Goal: Task Accomplishment & Management: Use online tool/utility

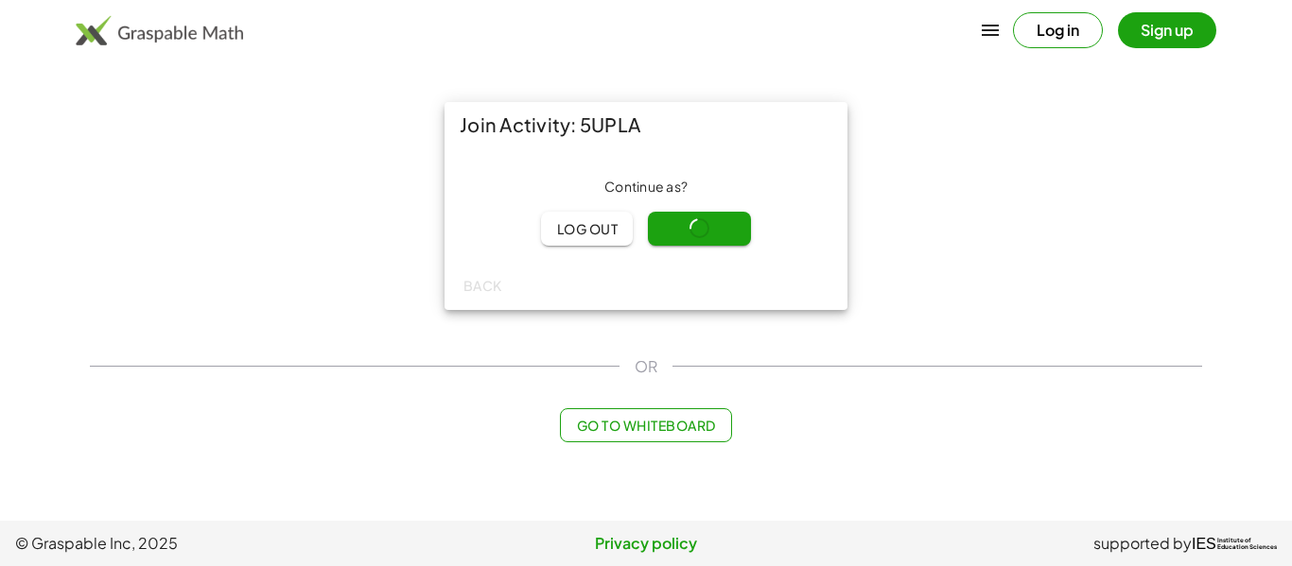
click at [986, 466] on main "Join Activity: 5UPLA Continue as ? Log out Continue Back OR Go to Whiteboard" at bounding box center [646, 260] width 1292 height 521
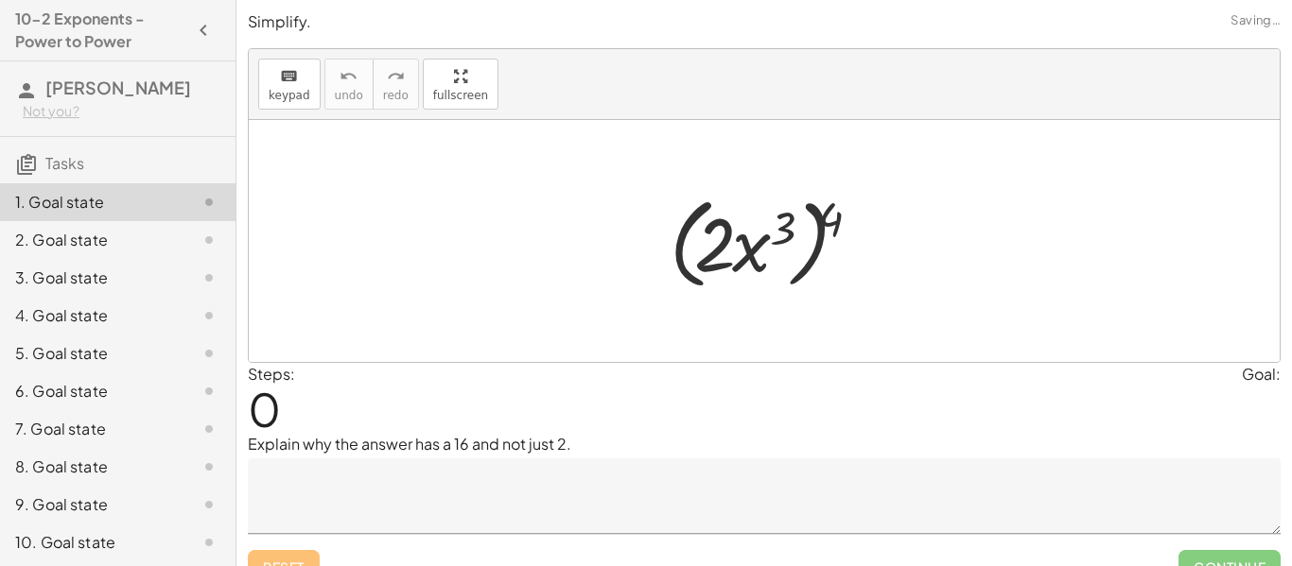
click at [712, 246] on div at bounding box center [771, 241] width 223 height 109
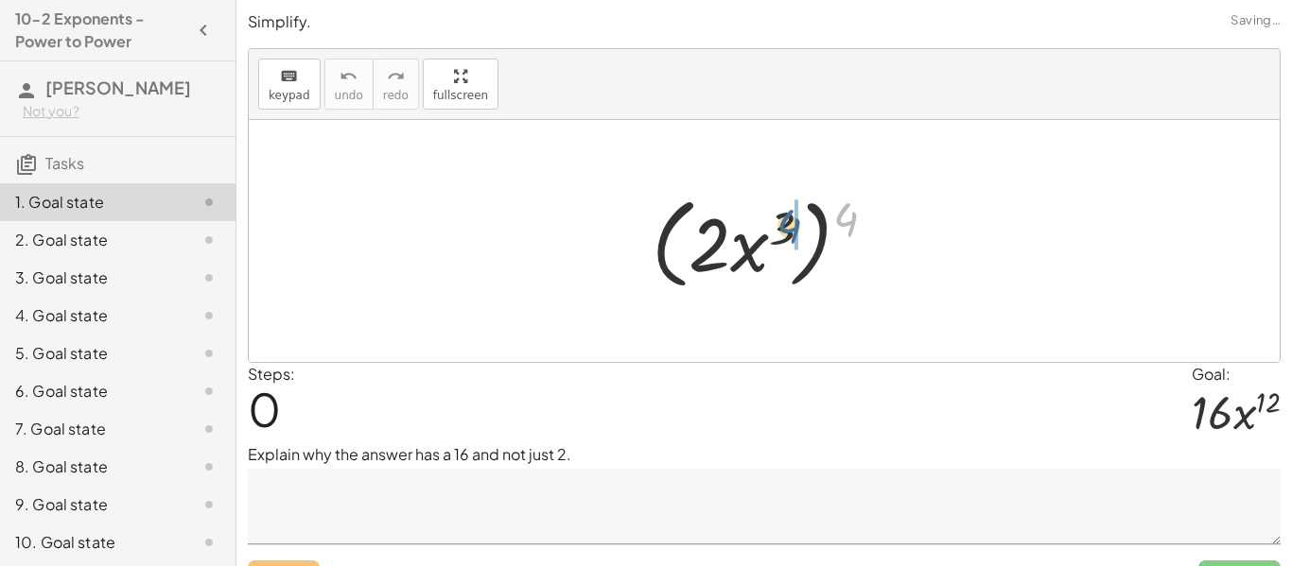
drag, startPoint x: 837, startPoint y: 216, endPoint x: 761, endPoint y: 230, distance: 77.0
click at [761, 230] on div at bounding box center [771, 241] width 258 height 109
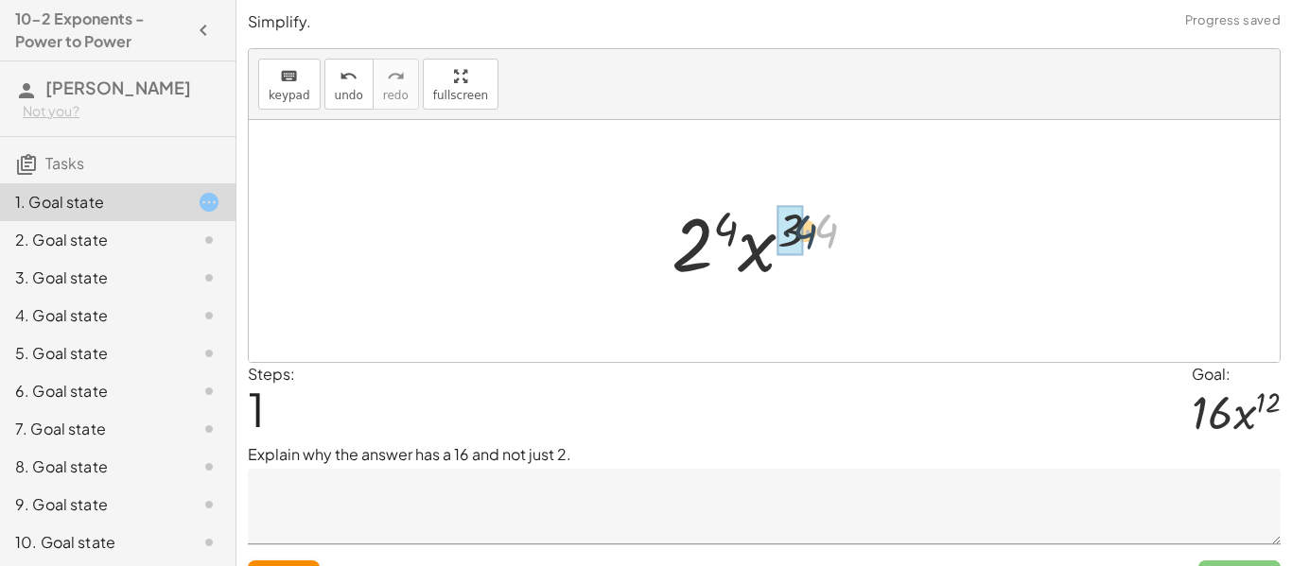
drag, startPoint x: 827, startPoint y: 228, endPoint x: 800, endPoint y: 229, distance: 27.4
drag, startPoint x: 816, startPoint y: 228, endPoint x: 752, endPoint y: 230, distance: 64.3
click at [752, 230] on div at bounding box center [771, 241] width 198 height 97
drag, startPoint x: 729, startPoint y: 227, endPoint x: 792, endPoint y: 227, distance: 62.4
click at [792, 227] on div at bounding box center [771, 241] width 198 height 97
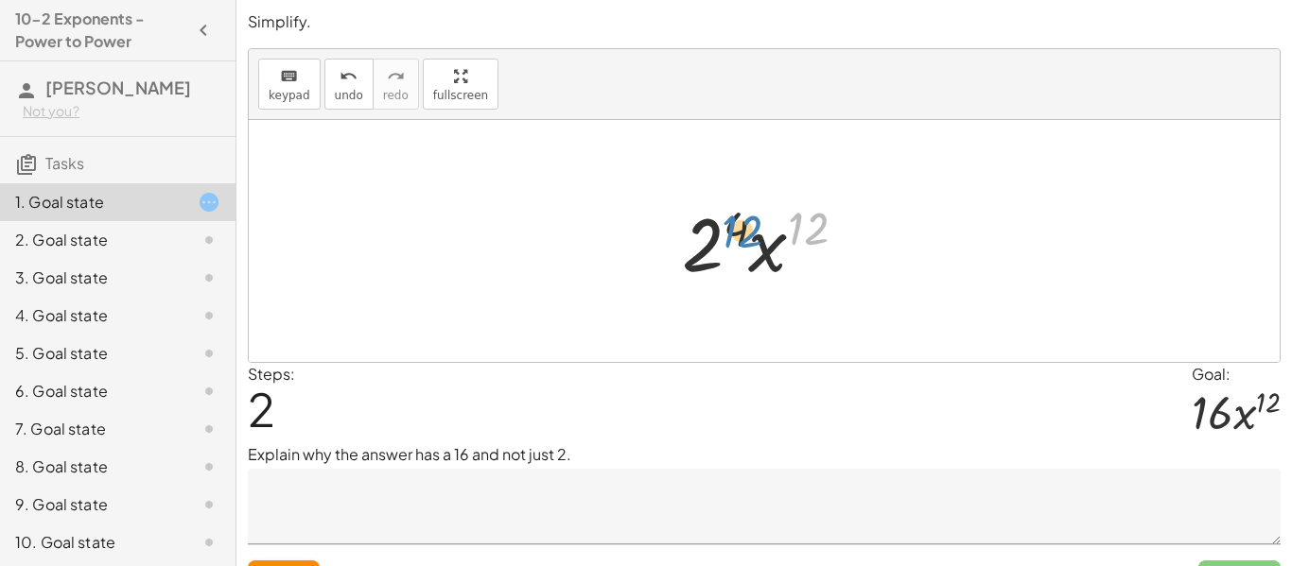
drag, startPoint x: 799, startPoint y: 226, endPoint x: 733, endPoint y: 230, distance: 66.3
click at [733, 230] on div at bounding box center [771, 241] width 198 height 97
drag, startPoint x: 751, startPoint y: 254, endPoint x: 690, endPoint y: 246, distance: 61.1
click at [690, 246] on div at bounding box center [771, 241] width 198 height 97
drag, startPoint x: 796, startPoint y: 256, endPoint x: 754, endPoint y: 233, distance: 48.7
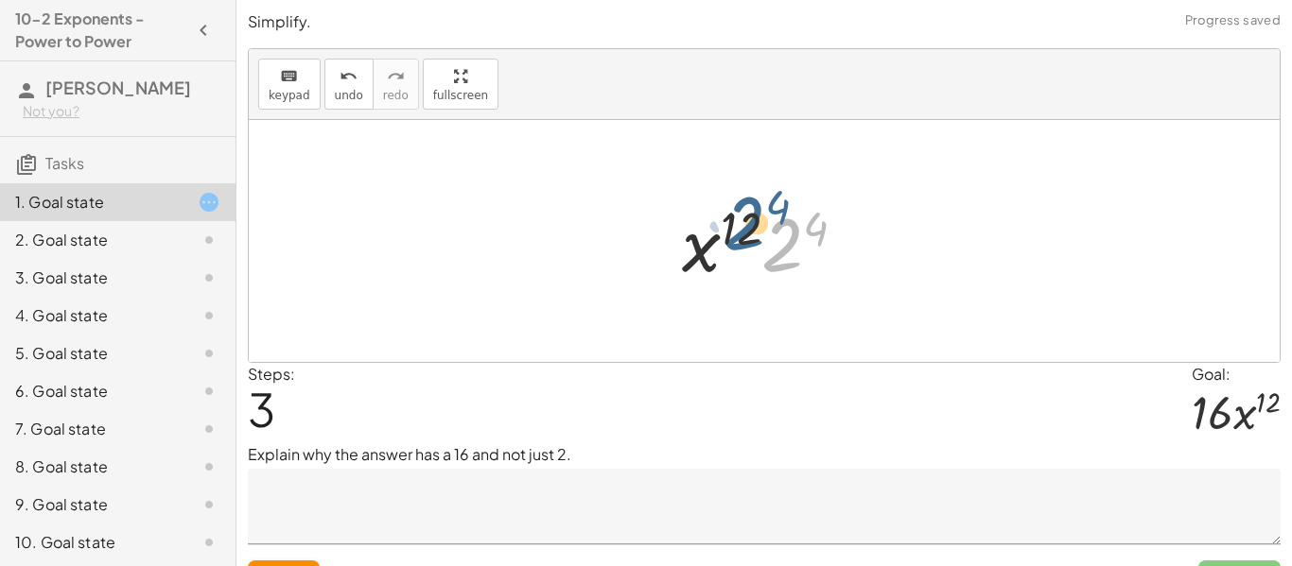
click at [754, 233] on div at bounding box center [771, 241] width 198 height 97
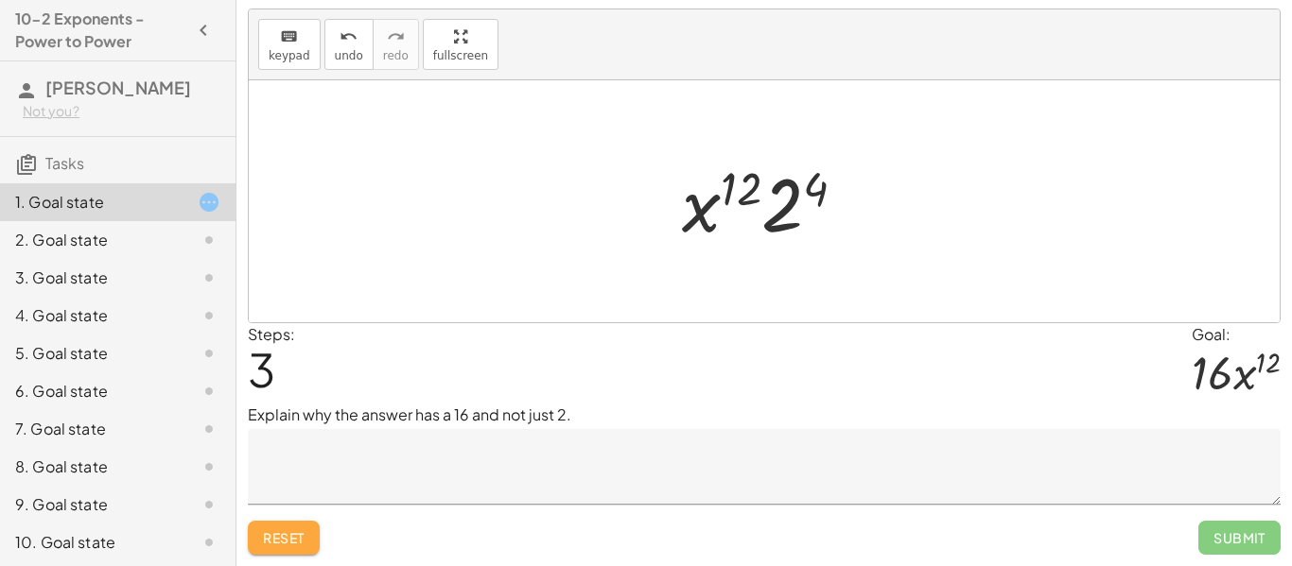
click at [289, 533] on span "Reset" at bounding box center [284, 538] width 42 height 17
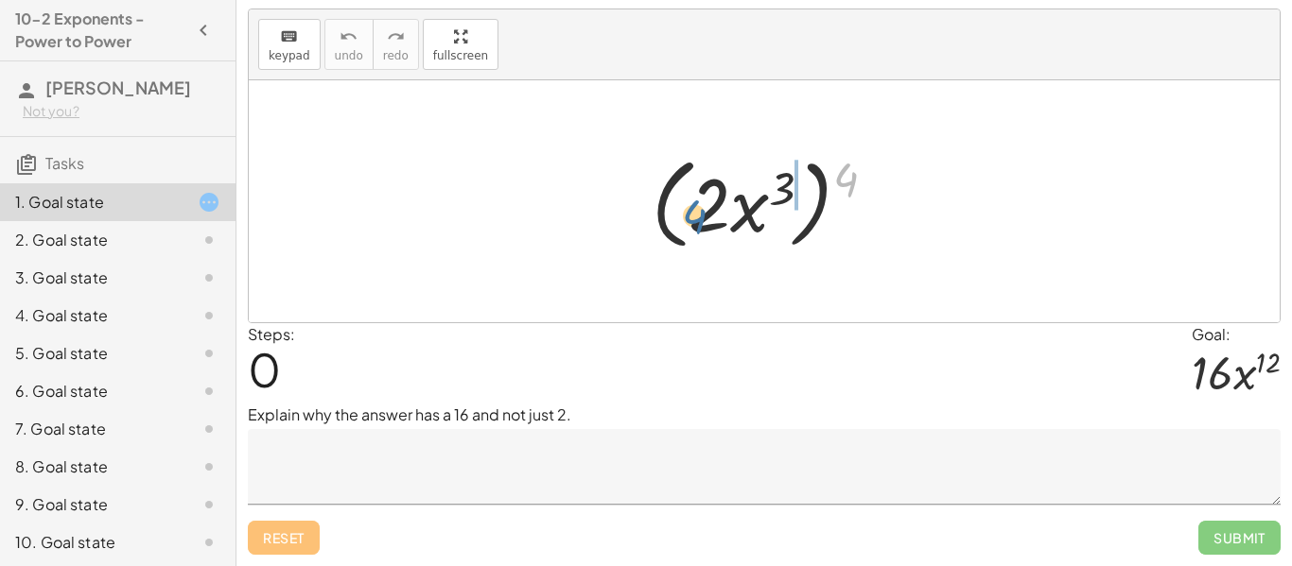
drag, startPoint x: 852, startPoint y: 172, endPoint x: 698, endPoint y: 209, distance: 158.5
click at [698, 209] on div at bounding box center [771, 202] width 258 height 109
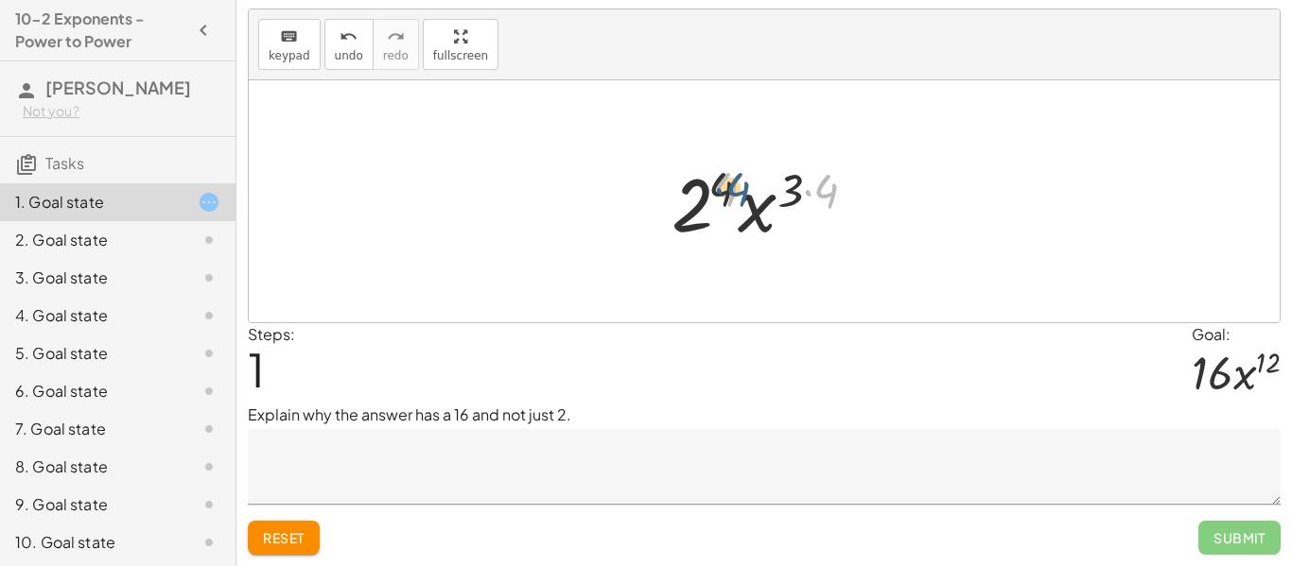
drag, startPoint x: 831, startPoint y: 195, endPoint x: 734, endPoint y: 191, distance: 97.5
click at [734, 191] on div at bounding box center [771, 201] width 219 height 97
click at [311, 532] on button "Reset" at bounding box center [284, 538] width 72 height 34
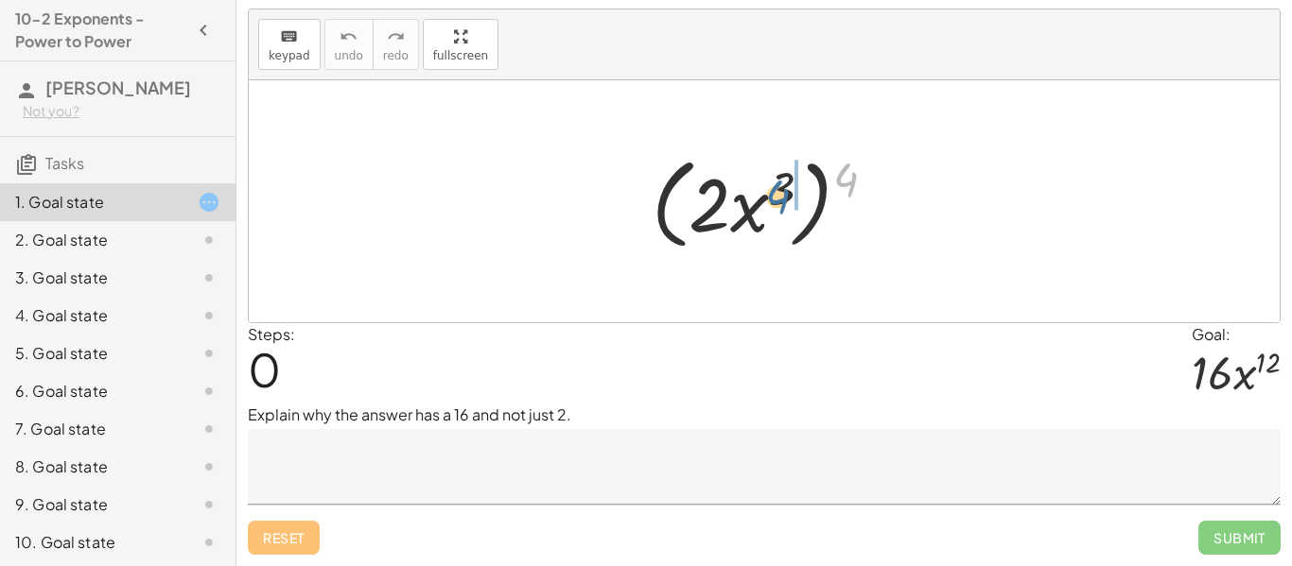
drag, startPoint x: 845, startPoint y: 183, endPoint x: 774, endPoint y: 200, distance: 73.2
click at [774, 200] on div at bounding box center [771, 202] width 258 height 109
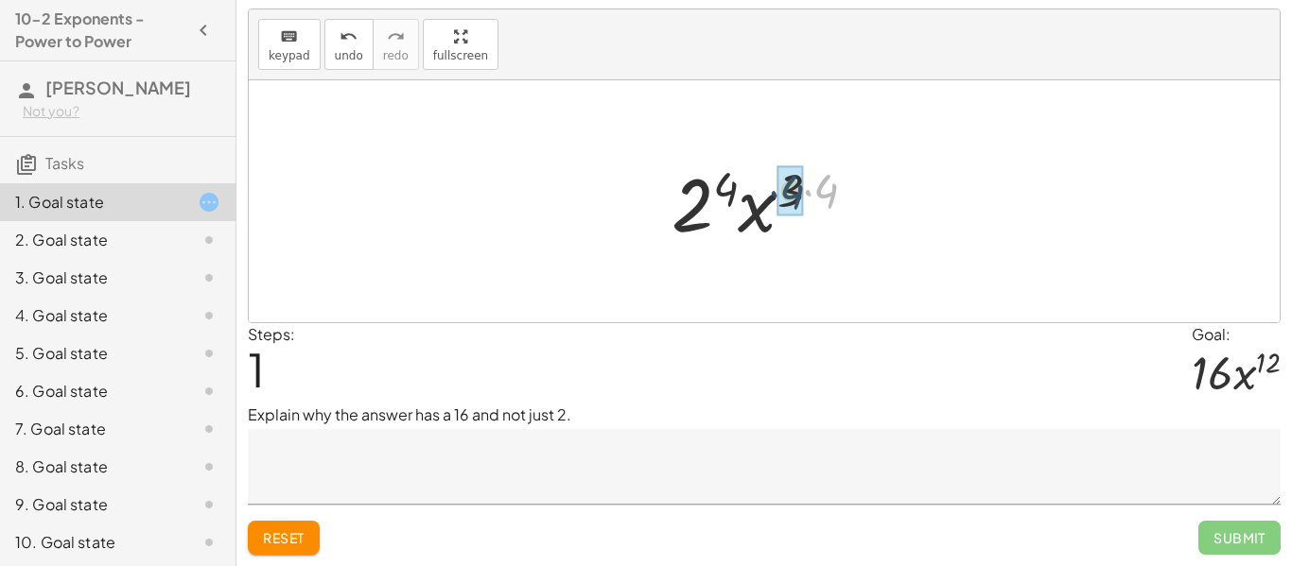
drag, startPoint x: 835, startPoint y: 185, endPoint x: 796, endPoint y: 186, distance: 38.8
drag, startPoint x: 826, startPoint y: 186, endPoint x: 758, endPoint y: 183, distance: 67.3
click at [758, 183] on div at bounding box center [771, 201] width 198 height 97
drag, startPoint x: 736, startPoint y: 185, endPoint x: 824, endPoint y: 183, distance: 88.0
click at [824, 183] on div at bounding box center [771, 201] width 198 height 97
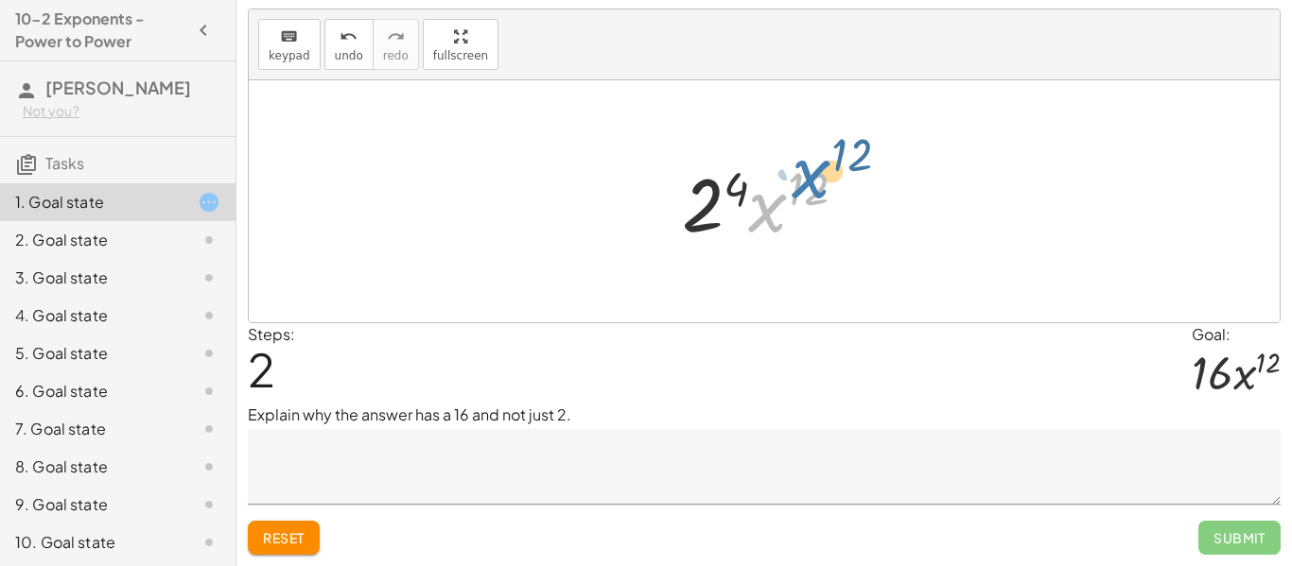
drag, startPoint x: 771, startPoint y: 213, endPoint x: 813, endPoint y: 178, distance: 55.1
click at [813, 178] on div at bounding box center [771, 201] width 198 height 97
drag, startPoint x: 714, startPoint y: 208, endPoint x: 810, endPoint y: 189, distance: 97.4
click at [810, 189] on div at bounding box center [771, 201] width 198 height 97
click at [309, 526] on button "Reset" at bounding box center [284, 538] width 72 height 34
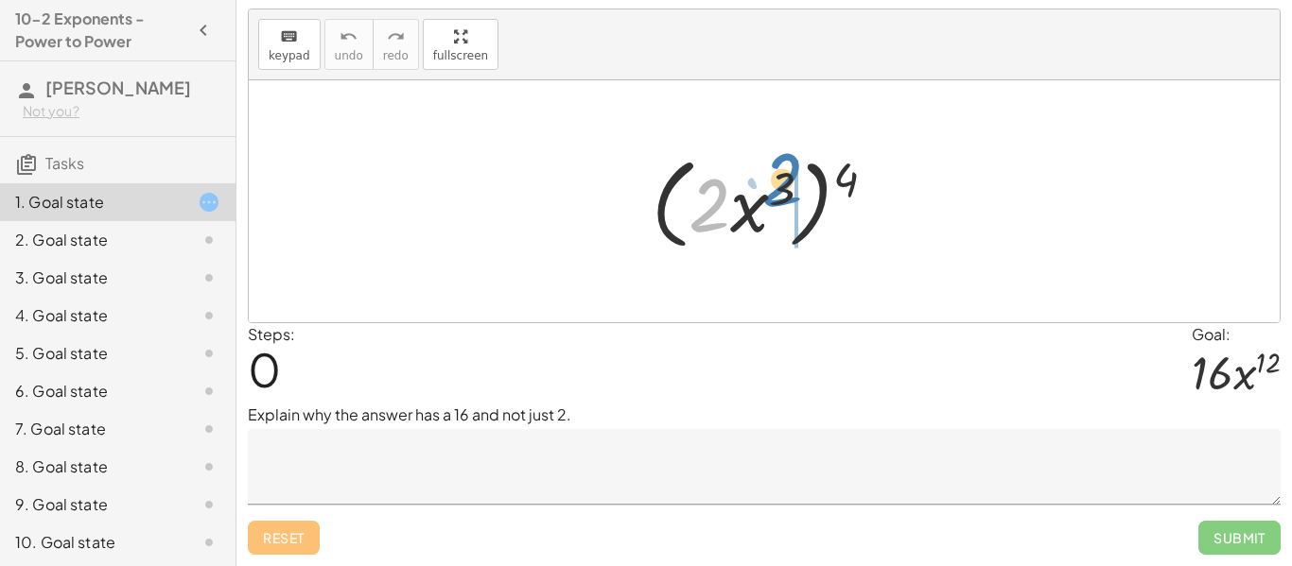
drag, startPoint x: 713, startPoint y: 205, endPoint x: 788, endPoint y: 183, distance: 78.1
click at [788, 183] on div at bounding box center [771, 202] width 258 height 109
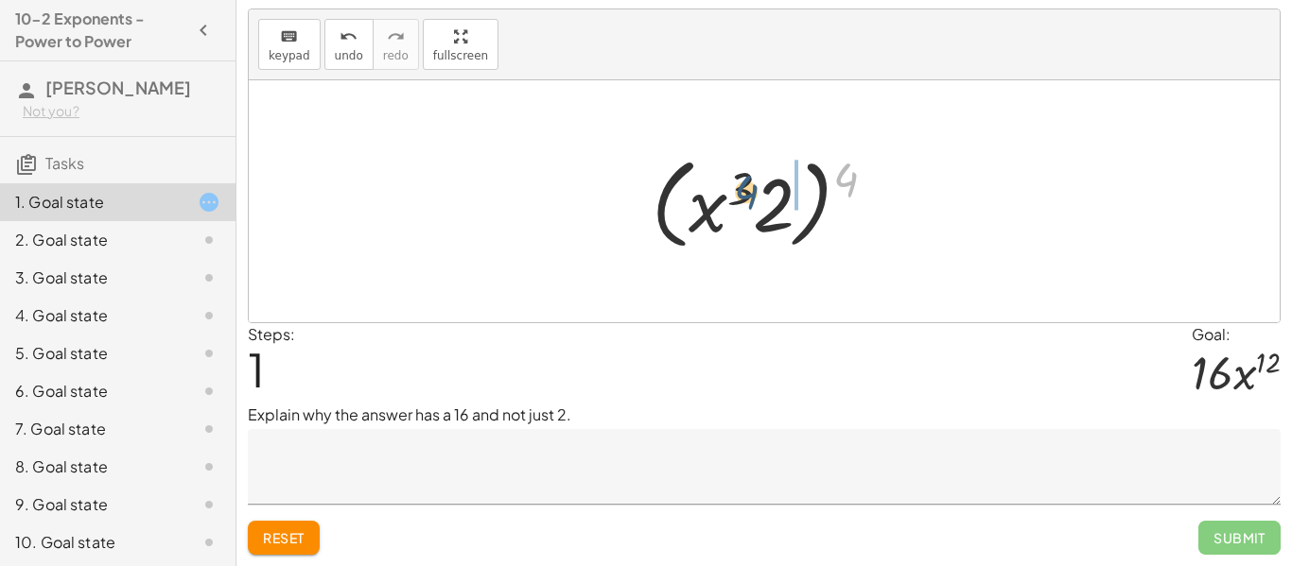
drag, startPoint x: 850, startPoint y: 170, endPoint x: 741, endPoint y: 184, distance: 109.7
click at [741, 184] on div at bounding box center [771, 202] width 258 height 109
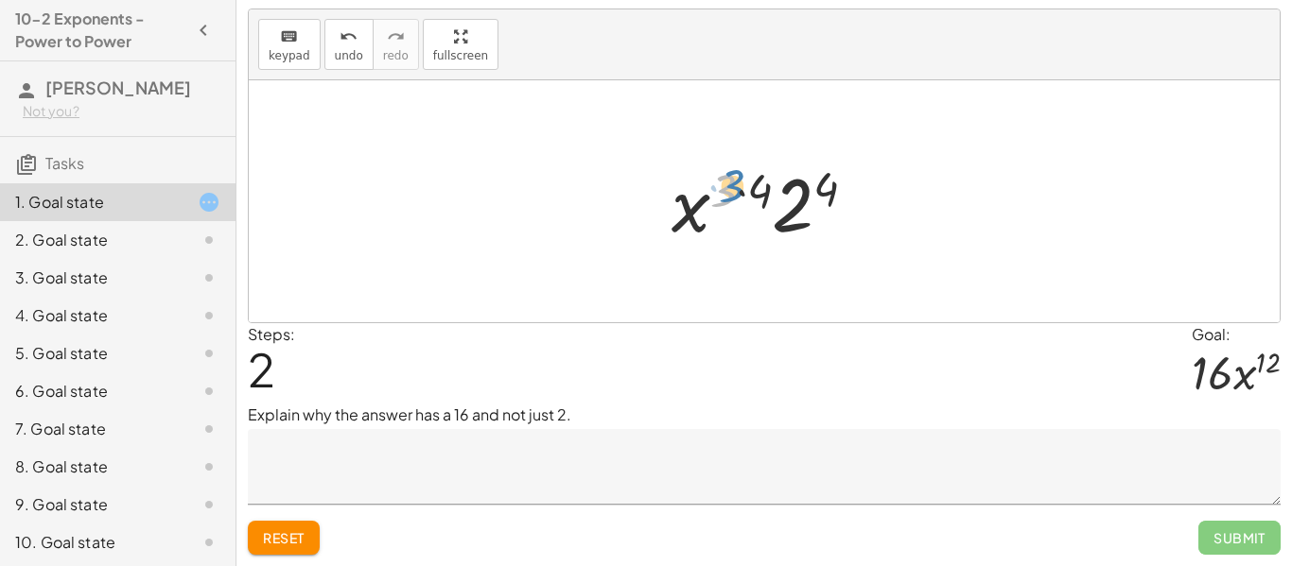
click at [721, 193] on div at bounding box center [771, 201] width 219 height 97
drag, startPoint x: 840, startPoint y: 183, endPoint x: 770, endPoint y: 183, distance: 70.0
click at [770, 183] on div at bounding box center [771, 201] width 219 height 97
drag, startPoint x: 754, startPoint y: 188, endPoint x: 827, endPoint y: 181, distance: 74.2
click at [827, 181] on div at bounding box center [771, 201] width 219 height 97
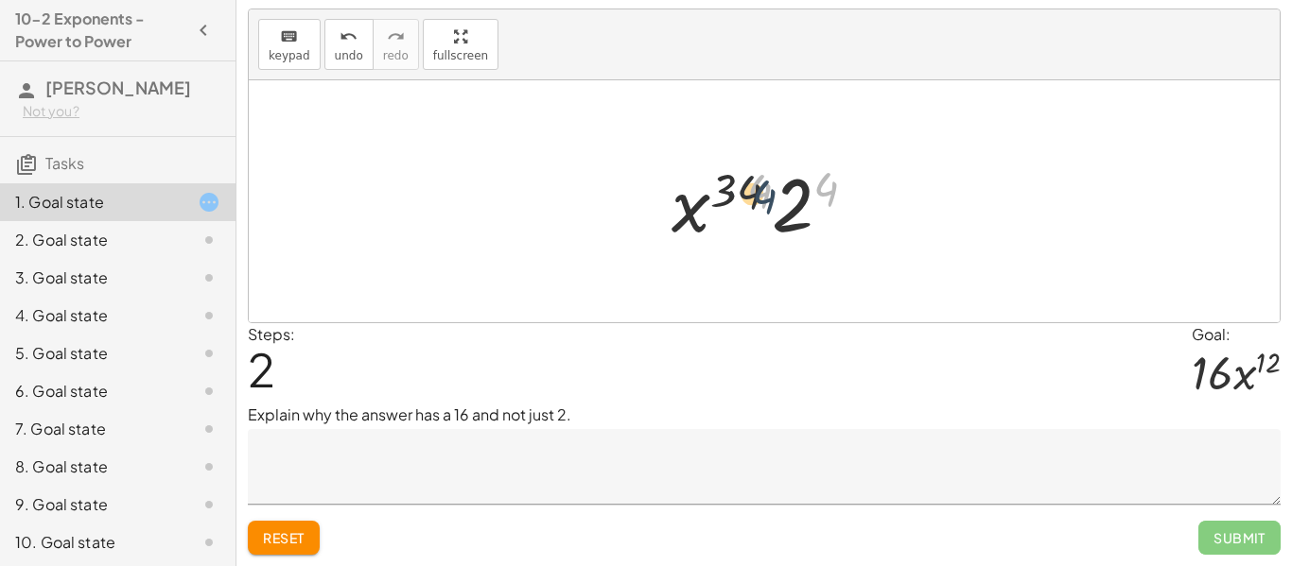
drag, startPoint x: 821, startPoint y: 180, endPoint x: 753, endPoint y: 187, distance: 68.5
click at [753, 187] on div at bounding box center [771, 201] width 219 height 97
drag, startPoint x: 716, startPoint y: 182, endPoint x: 784, endPoint y: 183, distance: 68.1
click at [784, 183] on div at bounding box center [771, 201] width 219 height 97
drag, startPoint x: 728, startPoint y: 196, endPoint x: 753, endPoint y: 196, distance: 24.6
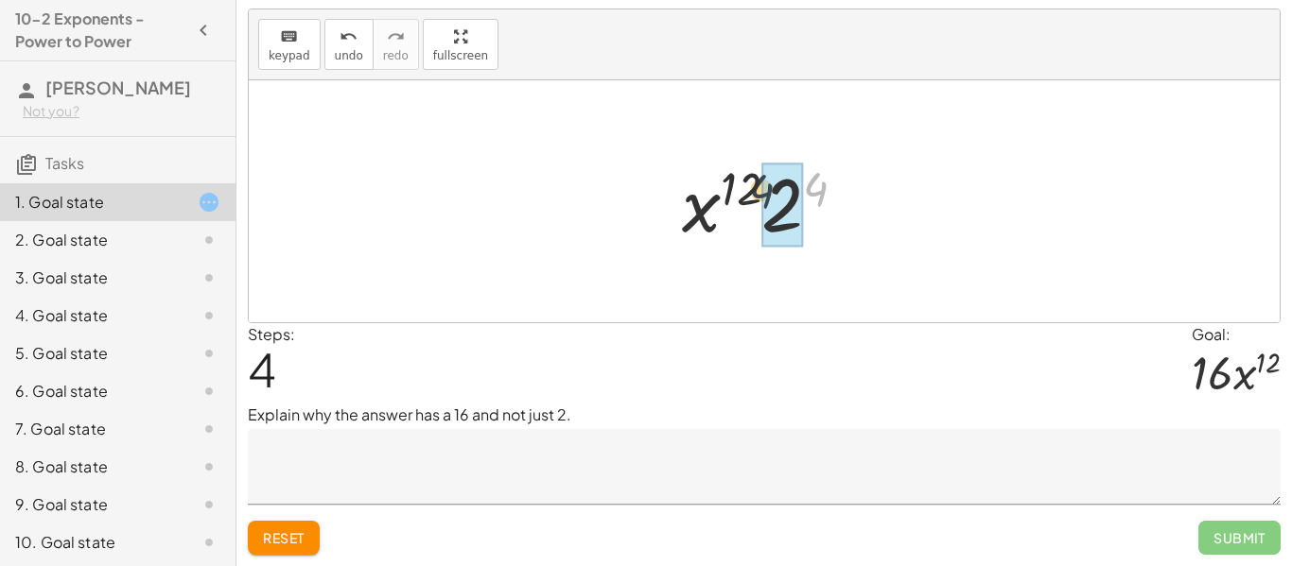
drag, startPoint x: 816, startPoint y: 191, endPoint x: 740, endPoint y: 193, distance: 76.6
click at [740, 193] on div at bounding box center [771, 201] width 198 height 97
drag, startPoint x: 738, startPoint y: 194, endPoint x: 799, endPoint y: 194, distance: 61.5
click at [799, 194] on div at bounding box center [771, 201] width 198 height 97
click at [305, 526] on button "Reset" at bounding box center [284, 538] width 72 height 34
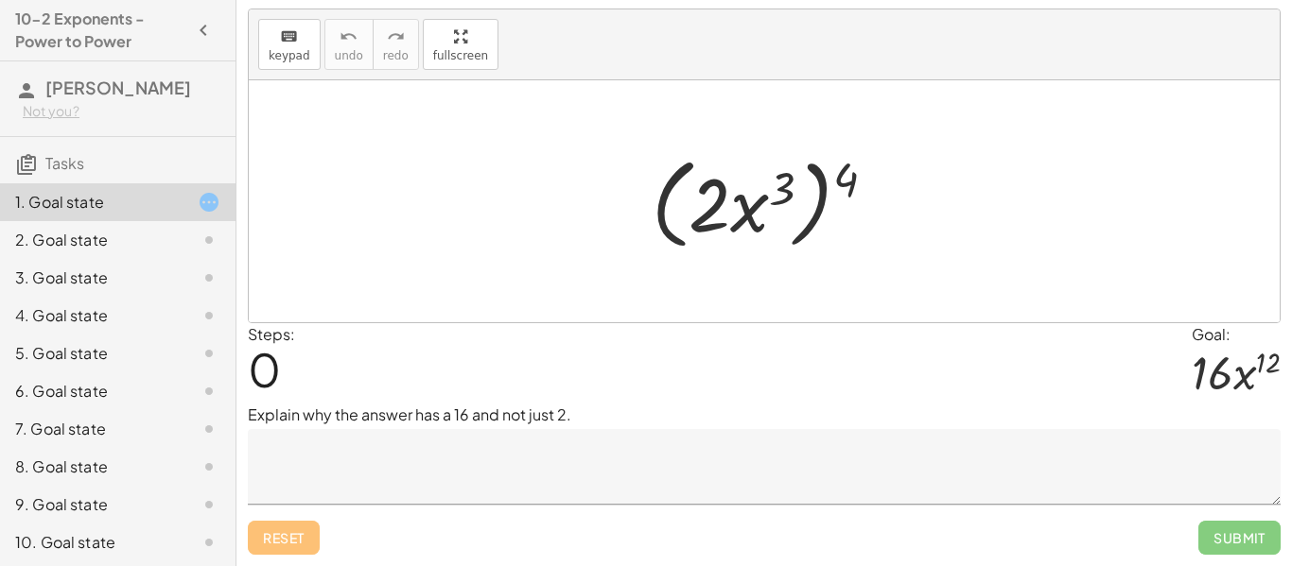
scroll to position [0, 0]
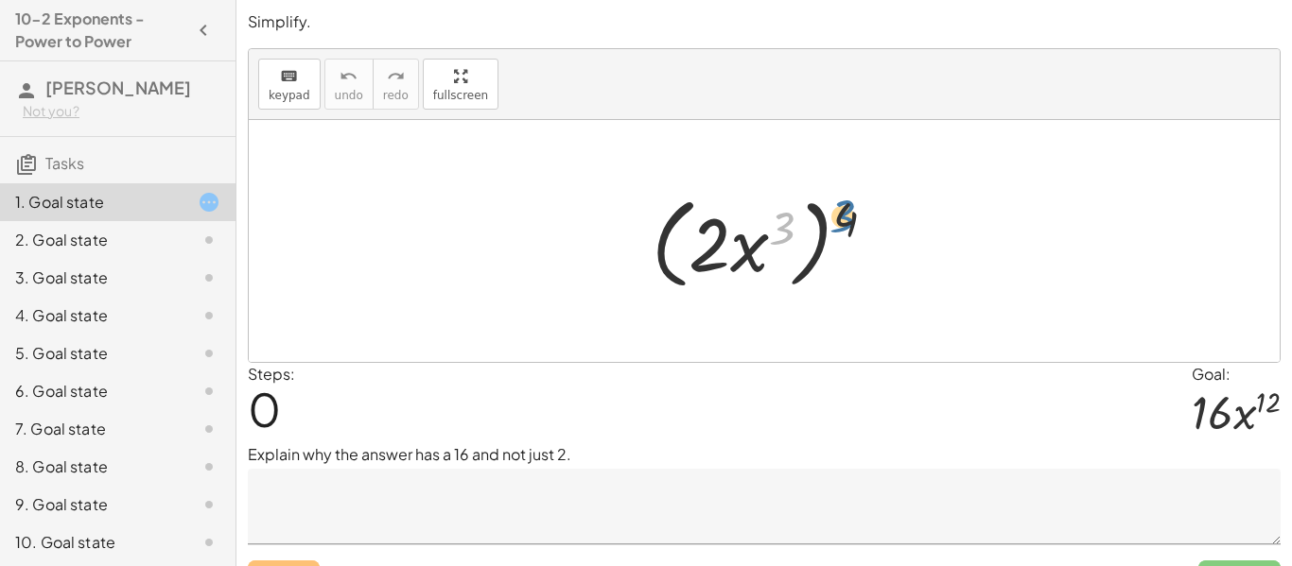
drag, startPoint x: 780, startPoint y: 233, endPoint x: 844, endPoint y: 222, distance: 64.2
click at [844, 222] on div at bounding box center [771, 241] width 258 height 109
drag, startPoint x: 849, startPoint y: 218, endPoint x: 787, endPoint y: 227, distance: 63.0
click at [787, 227] on div at bounding box center [771, 241] width 258 height 109
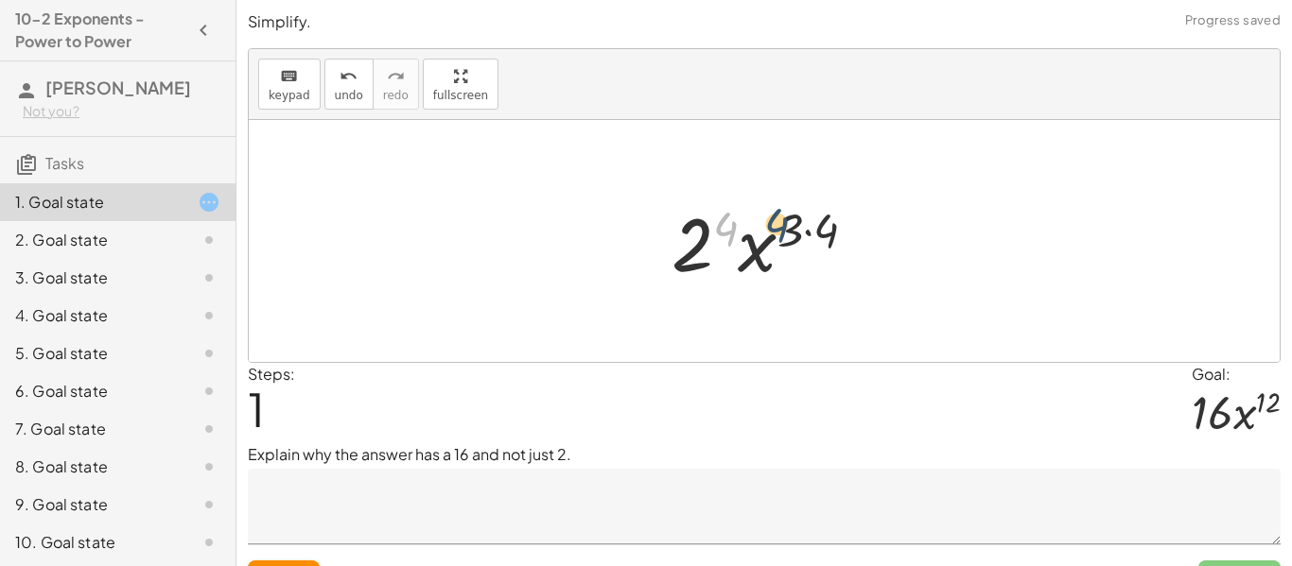
drag, startPoint x: 721, startPoint y: 227, endPoint x: 790, endPoint y: 221, distance: 69.3
click at [790, 221] on div at bounding box center [771, 241] width 219 height 97
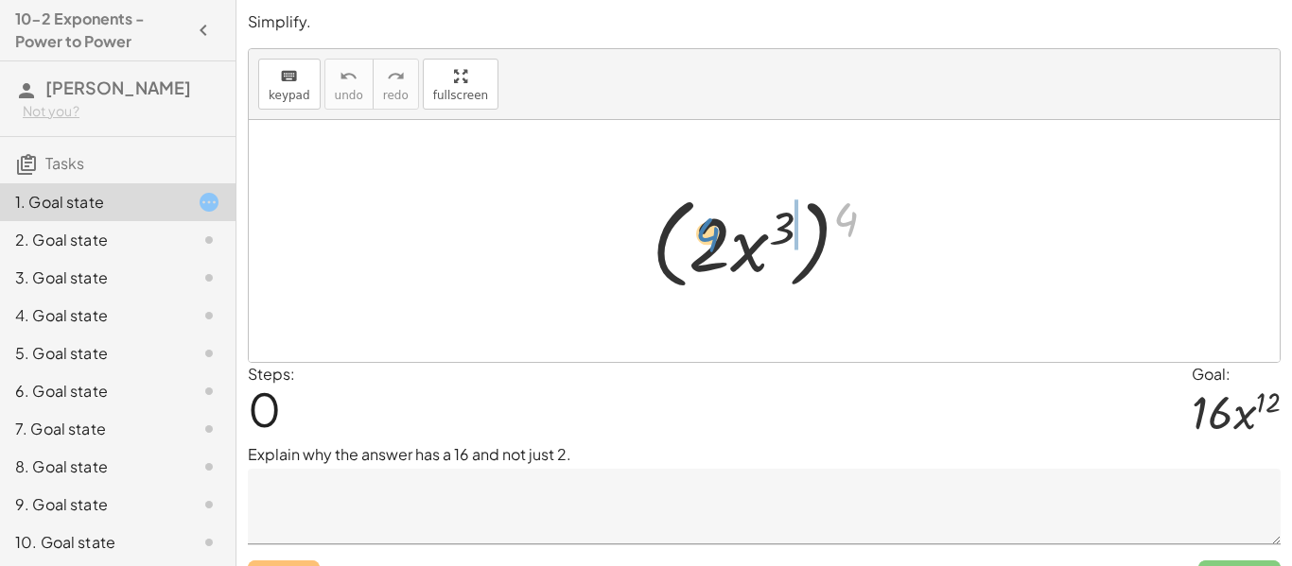
drag, startPoint x: 845, startPoint y: 202, endPoint x: 706, endPoint y: 219, distance: 140.1
click at [706, 219] on div at bounding box center [771, 241] width 258 height 109
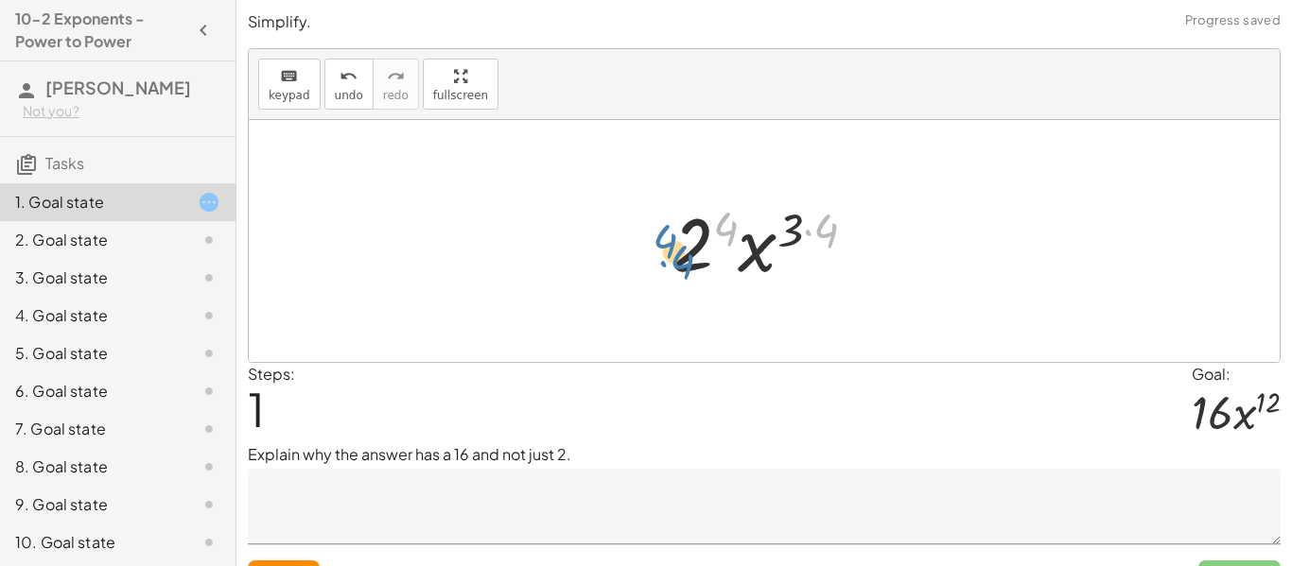
drag, startPoint x: 829, startPoint y: 228, endPoint x: 687, endPoint y: 259, distance: 146.2
click at [687, 259] on div at bounding box center [771, 241] width 219 height 97
drag, startPoint x: 831, startPoint y: 239, endPoint x: 706, endPoint y: 265, distance: 127.4
click at [706, 265] on div at bounding box center [771, 241] width 219 height 97
drag, startPoint x: 730, startPoint y: 228, endPoint x: 659, endPoint y: 253, distance: 75.4
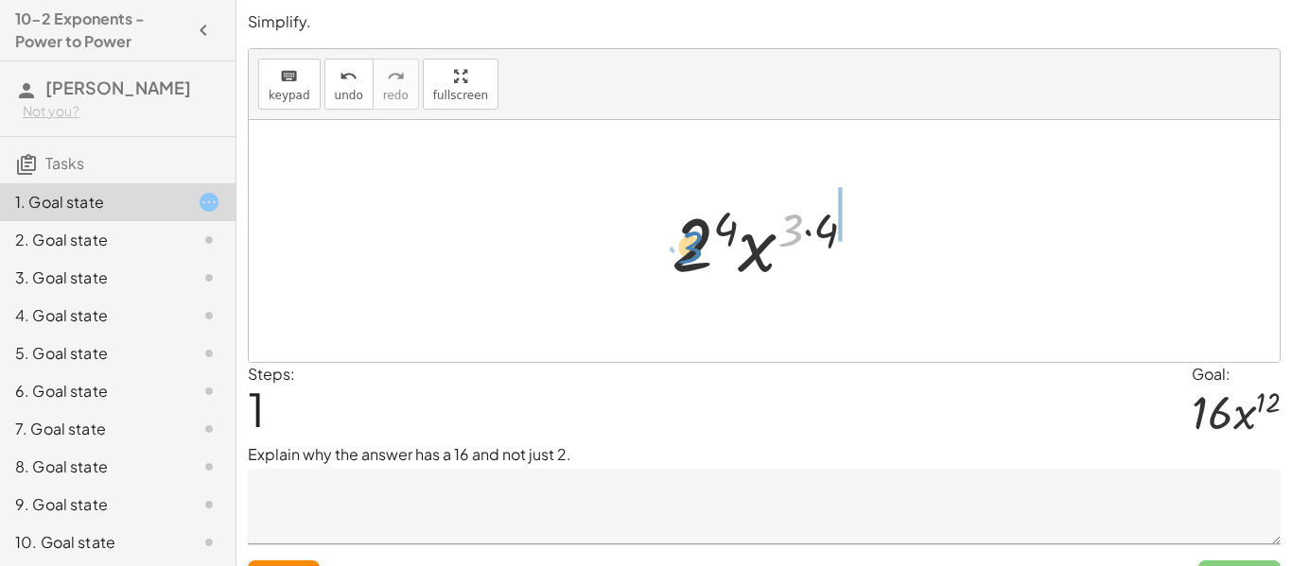
drag, startPoint x: 785, startPoint y: 225, endPoint x: 683, endPoint y: 242, distance: 103.5
click at [683, 242] on div at bounding box center [771, 241] width 219 height 97
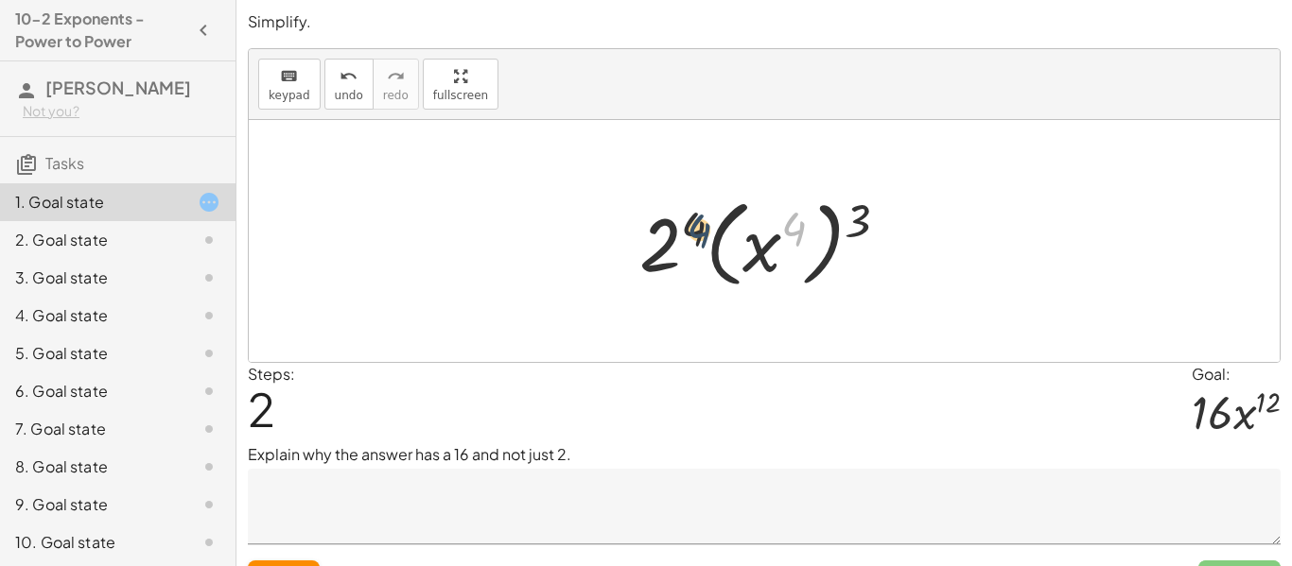
drag, startPoint x: 794, startPoint y: 235, endPoint x: 689, endPoint y: 235, distance: 105.0
click at [689, 235] on div at bounding box center [771, 241] width 283 height 105
drag, startPoint x: 806, startPoint y: 226, endPoint x: 708, endPoint y: 231, distance: 97.5
click at [708, 231] on div at bounding box center [771, 241] width 283 height 105
drag, startPoint x: 854, startPoint y: 219, endPoint x: 680, endPoint y: 231, distance: 174.4
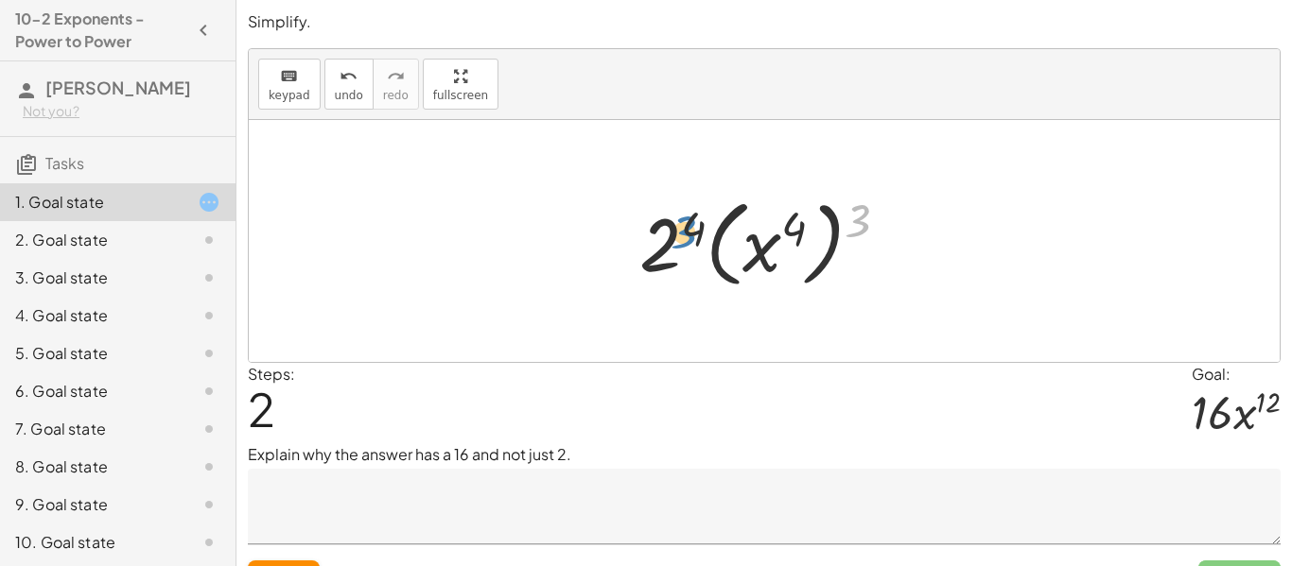
click at [680, 231] on div at bounding box center [771, 241] width 283 height 105
drag, startPoint x: 856, startPoint y: 211, endPoint x: 791, endPoint y: 217, distance: 65.5
click at [791, 217] on div at bounding box center [771, 241] width 283 height 105
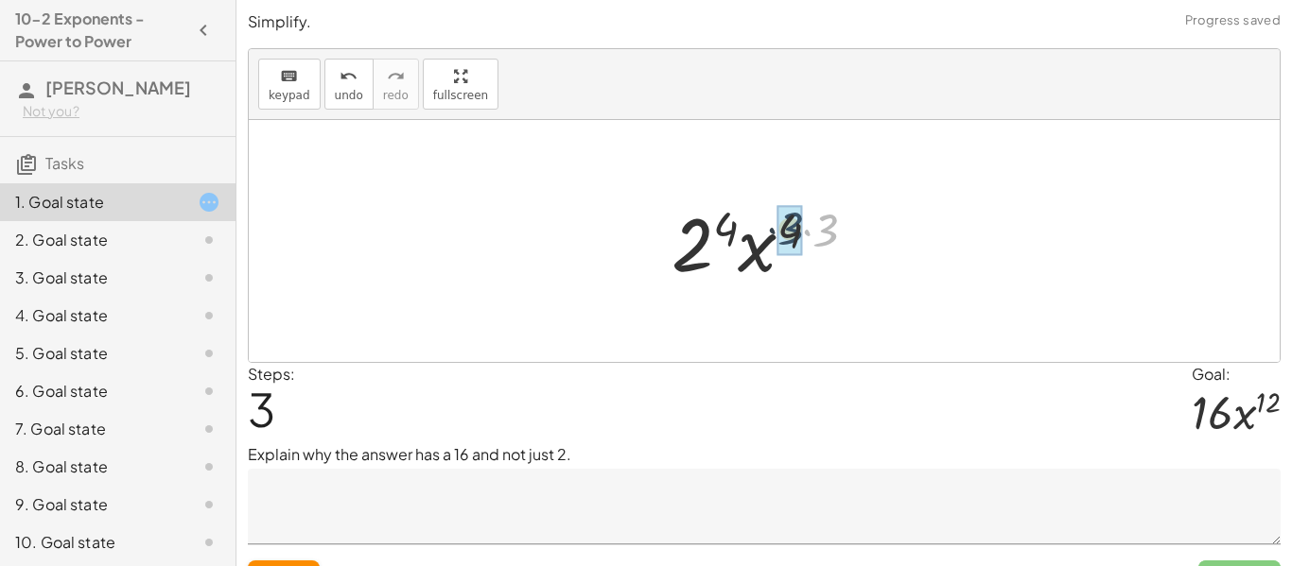
drag, startPoint x: 835, startPoint y: 231, endPoint x: 795, endPoint y: 229, distance: 39.8
drag, startPoint x: 806, startPoint y: 232, endPoint x: 735, endPoint y: 230, distance: 71.0
click at [735, 230] on div at bounding box center [771, 241] width 198 height 97
drag, startPoint x: 801, startPoint y: 226, endPoint x: 706, endPoint y: 220, distance: 94.7
click at [706, 220] on div at bounding box center [771, 241] width 198 height 97
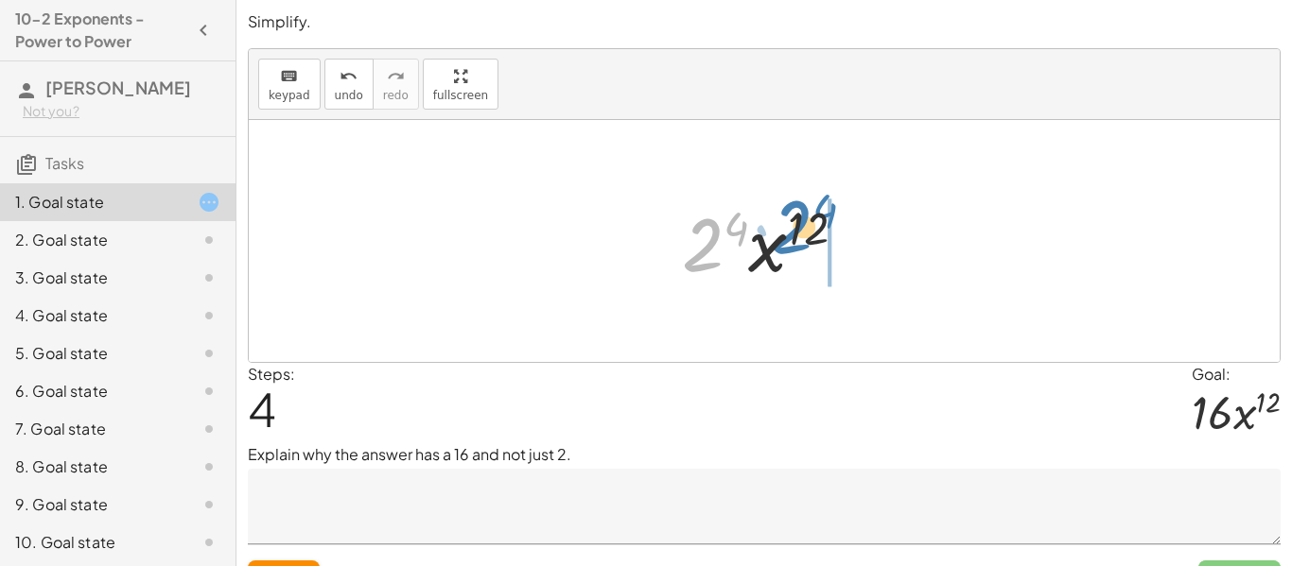
drag, startPoint x: 686, startPoint y: 253, endPoint x: 769, endPoint y: 246, distance: 83.5
click at [769, 246] on div at bounding box center [771, 241] width 198 height 97
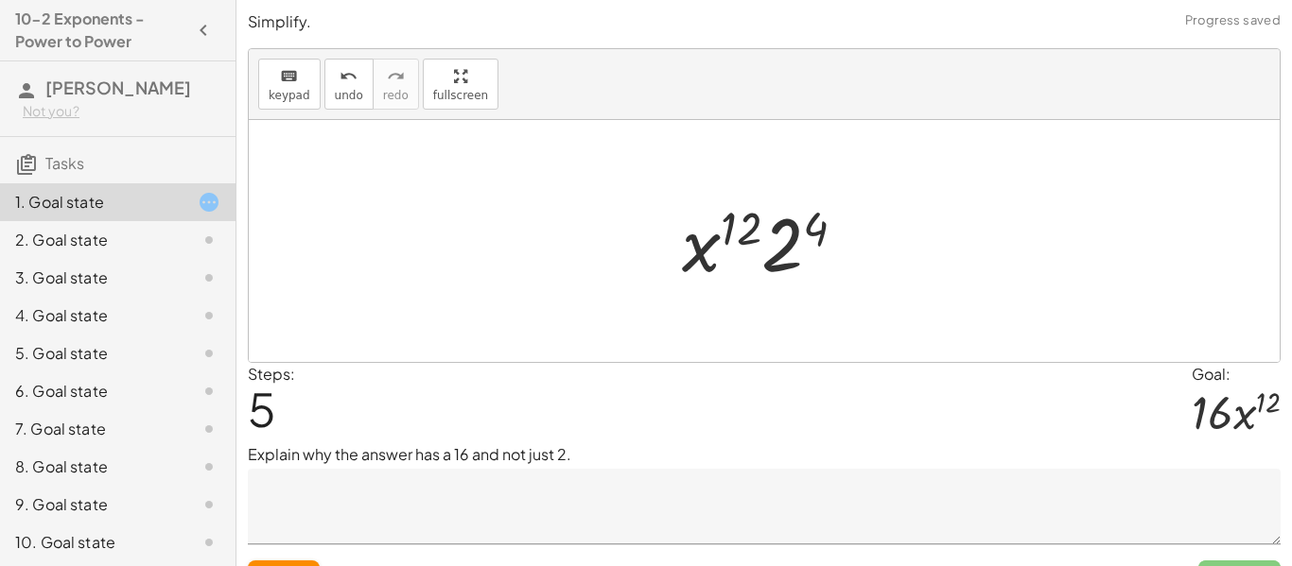
scroll to position [40, 0]
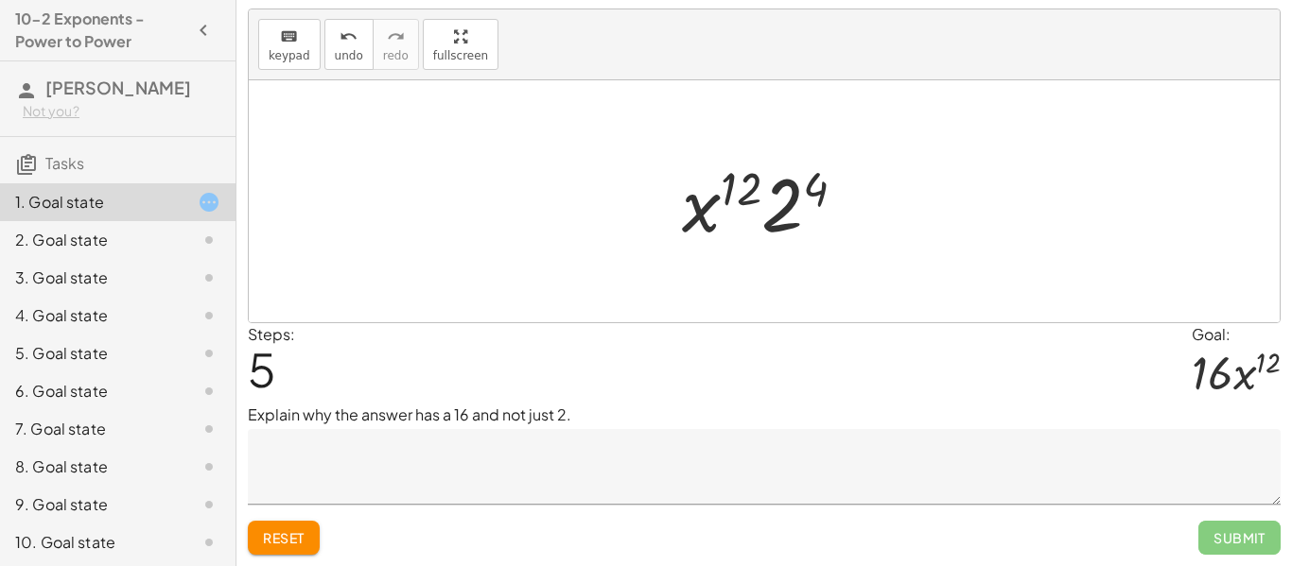
click at [305, 537] on span "Reset" at bounding box center [284, 538] width 42 height 17
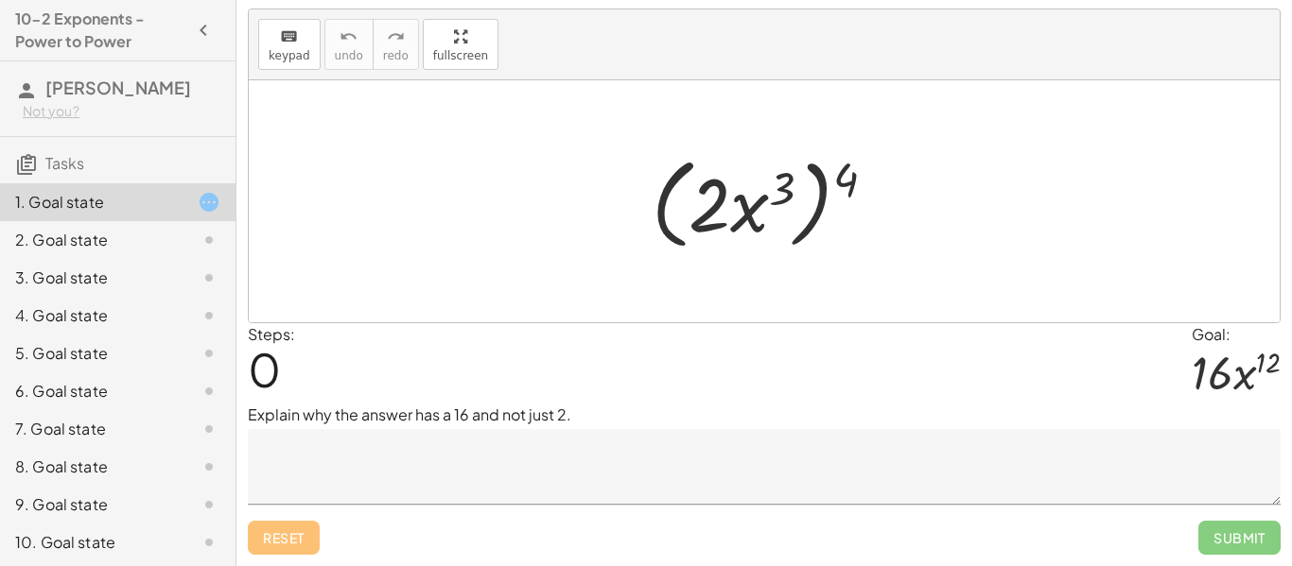
scroll to position [0, 0]
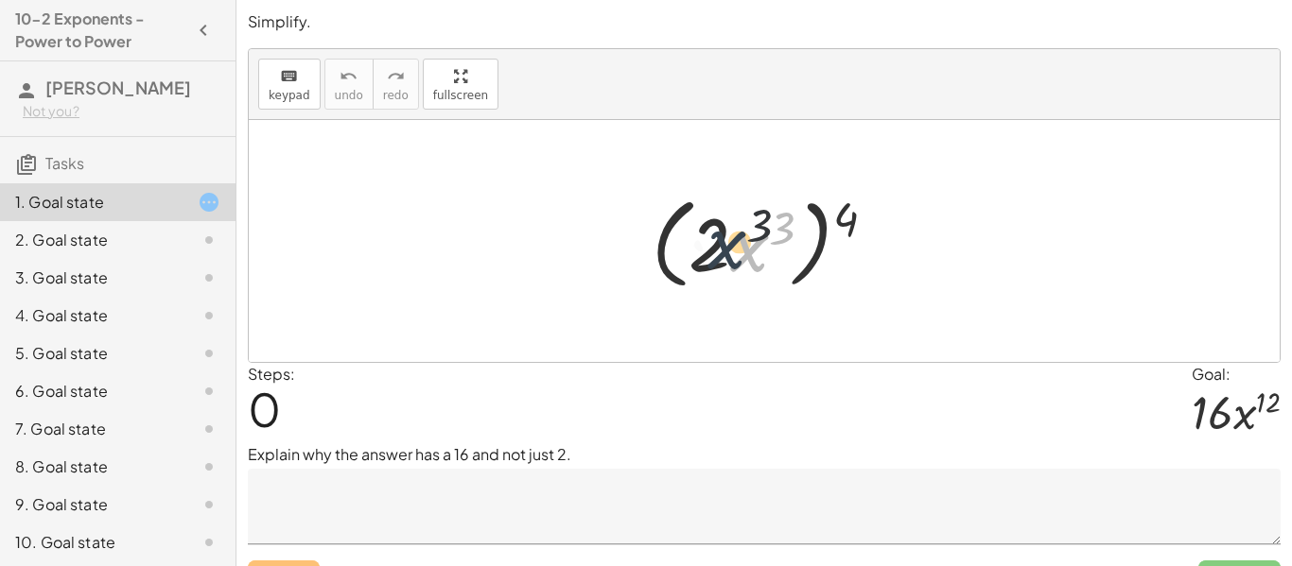
drag, startPoint x: 746, startPoint y: 254, endPoint x: 717, endPoint y: 251, distance: 29.6
click at [717, 251] on div at bounding box center [771, 241] width 258 height 109
drag, startPoint x: 838, startPoint y: 219, endPoint x: 777, endPoint y: 232, distance: 61.8
click at [777, 232] on div at bounding box center [771, 241] width 258 height 109
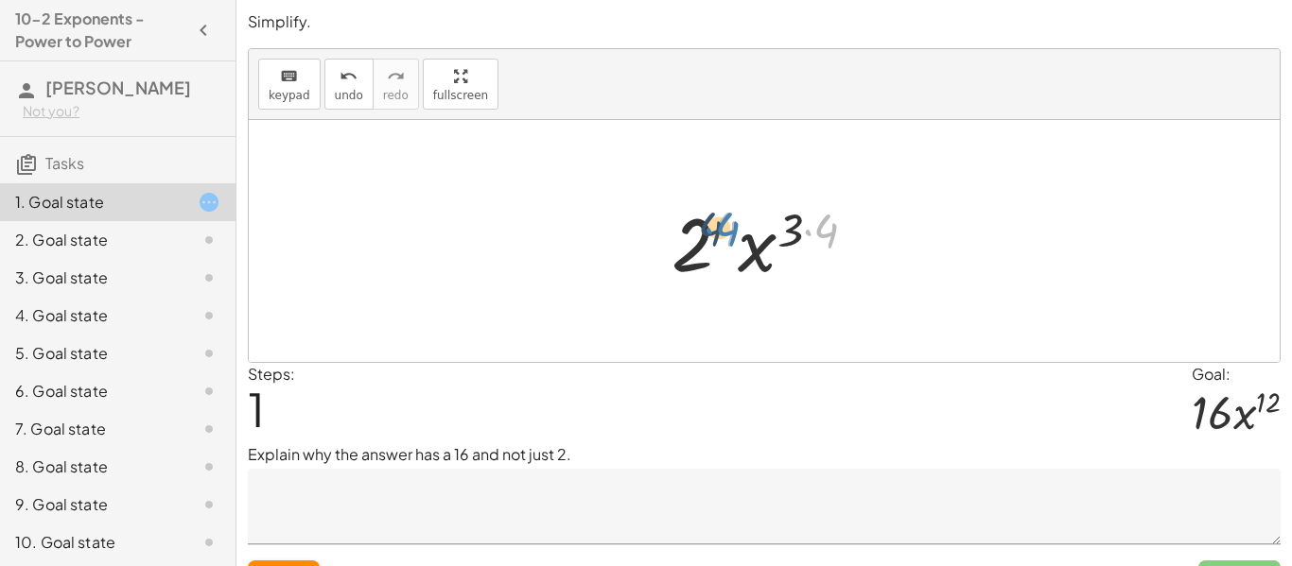
drag, startPoint x: 833, startPoint y: 220, endPoint x: 733, endPoint y: 218, distance: 100.3
click at [733, 218] on div at bounding box center [771, 241] width 219 height 97
drag, startPoint x: 689, startPoint y: 248, endPoint x: 794, endPoint y: 229, distance: 106.7
click at [794, 229] on div at bounding box center [771, 241] width 219 height 97
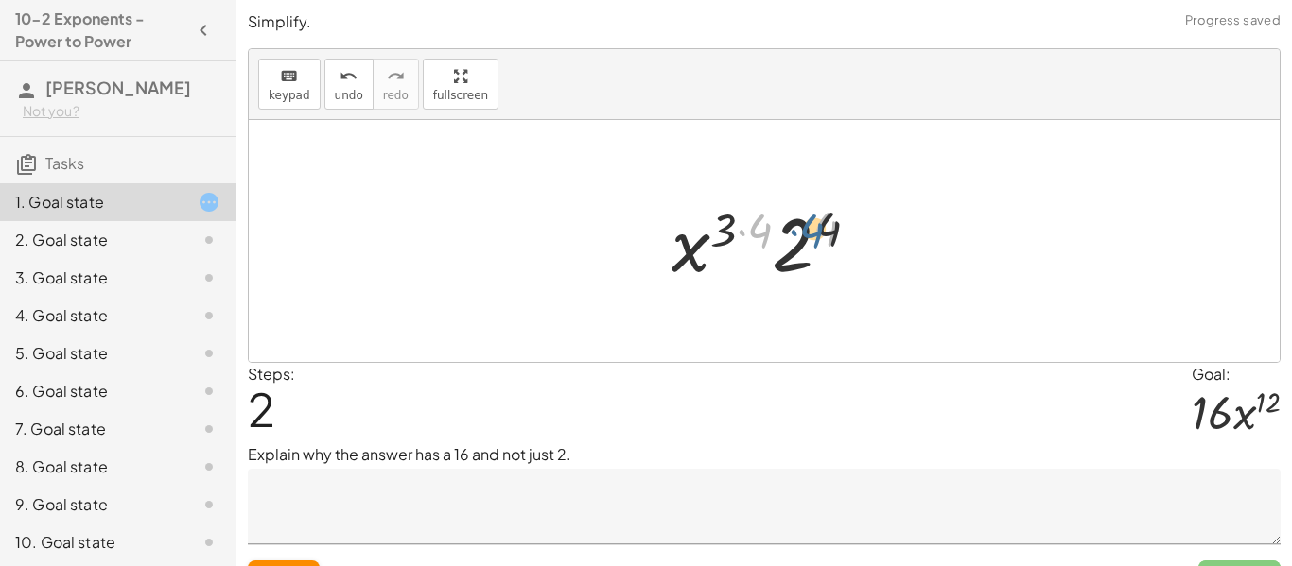
drag, startPoint x: 762, startPoint y: 227, endPoint x: 826, endPoint y: 227, distance: 63.4
click at [826, 227] on div at bounding box center [771, 241] width 219 height 97
drag, startPoint x: 827, startPoint y: 228, endPoint x: 757, endPoint y: 230, distance: 71.0
click at [757, 230] on div at bounding box center [771, 241] width 219 height 97
drag, startPoint x: 839, startPoint y: 226, endPoint x: 810, endPoint y: 232, distance: 29.9
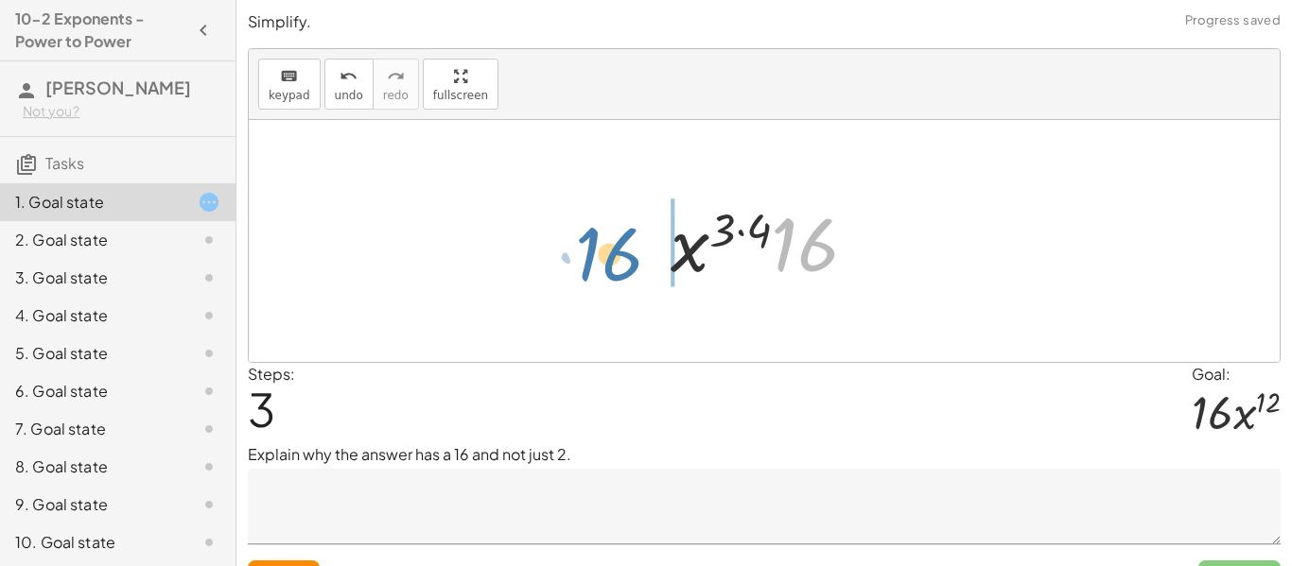
drag, startPoint x: 810, startPoint y: 232, endPoint x: 615, endPoint y: 241, distance: 195.0
click at [615, 241] on div "( · 2 · x 3 ) 4 · 2 4 · x ( · 3 · 4 ) · x ( · 3 · 4 ) · 2 4 · 16 · · x 3 ( · · …" at bounding box center [764, 241] width 1031 height 242
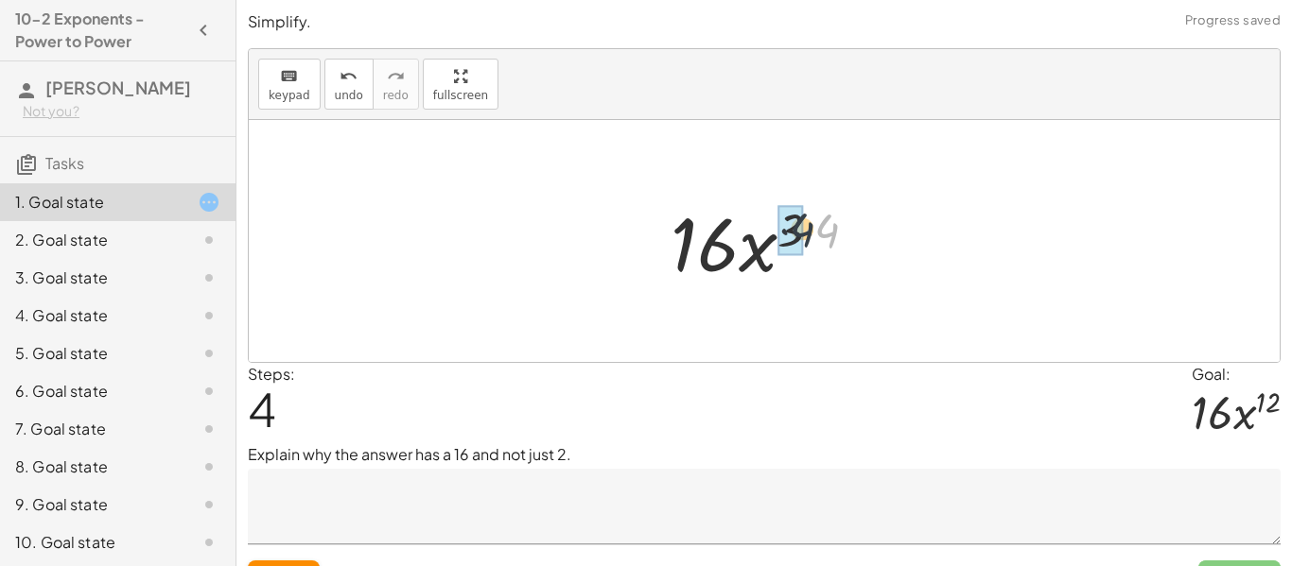
drag, startPoint x: 830, startPoint y: 234, endPoint x: 798, endPoint y: 233, distance: 32.2
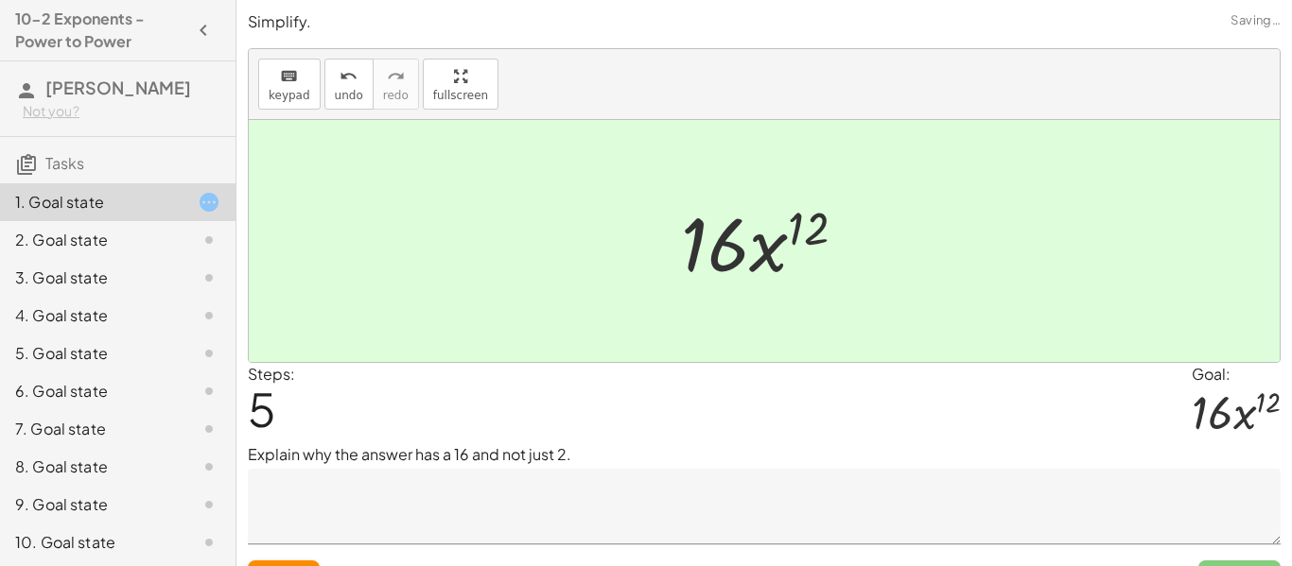
scroll to position [40, 0]
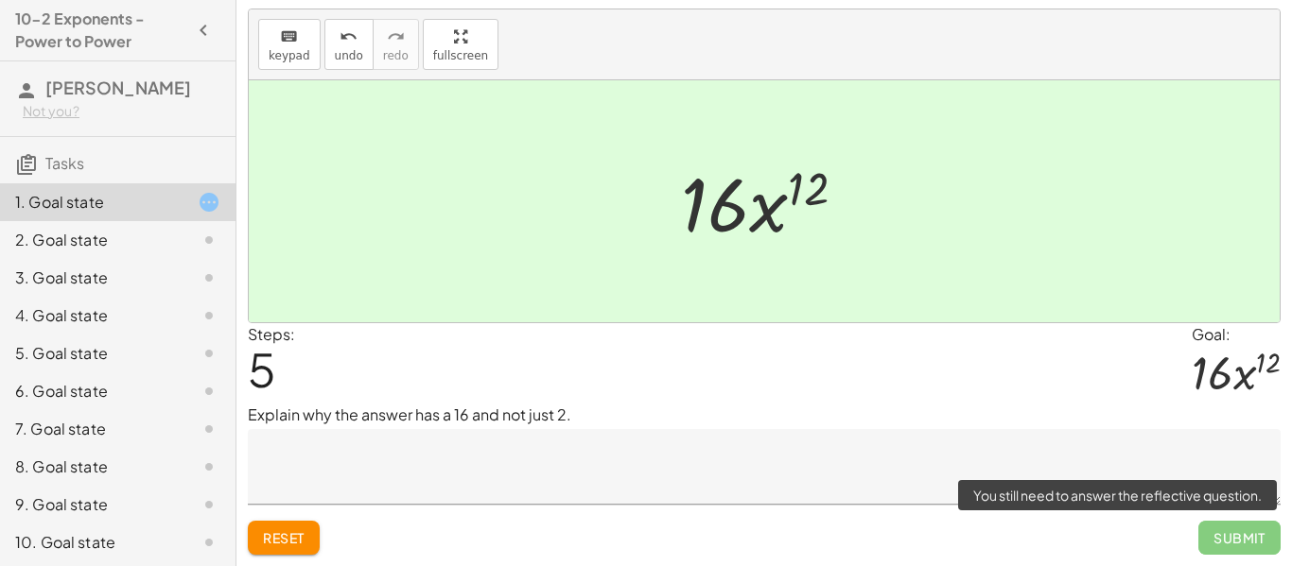
click at [1218, 534] on span "Submit" at bounding box center [1239, 538] width 82 height 34
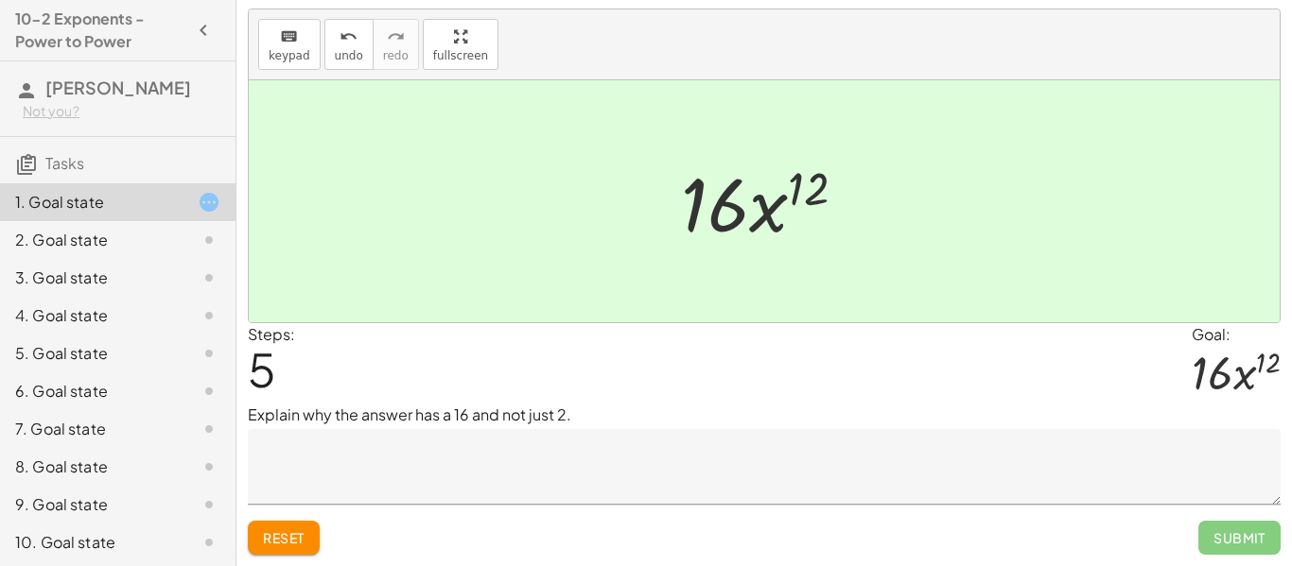
click at [124, 230] on div "2. Goal state" at bounding box center [91, 240] width 152 height 23
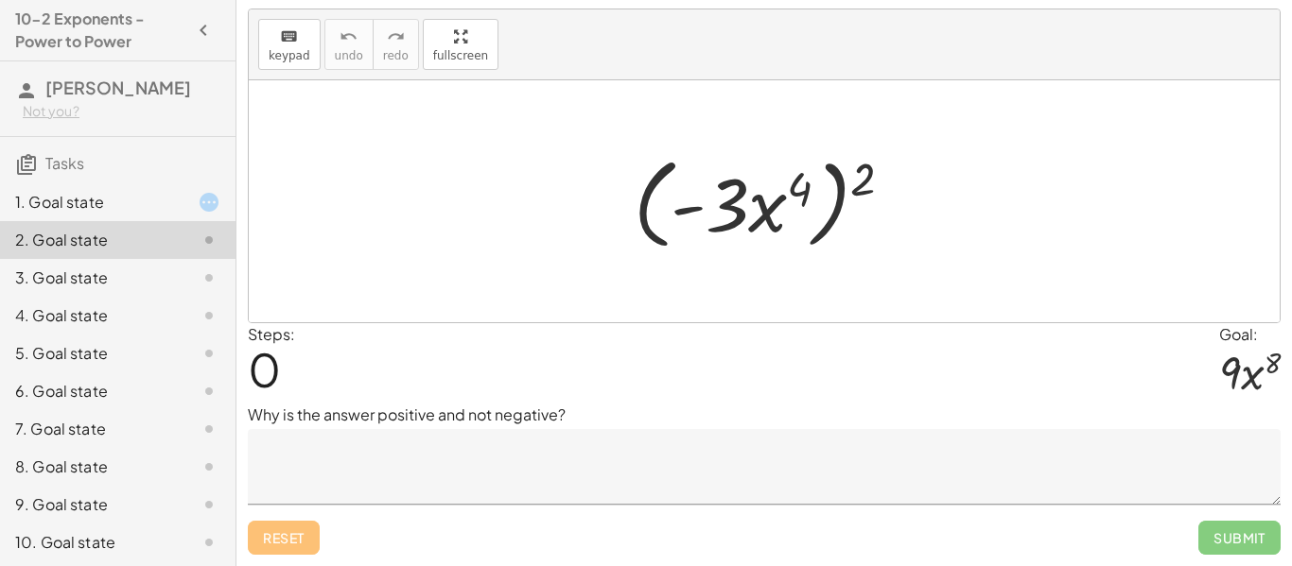
scroll to position [0, 0]
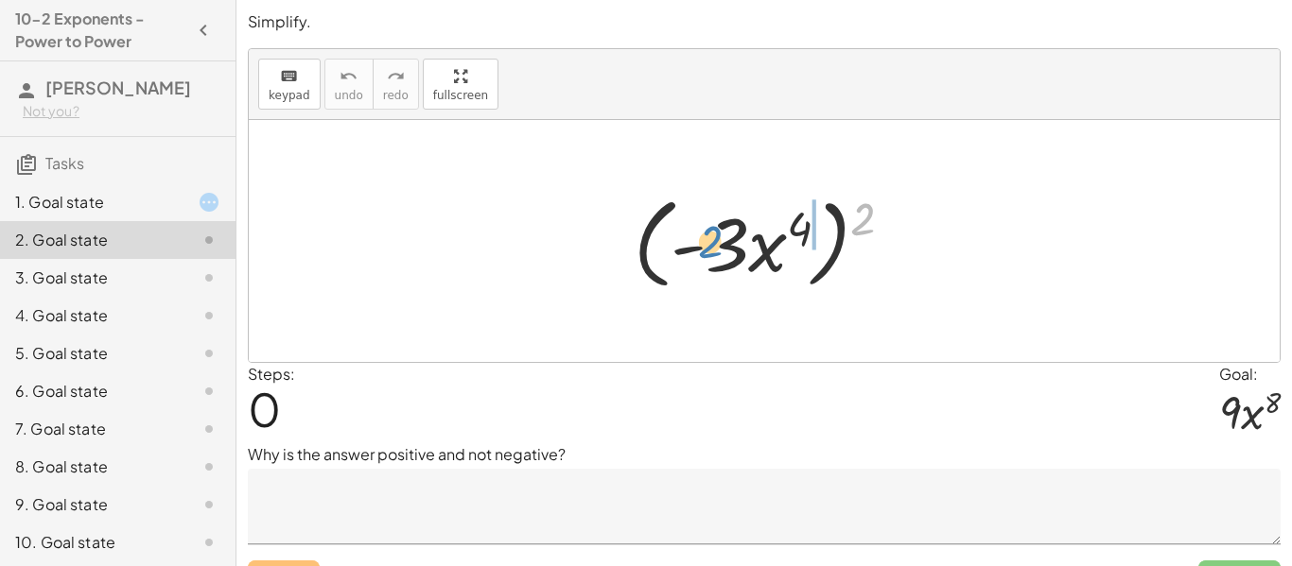
drag, startPoint x: 861, startPoint y: 212, endPoint x: 706, endPoint y: 235, distance: 156.0
click at [706, 235] on div at bounding box center [770, 241] width 293 height 109
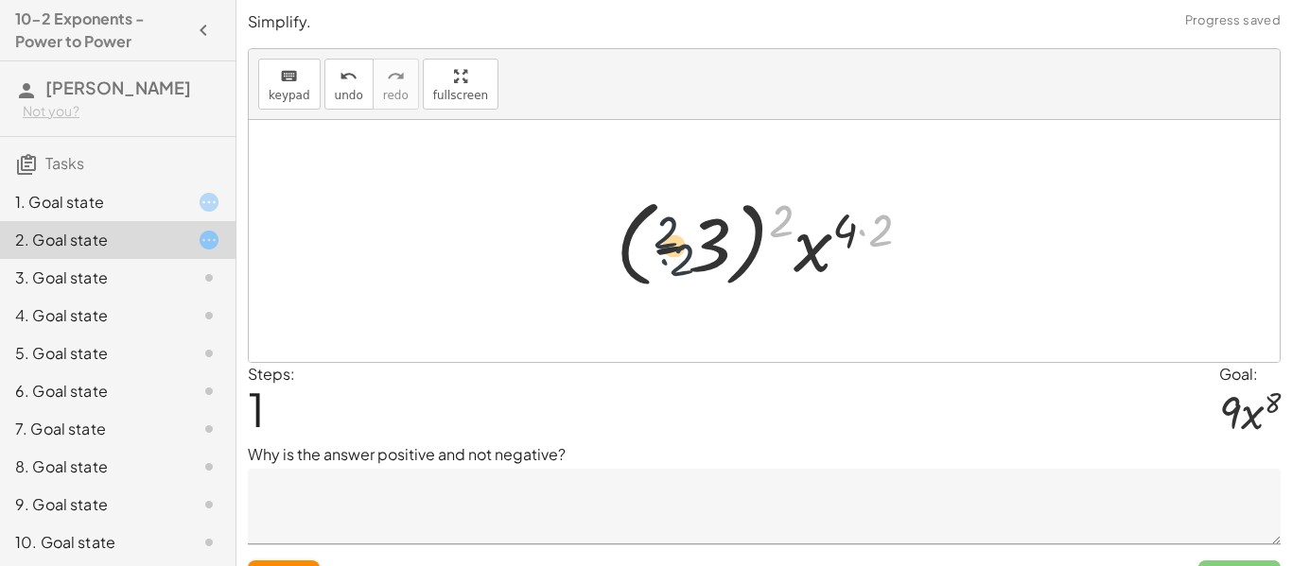
drag, startPoint x: 867, startPoint y: 233, endPoint x: 637, endPoint y: 263, distance: 231.8
click at [637, 263] on div at bounding box center [770, 241] width 329 height 105
drag, startPoint x: 845, startPoint y: 230, endPoint x: 712, endPoint y: 255, distance: 134.8
click at [712, 255] on div at bounding box center [770, 241] width 329 height 105
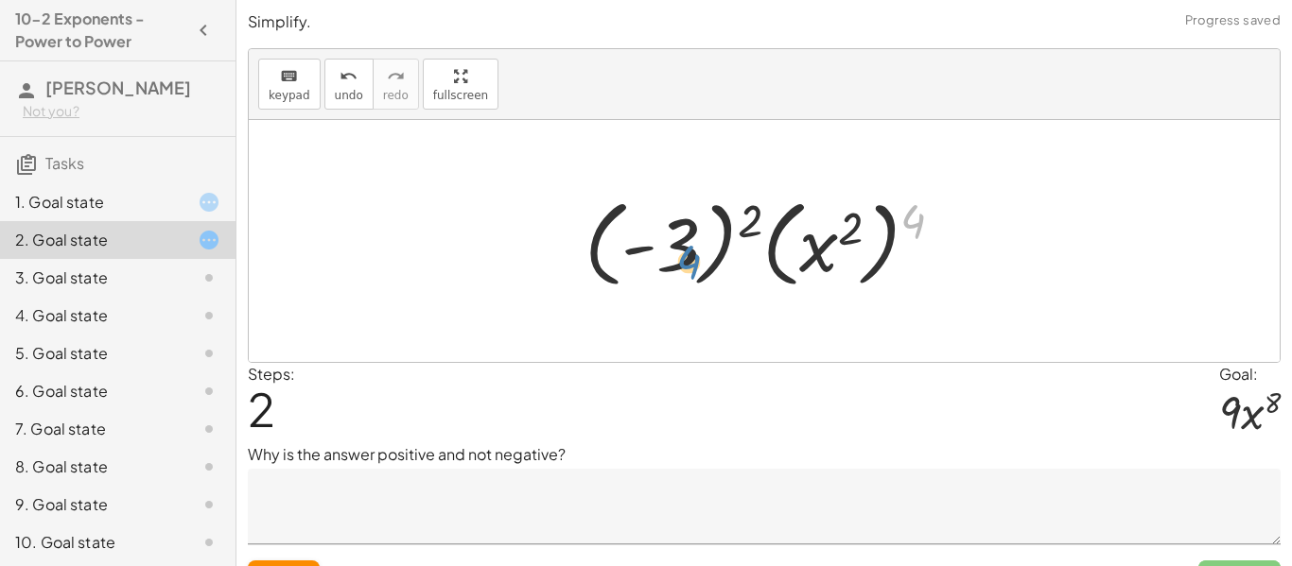
drag, startPoint x: 917, startPoint y: 216, endPoint x: 695, endPoint y: 257, distance: 226.1
click at [695, 257] on div at bounding box center [771, 241] width 393 height 105
drag, startPoint x: 847, startPoint y: 238, endPoint x: 740, endPoint y: 233, distance: 108.0
click at [740, 233] on div at bounding box center [771, 241] width 393 height 105
drag, startPoint x: 915, startPoint y: 213, endPoint x: 855, endPoint y: 216, distance: 59.6
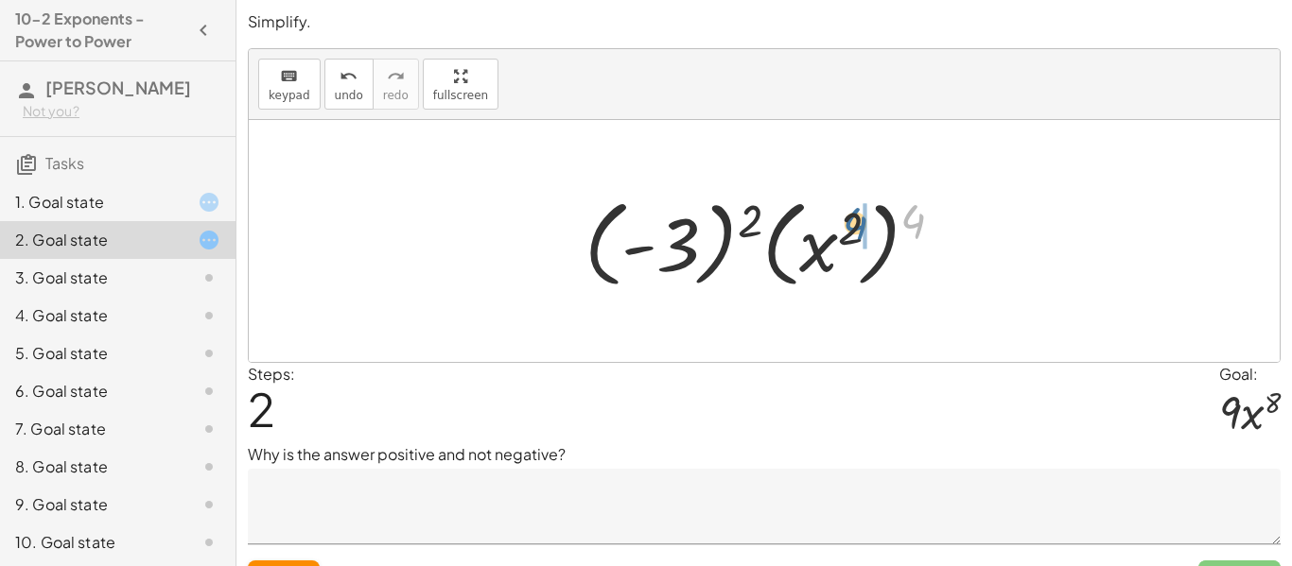
click at [855, 216] on div at bounding box center [771, 241] width 393 height 105
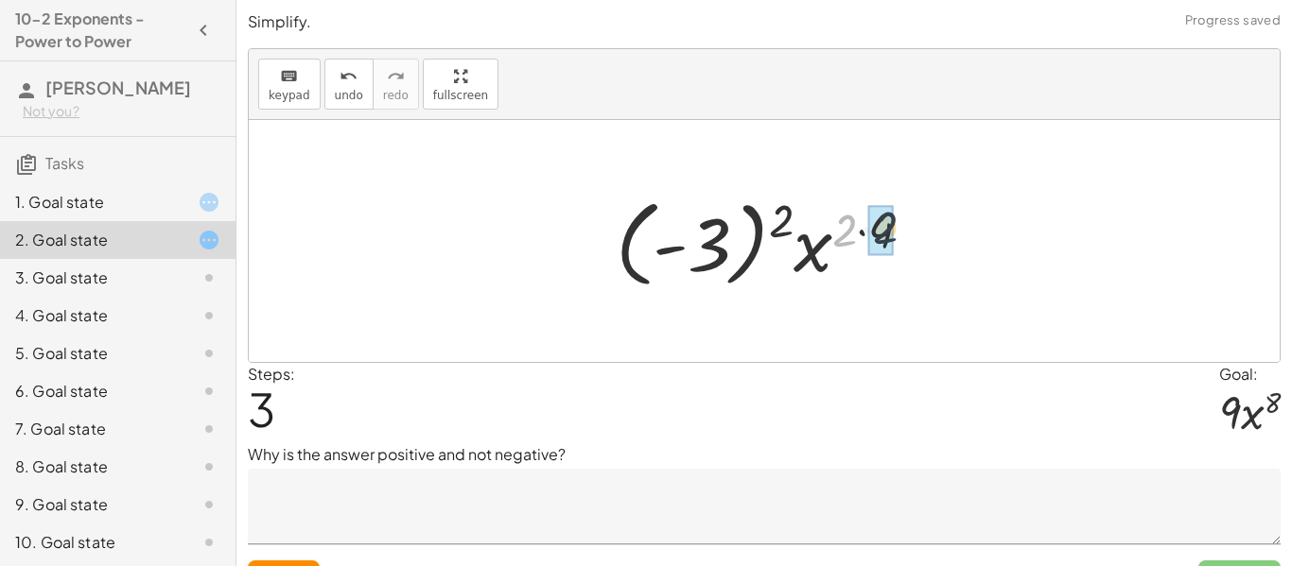
drag, startPoint x: 849, startPoint y: 228, endPoint x: 884, endPoint y: 223, distance: 35.3
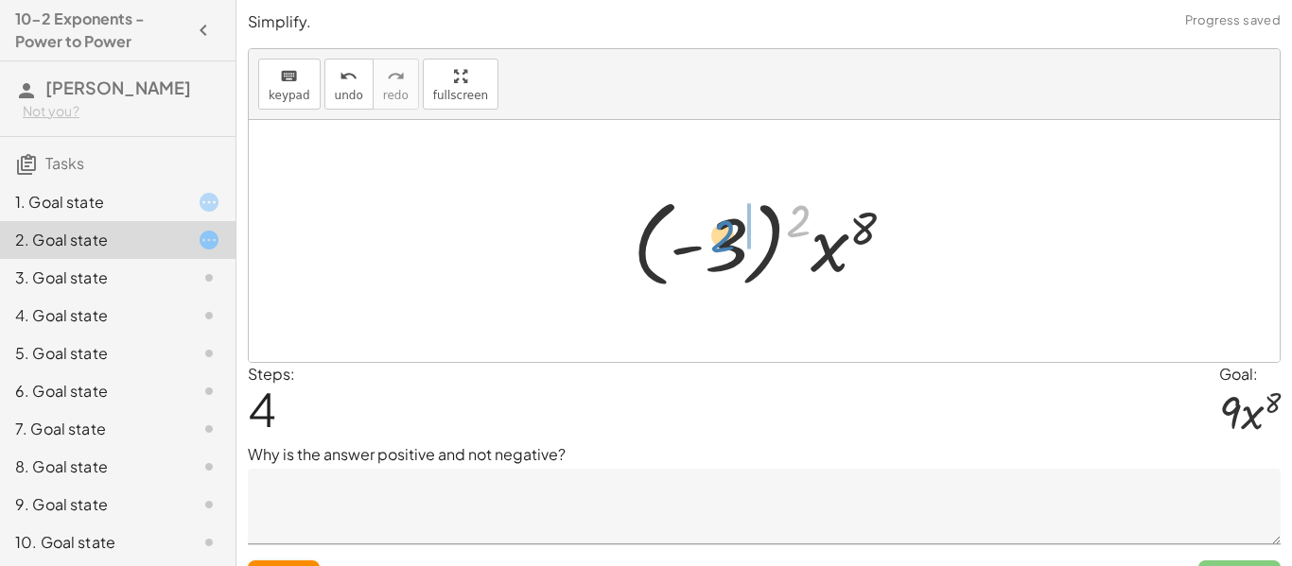
drag, startPoint x: 804, startPoint y: 214, endPoint x: 727, endPoint y: 230, distance: 78.3
click at [727, 230] on div at bounding box center [771, 241] width 296 height 105
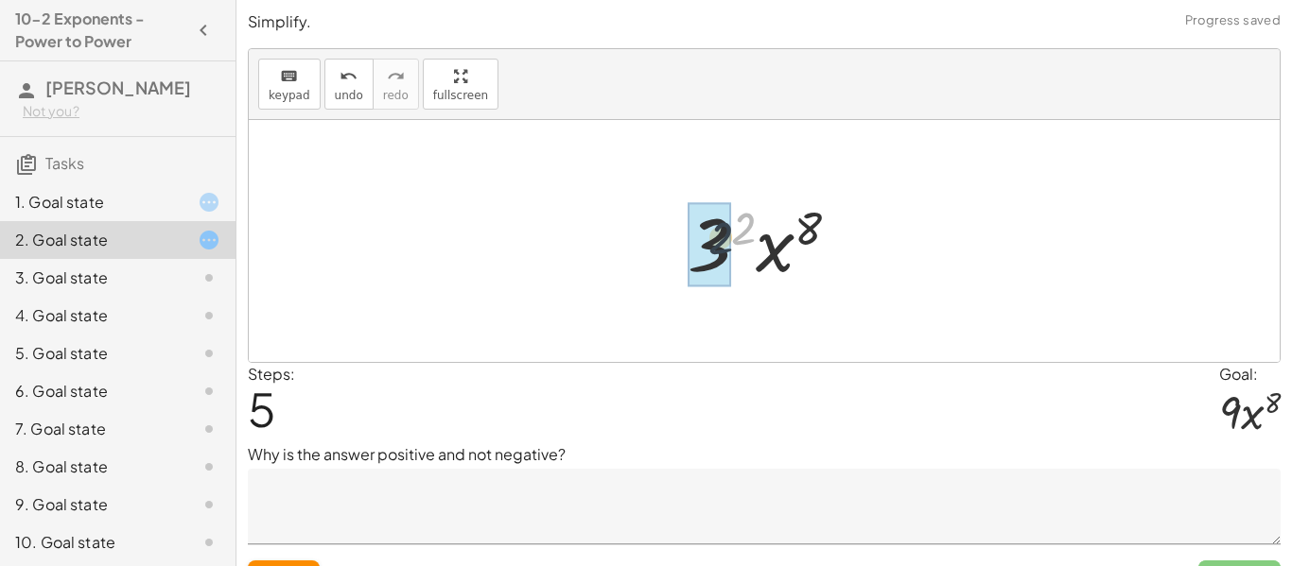
drag, startPoint x: 740, startPoint y: 231, endPoint x: 694, endPoint y: 253, distance: 51.2
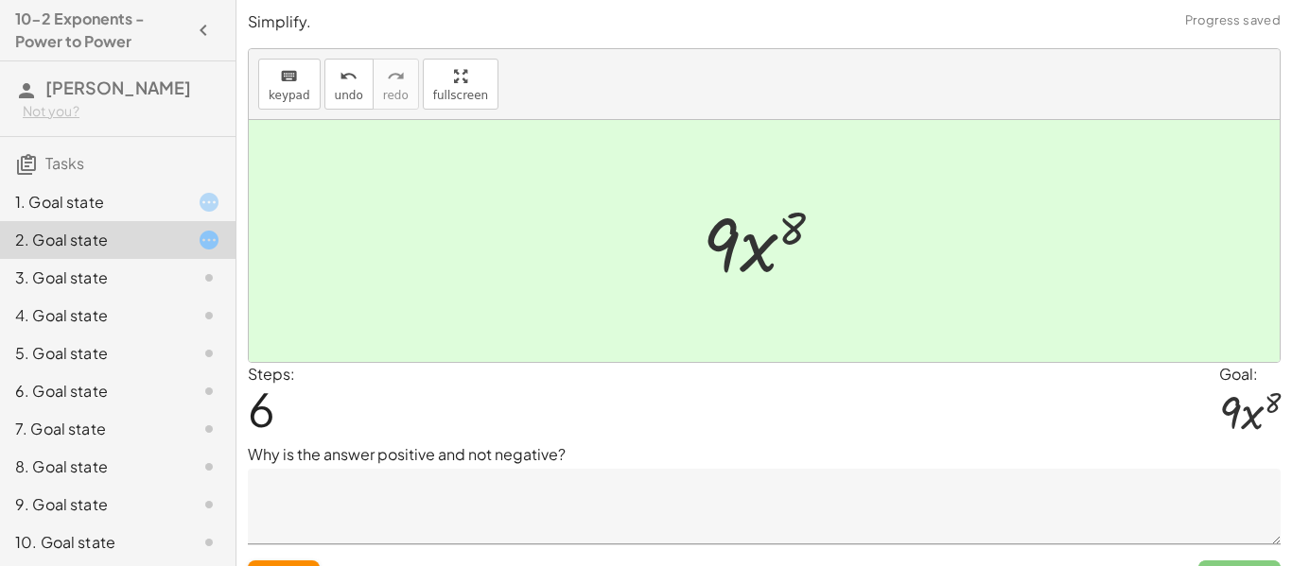
scroll to position [40, 0]
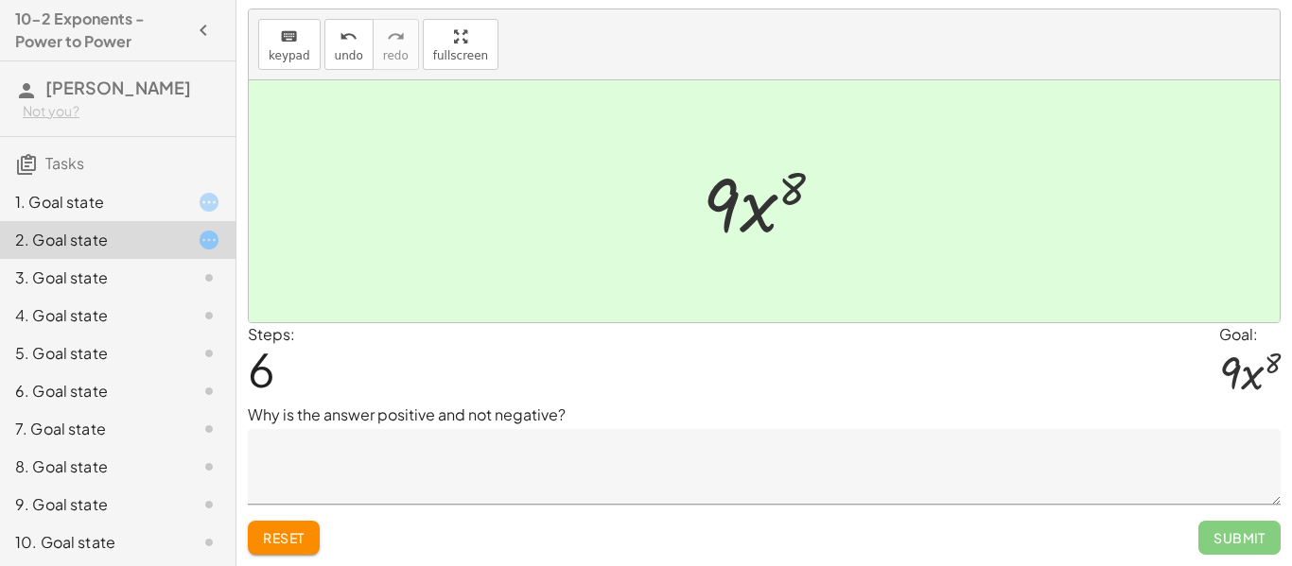
click at [102, 269] on div "3. Goal state" at bounding box center [91, 278] width 152 height 23
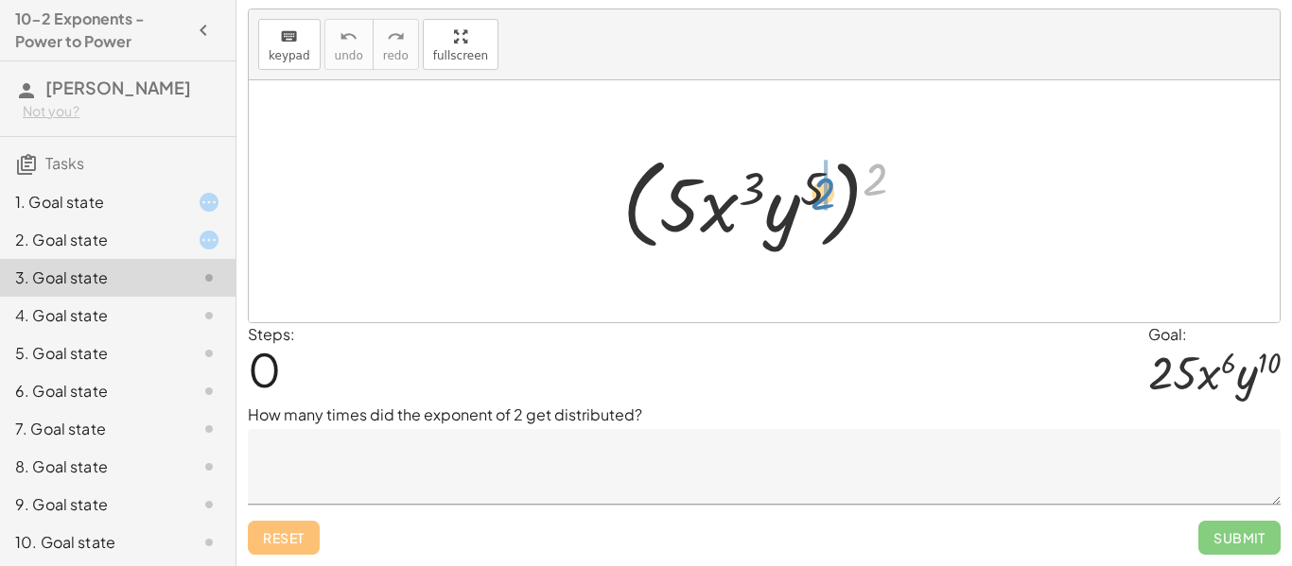
drag, startPoint x: 874, startPoint y: 183, endPoint x: 821, endPoint y: 196, distance: 54.4
click at [821, 196] on div at bounding box center [771, 202] width 317 height 109
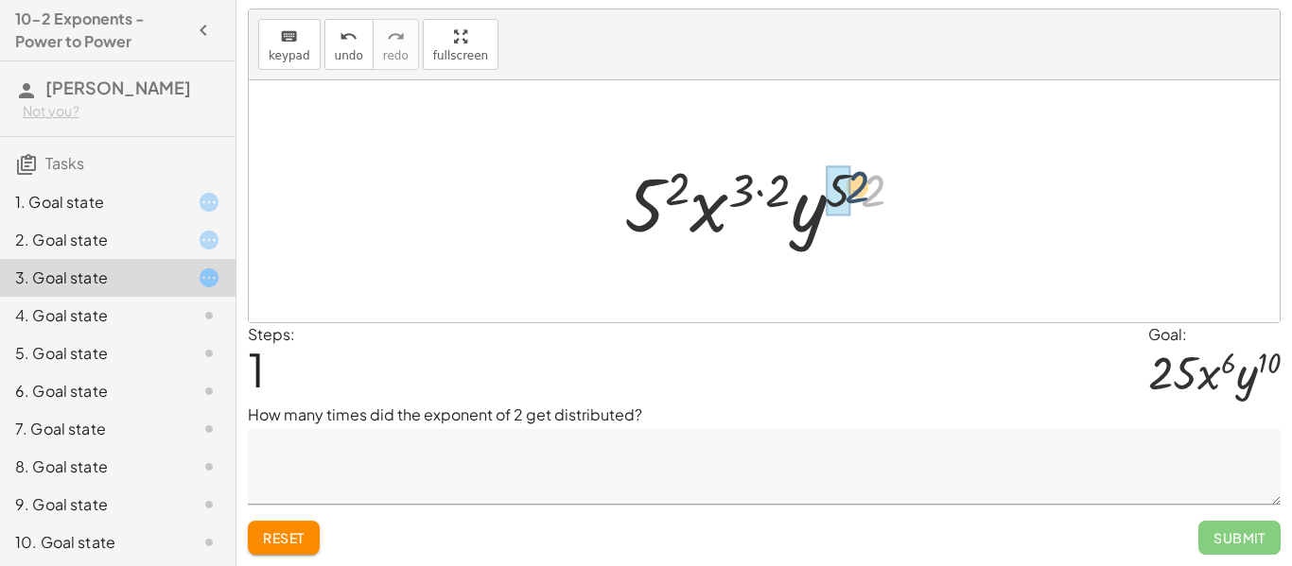
drag, startPoint x: 867, startPoint y: 197, endPoint x: 844, endPoint y: 192, distance: 24.1
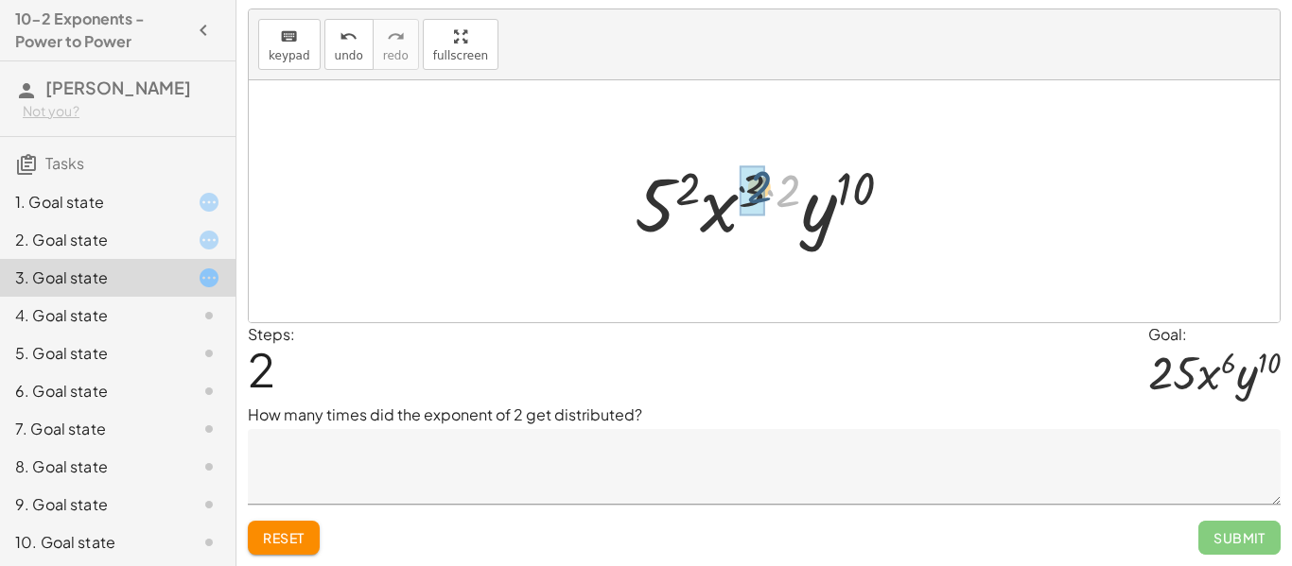
drag, startPoint x: 788, startPoint y: 190, endPoint x: 757, endPoint y: 189, distance: 31.2
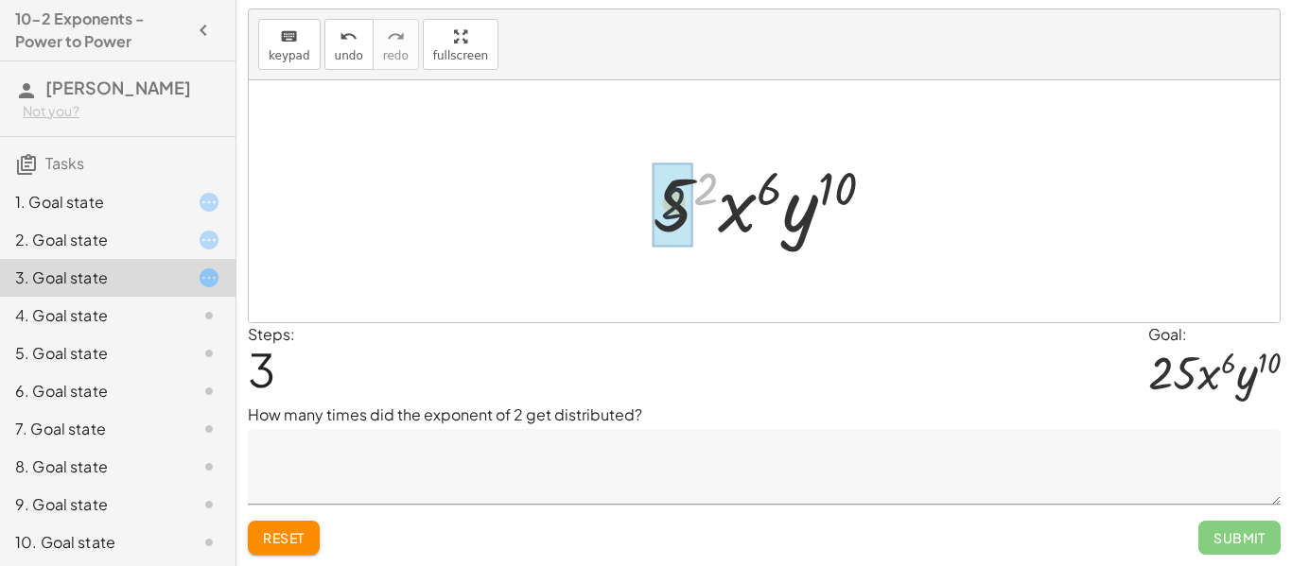
drag, startPoint x: 708, startPoint y: 183, endPoint x: 668, endPoint y: 202, distance: 44.8
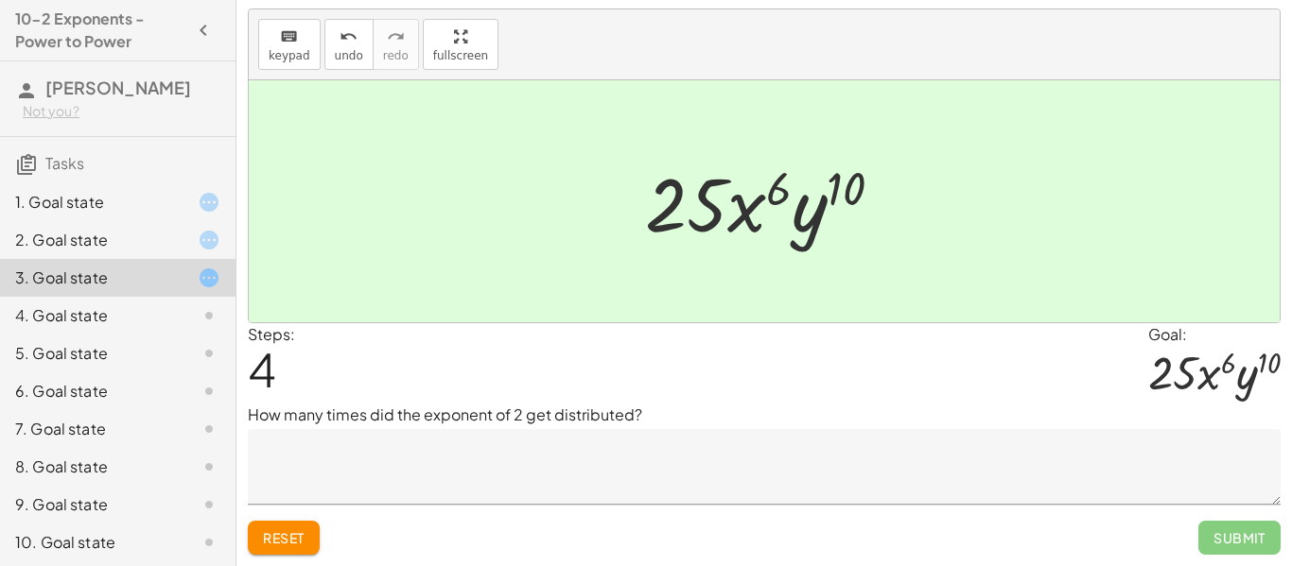
click at [130, 322] on div "4. Goal state" at bounding box center [91, 316] width 152 height 23
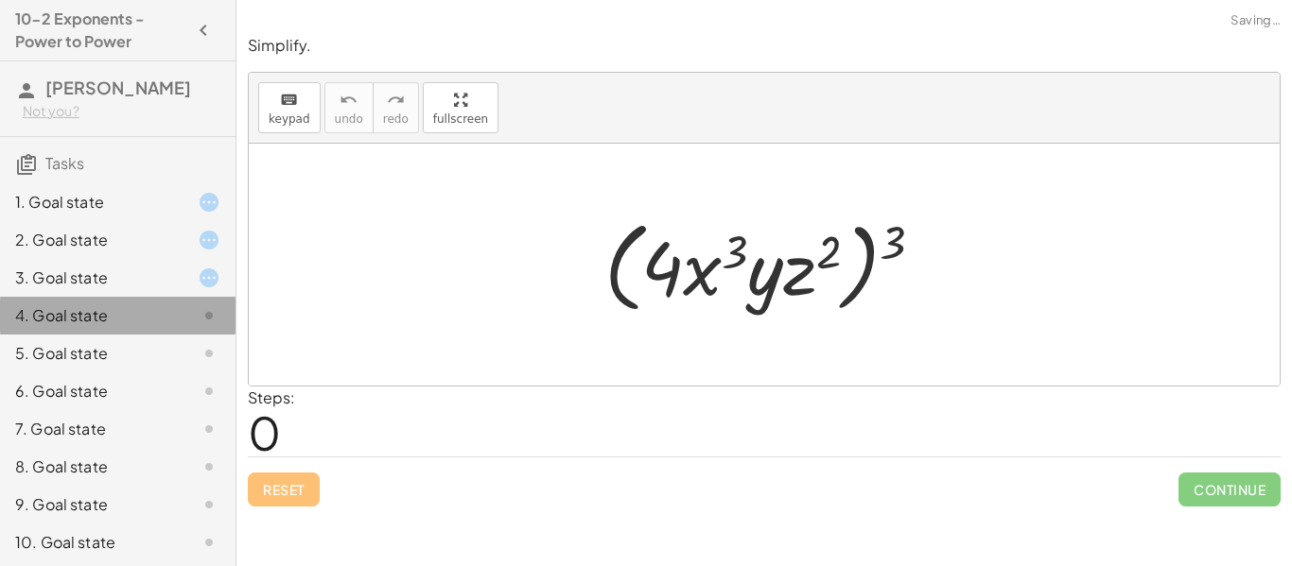
scroll to position [0, 0]
click at [870, 287] on div at bounding box center [771, 265] width 353 height 109
click at [775, 283] on div at bounding box center [771, 265] width 353 height 109
click at [394, 433] on div "Steps: 0" at bounding box center [764, 422] width 1033 height 70
click at [131, 279] on div "3. Goal state" at bounding box center [91, 278] width 152 height 23
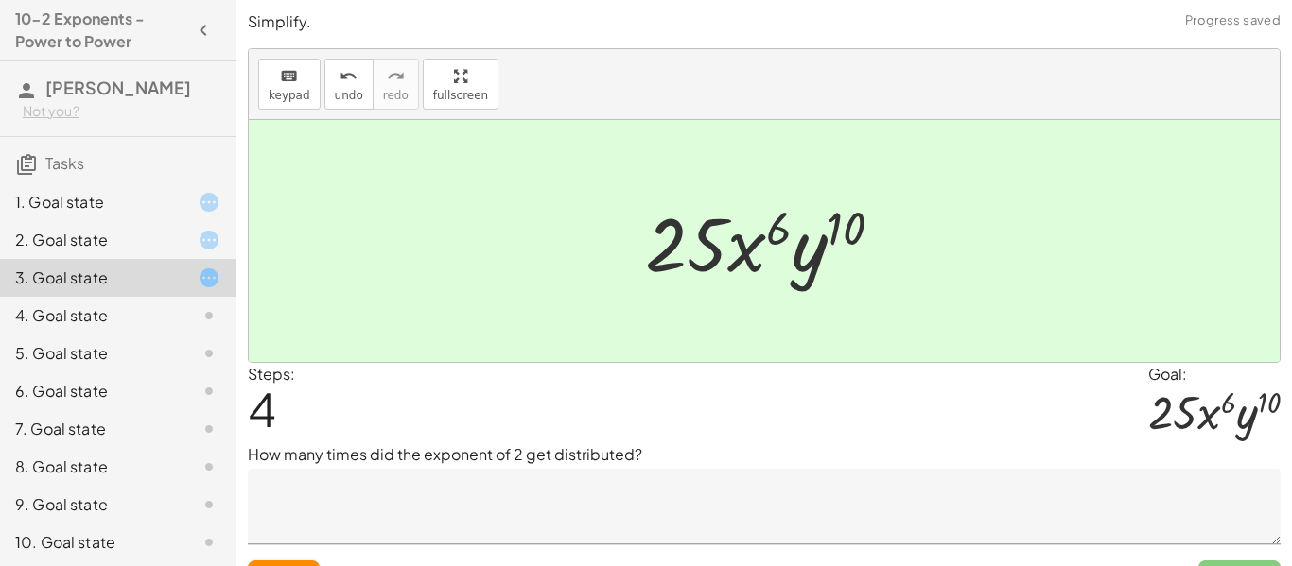
scroll to position [40, 0]
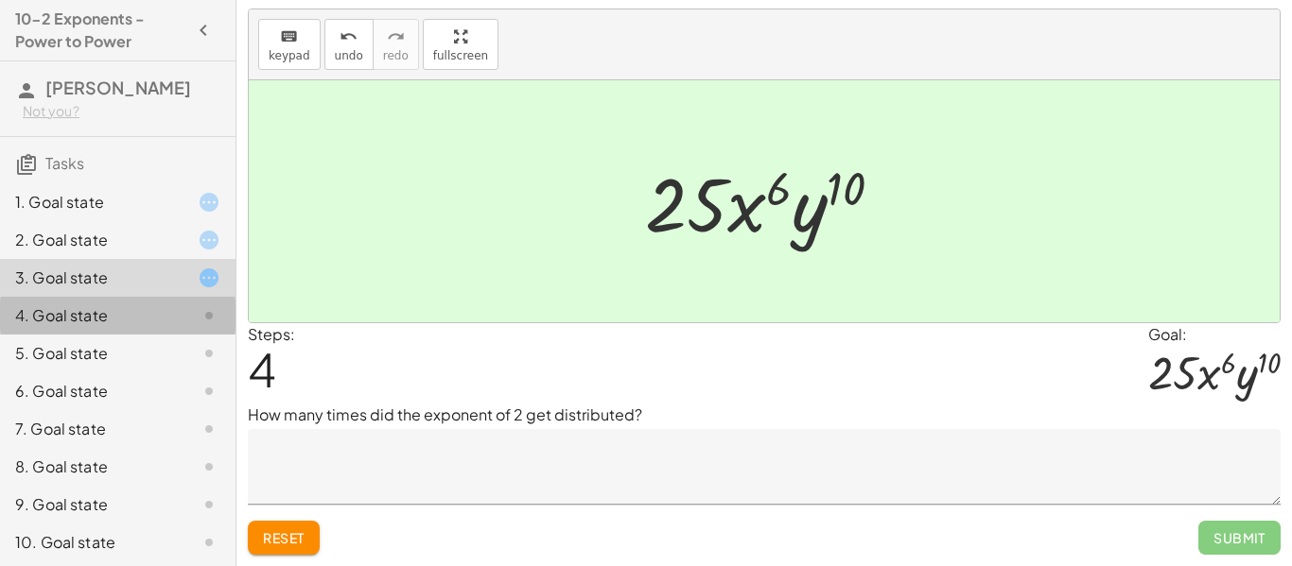
click at [183, 305] on div at bounding box center [193, 316] width 53 height 23
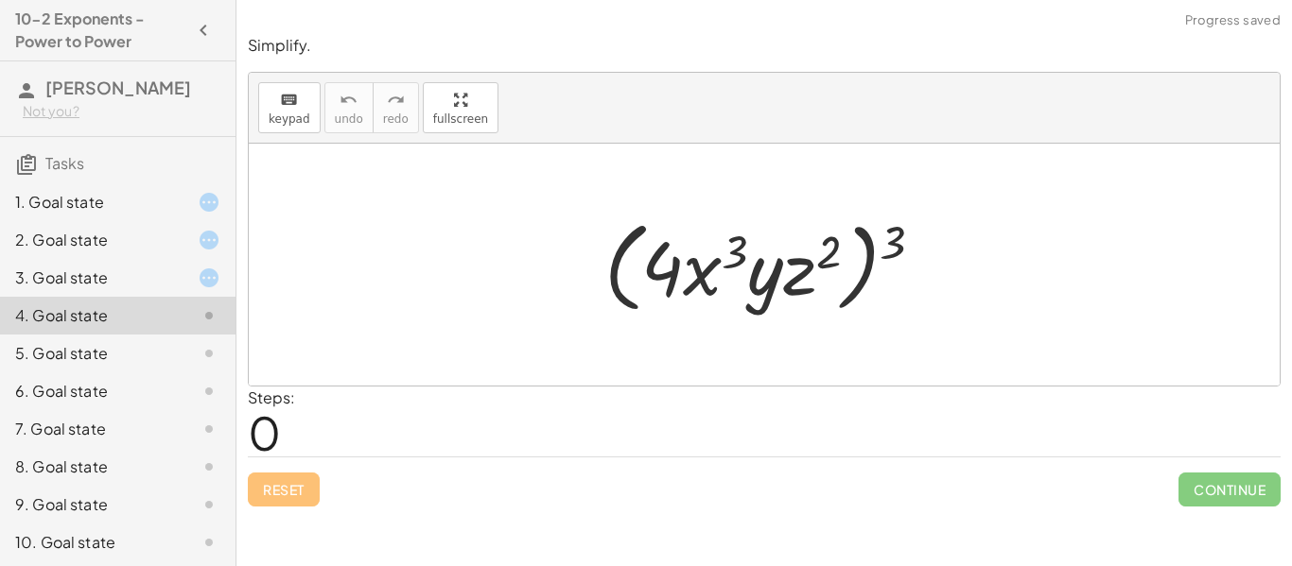
click at [393, 411] on div "Steps: 0" at bounding box center [764, 422] width 1033 height 70
drag, startPoint x: 889, startPoint y: 245, endPoint x: 832, endPoint y: 253, distance: 57.4
click at [832, 253] on div at bounding box center [771, 265] width 353 height 109
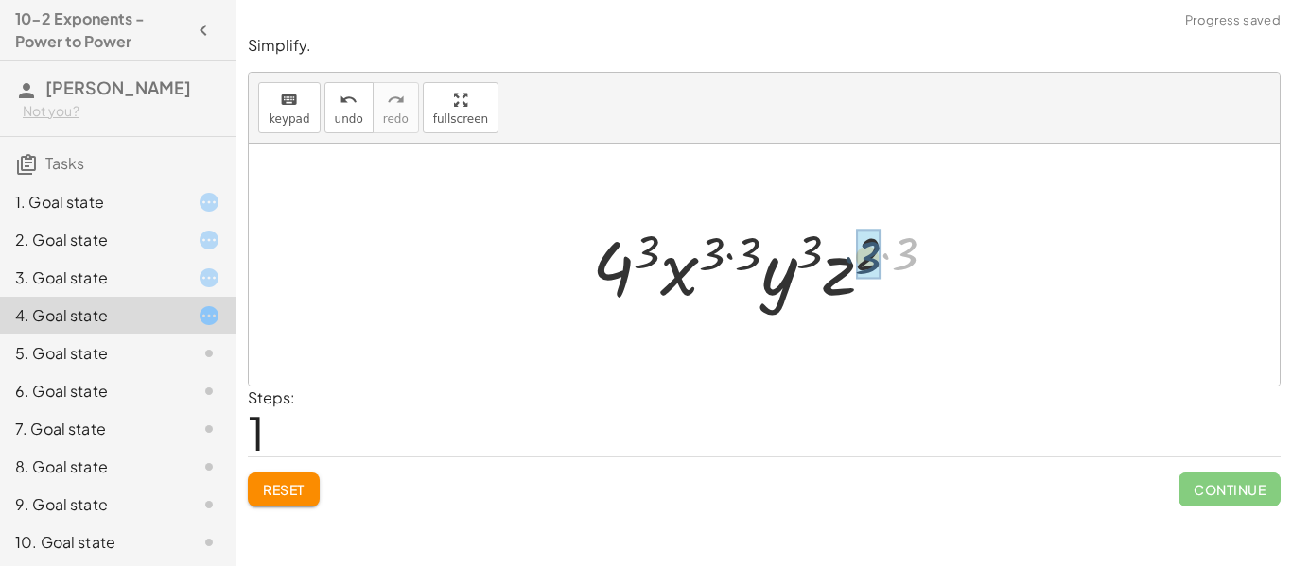
drag, startPoint x: 919, startPoint y: 250, endPoint x: 881, endPoint y: 253, distance: 38.0
click at [881, 253] on div at bounding box center [771, 265] width 377 height 97
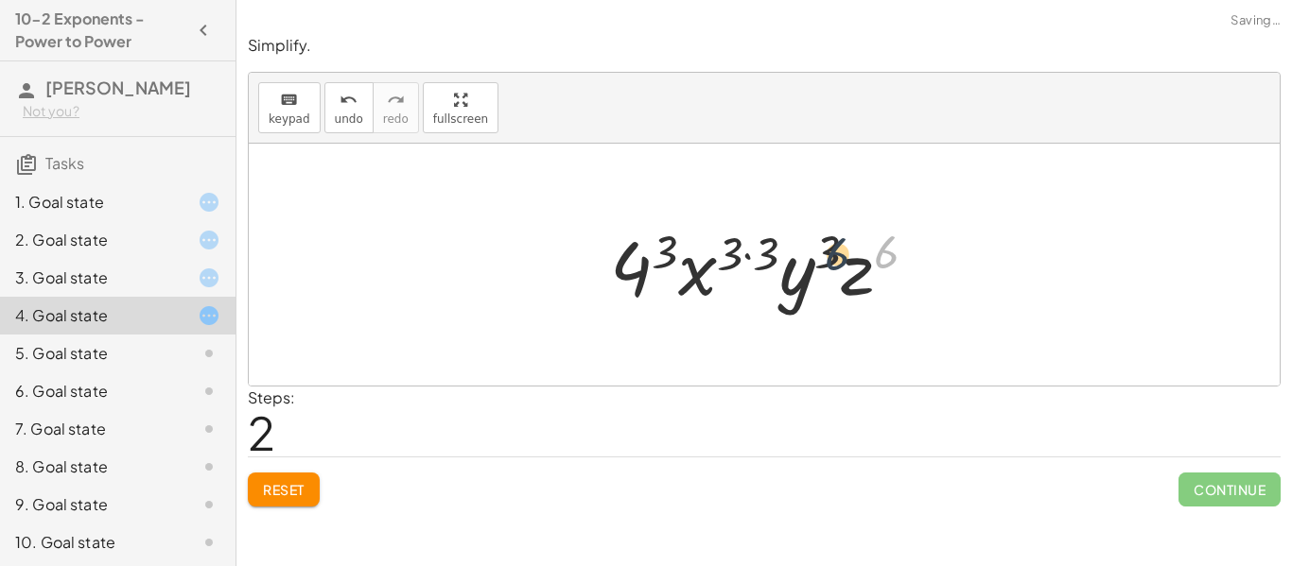
drag, startPoint x: 888, startPoint y: 254, endPoint x: 836, endPoint y: 257, distance: 52.1
click at [836, 257] on div at bounding box center [771, 265] width 341 height 97
drag, startPoint x: 770, startPoint y: 255, endPoint x: 740, endPoint y: 255, distance: 30.3
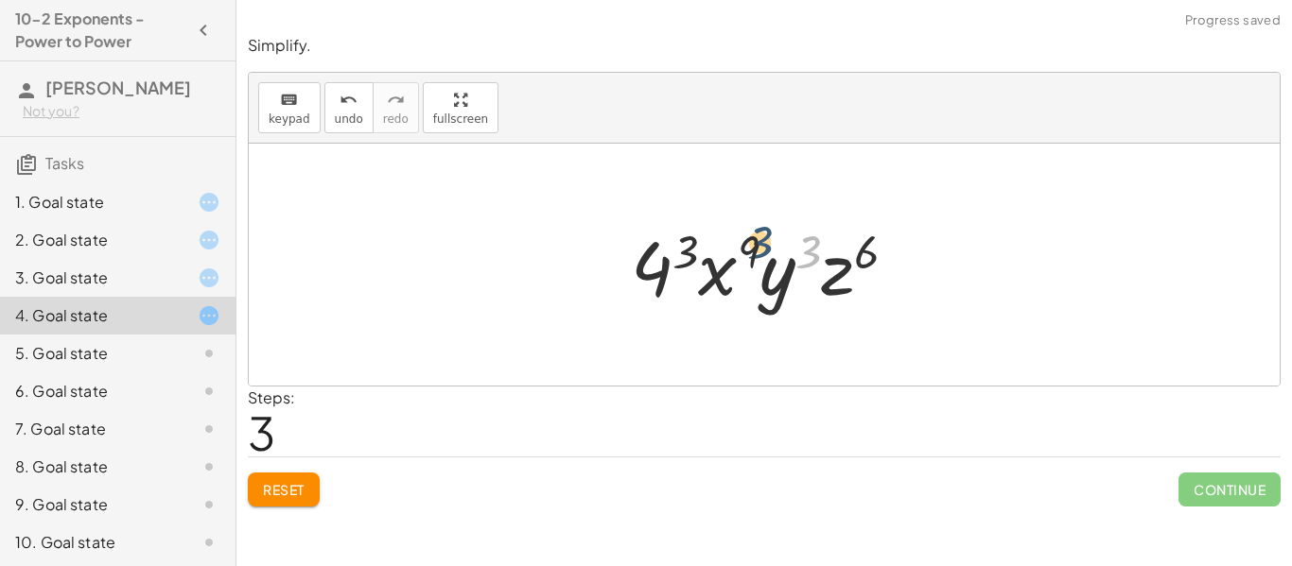
drag, startPoint x: 820, startPoint y: 257, endPoint x: 769, endPoint y: 255, distance: 51.1
click at [769, 255] on div at bounding box center [771, 265] width 301 height 97
drag, startPoint x: 871, startPoint y: 245, endPoint x: 752, endPoint y: 228, distance: 120.4
click at [752, 228] on div at bounding box center [771, 265] width 301 height 97
drag, startPoint x: 688, startPoint y: 244, endPoint x: 762, endPoint y: 244, distance: 74.7
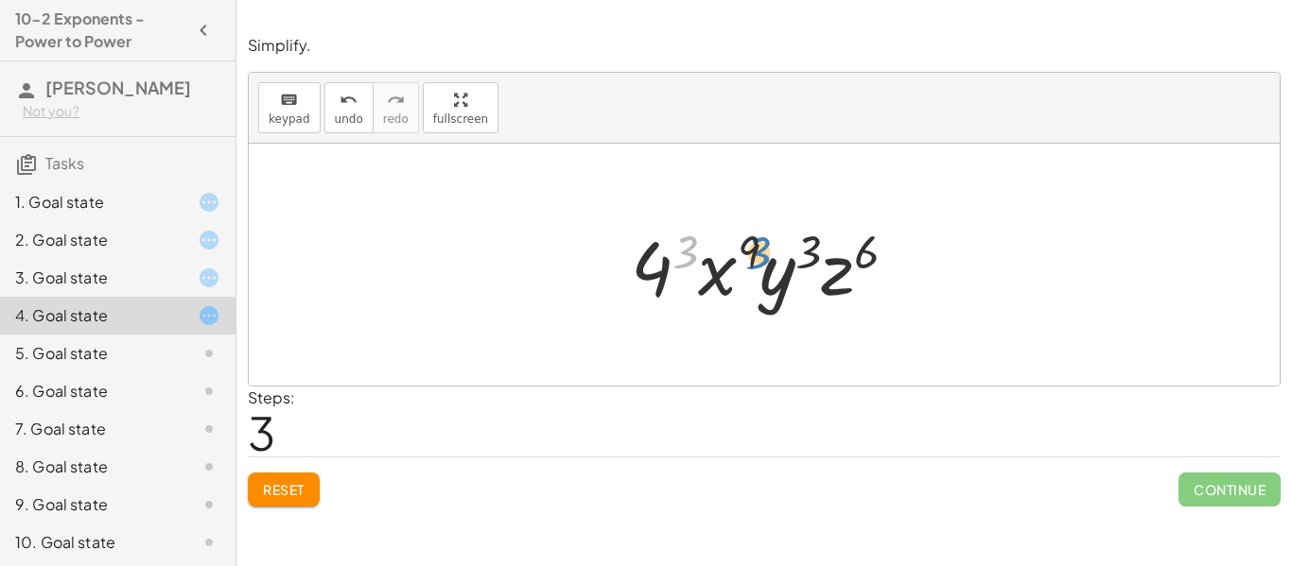
click at [762, 244] on div at bounding box center [771, 265] width 301 height 97
drag, startPoint x: 662, startPoint y: 277, endPoint x: 778, endPoint y: 285, distance: 116.6
click at [778, 285] on div at bounding box center [771, 265] width 301 height 97
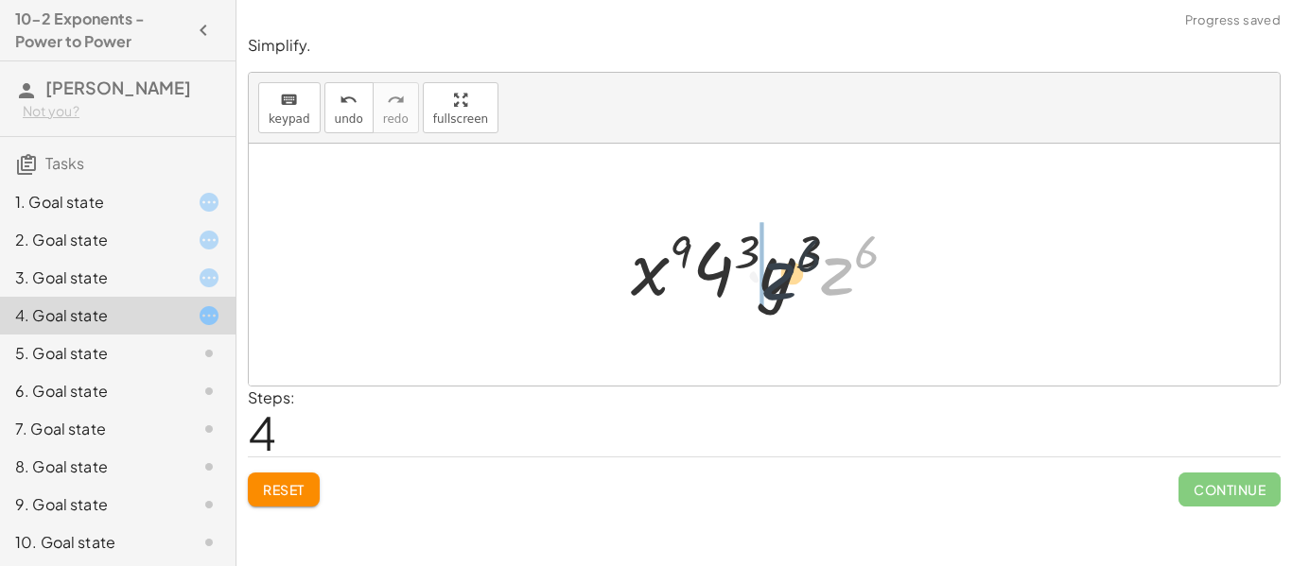
drag, startPoint x: 835, startPoint y: 278, endPoint x: 756, endPoint y: 278, distance: 79.4
click at [756, 278] on div at bounding box center [771, 265] width 301 height 97
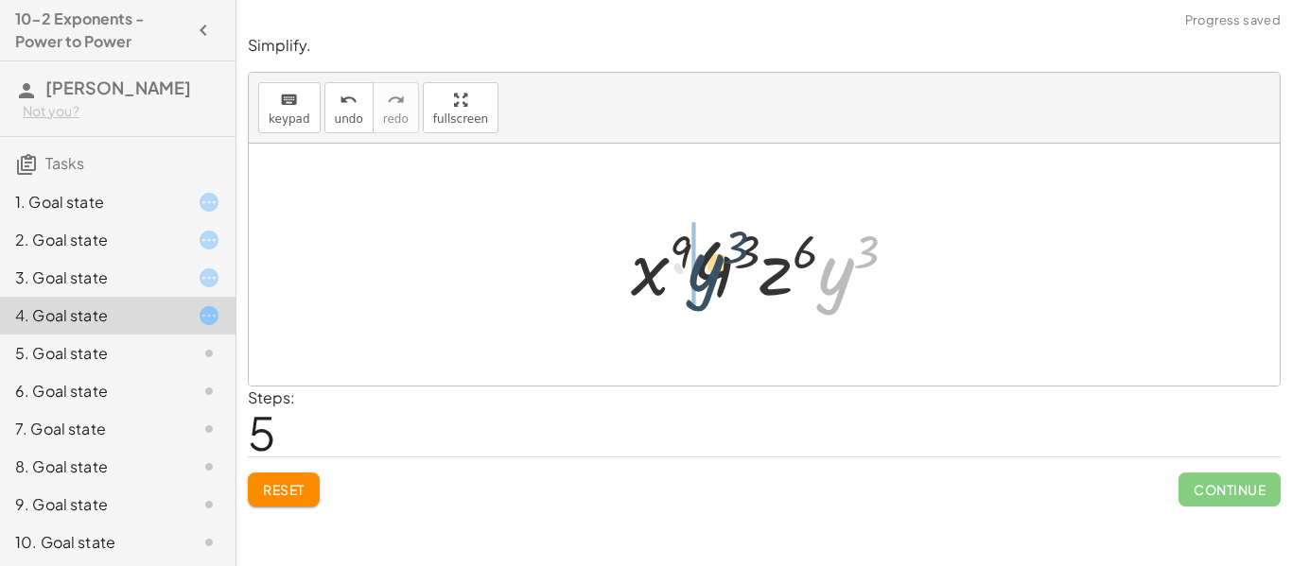
drag, startPoint x: 824, startPoint y: 282, endPoint x: 688, endPoint y: 273, distance: 136.4
click at [688, 273] on div at bounding box center [771, 265] width 301 height 97
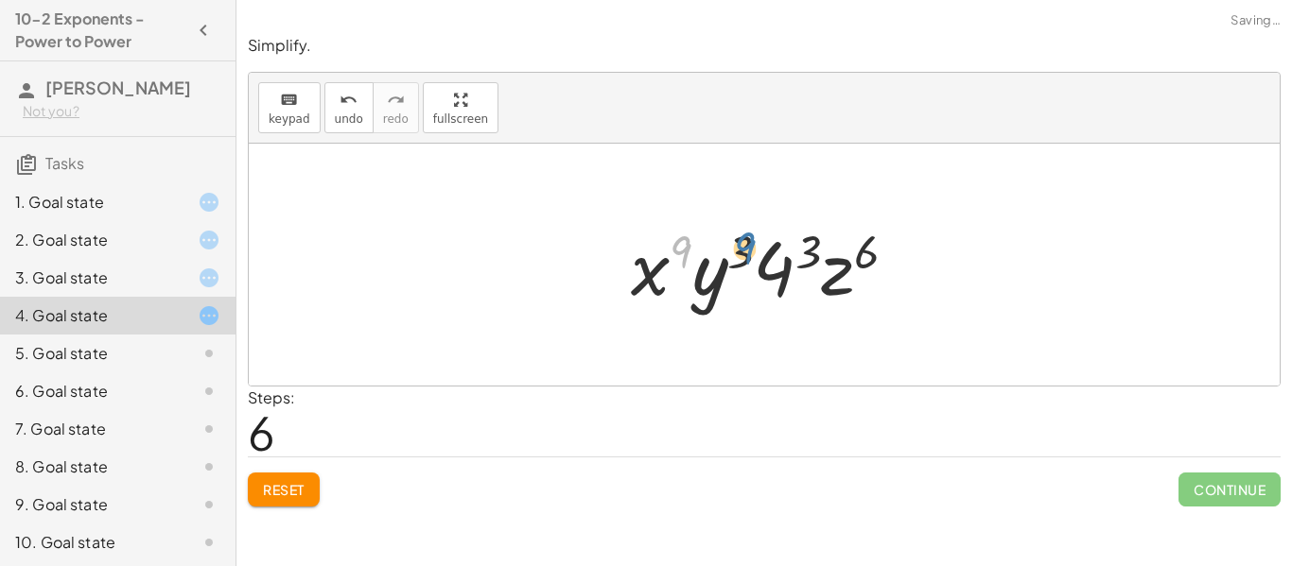
drag, startPoint x: 679, startPoint y: 238, endPoint x: 743, endPoint y: 236, distance: 64.3
click at [743, 236] on div at bounding box center [771, 265] width 301 height 97
drag, startPoint x: 857, startPoint y: 252, endPoint x: 795, endPoint y: 252, distance: 61.5
click at [795, 252] on div at bounding box center [771, 265] width 301 height 97
drag, startPoint x: 740, startPoint y: 251, endPoint x: 827, endPoint y: 244, distance: 87.3
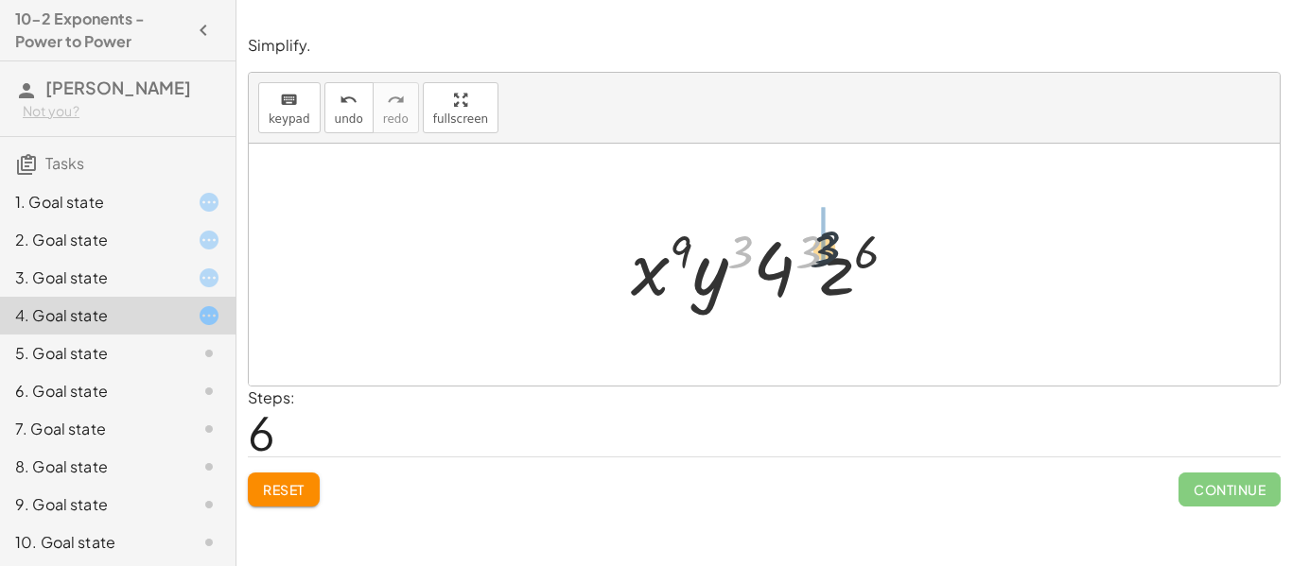
click at [827, 244] on div at bounding box center [771, 265] width 301 height 97
drag, startPoint x: 811, startPoint y: 246, endPoint x: 782, endPoint y: 264, distance: 34.4
click at [782, 264] on div at bounding box center [771, 265] width 301 height 97
drag, startPoint x: 809, startPoint y: 247, endPoint x: 778, endPoint y: 266, distance: 35.7
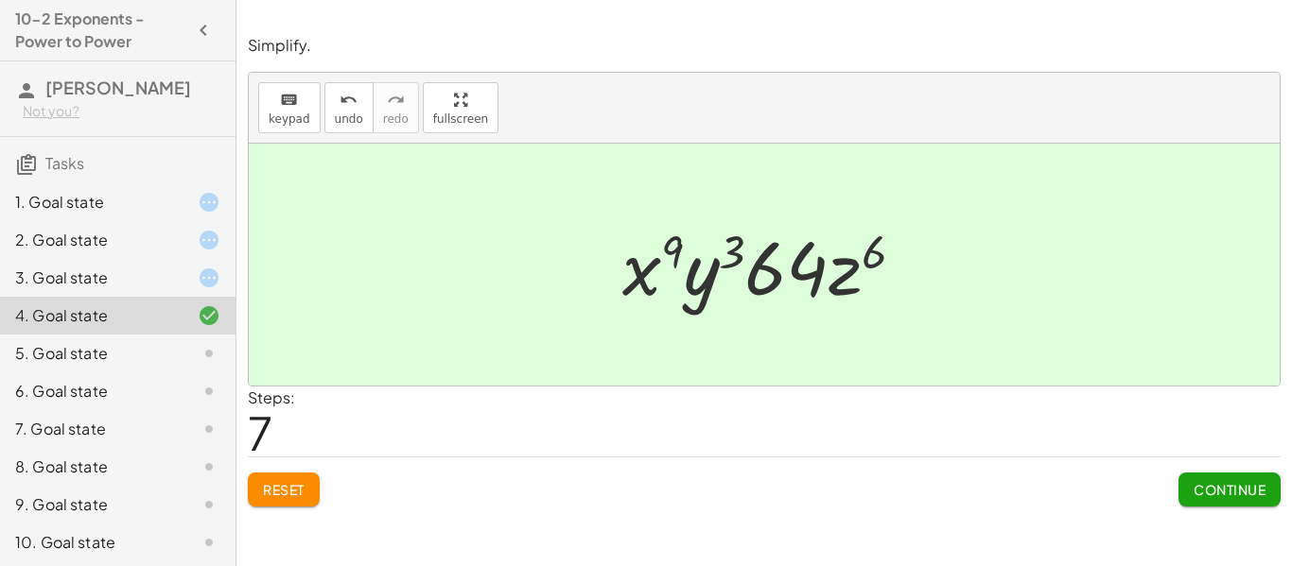
click at [1243, 485] on span "Continue" at bounding box center [1229, 489] width 72 height 17
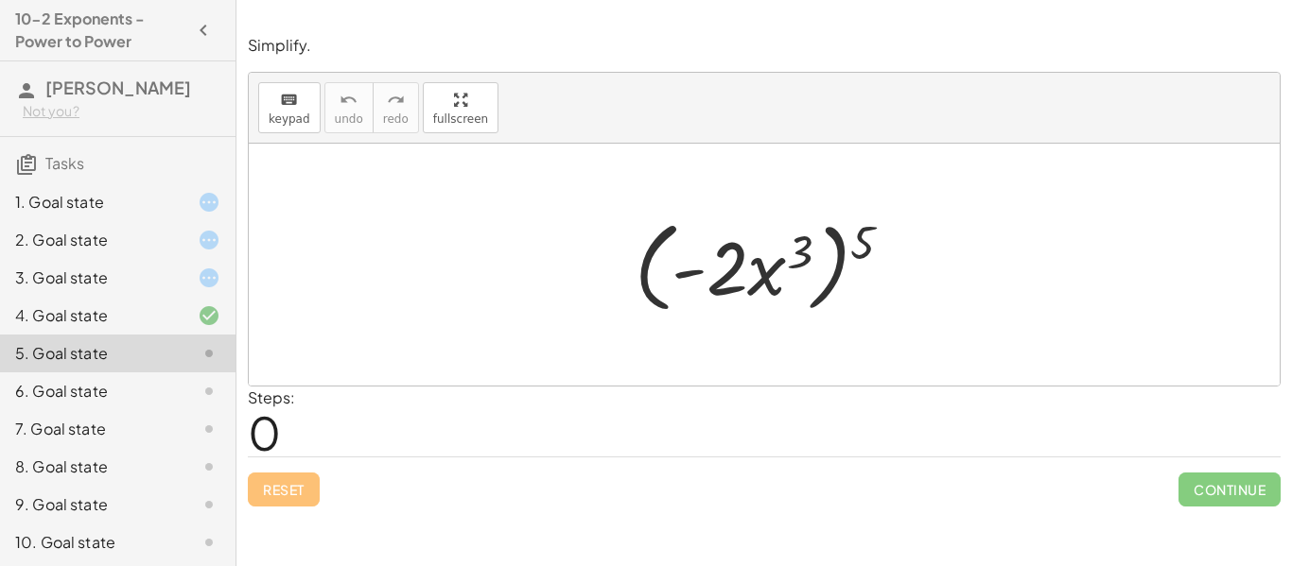
click at [196, 284] on div at bounding box center [193, 278] width 53 height 23
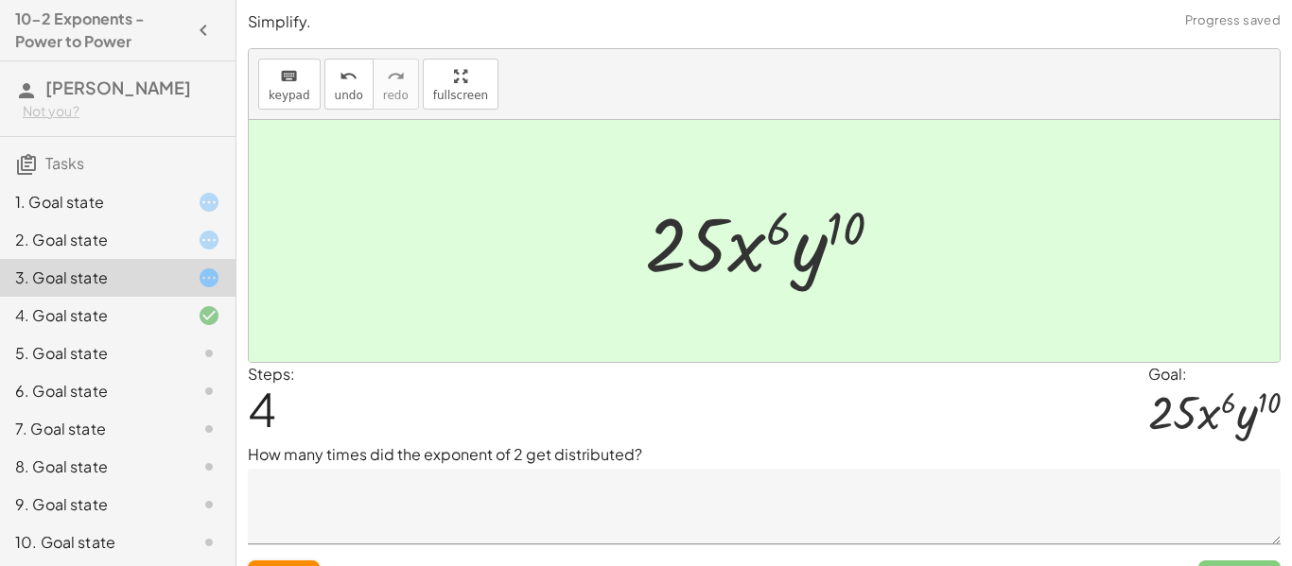
scroll to position [40, 0]
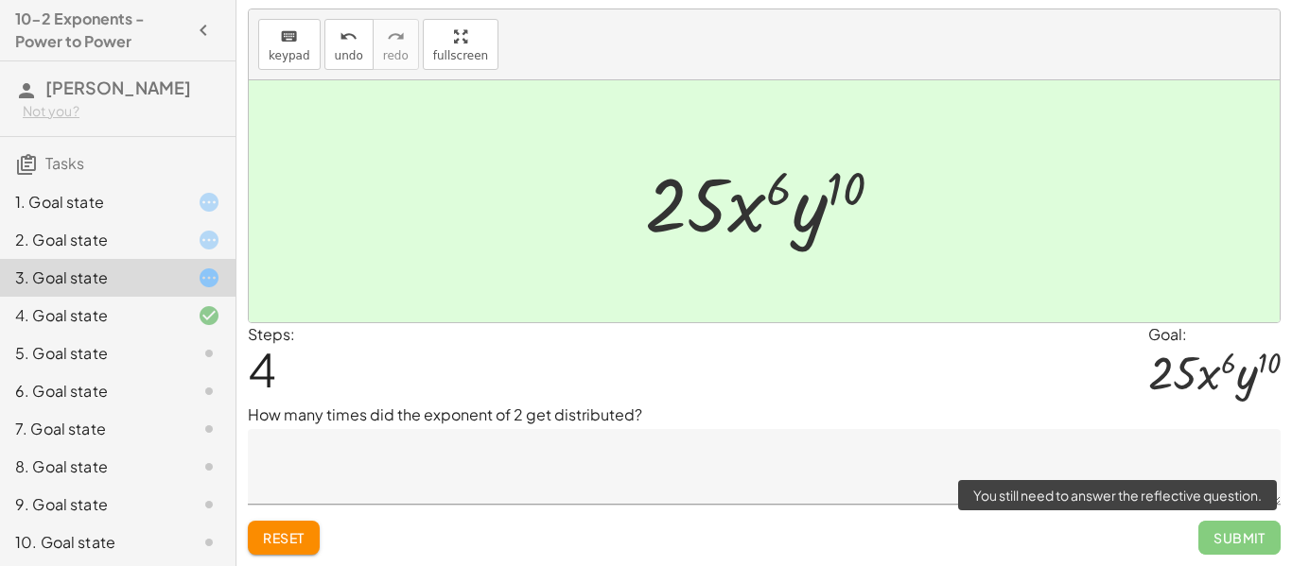
click at [1236, 548] on span "Submit" at bounding box center [1239, 538] width 82 height 34
click at [1226, 541] on span "Submit" at bounding box center [1239, 538] width 82 height 34
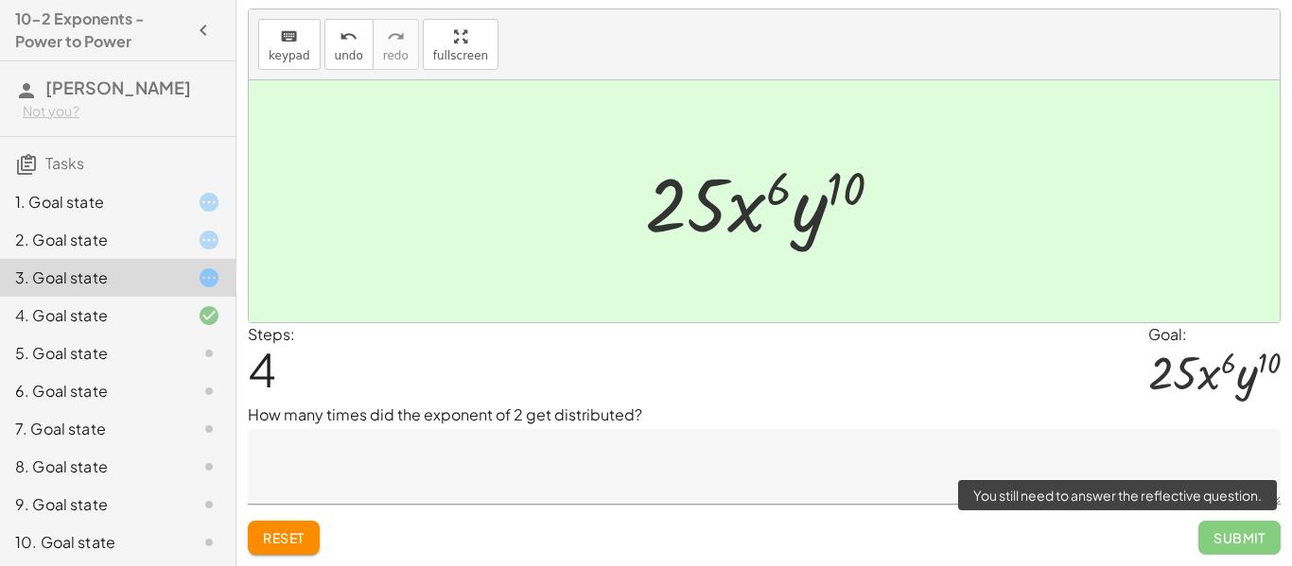
click at [1226, 541] on span "Submit" at bounding box center [1239, 538] width 82 height 34
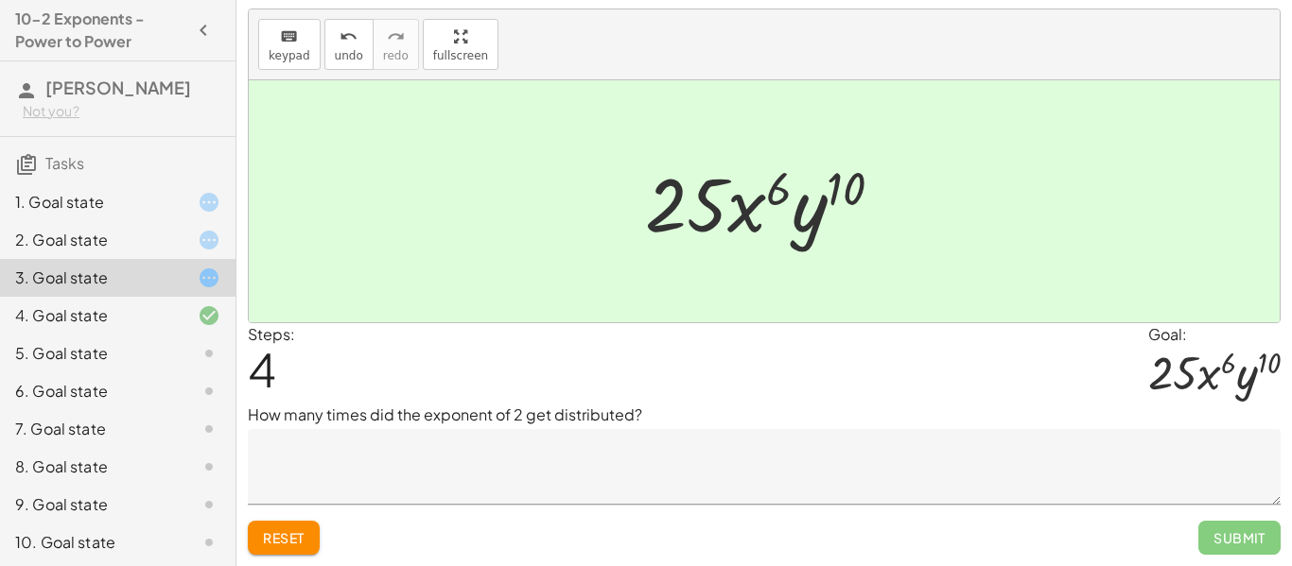
scroll to position [0, 0]
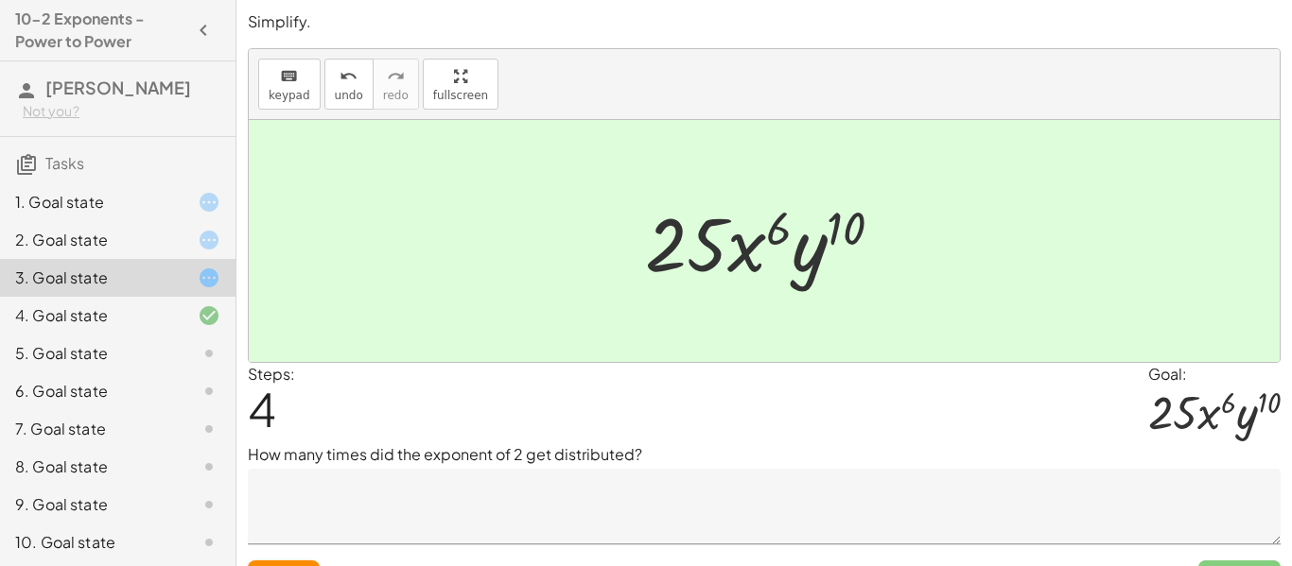
click at [75, 259] on div "1. Goal state" at bounding box center [117, 278] width 235 height 38
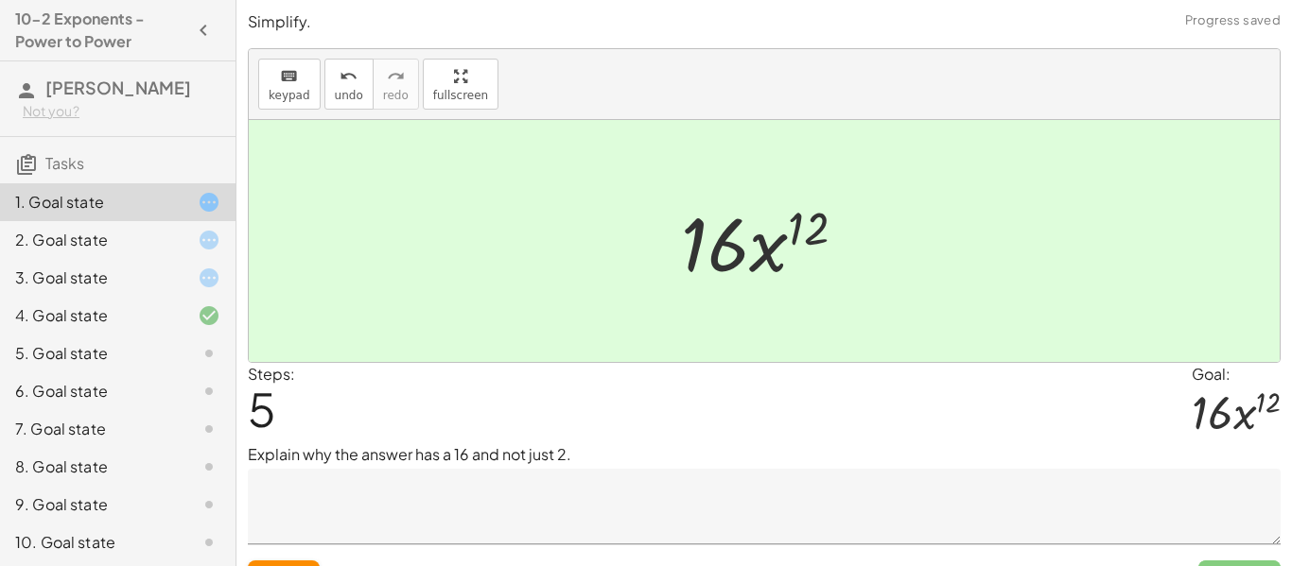
scroll to position [40, 0]
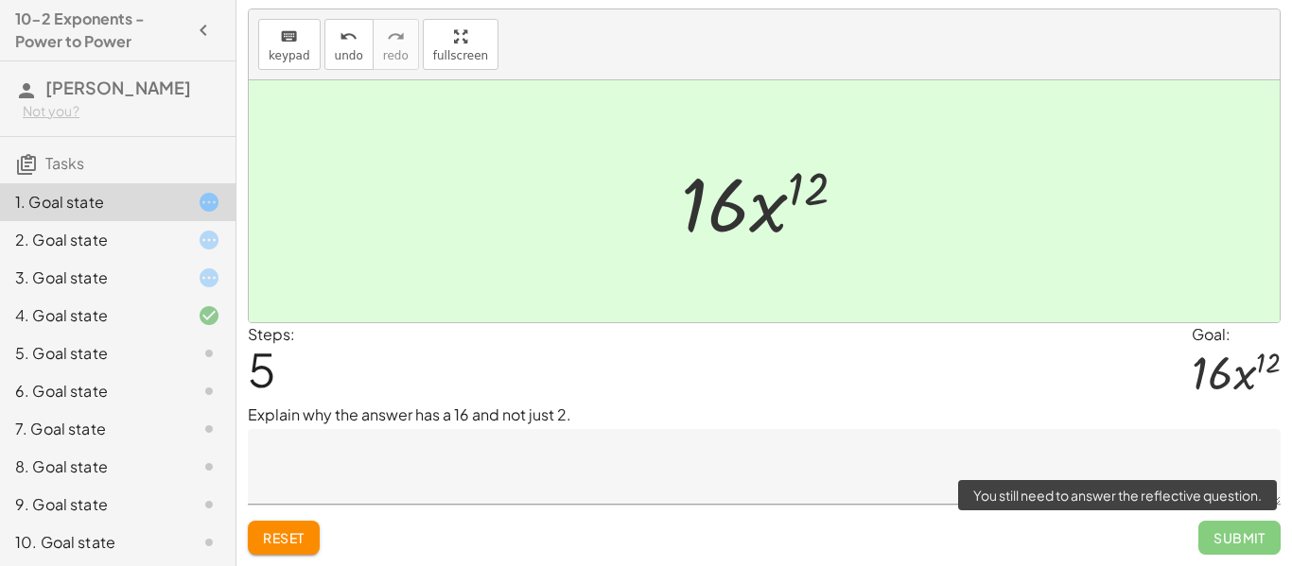
click at [1223, 530] on span "Submit" at bounding box center [1239, 538] width 82 height 34
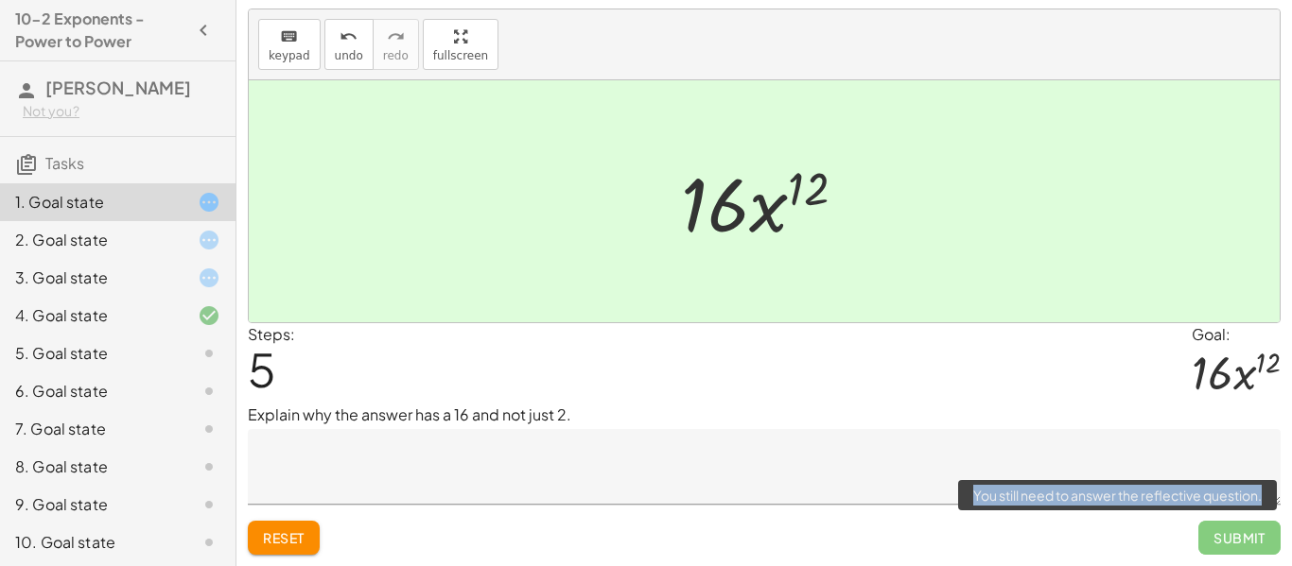
click at [1223, 530] on span "Submit" at bounding box center [1239, 538] width 82 height 34
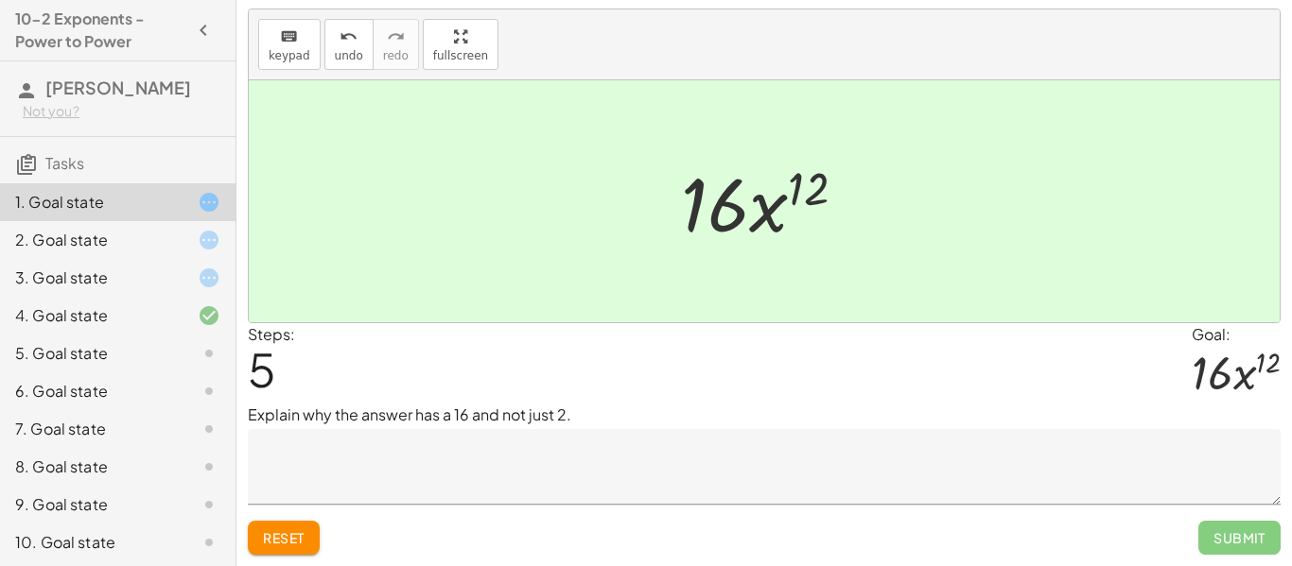
click at [955, 436] on textarea at bounding box center [764, 467] width 1033 height 76
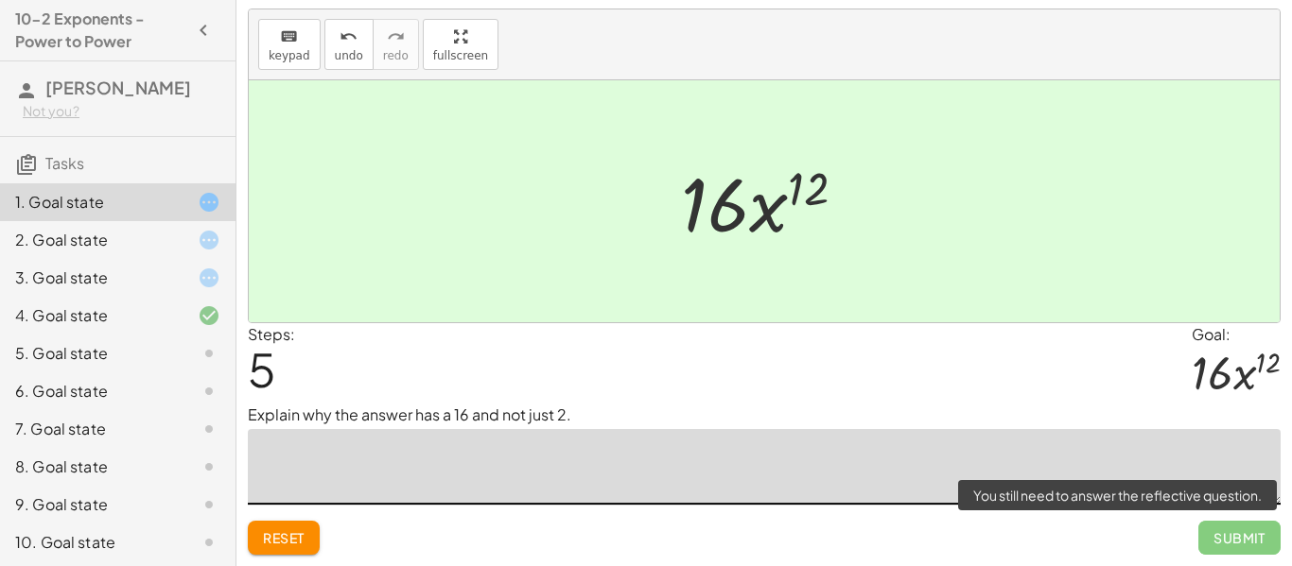
click at [1237, 531] on span "Submit" at bounding box center [1239, 538] width 82 height 34
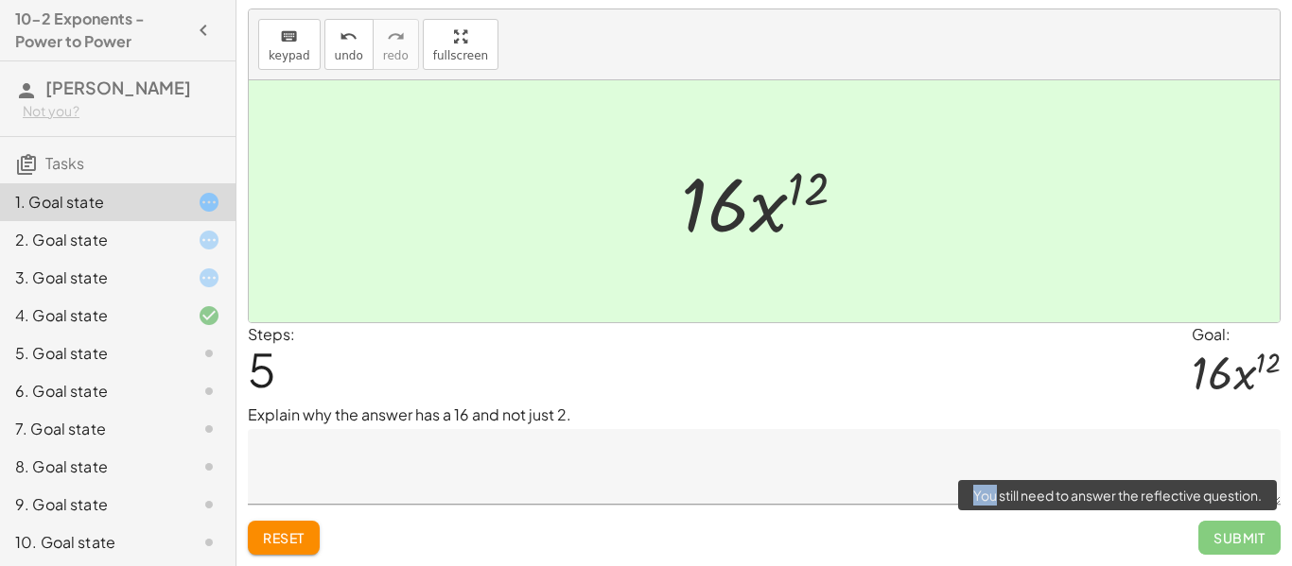
click at [1237, 531] on span "Submit" at bounding box center [1239, 538] width 82 height 34
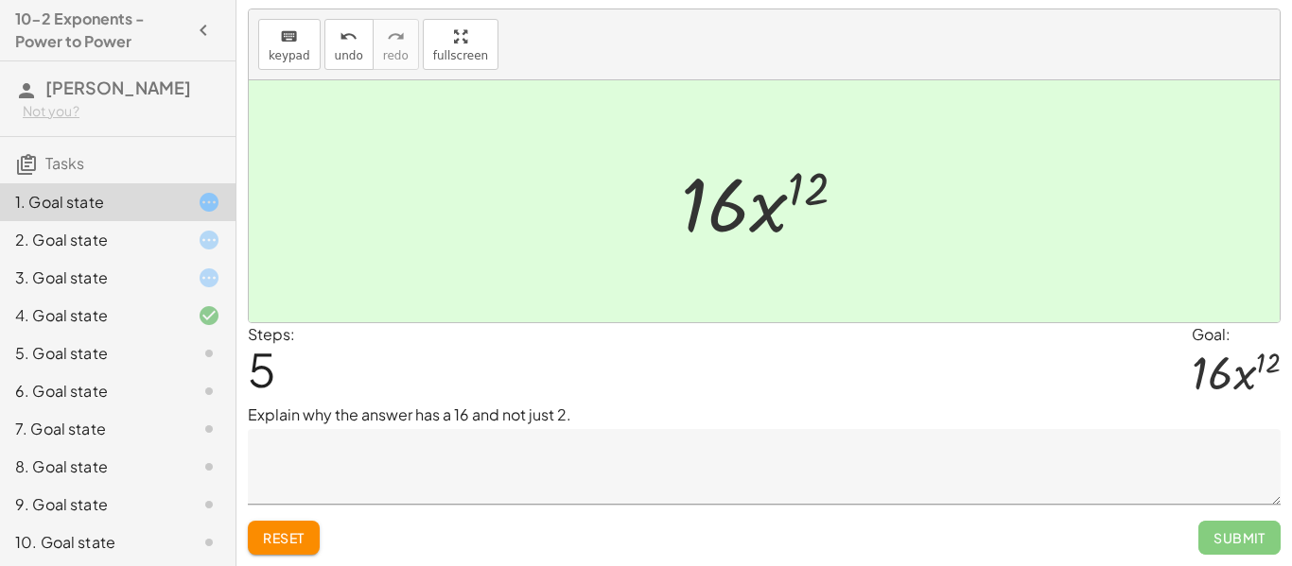
click at [110, 297] on div "2. Goal state" at bounding box center [117, 316] width 235 height 38
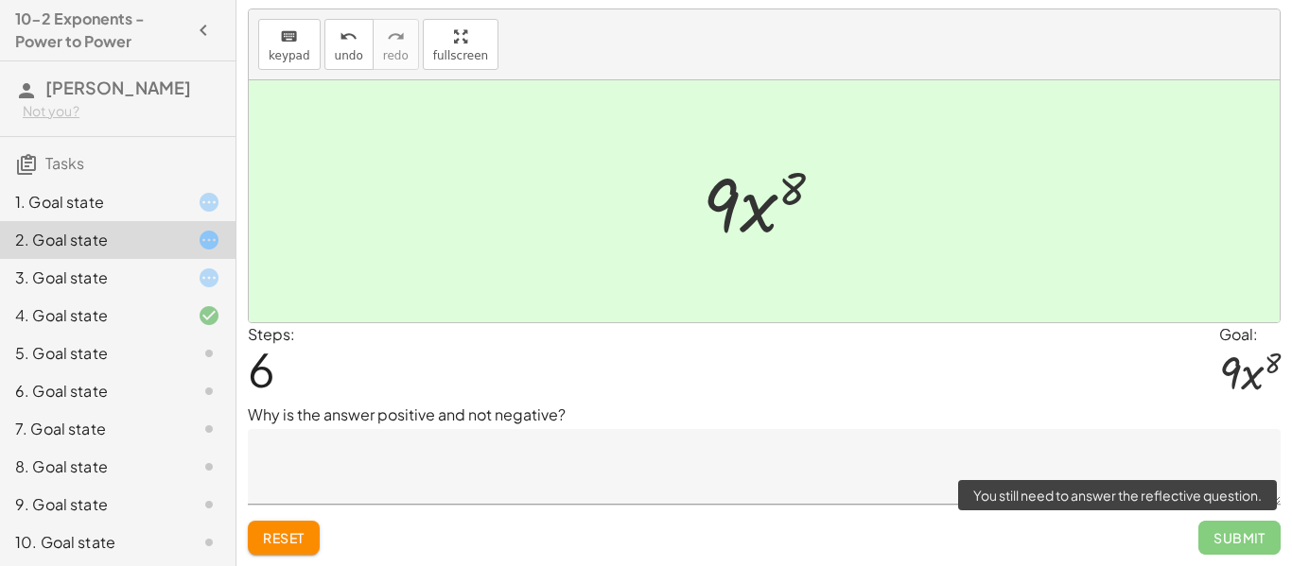
click at [1215, 531] on span "Submit" at bounding box center [1239, 538] width 82 height 34
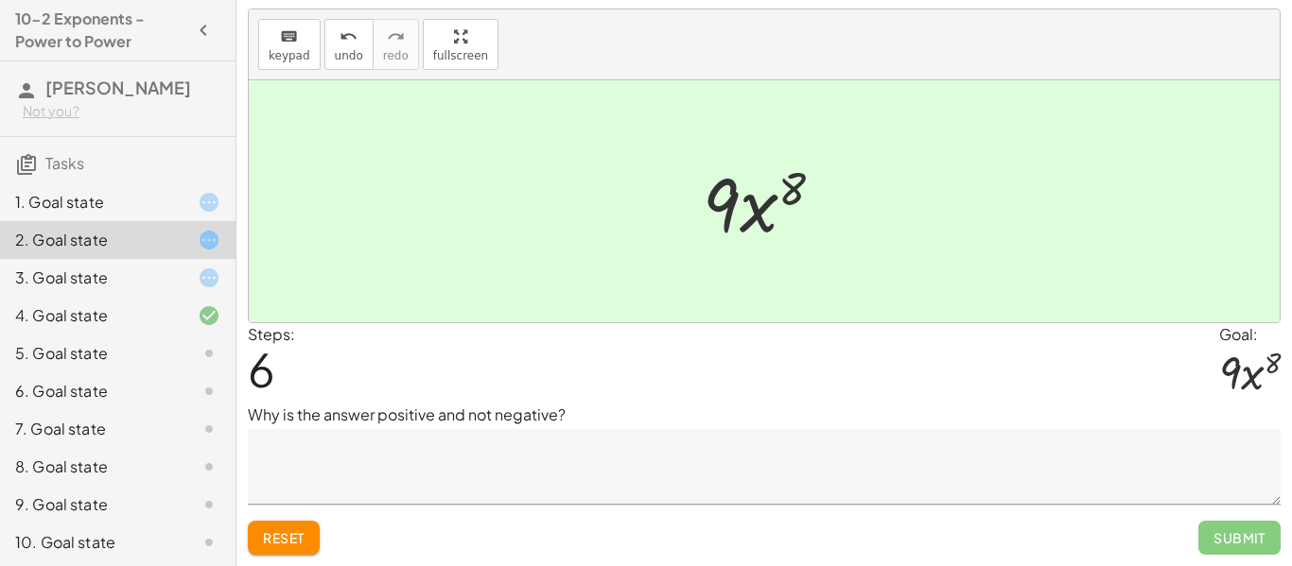
scroll to position [0, 0]
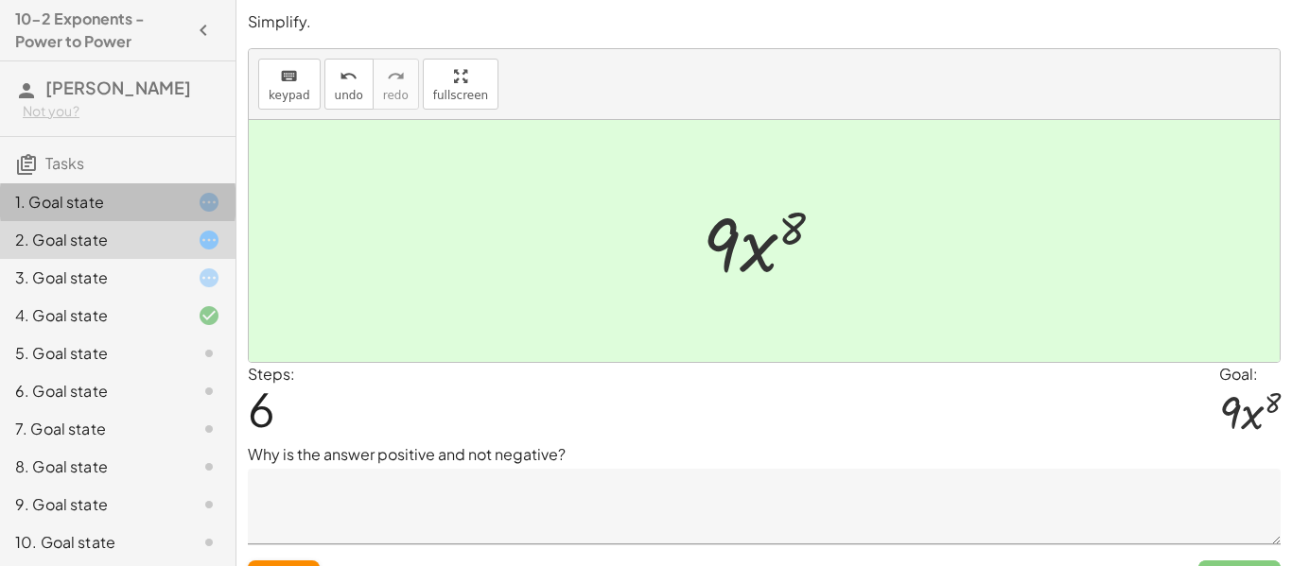
click at [157, 204] on div "1. Goal state" at bounding box center [91, 202] width 152 height 23
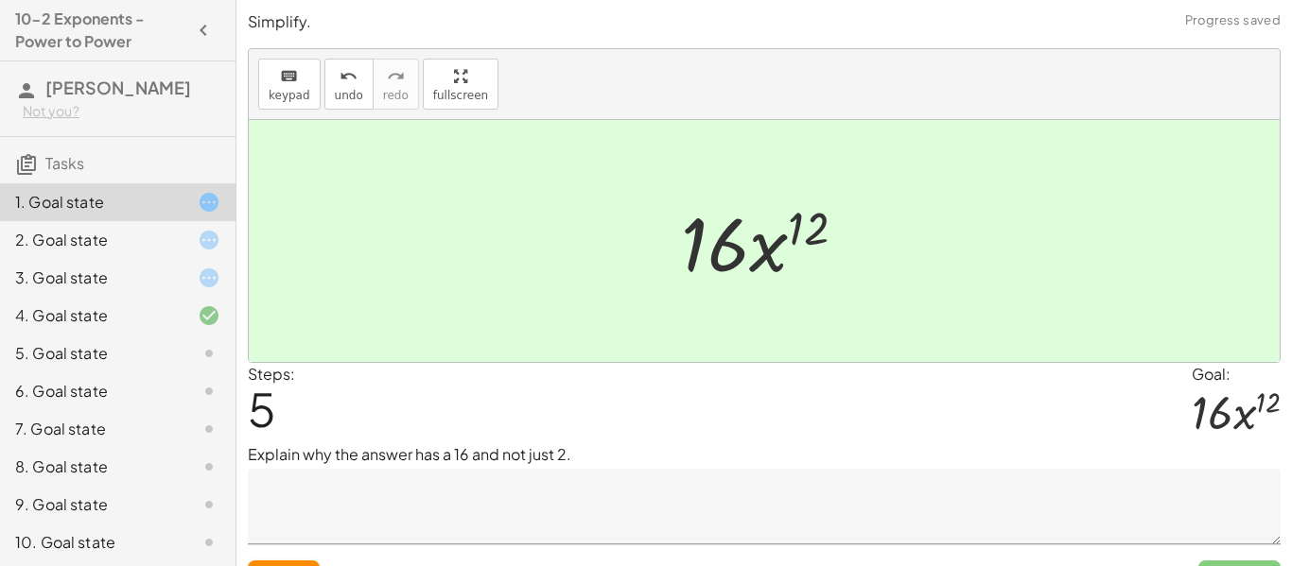
click at [292, 505] on textarea at bounding box center [764, 507] width 1033 height 76
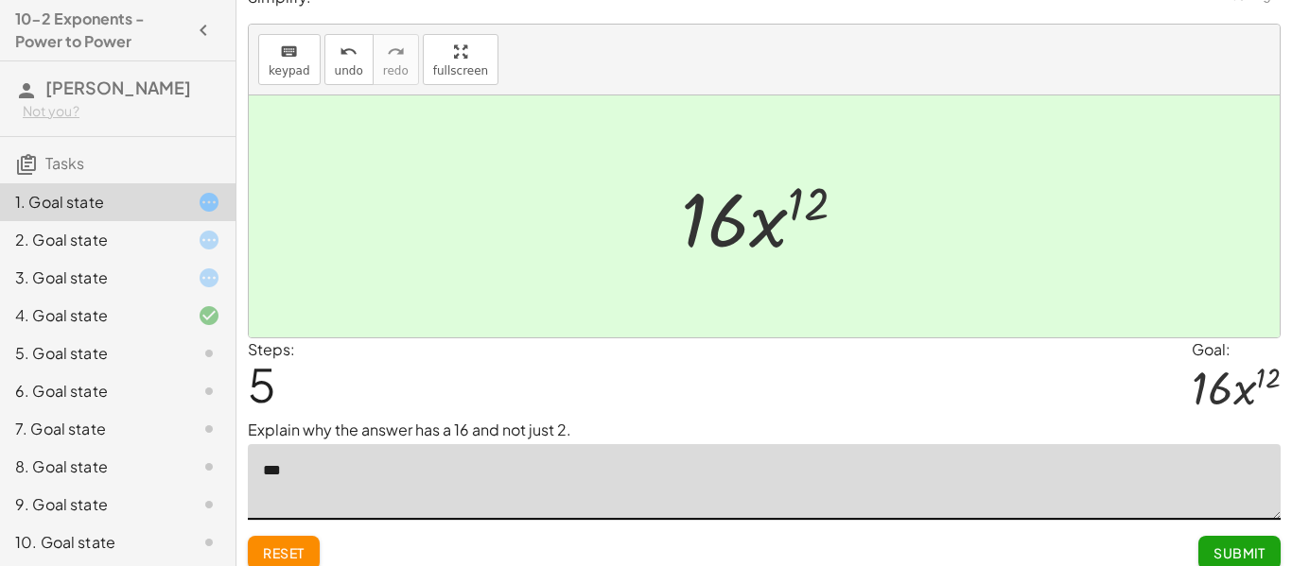
scroll to position [40, 0]
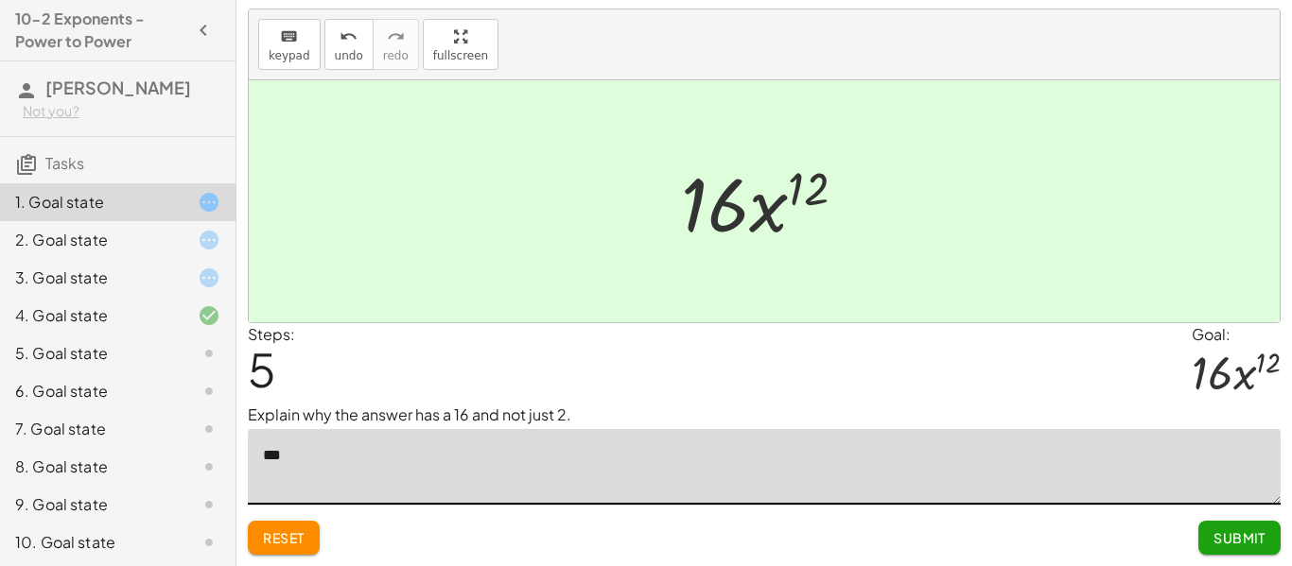
type textarea "***"
click at [1246, 531] on span "Submit" at bounding box center [1239, 538] width 52 height 17
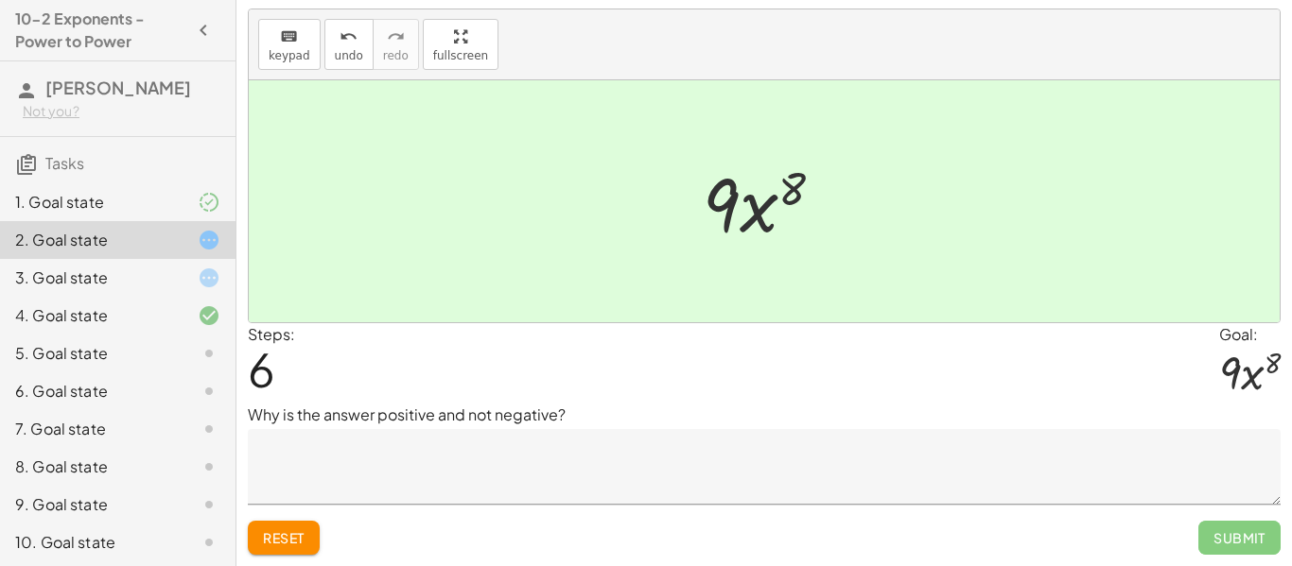
click at [178, 272] on div at bounding box center [193, 278] width 53 height 23
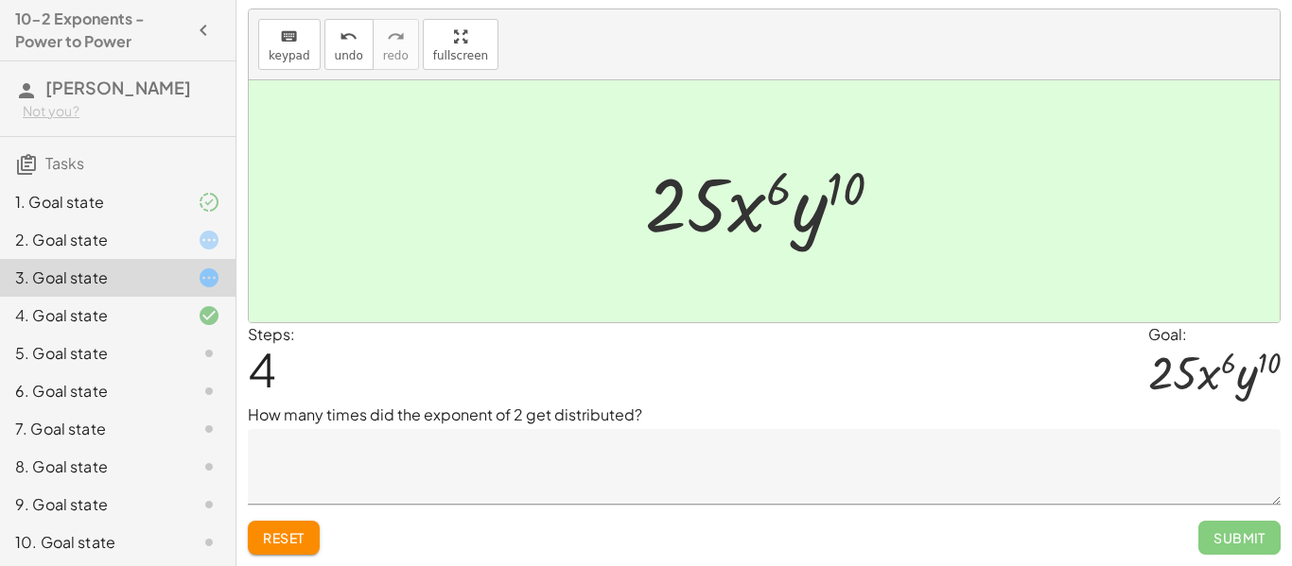
click at [581, 446] on textarea at bounding box center [764, 467] width 1033 height 76
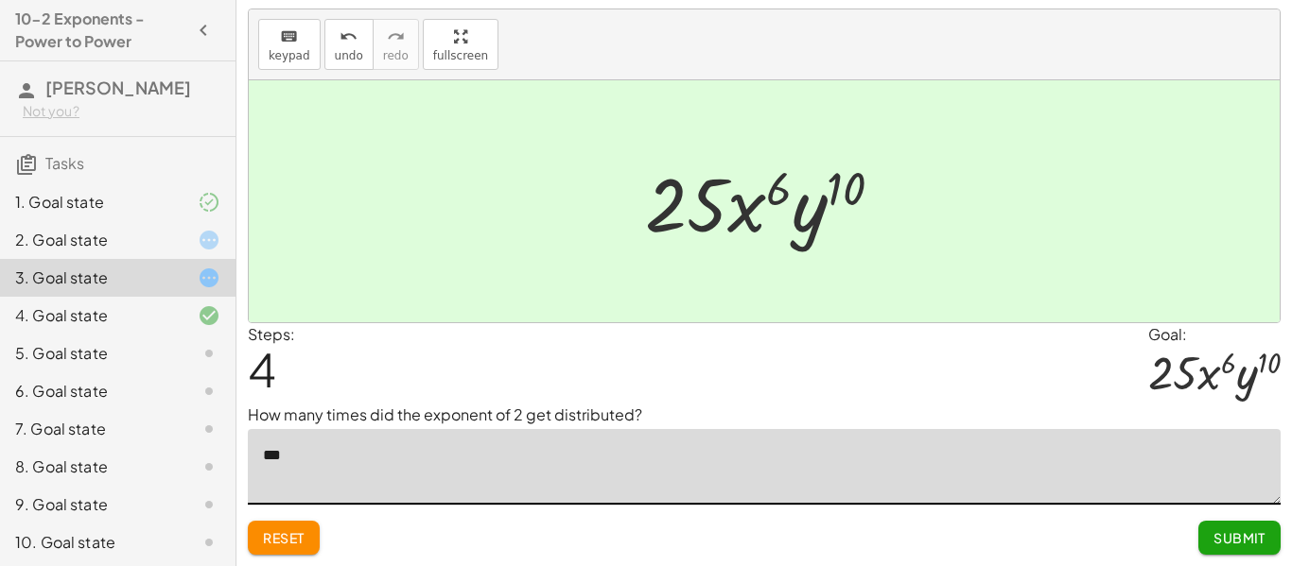
type textarea "***"
click at [1247, 545] on span "Submit" at bounding box center [1239, 538] width 52 height 17
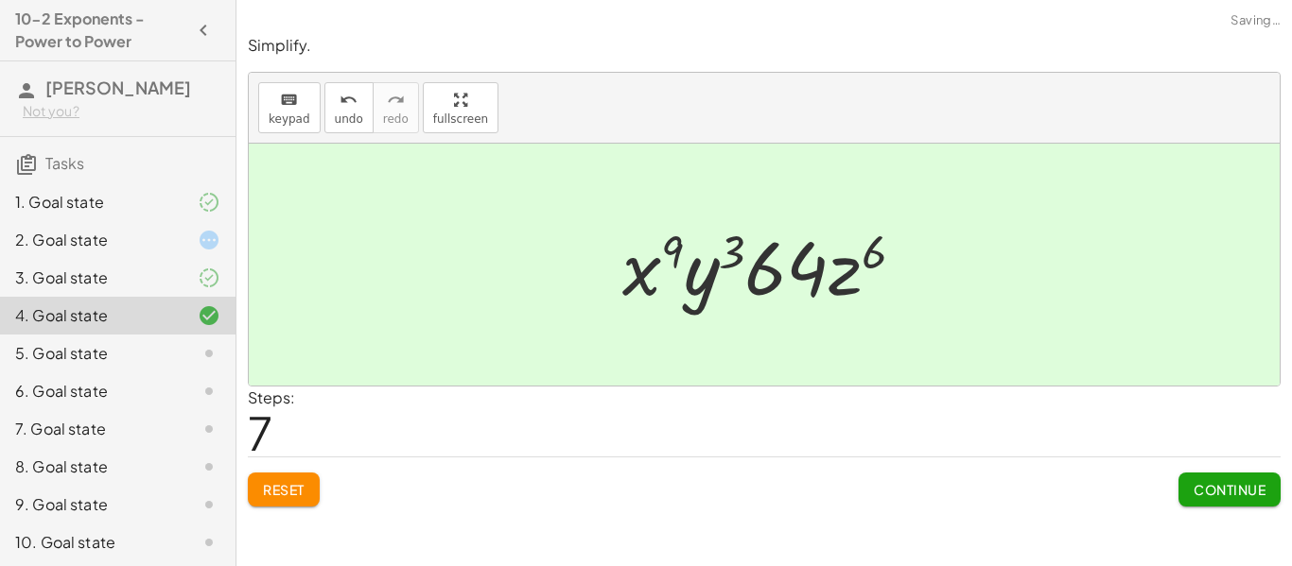
scroll to position [0, 0]
click at [1246, 484] on span "Continue" at bounding box center [1229, 489] width 72 height 17
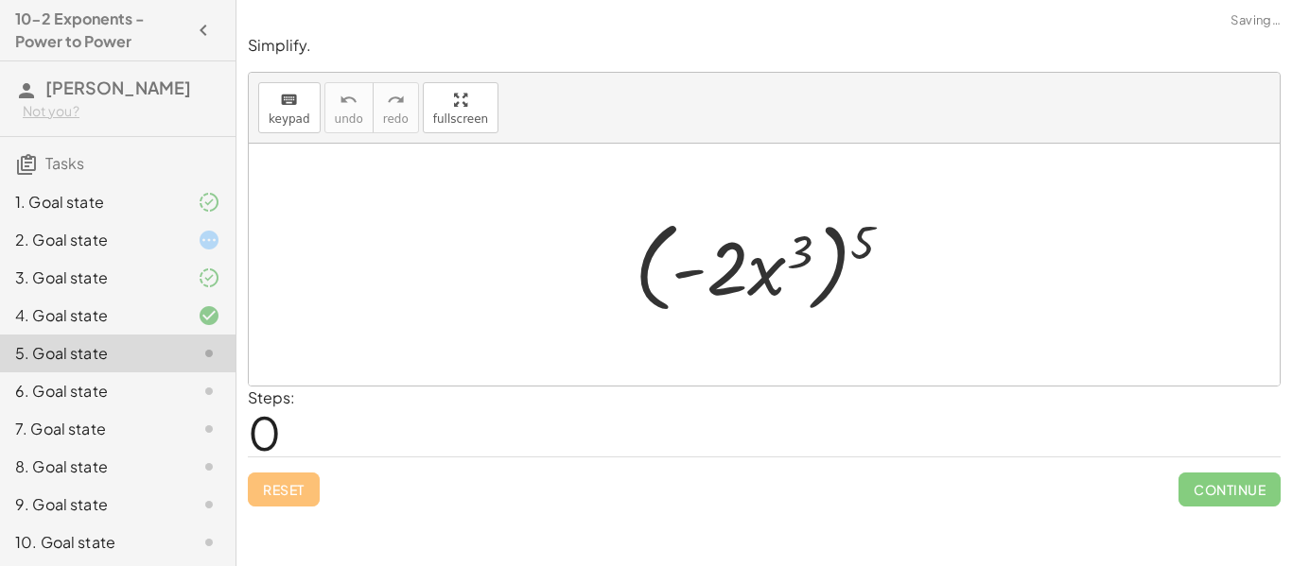
click at [165, 259] on div "1. Goal state" at bounding box center [117, 278] width 235 height 38
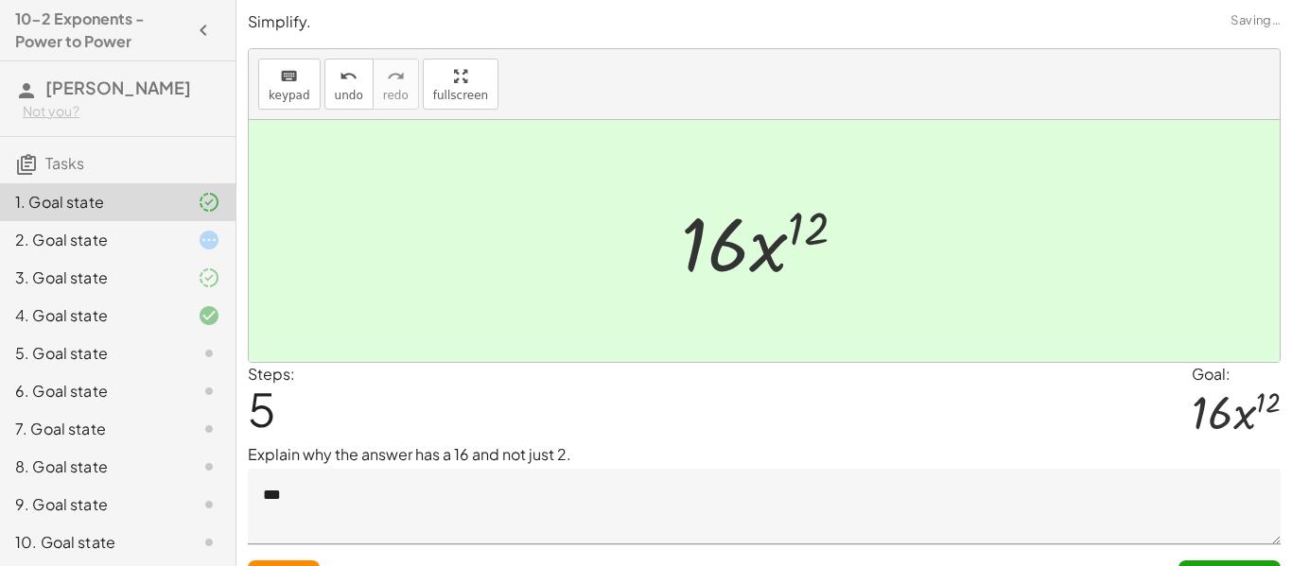
click at [163, 244] on div "2. Goal state" at bounding box center [91, 240] width 152 height 23
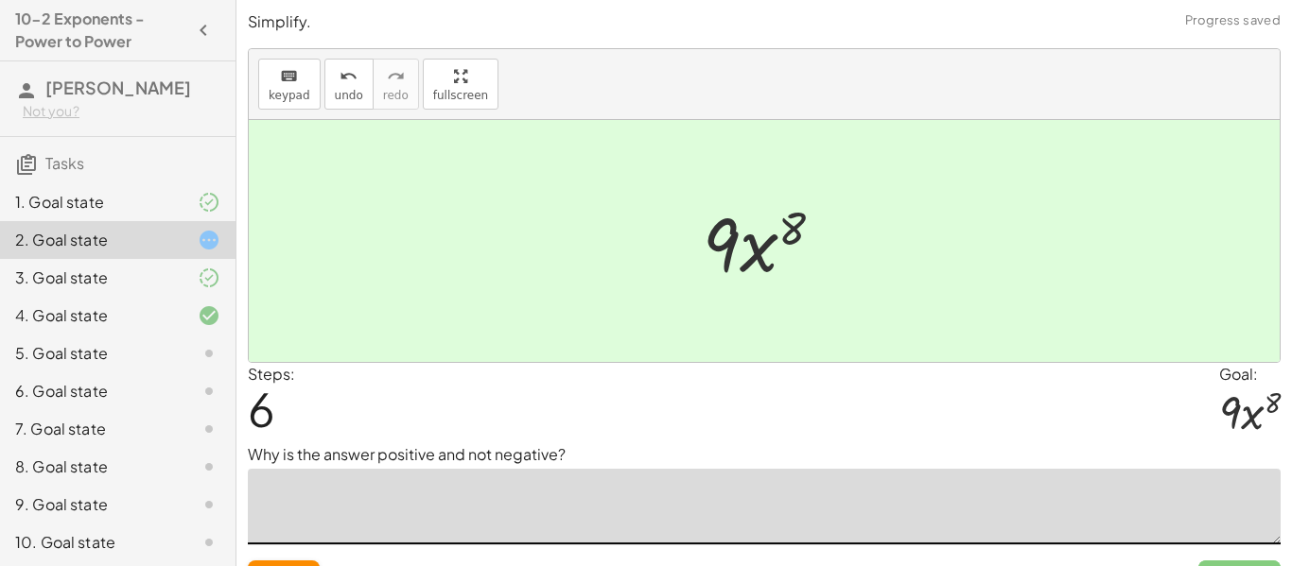
click at [411, 500] on textarea at bounding box center [764, 507] width 1033 height 76
type textarea "***"
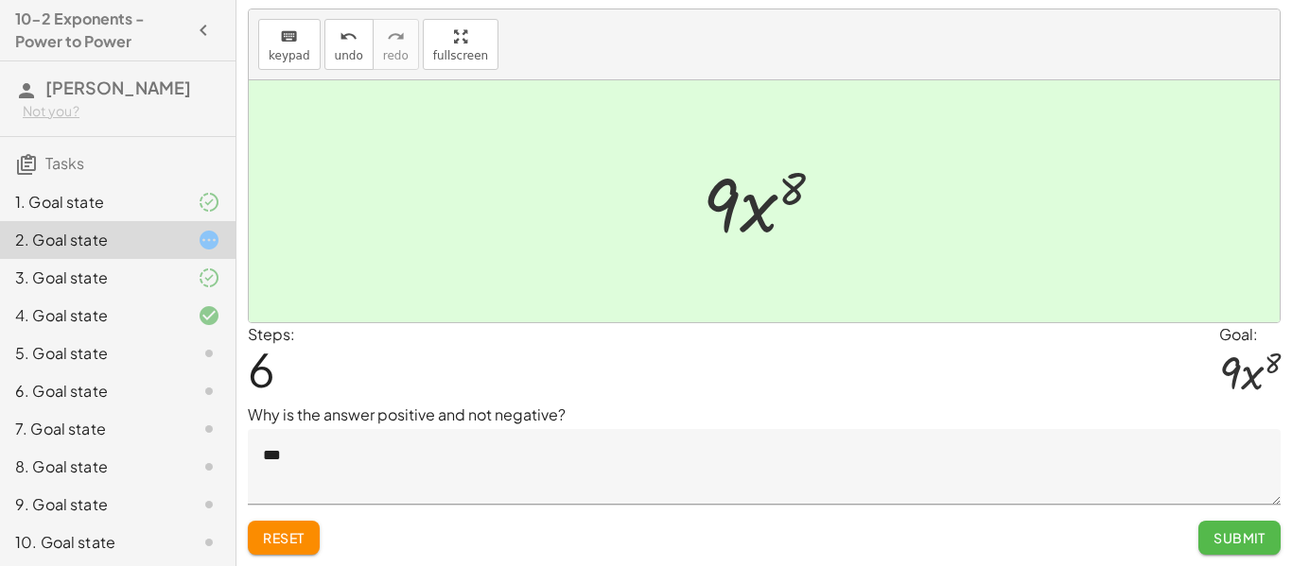
click at [1211, 532] on button "Submit" at bounding box center [1239, 538] width 82 height 34
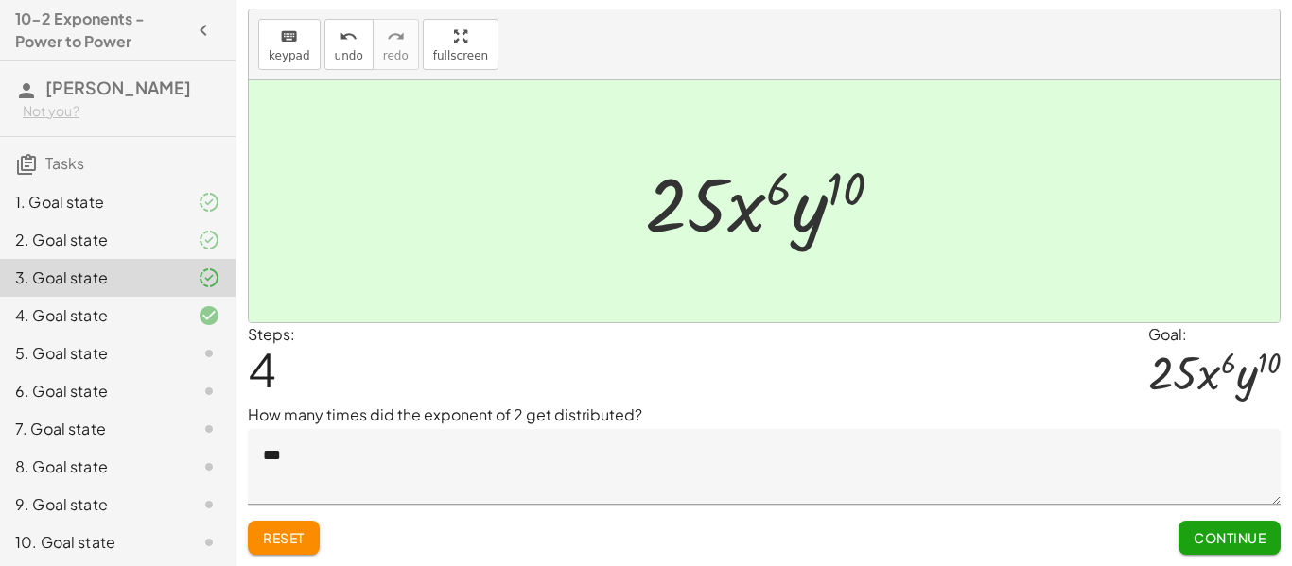
click at [1230, 527] on button "Continue" at bounding box center [1229, 538] width 102 height 34
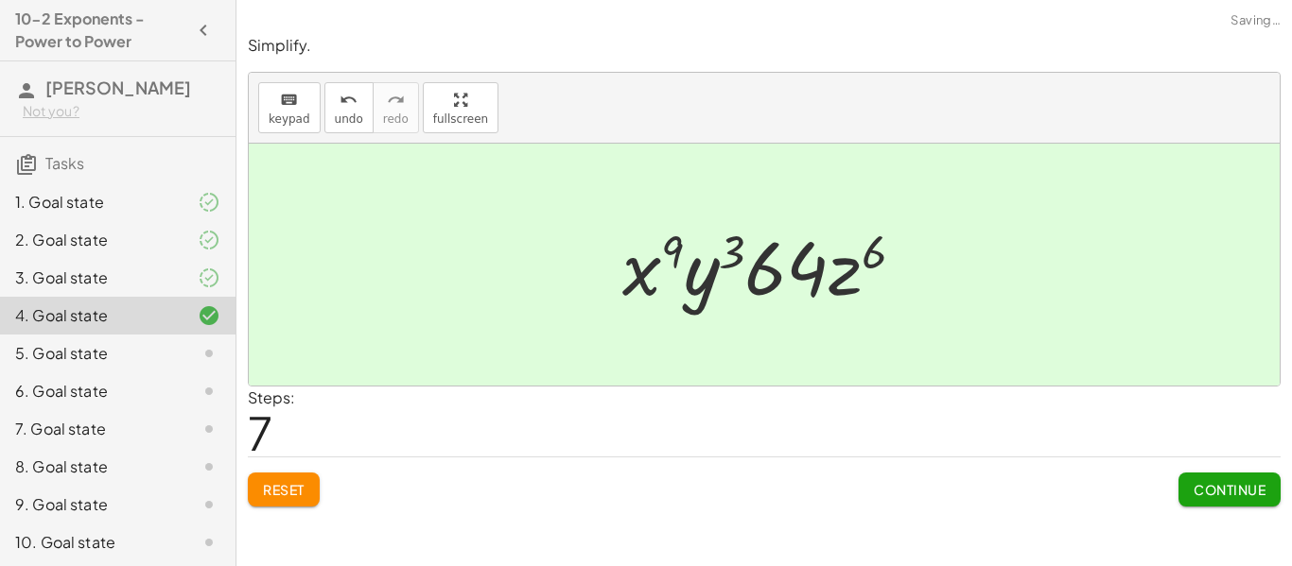
scroll to position [0, 0]
click at [131, 363] on div "5. Goal state" at bounding box center [91, 353] width 152 height 23
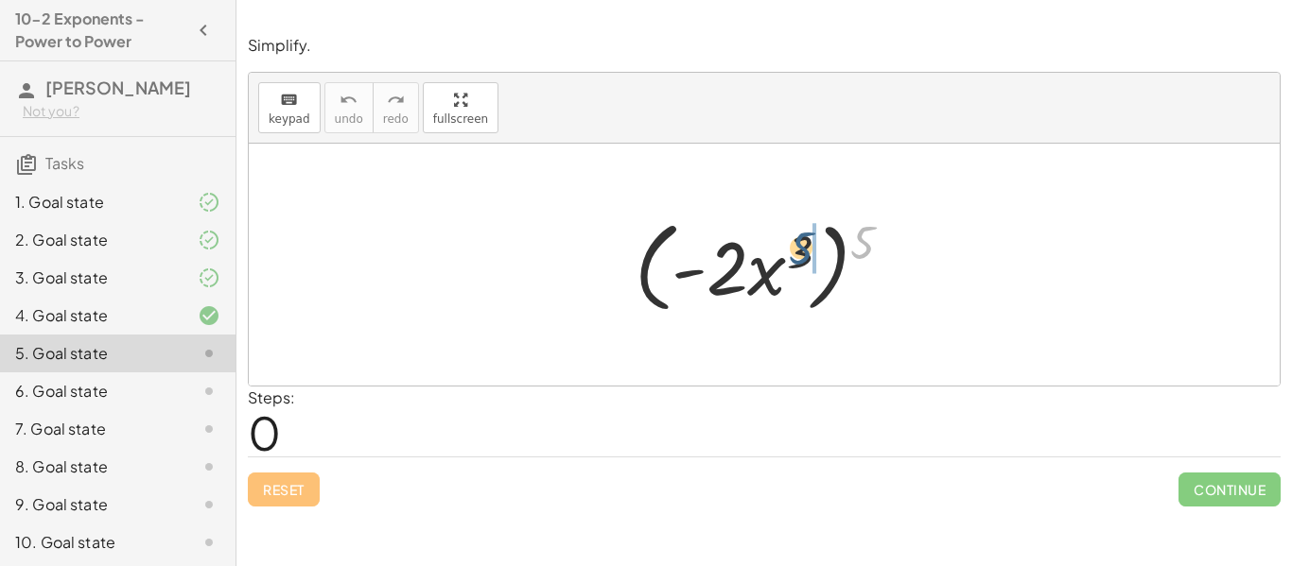
drag, startPoint x: 856, startPoint y: 245, endPoint x: 791, endPoint y: 252, distance: 65.6
click at [791, 252] on div at bounding box center [771, 265] width 292 height 109
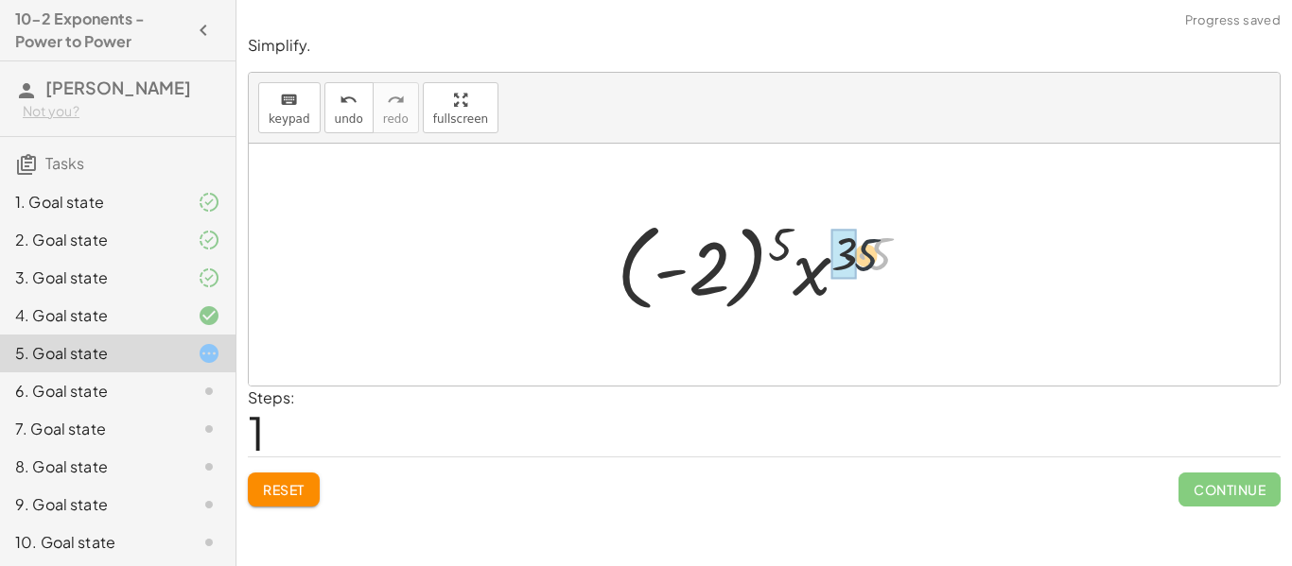
drag, startPoint x: 872, startPoint y: 247, endPoint x: 839, endPoint y: 247, distance: 33.1
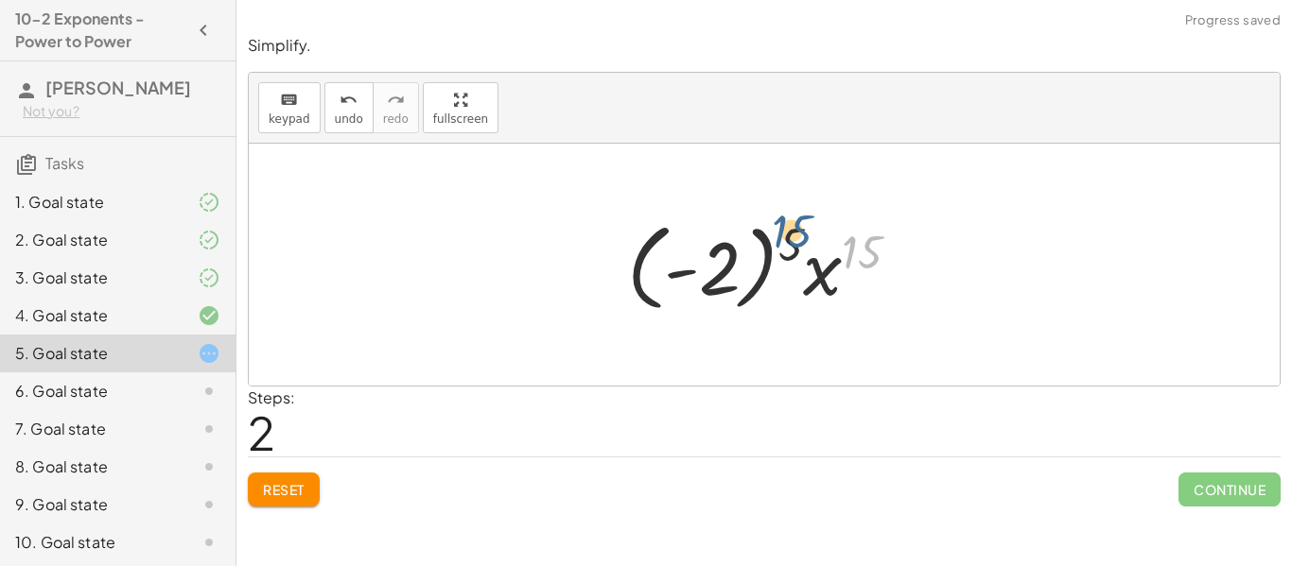
drag, startPoint x: 876, startPoint y: 252, endPoint x: 806, endPoint y: 238, distance: 71.2
click at [806, 238] on div at bounding box center [771, 265] width 306 height 105
drag, startPoint x: 715, startPoint y: 261, endPoint x: 787, endPoint y: 241, distance: 74.6
click at [787, 241] on div at bounding box center [771, 265] width 306 height 105
click at [879, 249] on div at bounding box center [771, 265] width 306 height 105
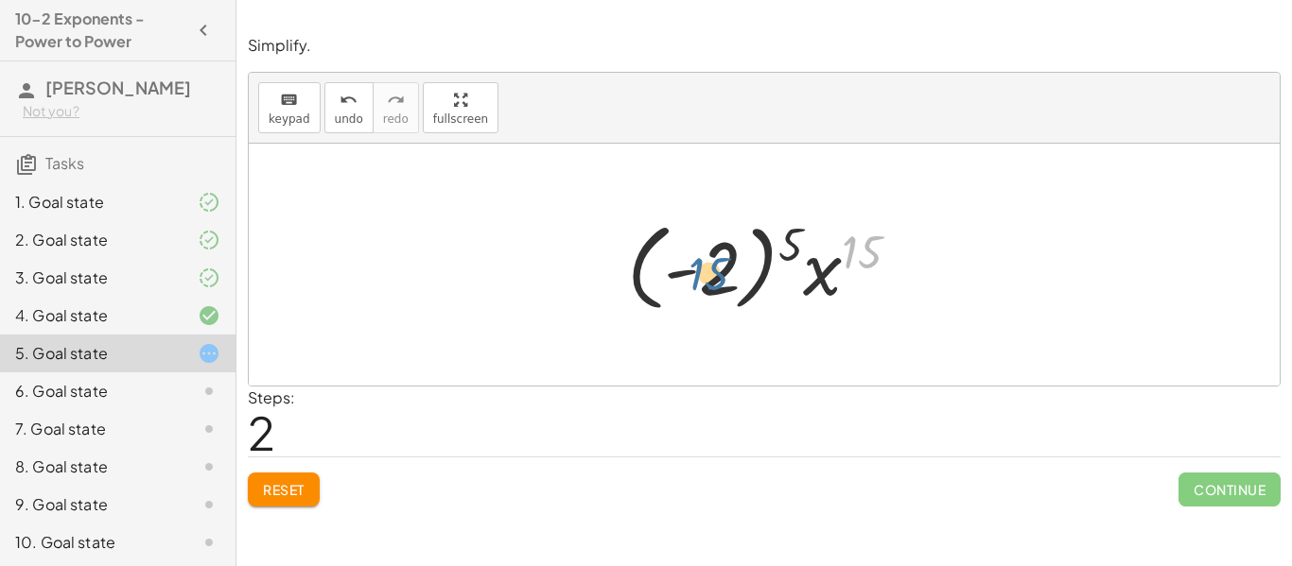
drag, startPoint x: 868, startPoint y: 253, endPoint x: 713, endPoint y: 274, distance: 156.6
click at [713, 274] on div at bounding box center [771, 265] width 306 height 105
drag, startPoint x: 785, startPoint y: 239, endPoint x: 825, endPoint y: 280, distance: 56.8
click at [825, 280] on div at bounding box center [771, 265] width 306 height 105
drag, startPoint x: 715, startPoint y: 294, endPoint x: 854, endPoint y: 276, distance: 140.2
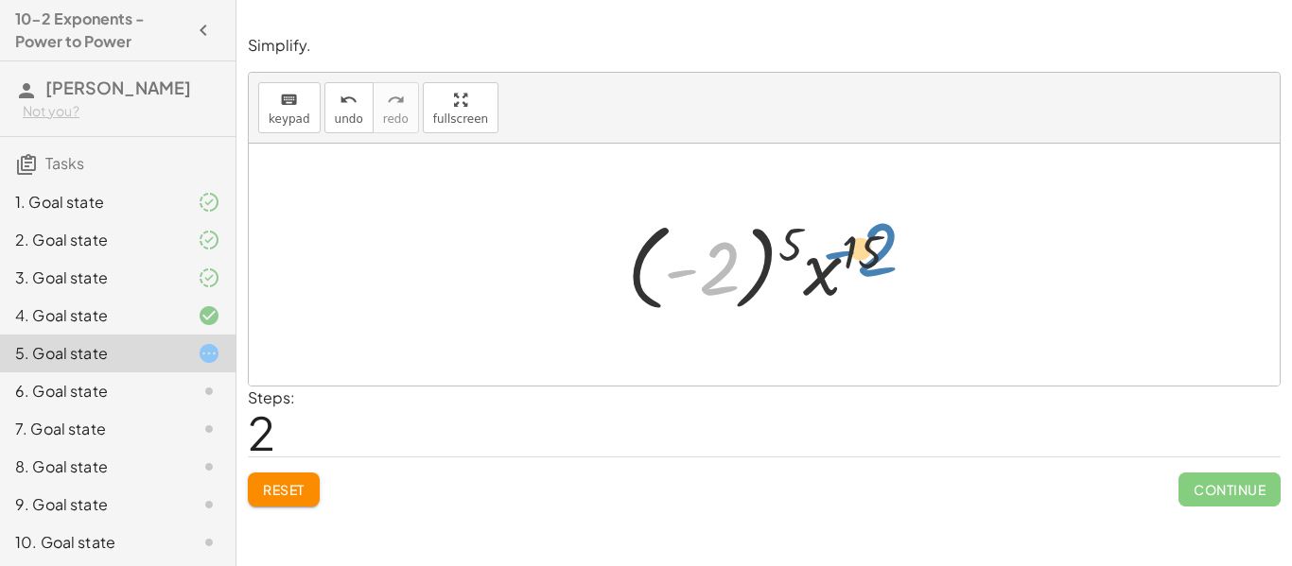
click at [854, 276] on div at bounding box center [771, 265] width 306 height 105
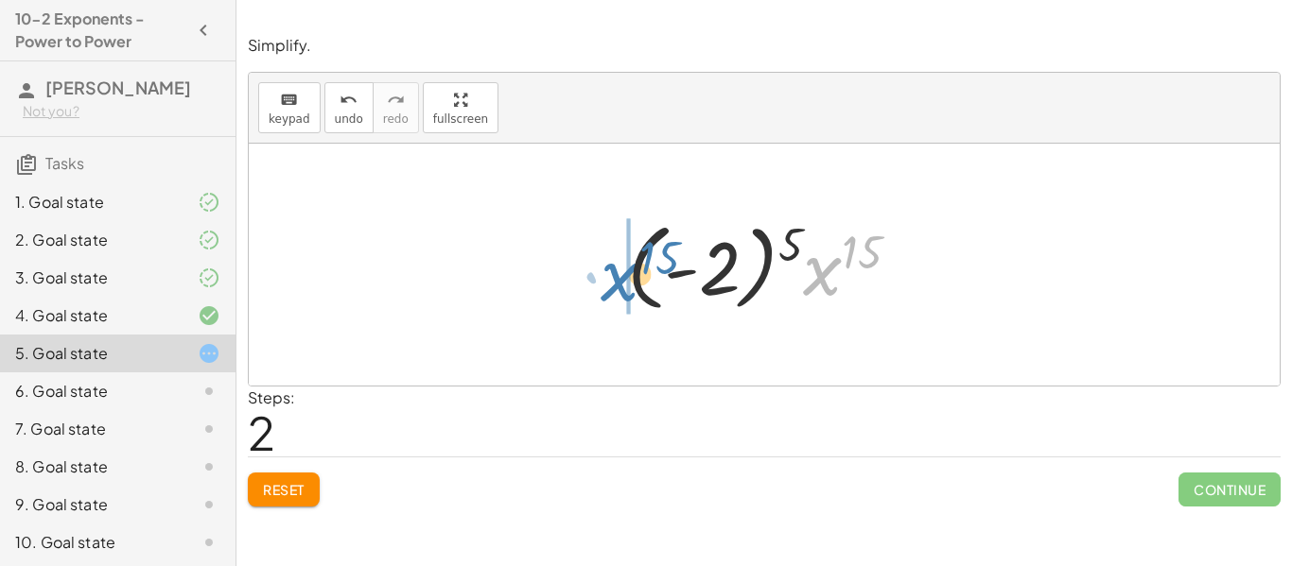
drag, startPoint x: 824, startPoint y: 286, endPoint x: 606, endPoint y: 277, distance: 217.7
click at [606, 277] on div "( · - 2 · x 3 ) 5 · ( - 2 ) 5 · x ( · 3 · 5 ) · x 15 · - 2 · x ( ) 5 15" at bounding box center [764, 265] width 330 height 114
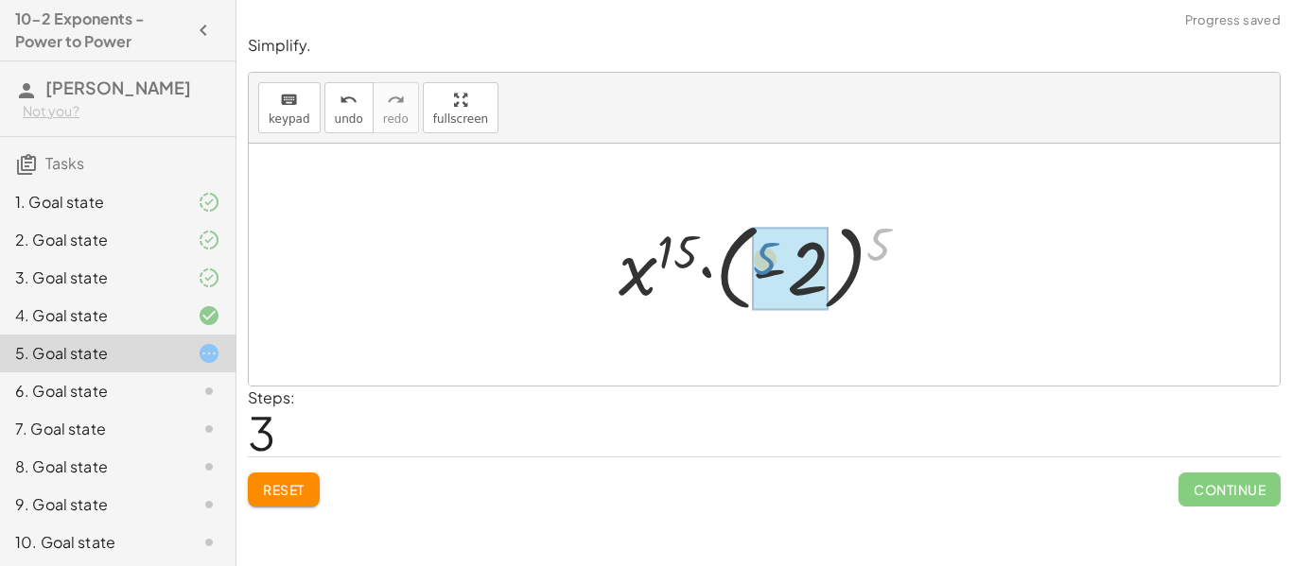
drag, startPoint x: 881, startPoint y: 226, endPoint x: 771, endPoint y: 244, distance: 112.1
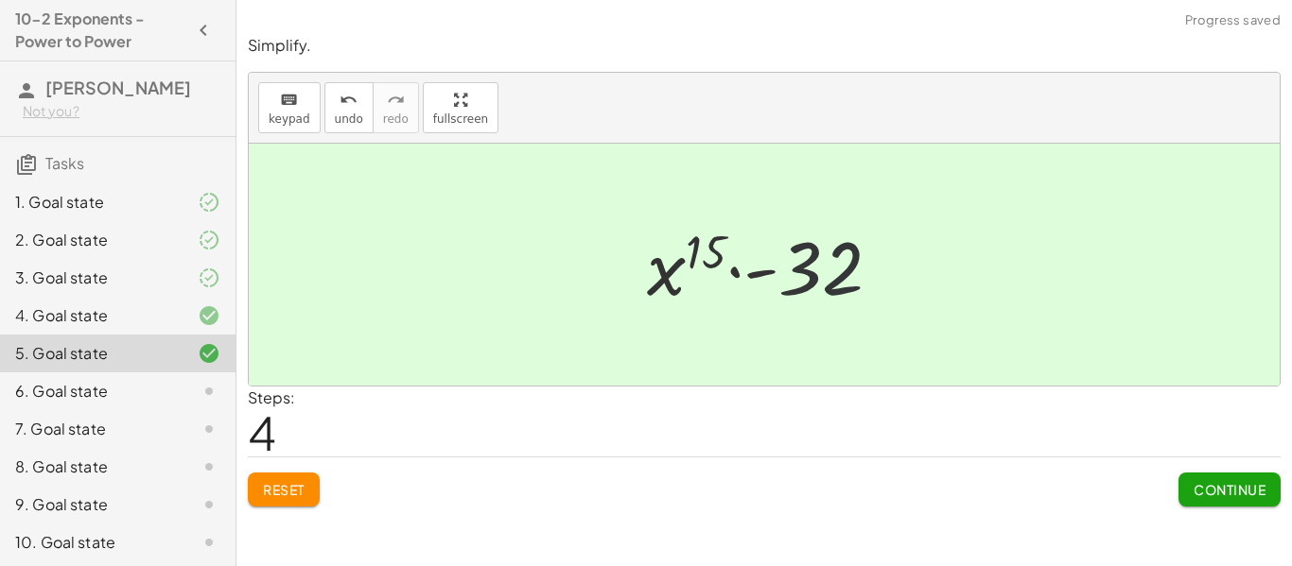
click at [834, 278] on div at bounding box center [771, 265] width 269 height 97
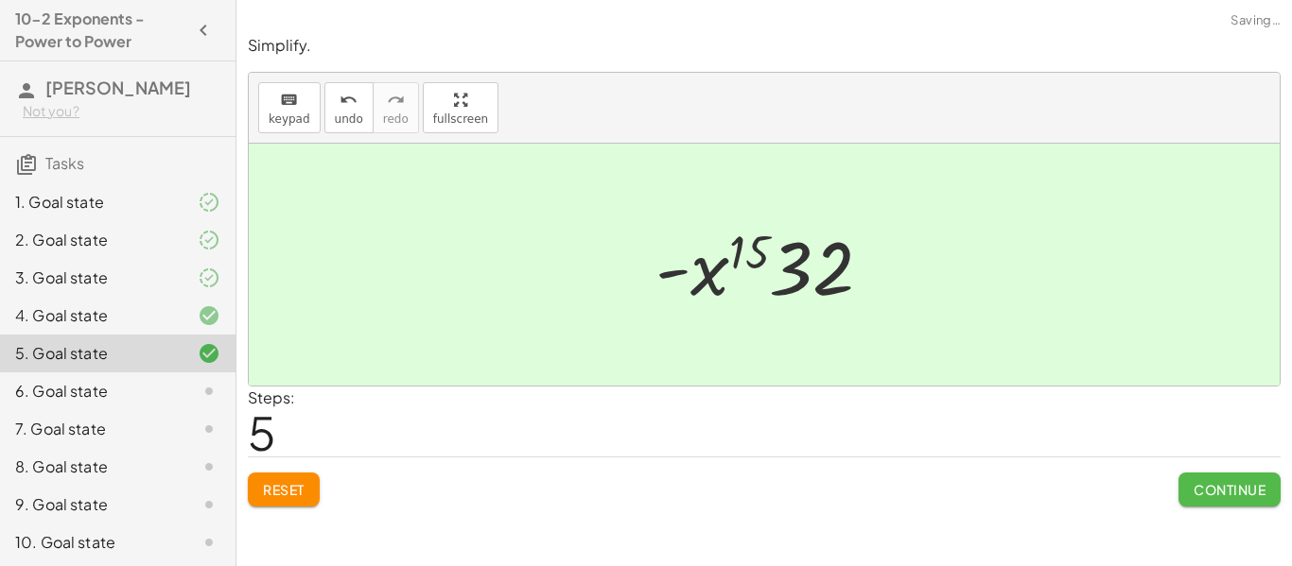
click at [1237, 488] on span "Continue" at bounding box center [1229, 489] width 72 height 17
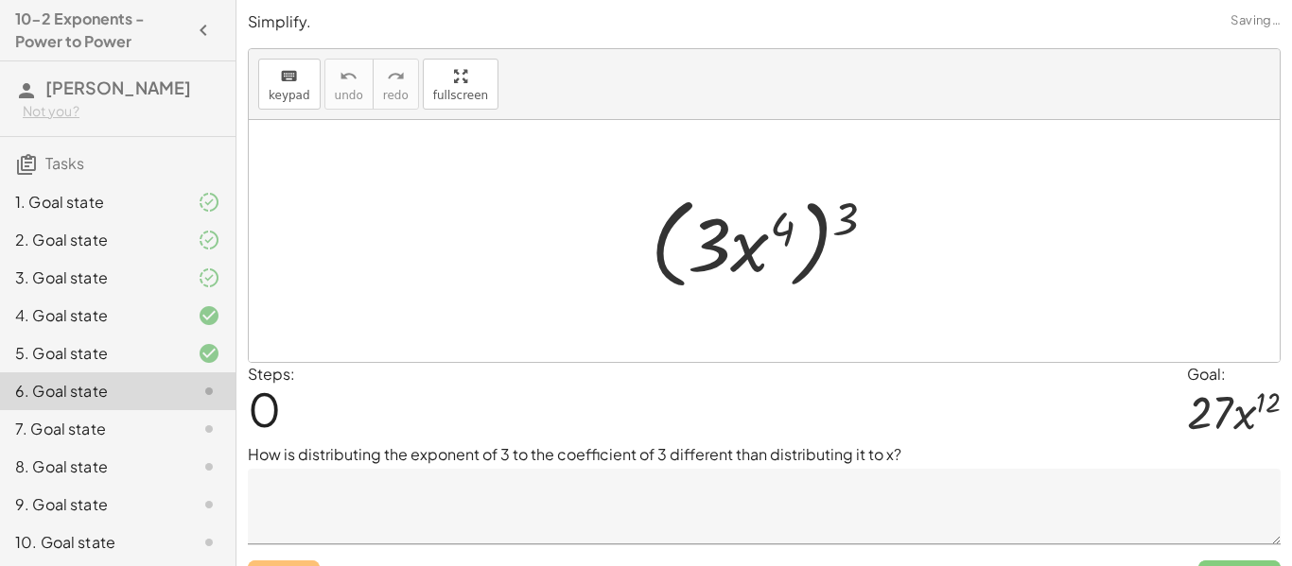
scroll to position [40, 0]
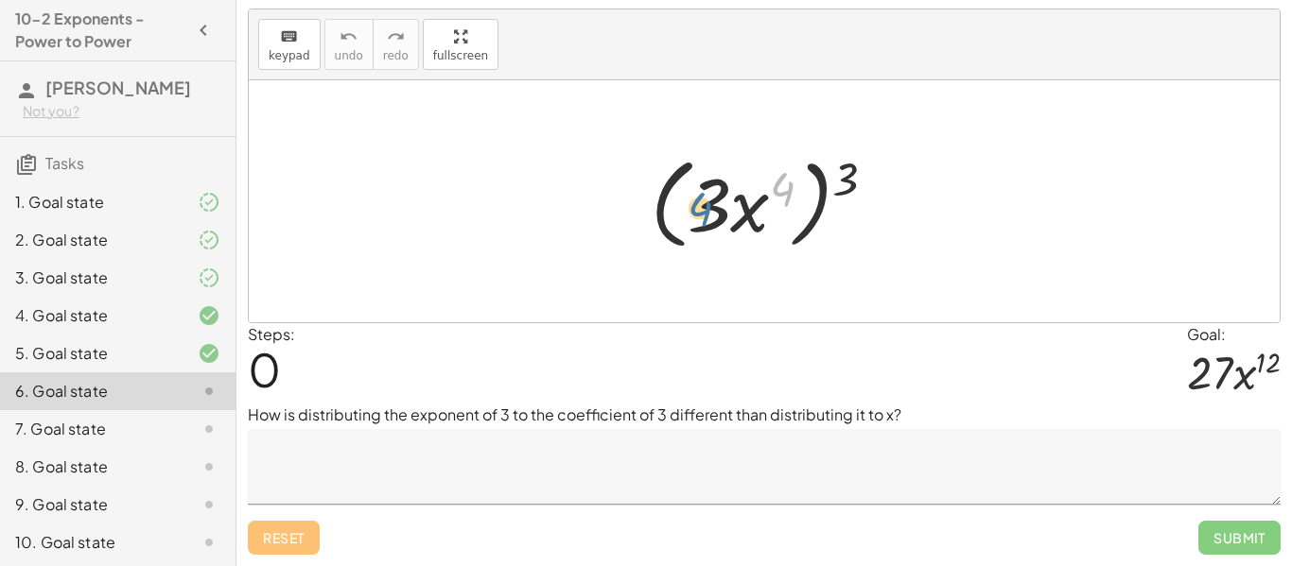
drag, startPoint x: 784, startPoint y: 183, endPoint x: 696, endPoint y: 201, distance: 89.8
click at [696, 201] on div at bounding box center [771, 202] width 260 height 109
drag, startPoint x: 728, startPoint y: 200, endPoint x: 855, endPoint y: 174, distance: 129.5
click at [855, 174] on div at bounding box center [771, 202] width 260 height 109
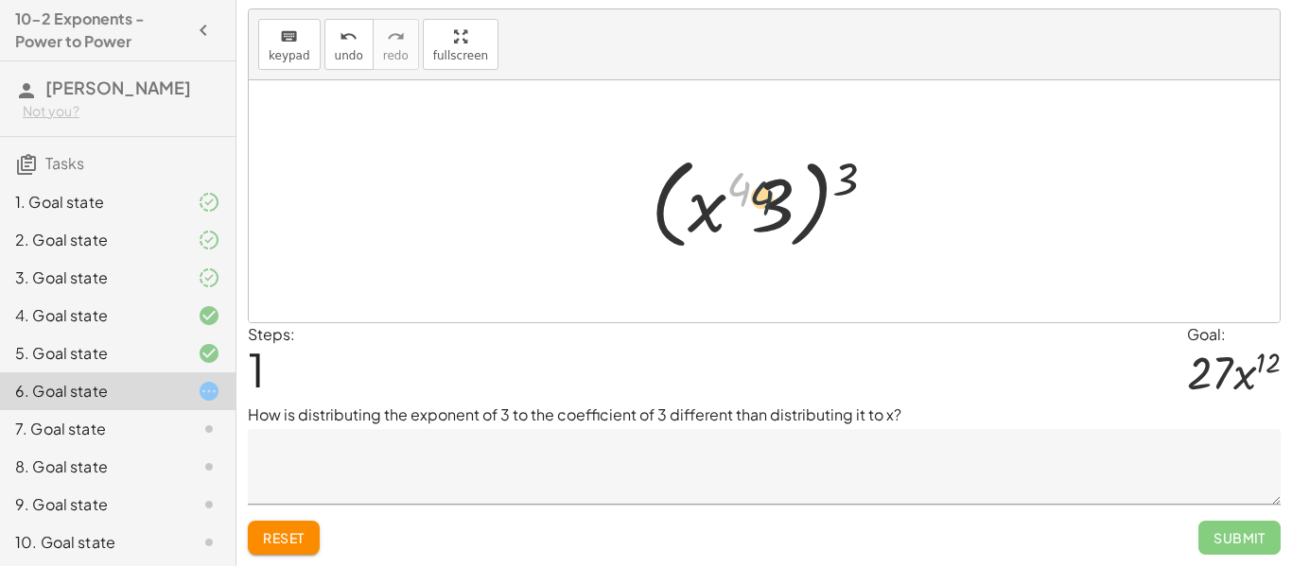
drag, startPoint x: 734, startPoint y: 185, endPoint x: 758, endPoint y: 196, distance: 25.8
click at [758, 196] on div at bounding box center [771, 202] width 260 height 109
drag, startPoint x: 741, startPoint y: 189, endPoint x: 779, endPoint y: 205, distance: 41.1
click at [779, 205] on div at bounding box center [771, 202] width 260 height 109
click at [763, 198] on div at bounding box center [771, 202] width 260 height 109
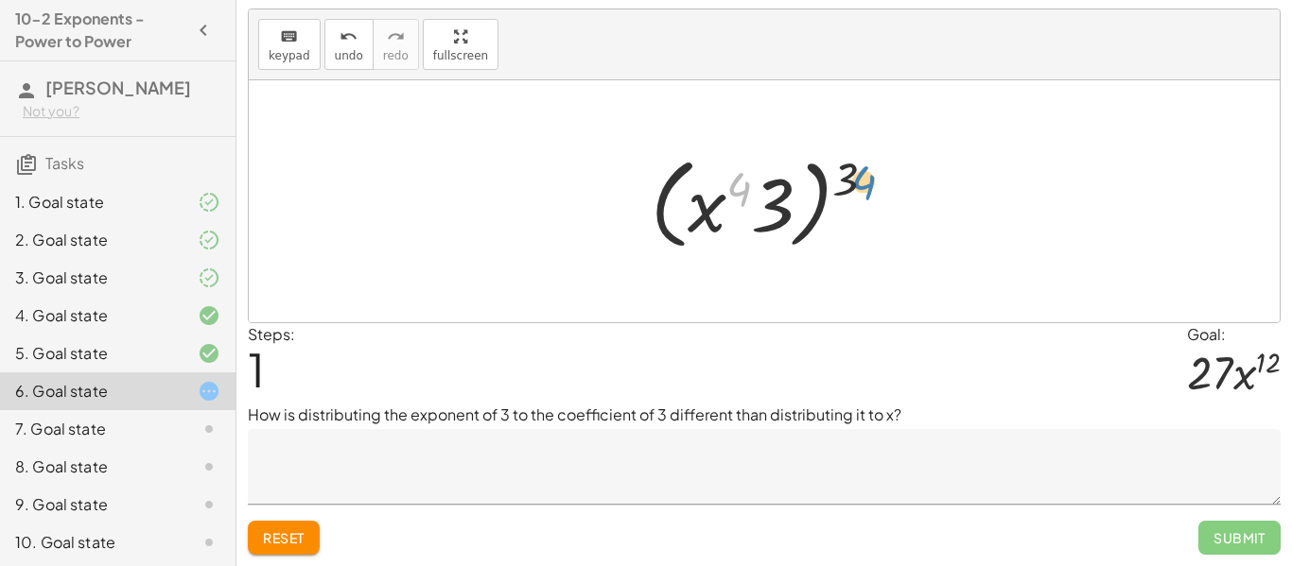
drag, startPoint x: 738, startPoint y: 192, endPoint x: 862, endPoint y: 185, distance: 124.1
click at [862, 185] on div at bounding box center [771, 202] width 260 height 109
drag, startPoint x: 743, startPoint y: 185, endPoint x: 865, endPoint y: 173, distance: 122.6
click at [865, 173] on div at bounding box center [771, 202] width 260 height 109
drag, startPoint x: 776, startPoint y: 199, endPoint x: 660, endPoint y: 207, distance: 116.6
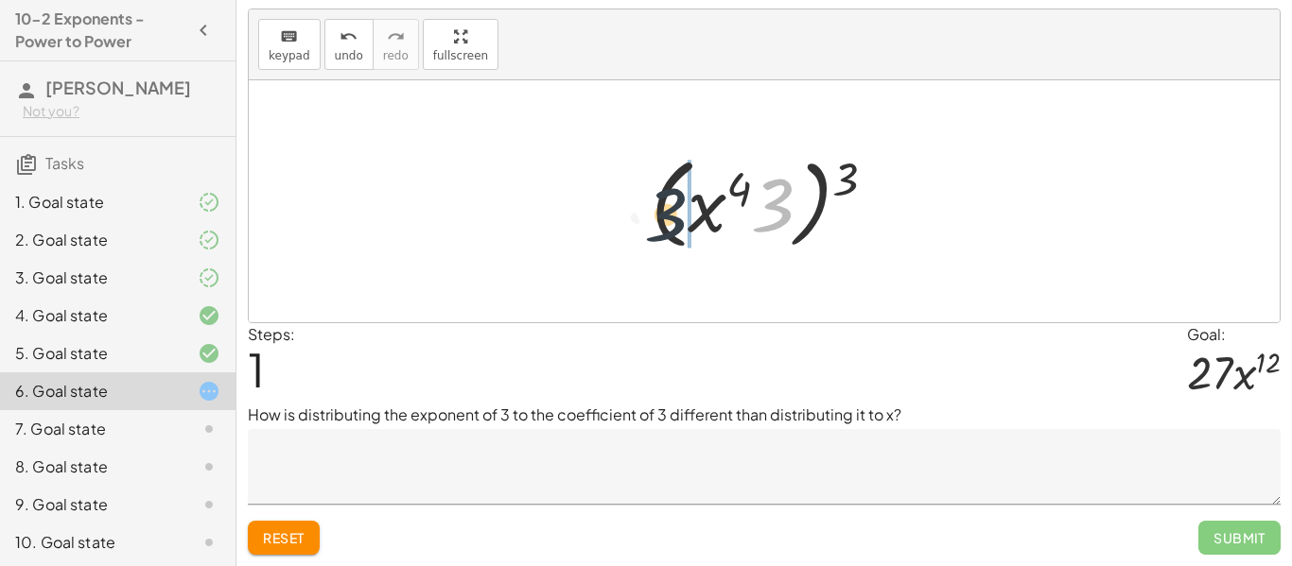
click at [660, 207] on div at bounding box center [771, 202] width 260 height 109
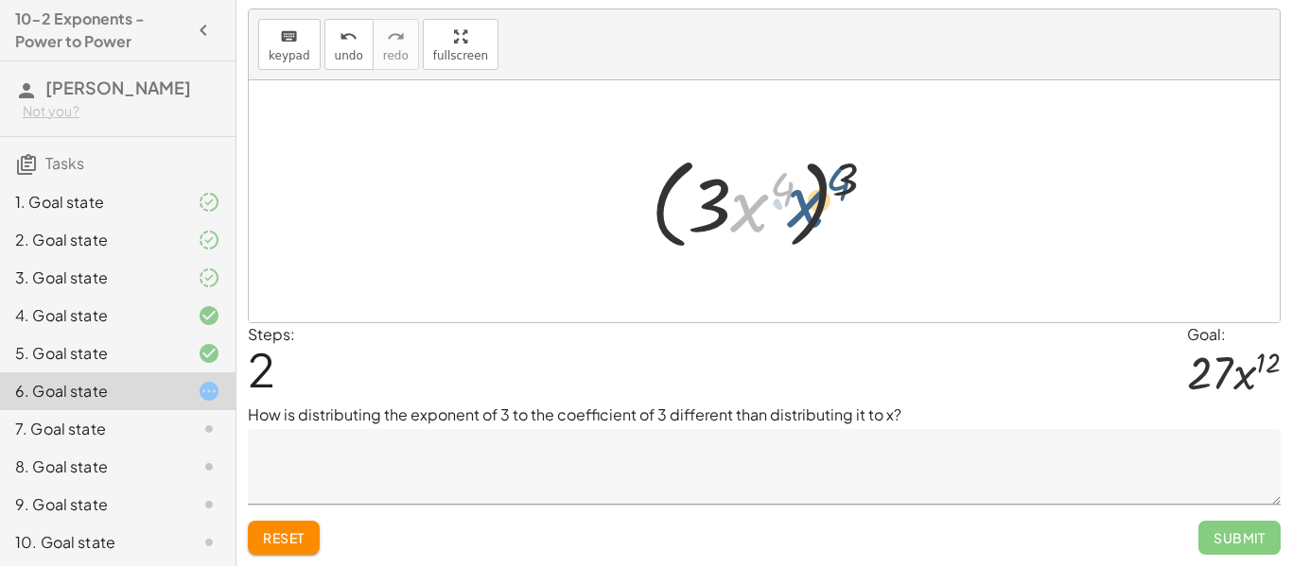
drag, startPoint x: 765, startPoint y: 192, endPoint x: 822, endPoint y: 184, distance: 57.2
click at [822, 184] on div at bounding box center [771, 202] width 260 height 109
drag, startPoint x: 782, startPoint y: 189, endPoint x: 840, endPoint y: 183, distance: 58.1
click at [840, 183] on div at bounding box center [771, 202] width 260 height 109
drag, startPoint x: 849, startPoint y: 183, endPoint x: 781, endPoint y: 196, distance: 69.4
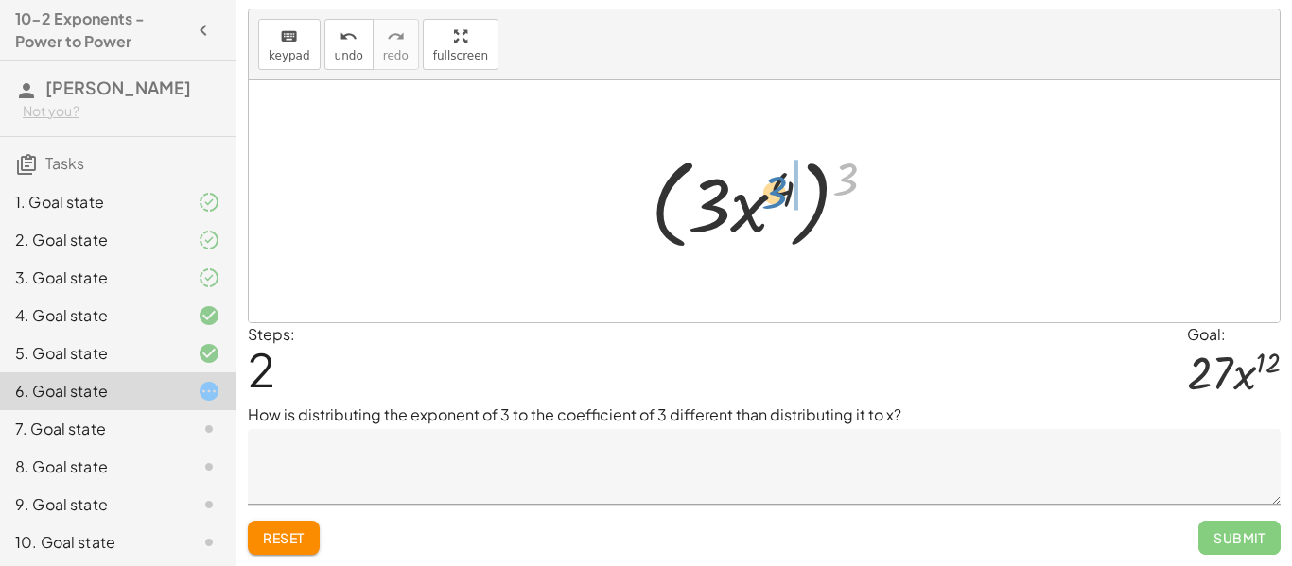
click at [781, 196] on div at bounding box center [771, 202] width 260 height 109
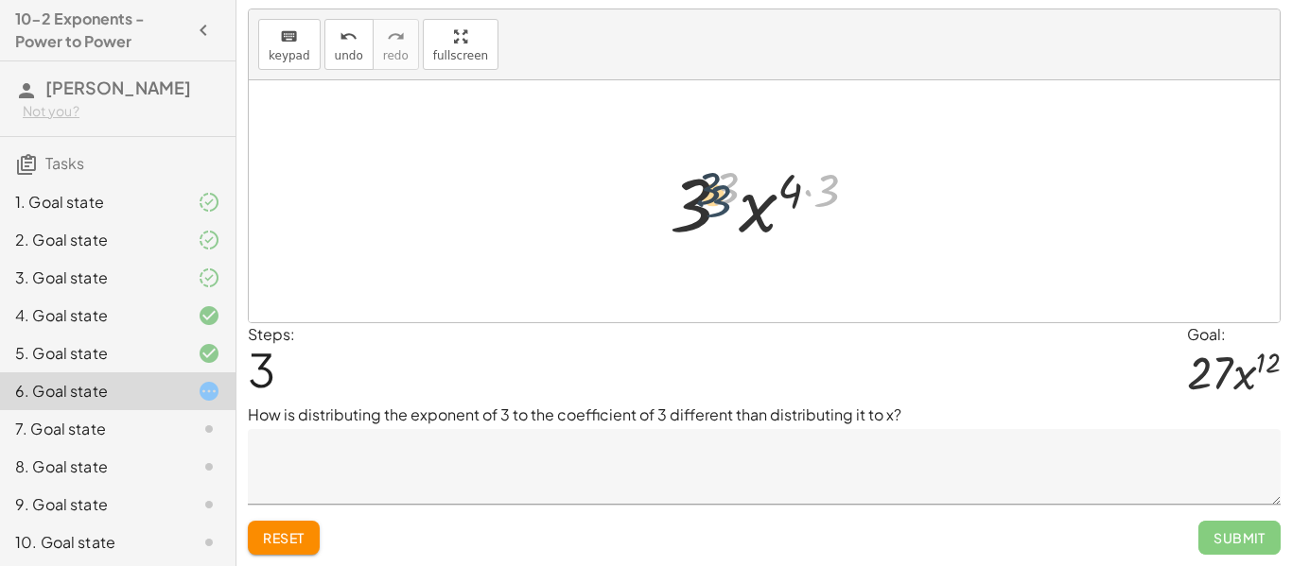
drag, startPoint x: 820, startPoint y: 198, endPoint x: 702, endPoint y: 207, distance: 118.6
click at [702, 207] on div at bounding box center [770, 201] width 221 height 97
drag, startPoint x: 821, startPoint y: 194, endPoint x: 792, endPoint y: 194, distance: 29.3
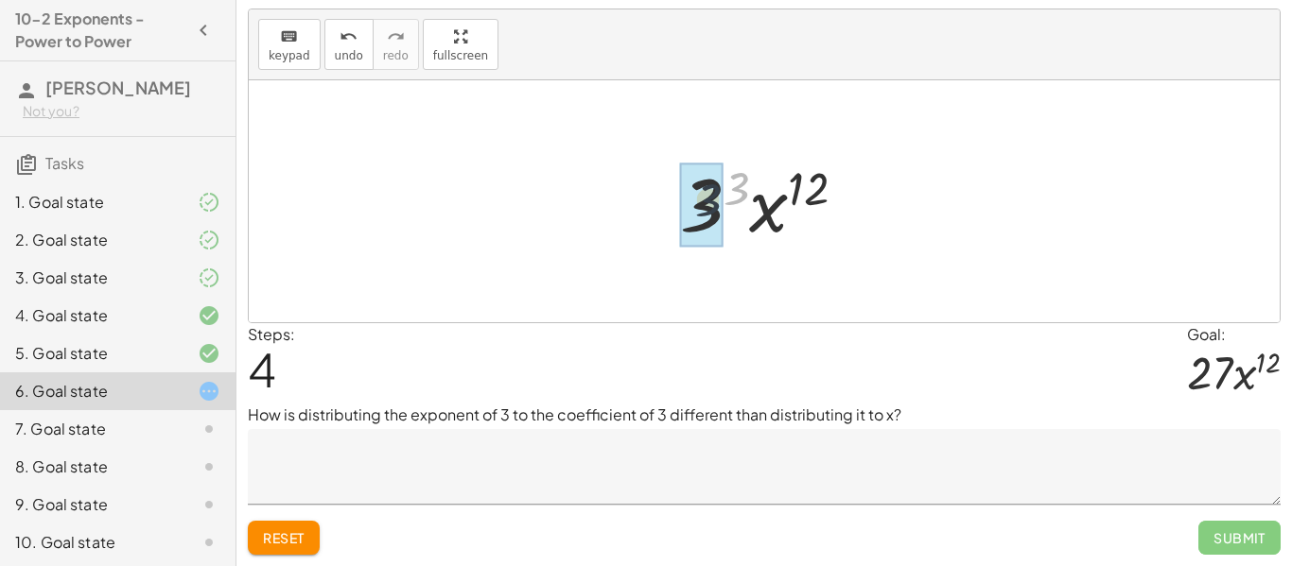
drag, startPoint x: 747, startPoint y: 188, endPoint x: 716, endPoint y: 201, distance: 33.9
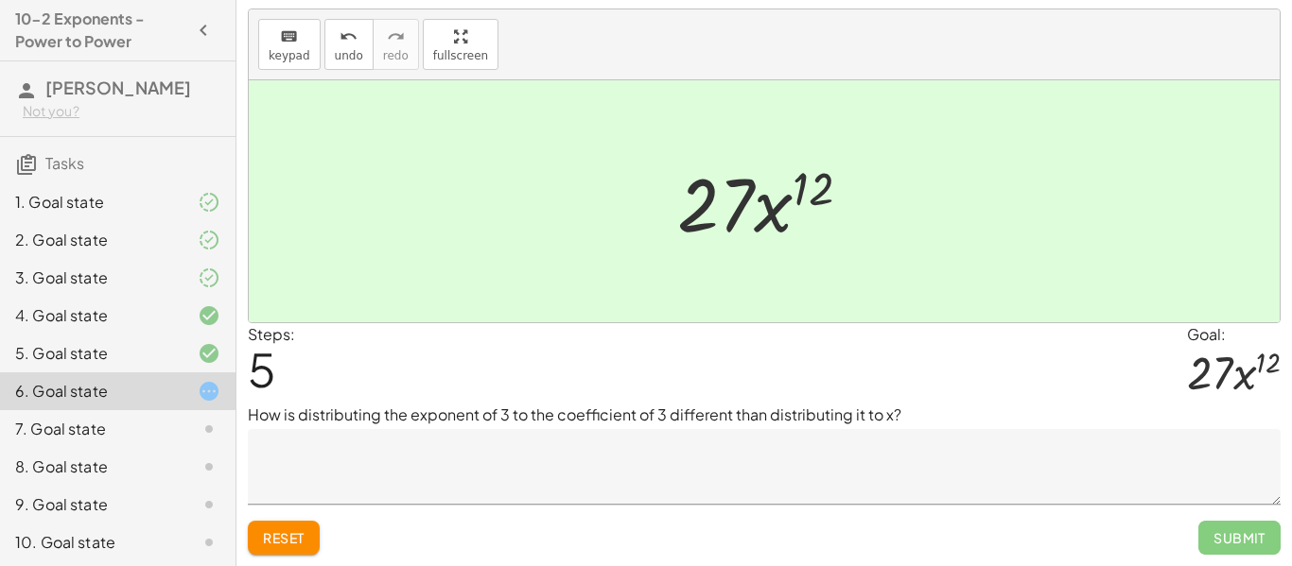
click at [1180, 489] on textarea at bounding box center [764, 467] width 1033 height 76
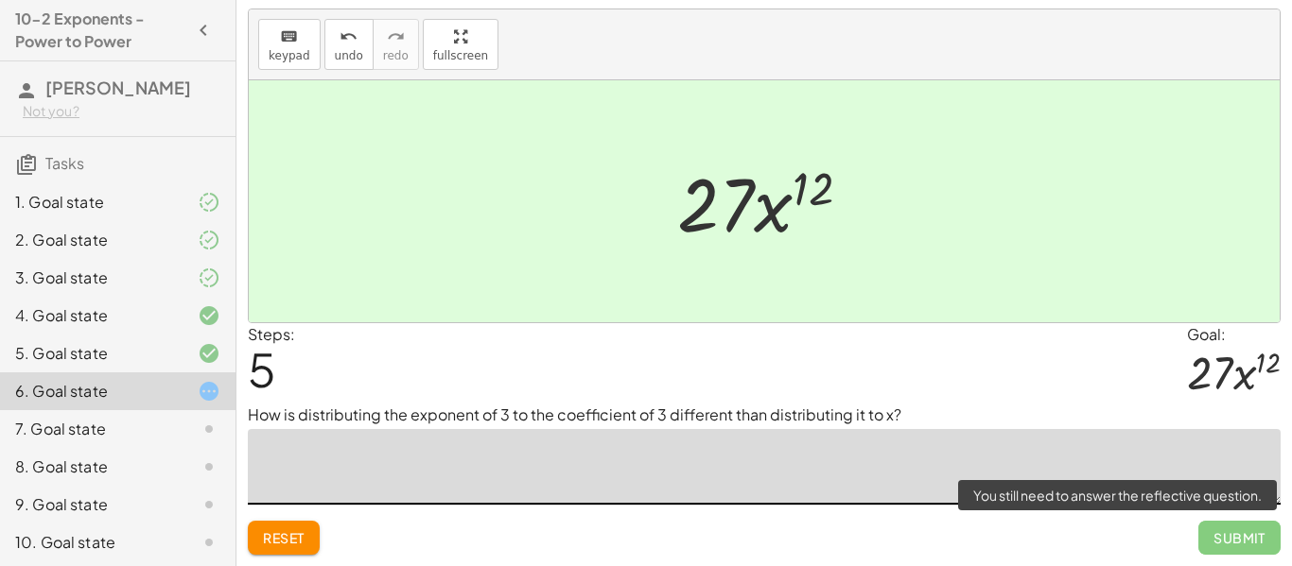
click at [1244, 540] on span "Submit" at bounding box center [1239, 538] width 82 height 34
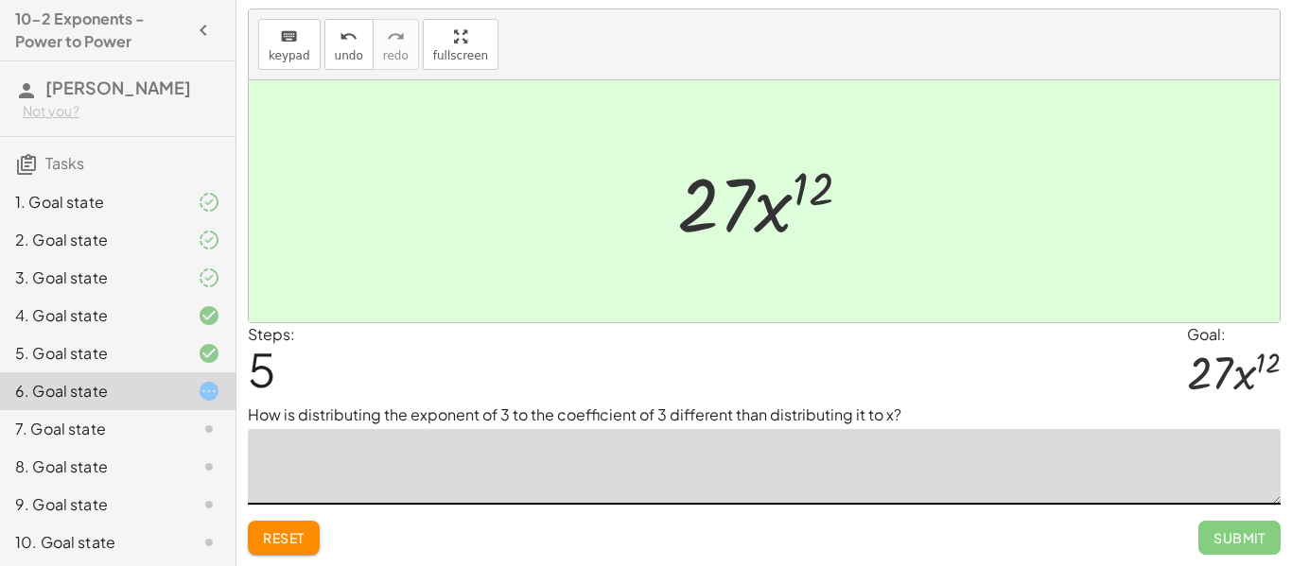
click at [871, 470] on textarea at bounding box center [764, 467] width 1033 height 76
type textarea "***"
click at [1209, 528] on button "Submit" at bounding box center [1239, 538] width 82 height 34
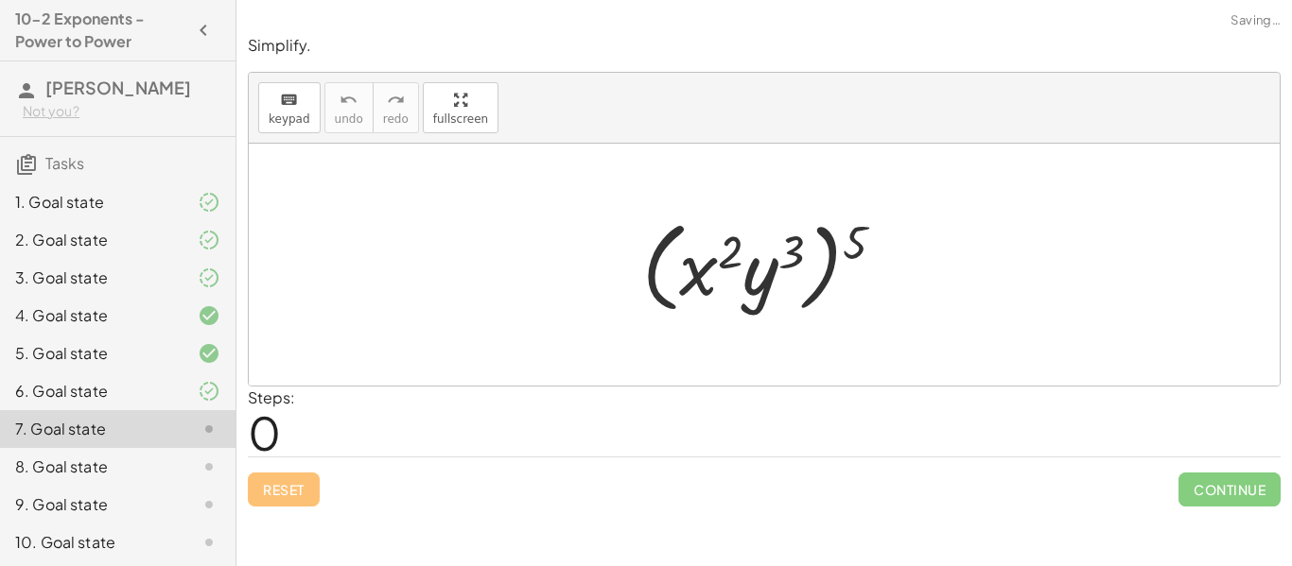
scroll to position [0, 0]
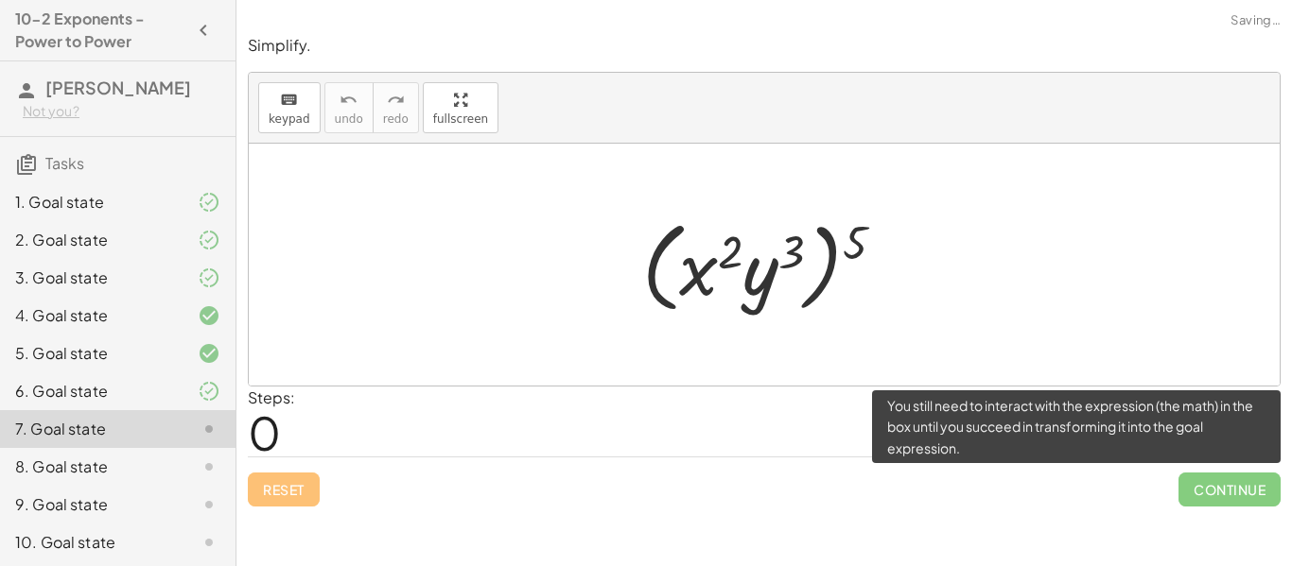
click at [1234, 496] on span "Continue" at bounding box center [1229, 490] width 102 height 34
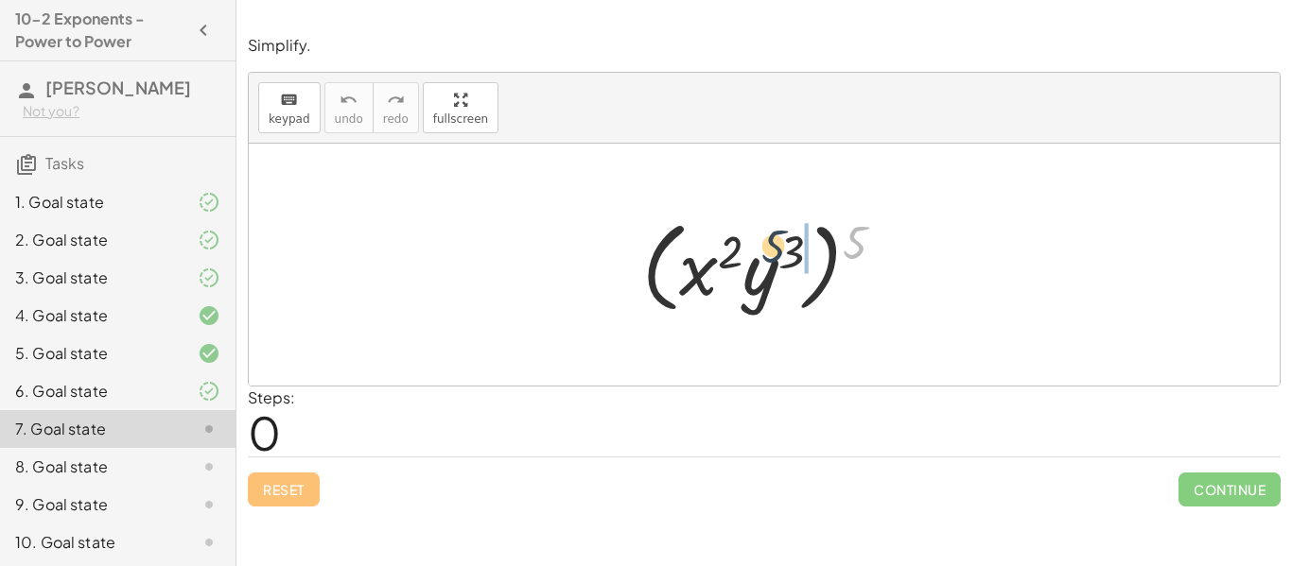
drag, startPoint x: 861, startPoint y: 245, endPoint x: 777, endPoint y: 249, distance: 83.3
click at [777, 249] on div at bounding box center [771, 265] width 276 height 109
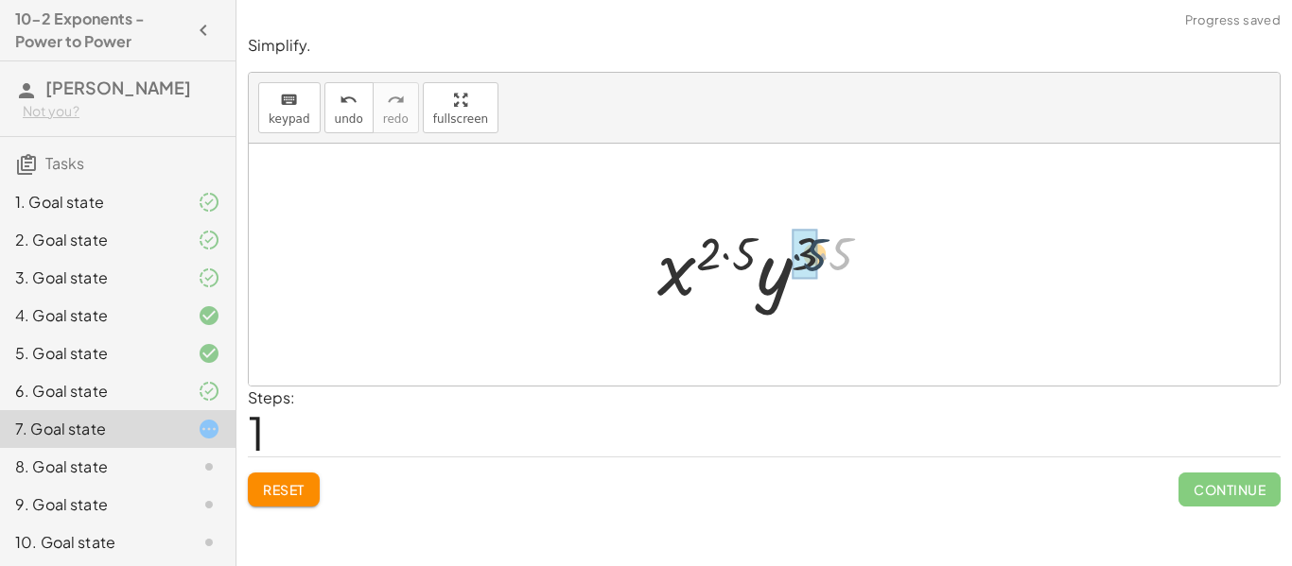
drag, startPoint x: 851, startPoint y: 253, endPoint x: 824, endPoint y: 253, distance: 27.4
click at [824, 253] on div at bounding box center [772, 265] width 248 height 97
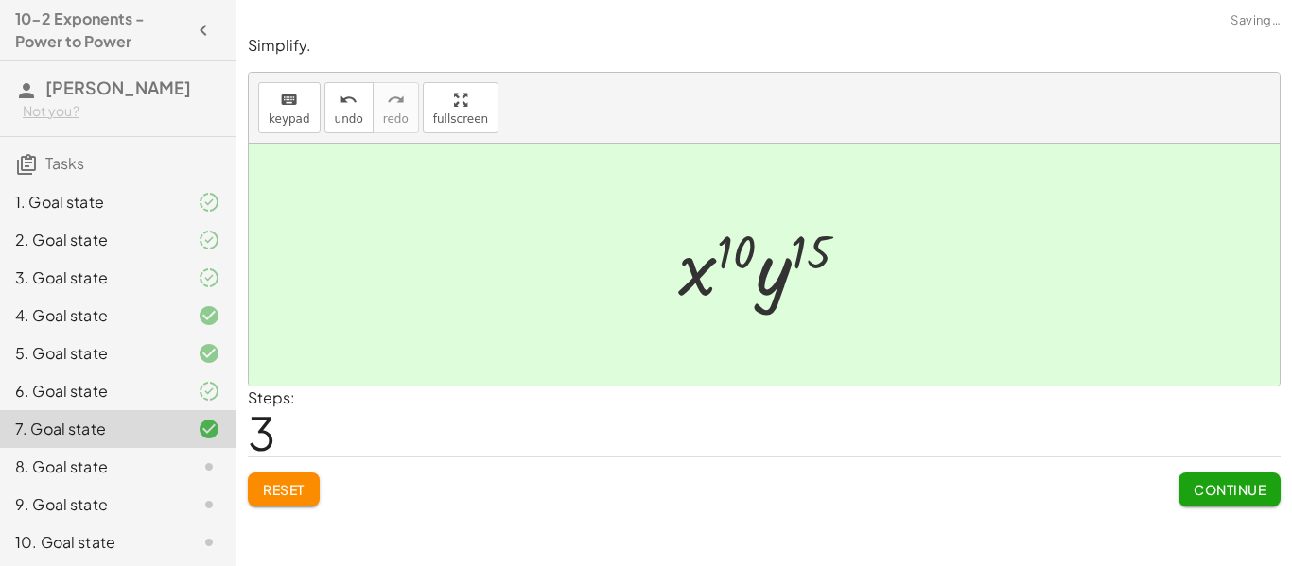
click at [1205, 481] on span "Continue" at bounding box center [1229, 489] width 72 height 17
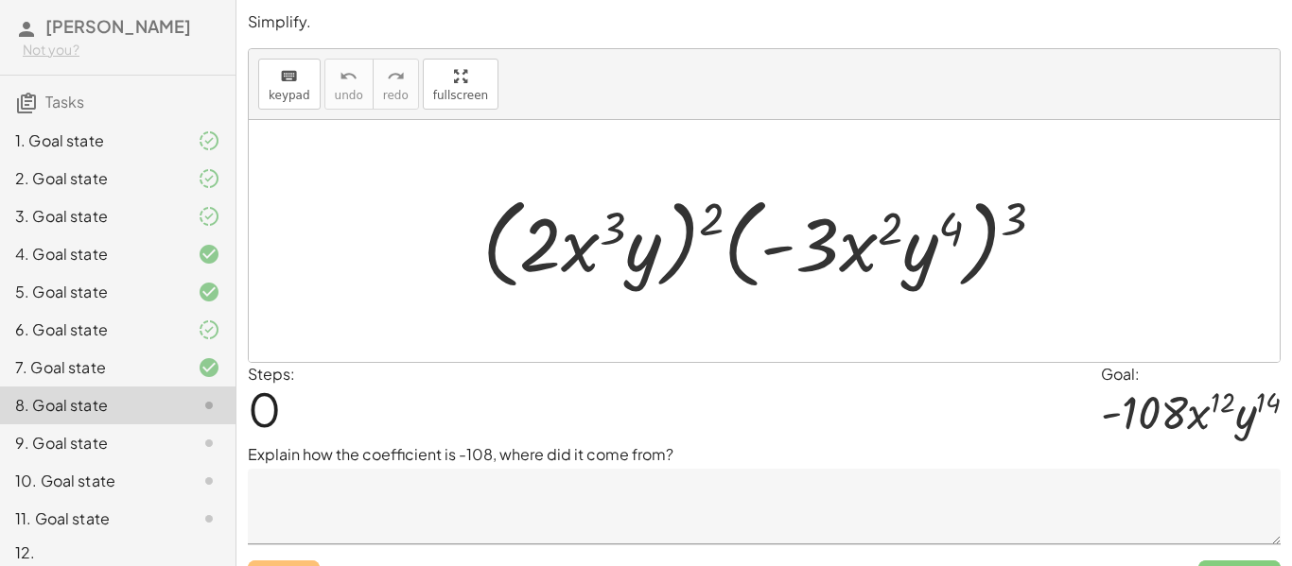
scroll to position [60, 0]
drag, startPoint x: 1011, startPoint y: 219, endPoint x: 957, endPoint y: 227, distance: 54.4
click at [957, 227] on div at bounding box center [771, 241] width 597 height 109
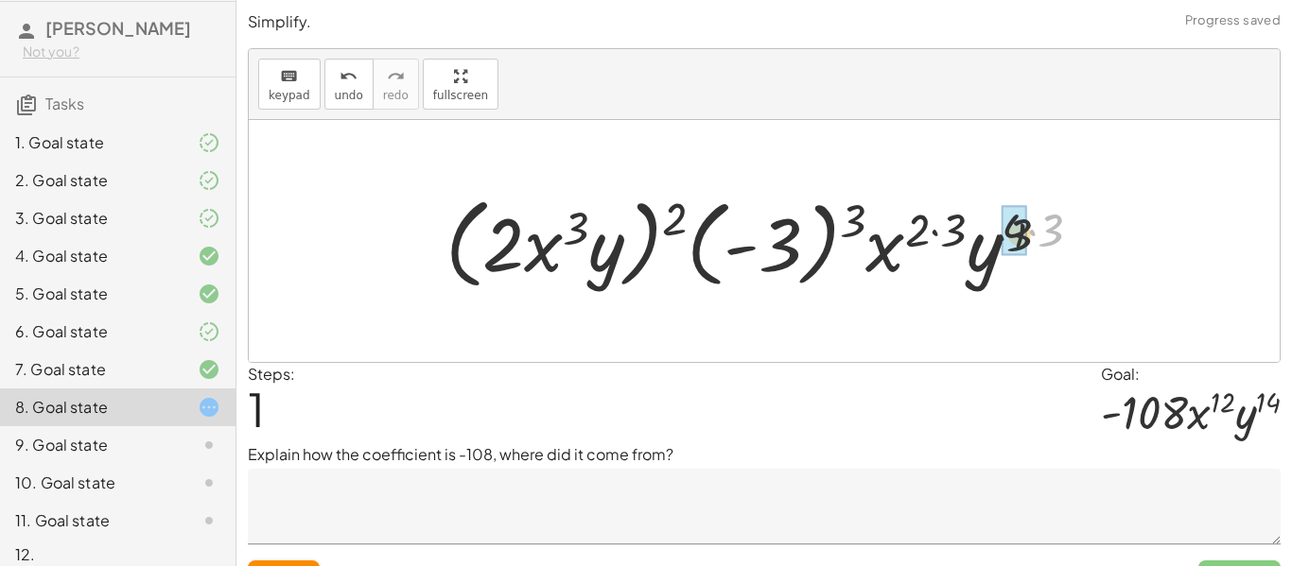
drag, startPoint x: 1029, startPoint y: 232, endPoint x: 1011, endPoint y: 233, distance: 18.0
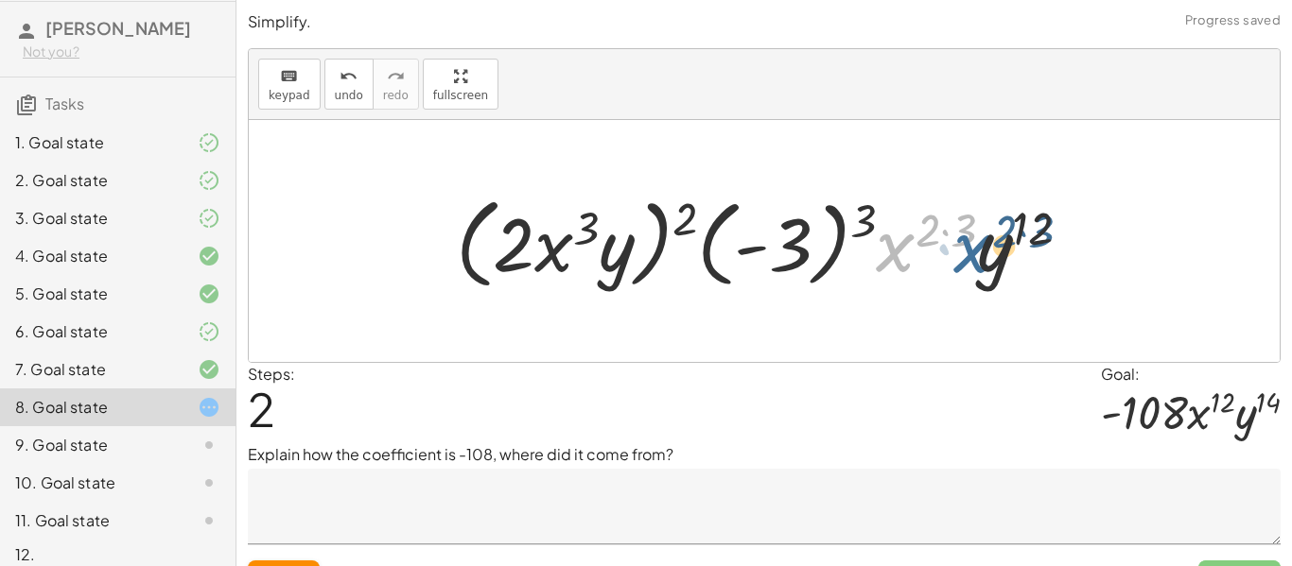
drag, startPoint x: 896, startPoint y: 223, endPoint x: 974, endPoint y: 224, distance: 78.5
click at [974, 224] on div at bounding box center [770, 241] width 649 height 109
drag, startPoint x: 969, startPoint y: 232, endPoint x: 1036, endPoint y: 230, distance: 67.2
click at [1036, 230] on div at bounding box center [770, 241] width 649 height 109
drag, startPoint x: 969, startPoint y: 233, endPoint x: 936, endPoint y: 233, distance: 33.1
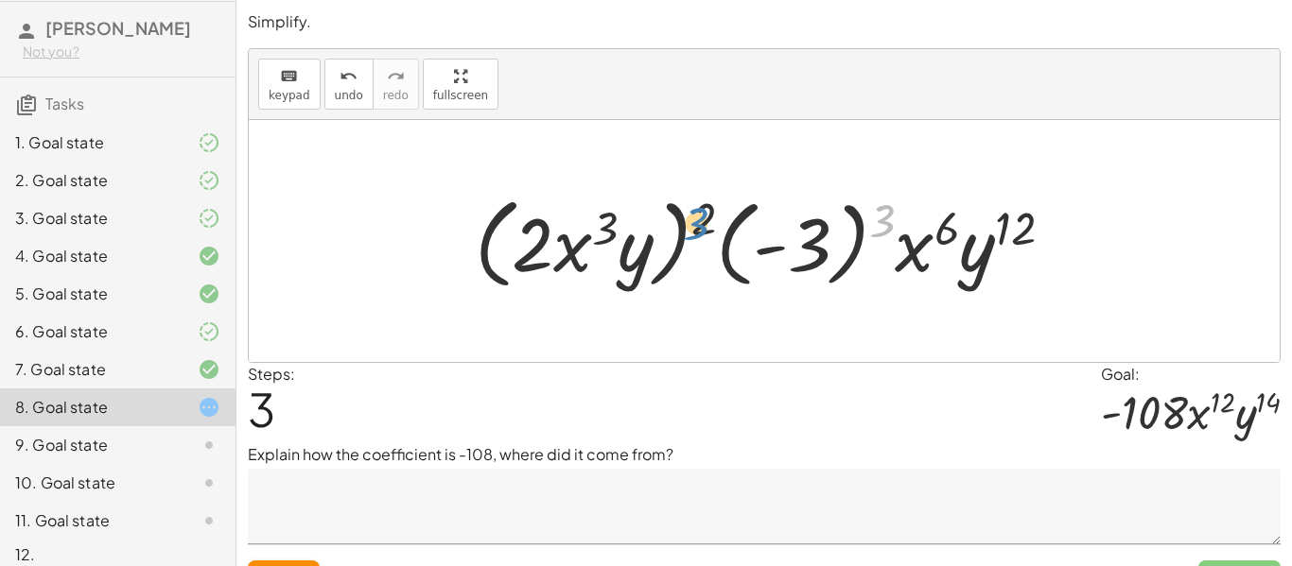
drag, startPoint x: 884, startPoint y: 219, endPoint x: 702, endPoint y: 217, distance: 182.5
click at [702, 217] on div at bounding box center [771, 241] width 613 height 109
drag, startPoint x: 882, startPoint y: 213, endPoint x: 811, endPoint y: 236, distance: 74.8
click at [811, 236] on div at bounding box center [771, 241] width 613 height 109
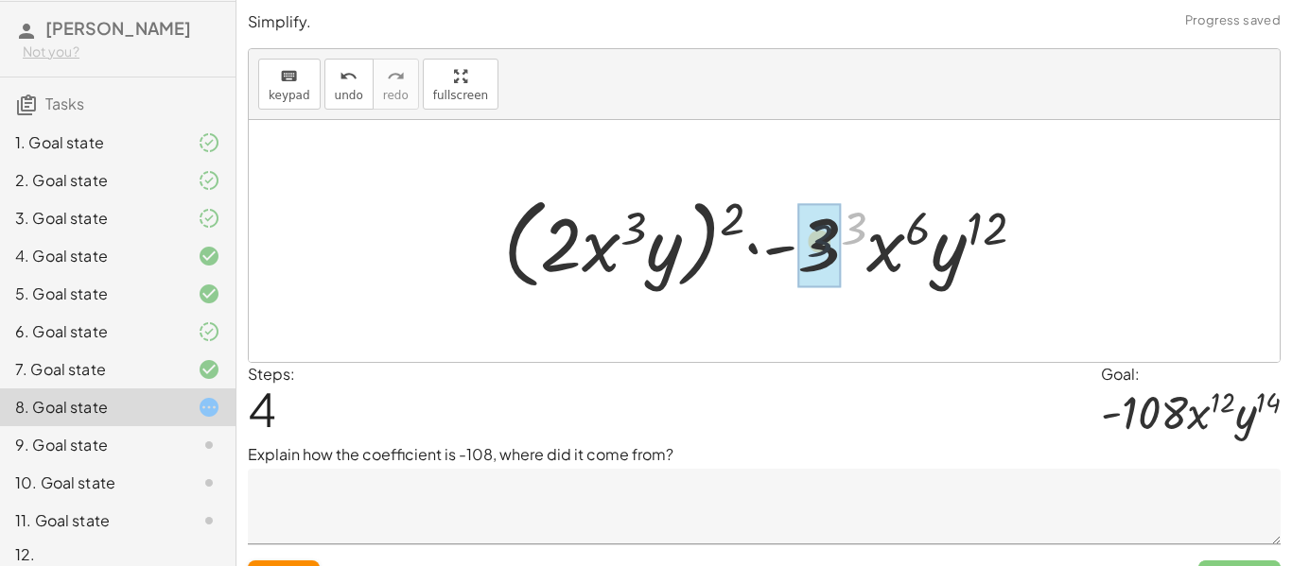
drag, startPoint x: 846, startPoint y: 233, endPoint x: 805, endPoint y: 247, distance: 44.0
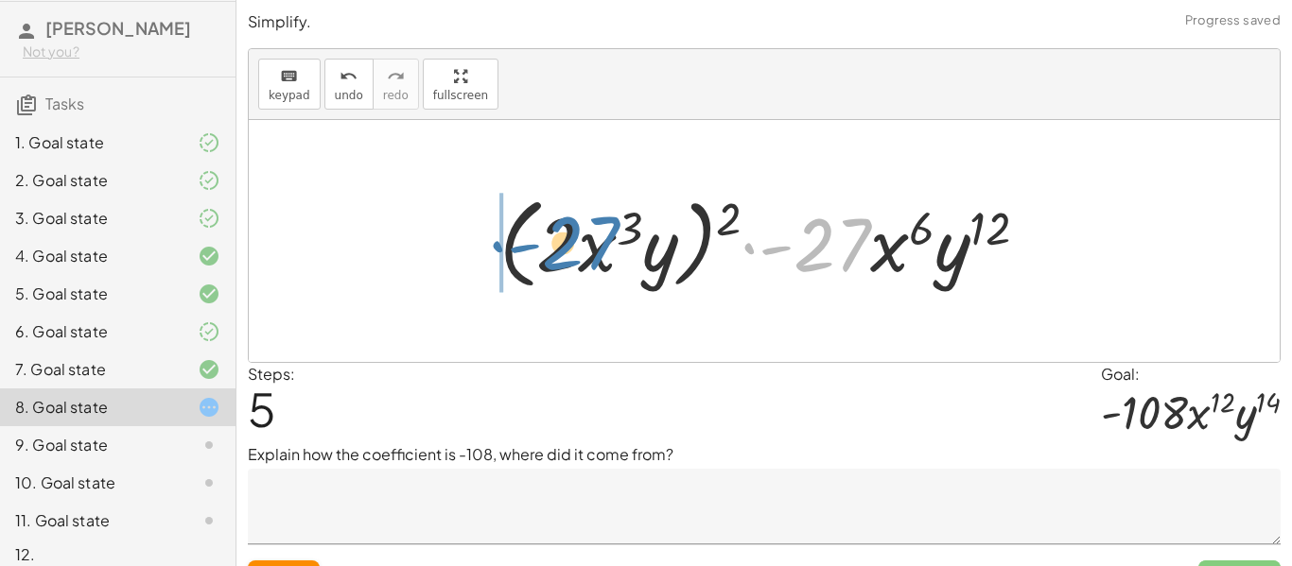
drag, startPoint x: 823, startPoint y: 244, endPoint x: 570, endPoint y: 242, distance: 252.5
click at [570, 242] on div at bounding box center [771, 241] width 563 height 109
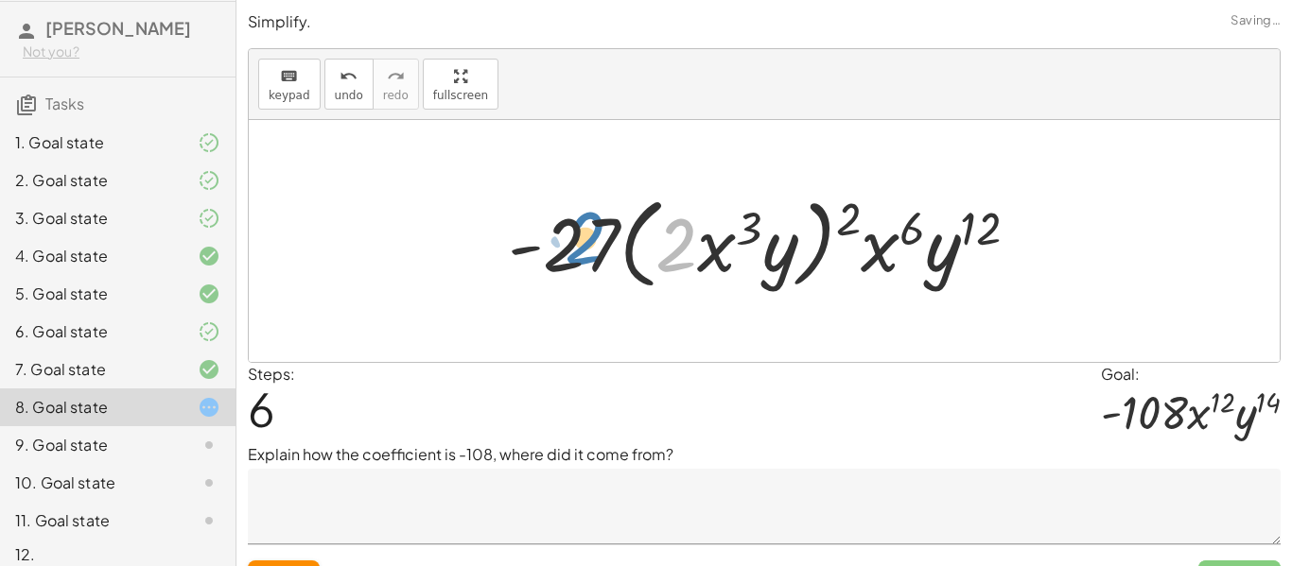
drag, startPoint x: 664, startPoint y: 249, endPoint x: 570, endPoint y: 242, distance: 93.9
click at [570, 242] on div at bounding box center [770, 241] width 545 height 109
drag, startPoint x: 758, startPoint y: 221, endPoint x: 567, endPoint y: 234, distance: 190.5
click at [567, 234] on div at bounding box center [770, 241] width 545 height 109
drag, startPoint x: 848, startPoint y: 215, endPoint x: 967, endPoint y: 219, distance: 119.3
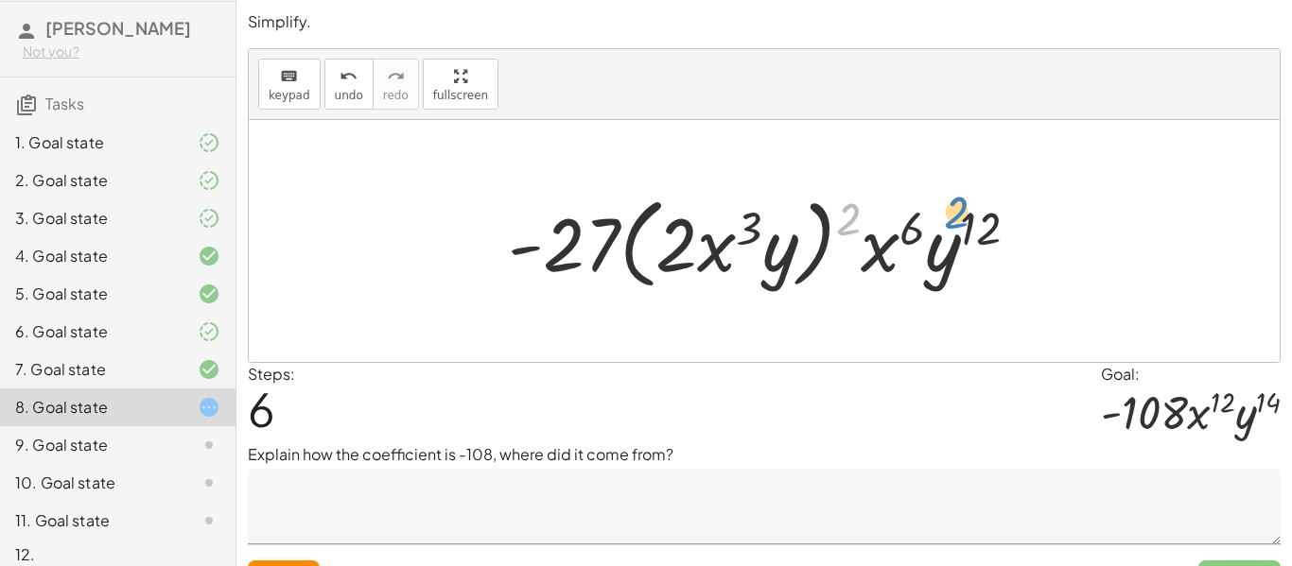
click at [967, 219] on div at bounding box center [770, 241] width 545 height 109
drag, startPoint x: 991, startPoint y: 220, endPoint x: 920, endPoint y: 223, distance: 71.0
click at [920, 223] on div at bounding box center [770, 241] width 545 height 109
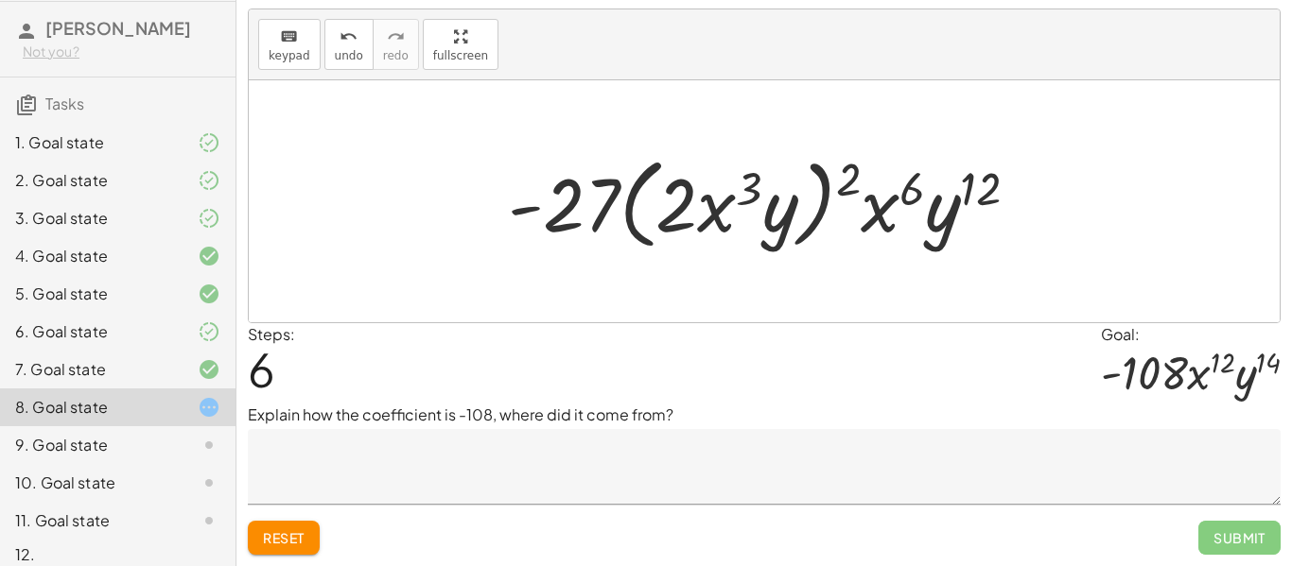
click at [296, 532] on span "Reset" at bounding box center [284, 538] width 42 height 17
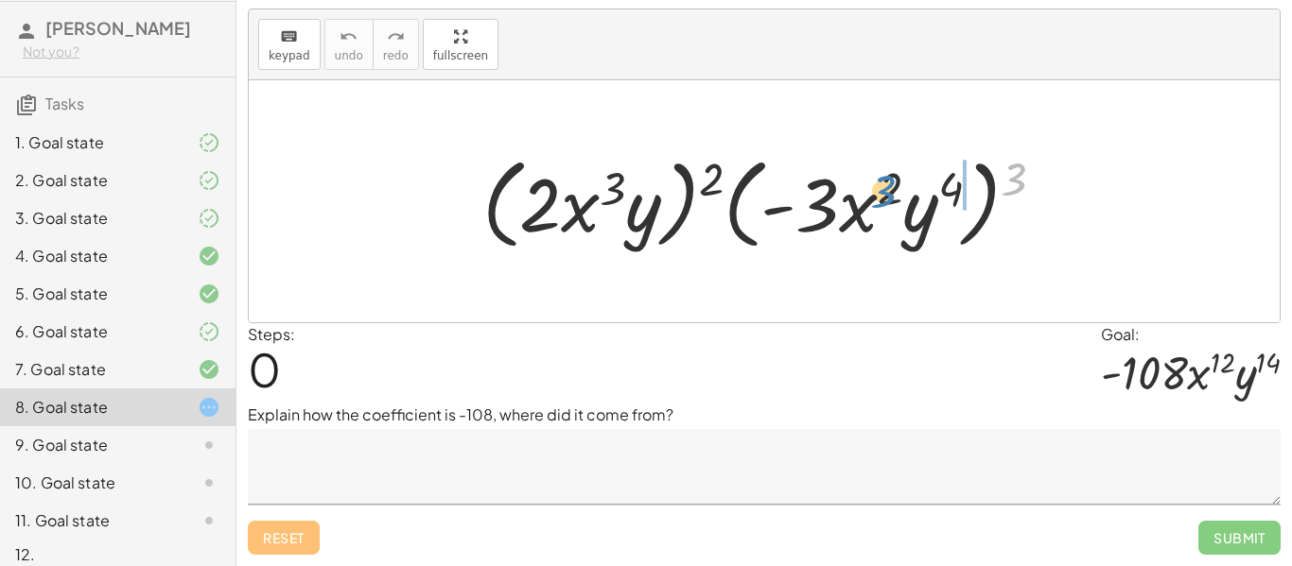
drag, startPoint x: 1021, startPoint y: 180, endPoint x: 893, endPoint y: 192, distance: 129.2
click at [893, 192] on div at bounding box center [771, 202] width 597 height 109
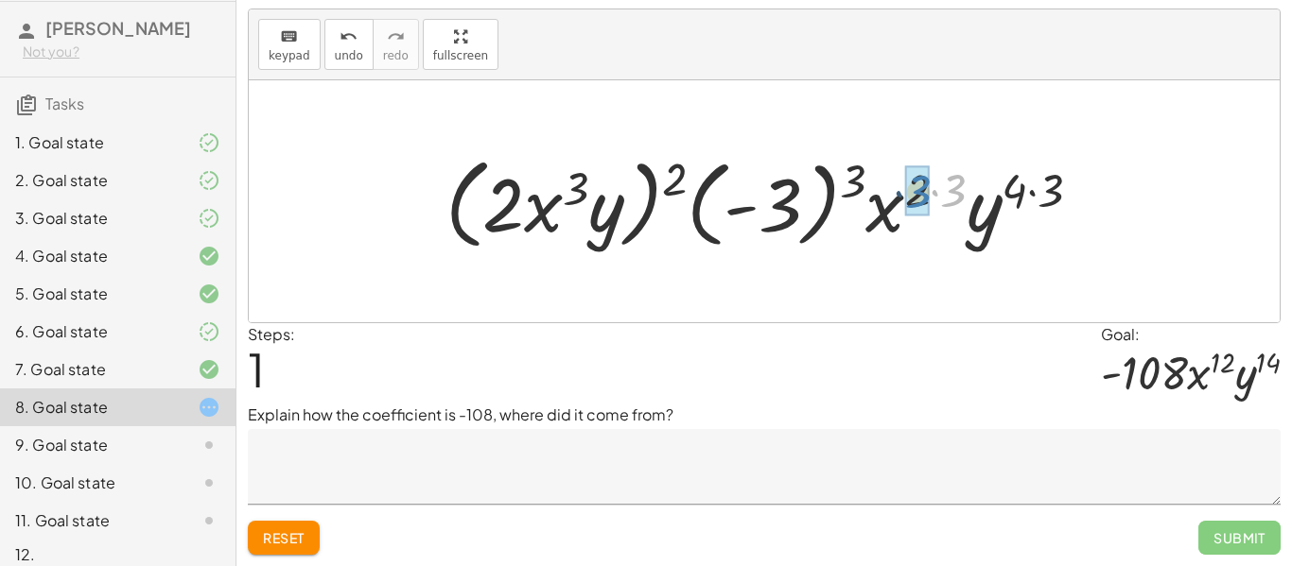
drag, startPoint x: 946, startPoint y: 189, endPoint x: 901, endPoint y: 191, distance: 44.5
click at [901, 191] on div at bounding box center [771, 202] width 670 height 109
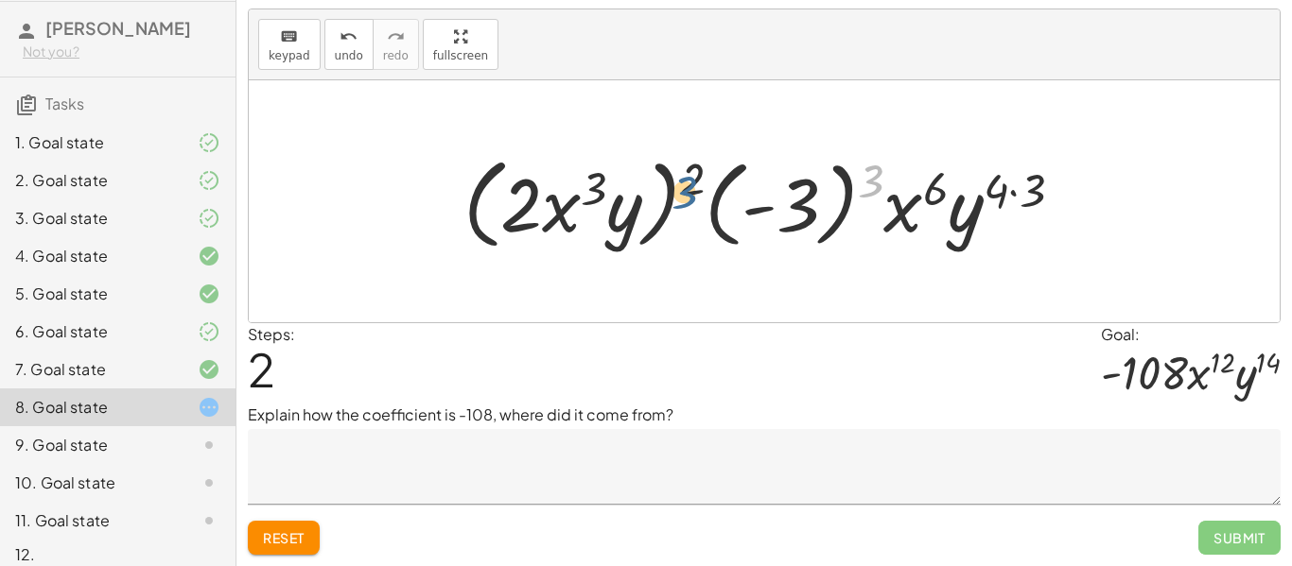
drag, startPoint x: 874, startPoint y: 179, endPoint x: 706, endPoint y: 165, distance: 168.9
click at [688, 181] on div at bounding box center [771, 202] width 634 height 109
drag, startPoint x: 867, startPoint y: 175, endPoint x: 688, endPoint y: 174, distance: 179.7
click at [688, 174] on div at bounding box center [771, 202] width 634 height 109
drag, startPoint x: 868, startPoint y: 172, endPoint x: 799, endPoint y: 192, distance: 71.8
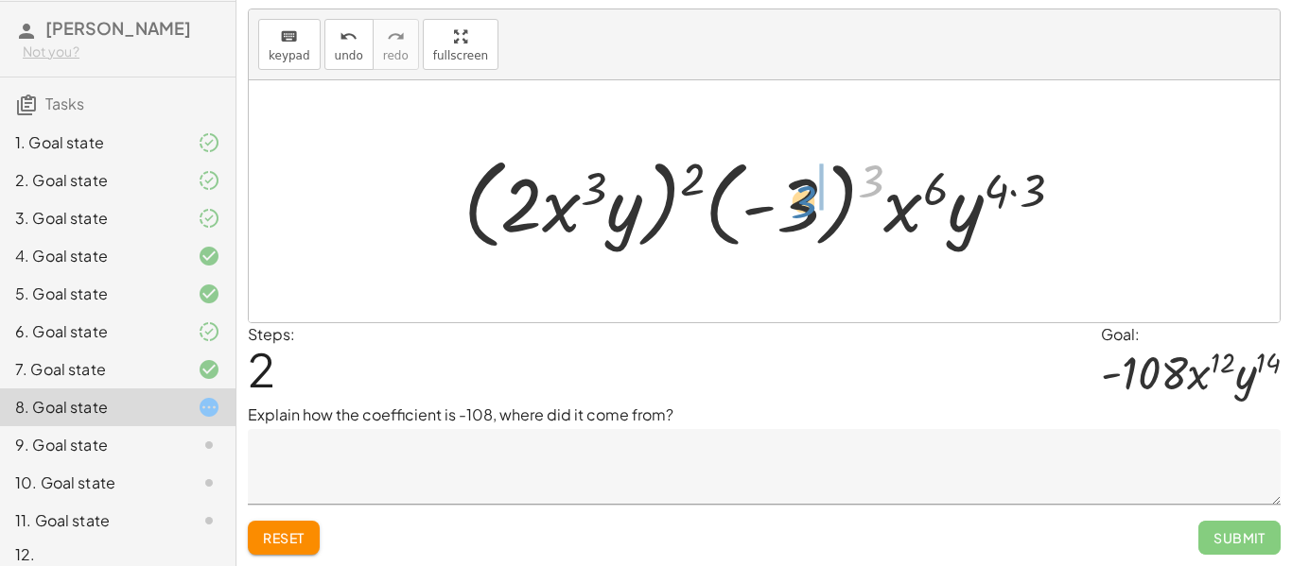
click at [799, 192] on div at bounding box center [771, 202] width 634 height 109
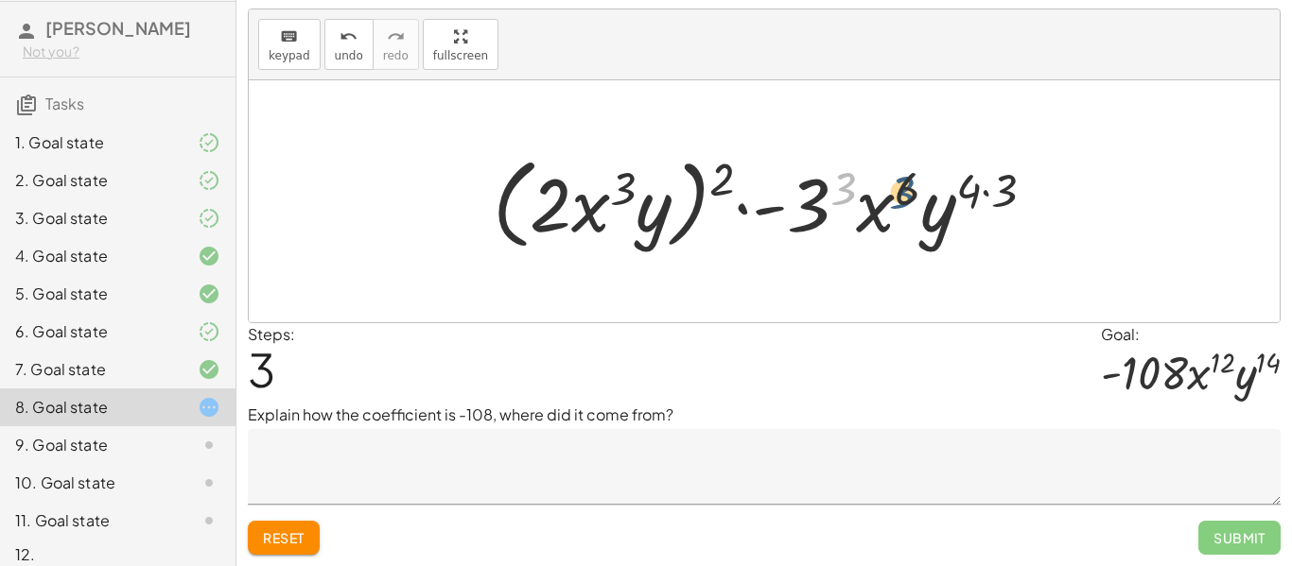
drag, startPoint x: 853, startPoint y: 183, endPoint x: 917, endPoint y: 184, distance: 64.3
click at [917, 184] on div at bounding box center [771, 202] width 577 height 109
drag, startPoint x: 844, startPoint y: 184, endPoint x: 799, endPoint y: 202, distance: 47.9
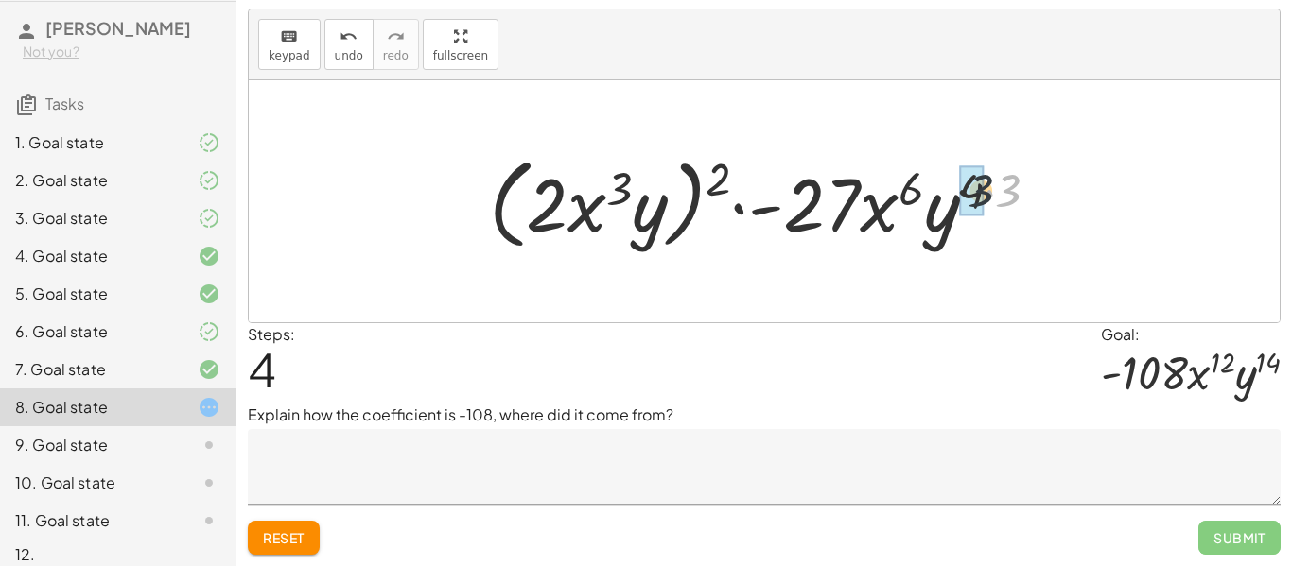
drag, startPoint x: 1010, startPoint y: 182, endPoint x: 980, endPoint y: 183, distance: 30.3
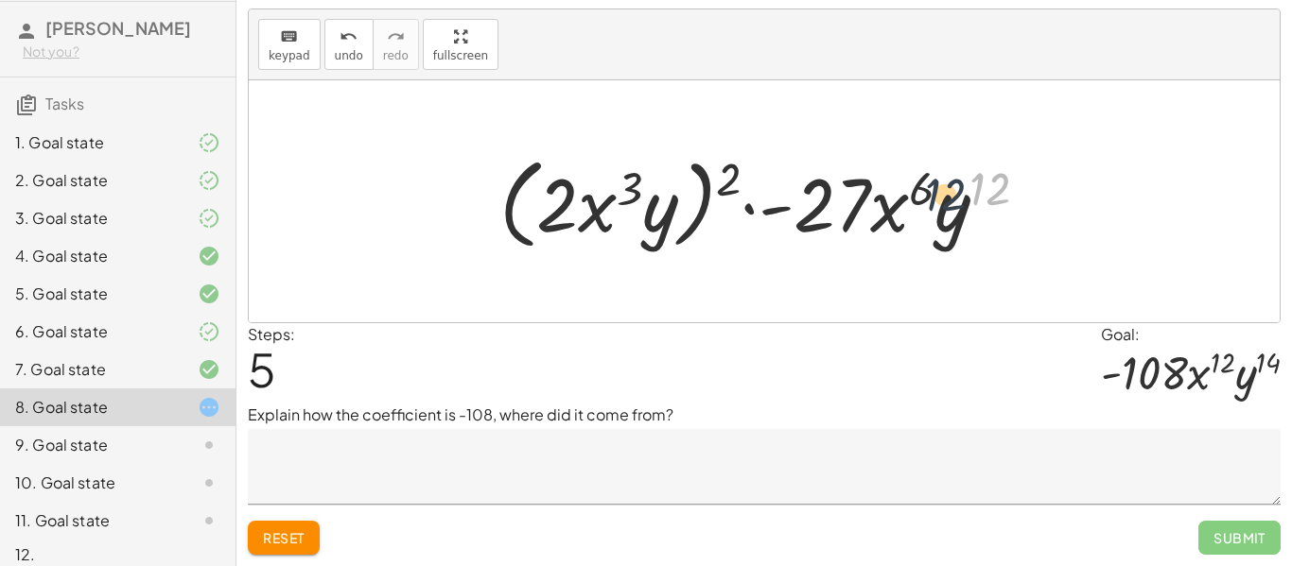
drag, startPoint x: 980, startPoint y: 190, endPoint x: 918, endPoint y: 195, distance: 61.7
click at [918, 195] on div at bounding box center [771, 202] width 563 height 109
drag, startPoint x: 723, startPoint y: 176, endPoint x: 618, endPoint y: 182, distance: 104.2
click at [618, 182] on div at bounding box center [771, 202] width 563 height 109
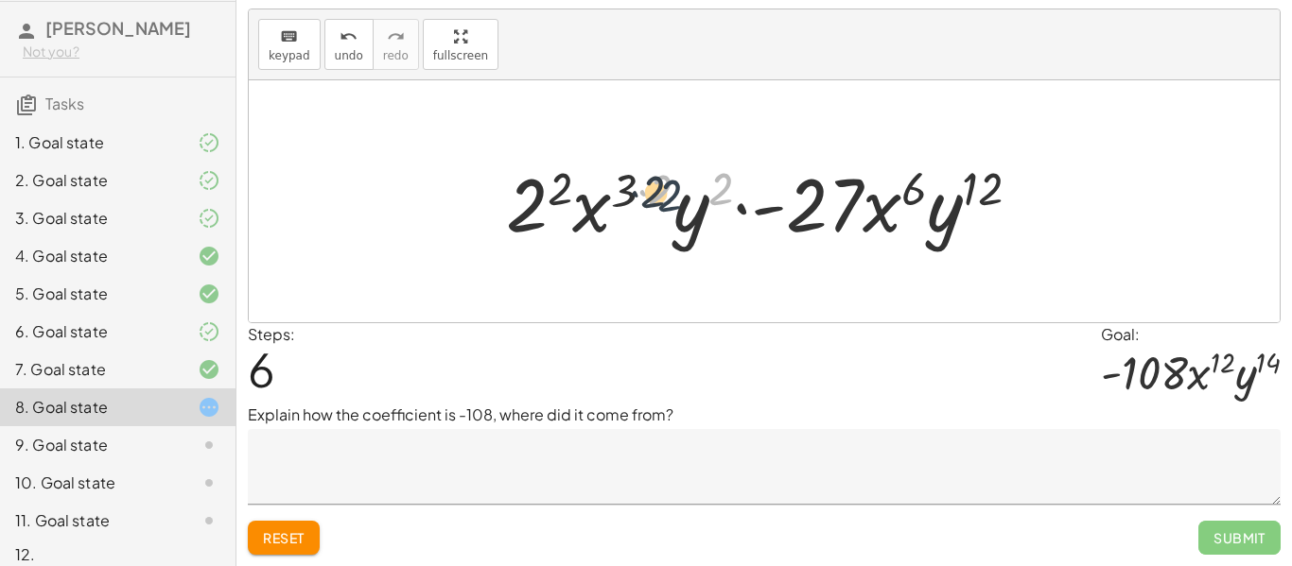
drag, startPoint x: 723, startPoint y: 181, endPoint x: 670, endPoint y: 187, distance: 54.3
click at [670, 187] on div at bounding box center [770, 201] width 549 height 97
drag, startPoint x: 663, startPoint y: 191, endPoint x: 721, endPoint y: 189, distance: 57.7
click at [721, 189] on div at bounding box center [770, 201] width 549 height 97
drag, startPoint x: 729, startPoint y: 191, endPoint x: 664, endPoint y: 194, distance: 65.3
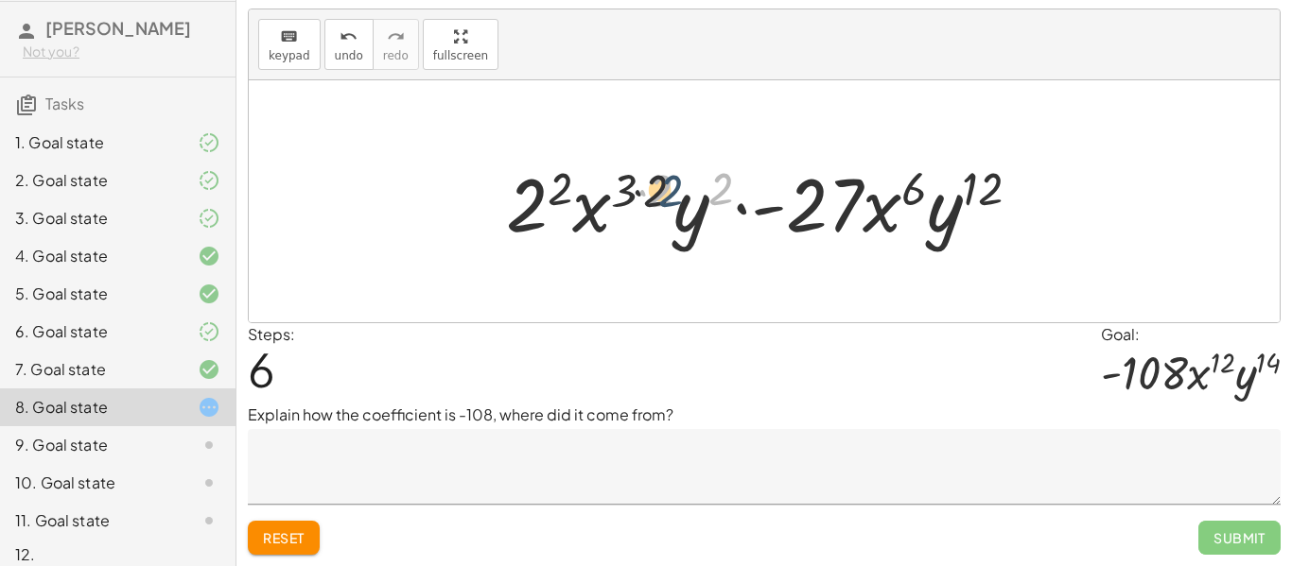
click at [664, 194] on div at bounding box center [770, 201] width 549 height 97
click at [292, 536] on span "Reset" at bounding box center [284, 538] width 42 height 17
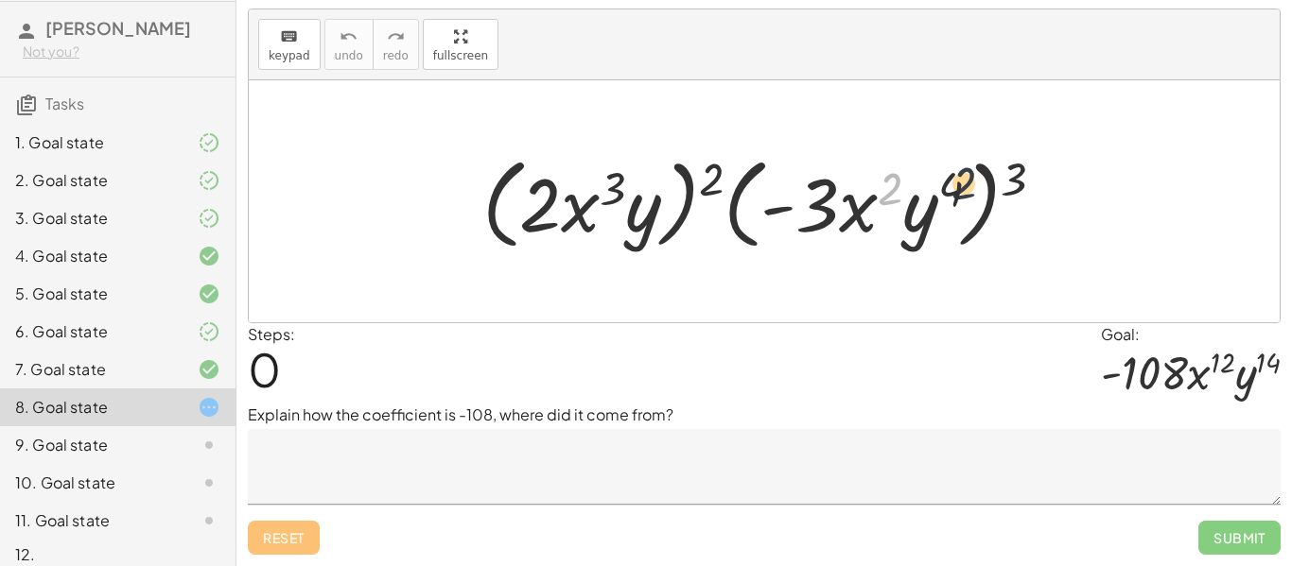
drag, startPoint x: 890, startPoint y: 183, endPoint x: 970, endPoint y: 177, distance: 80.6
click at [970, 177] on div at bounding box center [771, 202] width 597 height 109
drag, startPoint x: 1020, startPoint y: 176, endPoint x: 959, endPoint y: 194, distance: 64.0
click at [959, 194] on div at bounding box center [771, 202] width 597 height 109
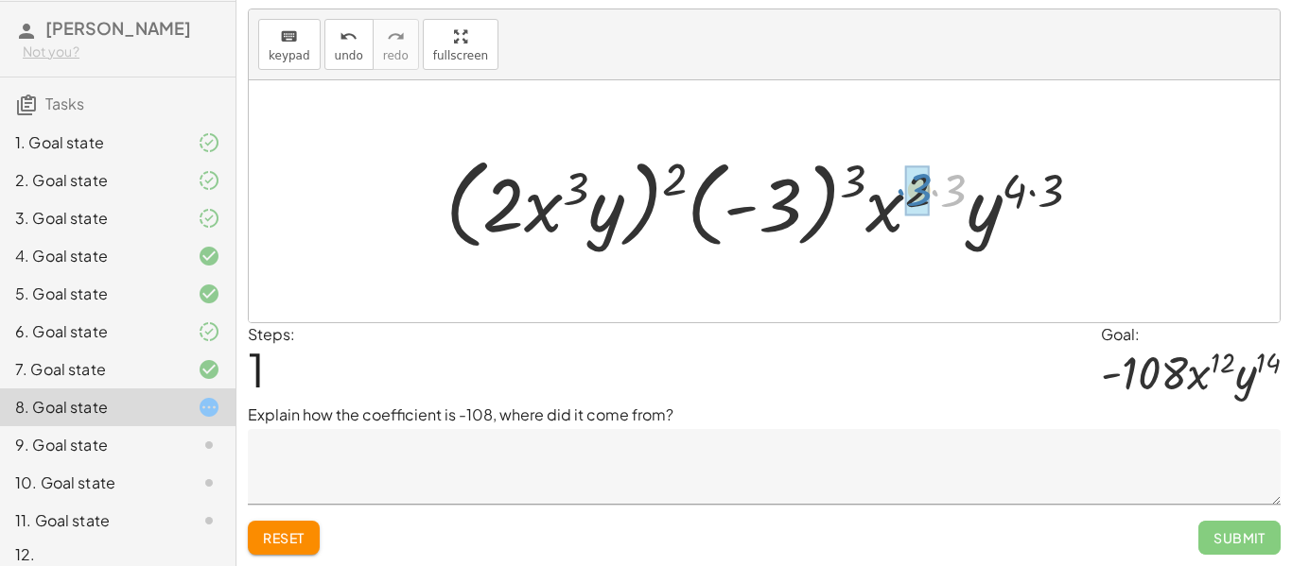
drag, startPoint x: 938, startPoint y: 193, endPoint x: 901, endPoint y: 192, distance: 36.9
click at [901, 192] on div at bounding box center [771, 202] width 670 height 109
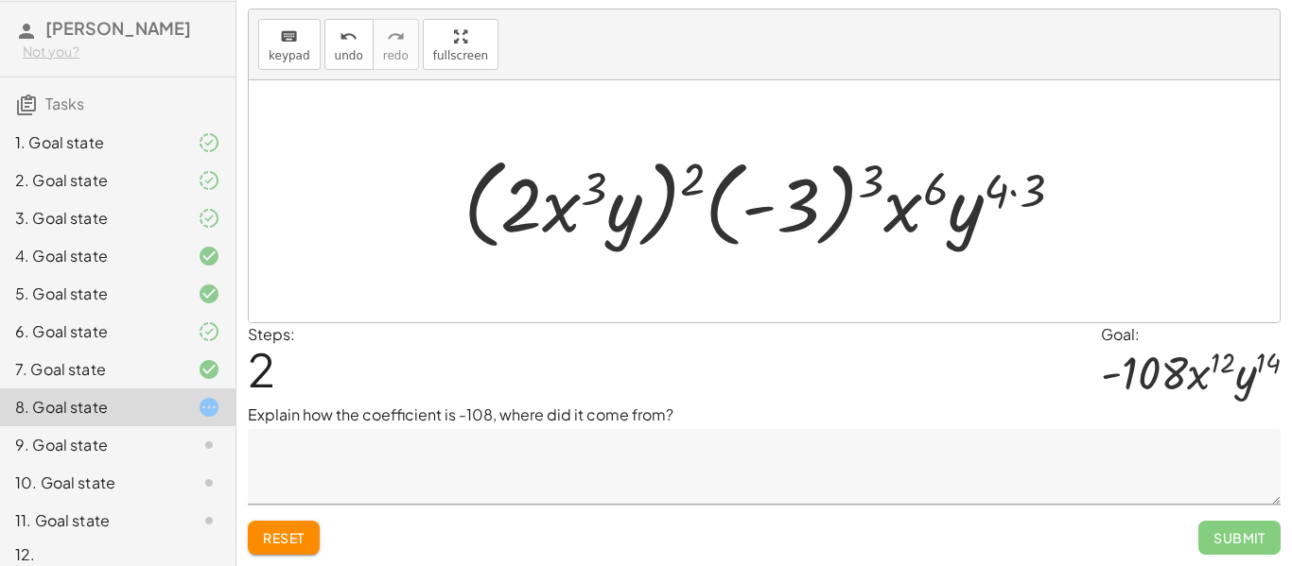
click at [316, 549] on button "Reset" at bounding box center [284, 538] width 72 height 34
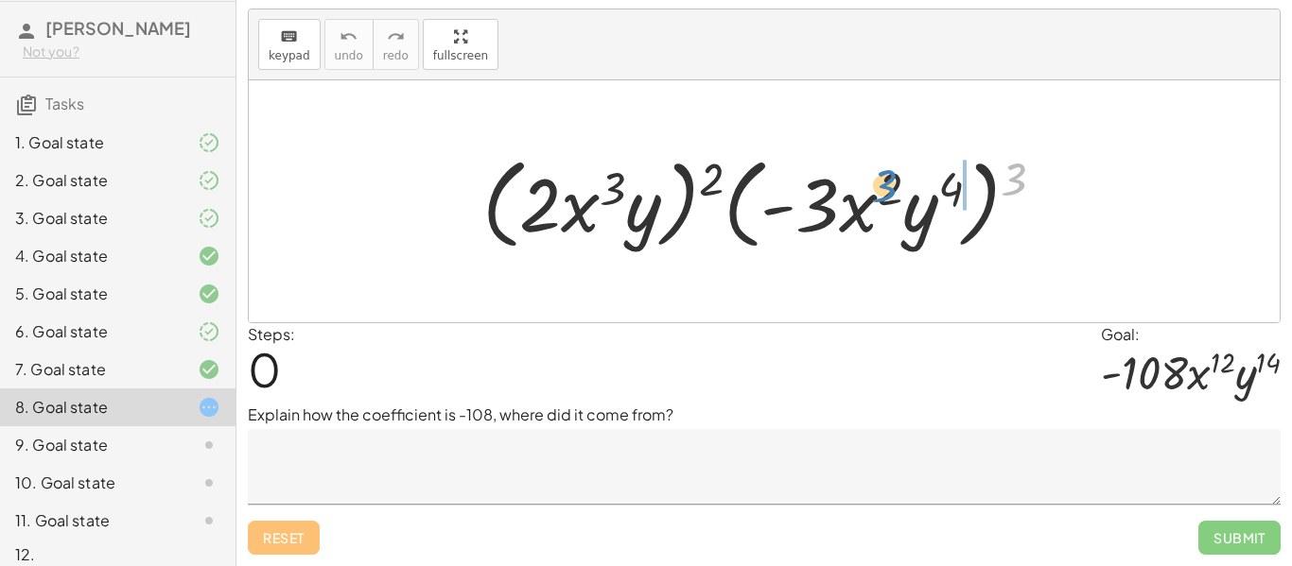
drag, startPoint x: 1017, startPoint y: 164, endPoint x: 892, endPoint y: 169, distance: 125.0
click at [892, 169] on div at bounding box center [771, 202] width 597 height 109
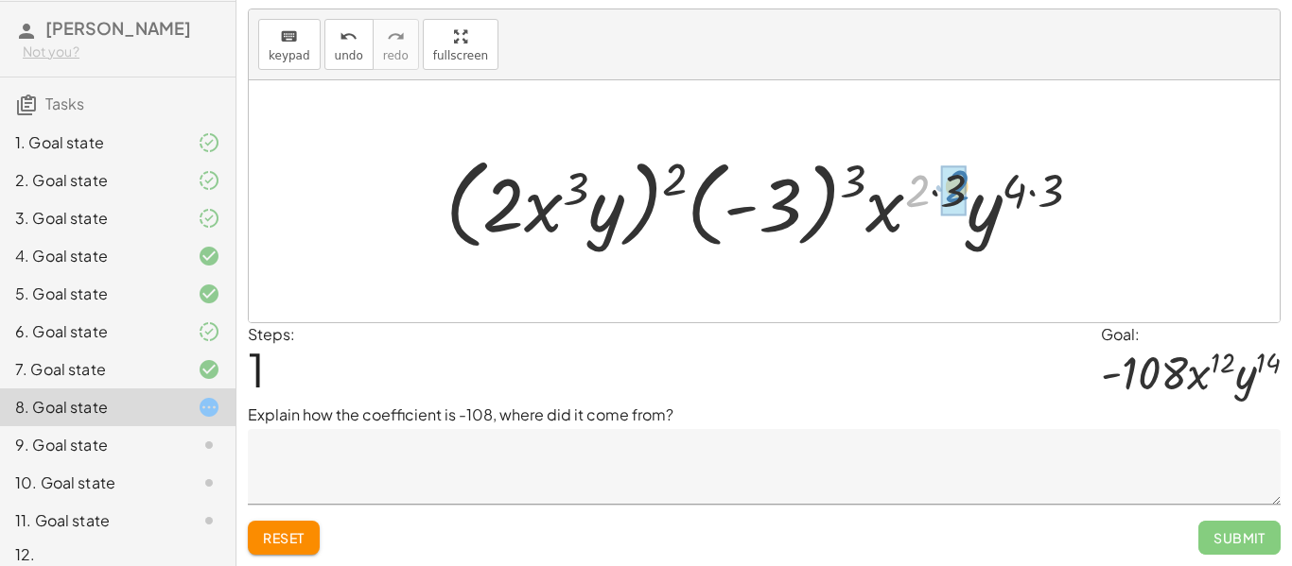
drag, startPoint x: 917, startPoint y: 192, endPoint x: 955, endPoint y: 187, distance: 38.1
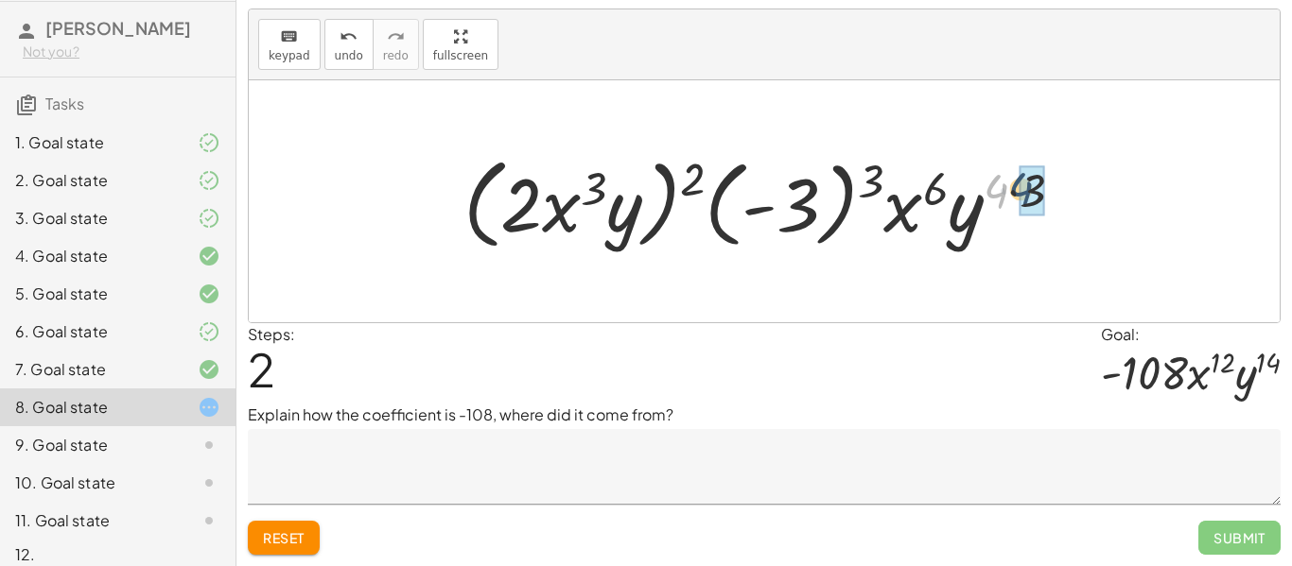
drag, startPoint x: 1002, startPoint y: 186, endPoint x: 1028, endPoint y: 184, distance: 26.5
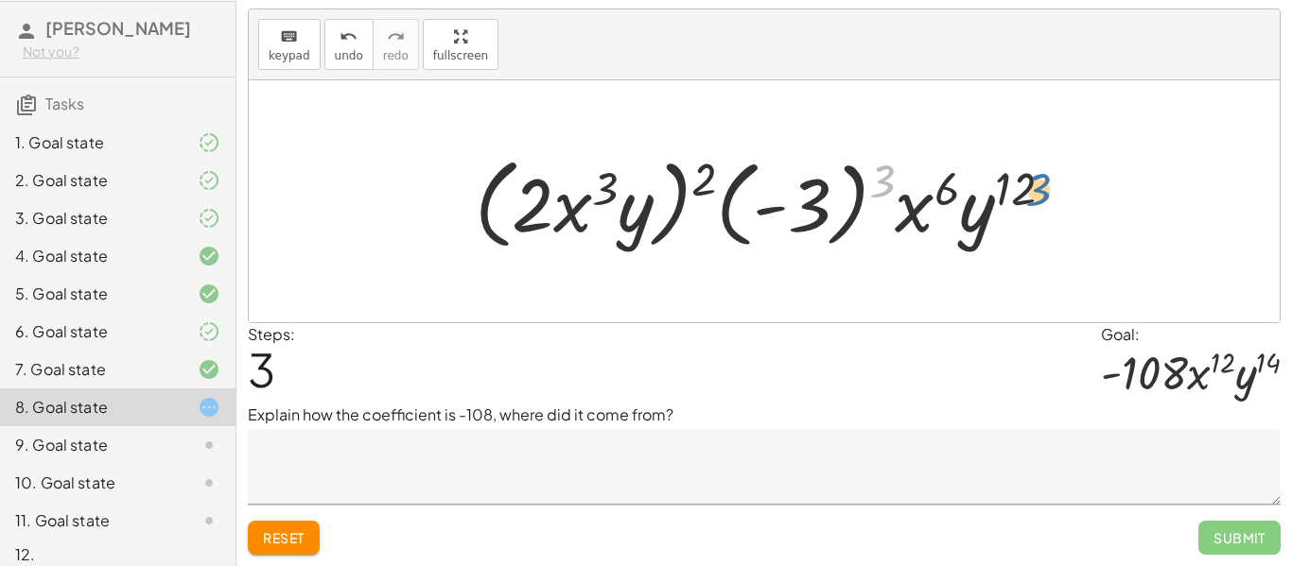
drag, startPoint x: 880, startPoint y: 189, endPoint x: 1032, endPoint y: 198, distance: 152.5
click at [1032, 198] on div at bounding box center [771, 202] width 613 height 109
drag, startPoint x: 810, startPoint y: 209, endPoint x: 1010, endPoint y: 246, distance: 203.9
click at [1010, 246] on div at bounding box center [771, 202] width 613 height 109
click at [275, 542] on span "Reset" at bounding box center [284, 538] width 42 height 17
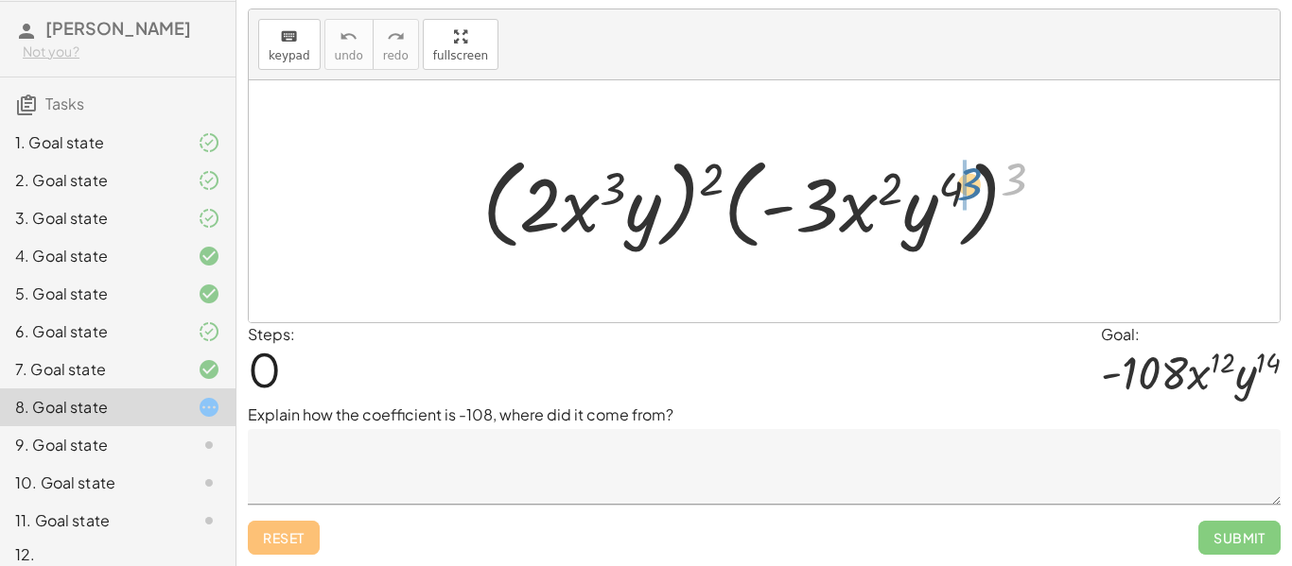
drag, startPoint x: 1008, startPoint y: 164, endPoint x: 958, endPoint y: 168, distance: 50.3
click at [958, 168] on div at bounding box center [771, 202] width 597 height 109
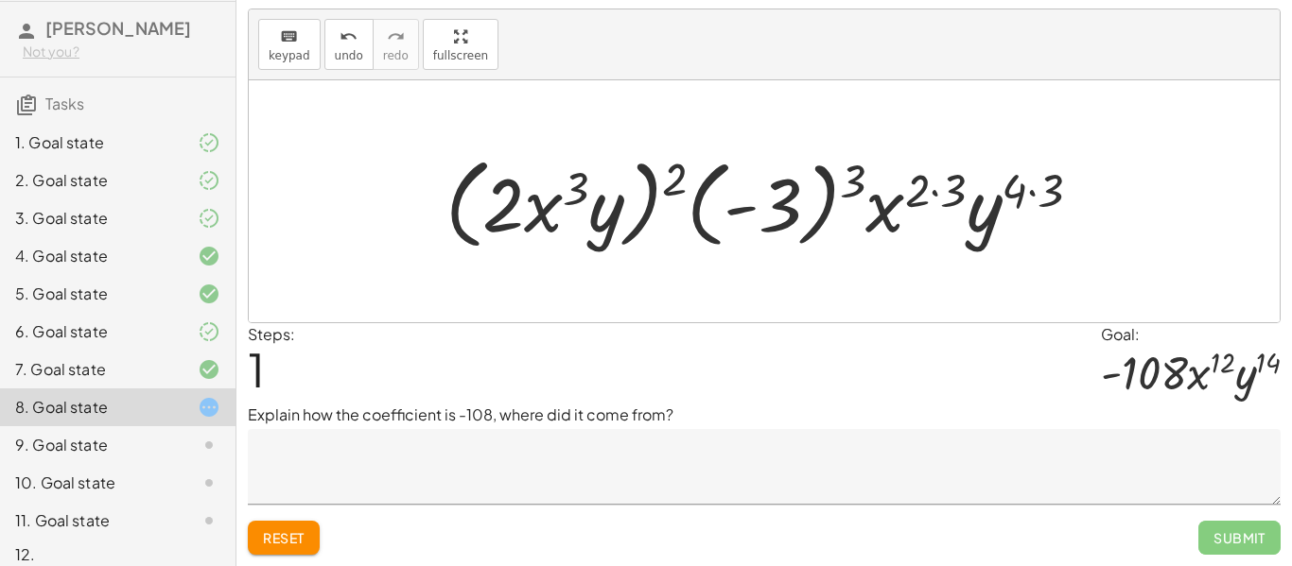
click at [306, 535] on button "Reset" at bounding box center [284, 538] width 72 height 34
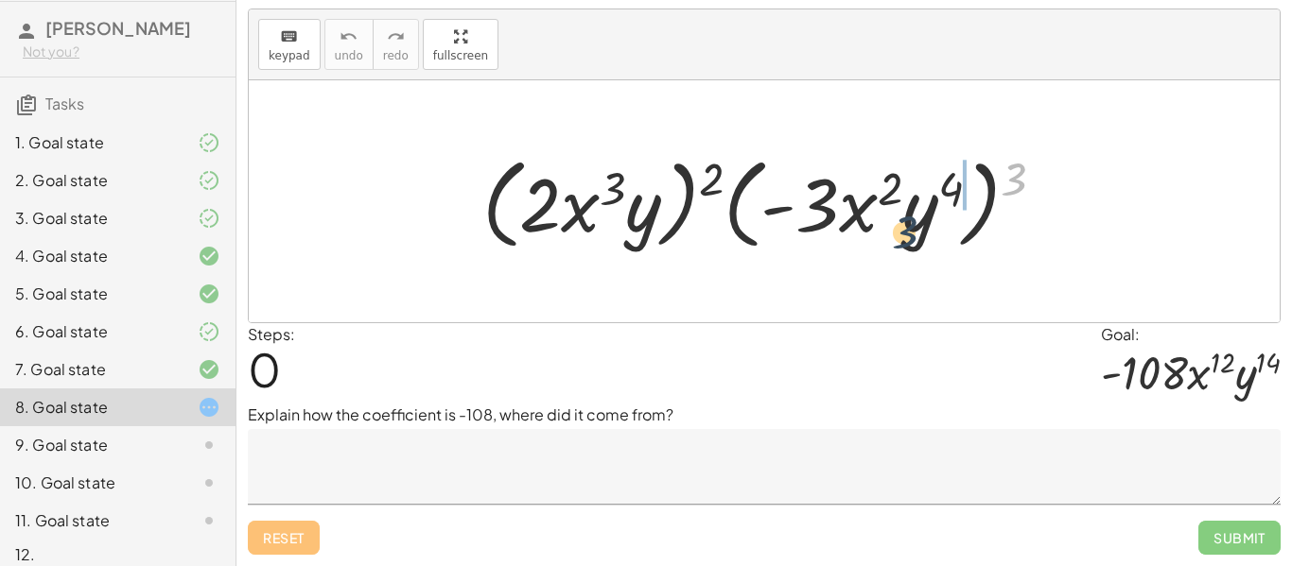
drag, startPoint x: 1021, startPoint y: 176, endPoint x: 907, endPoint y: 226, distance: 124.9
click at [907, 226] on div at bounding box center [771, 202] width 597 height 109
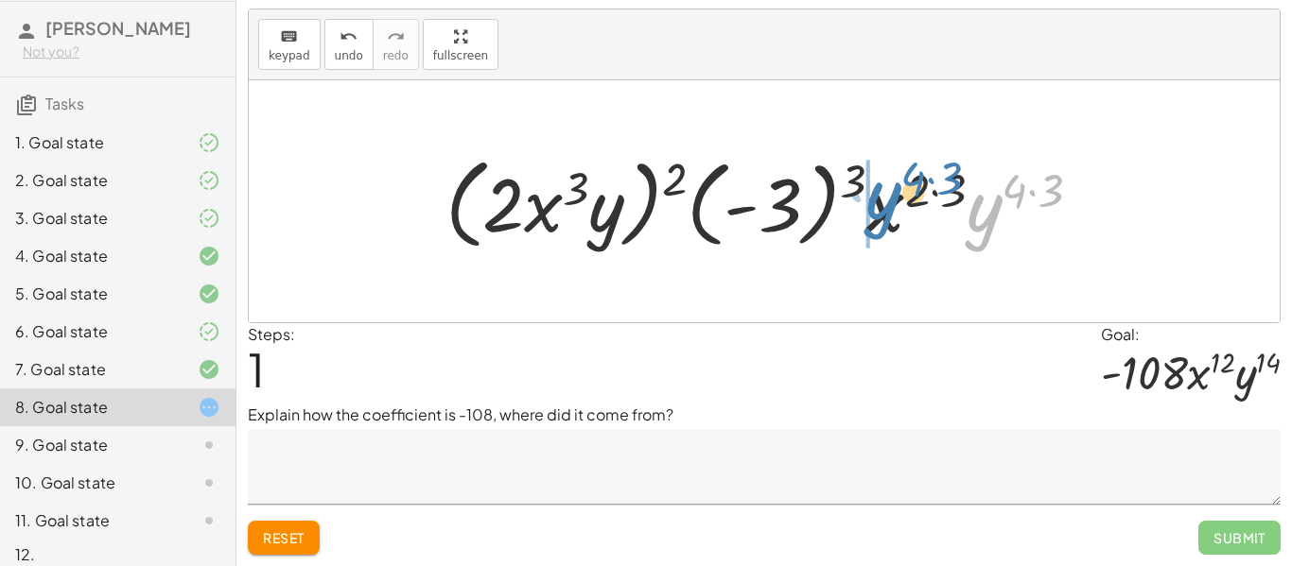
drag, startPoint x: 996, startPoint y: 206, endPoint x: 897, endPoint y: 195, distance: 99.0
click at [897, 195] on div at bounding box center [771, 202] width 670 height 109
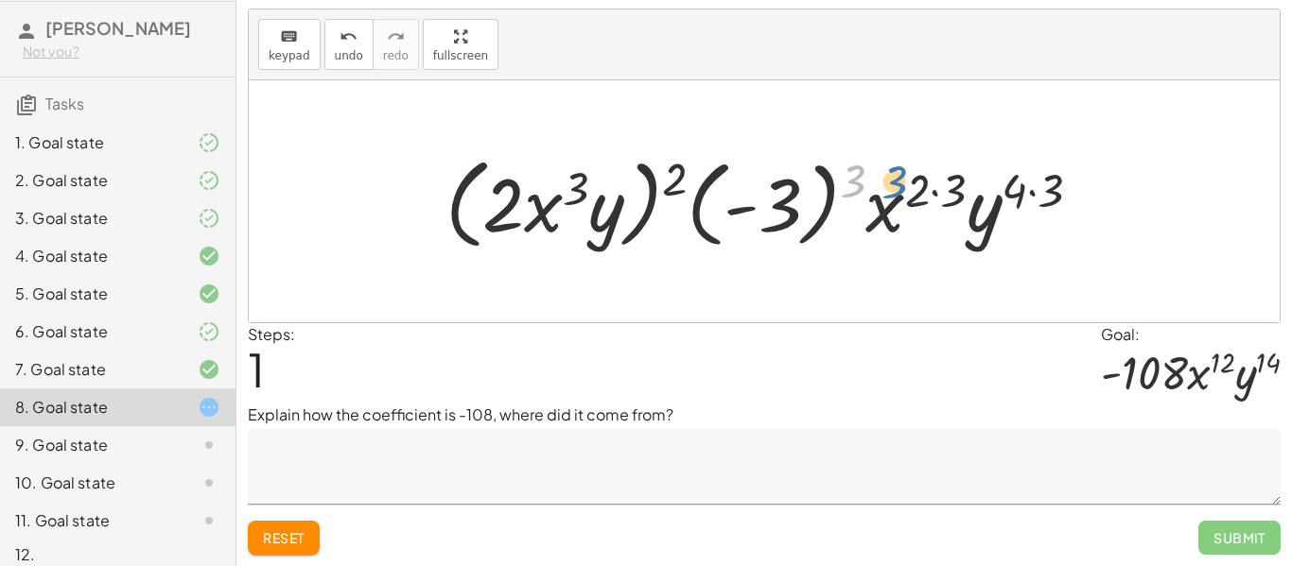
click at [923, 179] on div at bounding box center [771, 202] width 670 height 109
drag, startPoint x: 849, startPoint y: 177, endPoint x: 933, endPoint y: 195, distance: 86.1
click at [933, 195] on div at bounding box center [771, 202] width 670 height 109
drag, startPoint x: 859, startPoint y: 181, endPoint x: 968, endPoint y: 186, distance: 109.8
click at [968, 186] on div at bounding box center [771, 202] width 670 height 109
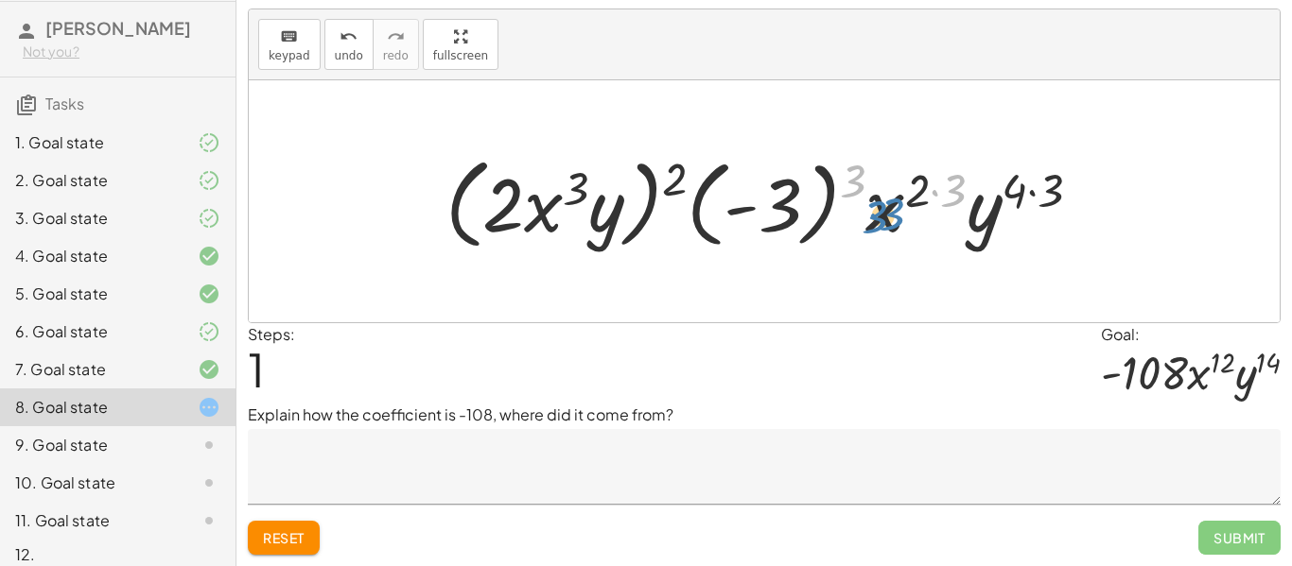
drag, startPoint x: 947, startPoint y: 183, endPoint x: 882, endPoint y: 205, distance: 68.2
click at [882, 205] on div at bounding box center [771, 202] width 670 height 109
drag, startPoint x: 958, startPoint y: 198, endPoint x: 913, endPoint y: 201, distance: 45.6
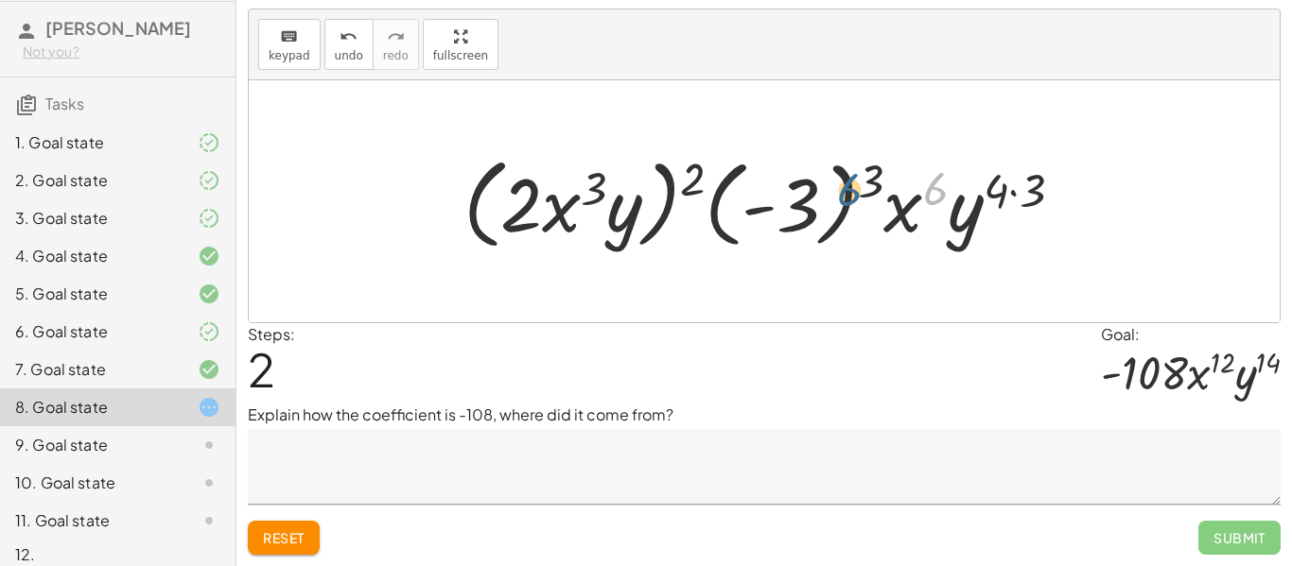
drag, startPoint x: 937, startPoint y: 185, endPoint x: 853, endPoint y: 186, distance: 84.2
click at [853, 186] on div at bounding box center [771, 202] width 634 height 109
drag, startPoint x: 860, startPoint y: 179, endPoint x: 925, endPoint y: 188, distance: 65.9
click at [925, 188] on div at bounding box center [771, 202] width 634 height 109
drag, startPoint x: 1032, startPoint y: 186, endPoint x: 1002, endPoint y: 188, distance: 30.3
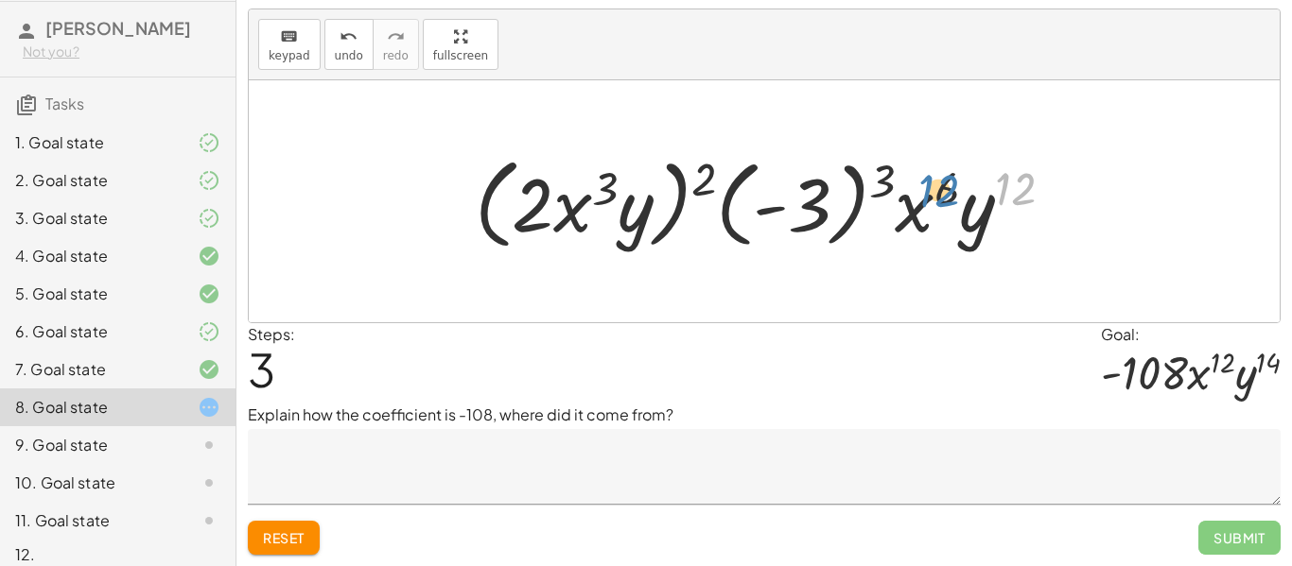
drag, startPoint x: 1015, startPoint y: 186, endPoint x: 934, endPoint y: 188, distance: 80.4
click at [934, 188] on div at bounding box center [771, 202] width 613 height 109
drag, startPoint x: 1012, startPoint y: 180, endPoint x: 794, endPoint y: 183, distance: 217.5
click at [794, 183] on div at bounding box center [771, 202] width 613 height 109
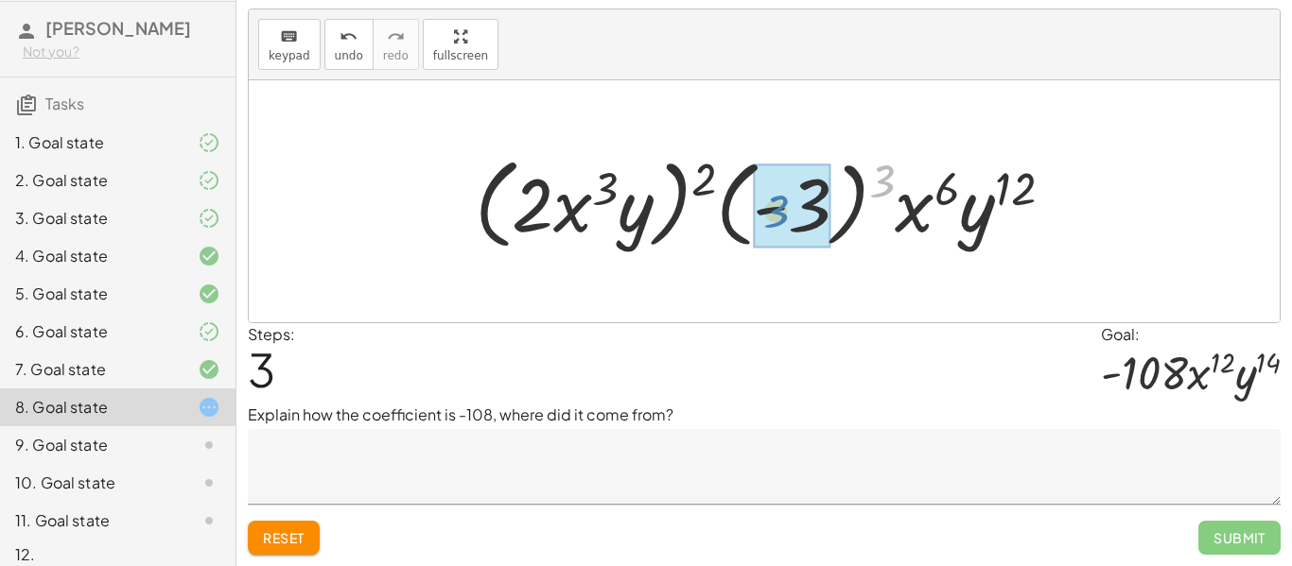
drag, startPoint x: 885, startPoint y: 173, endPoint x: 779, endPoint y: 202, distance: 109.9
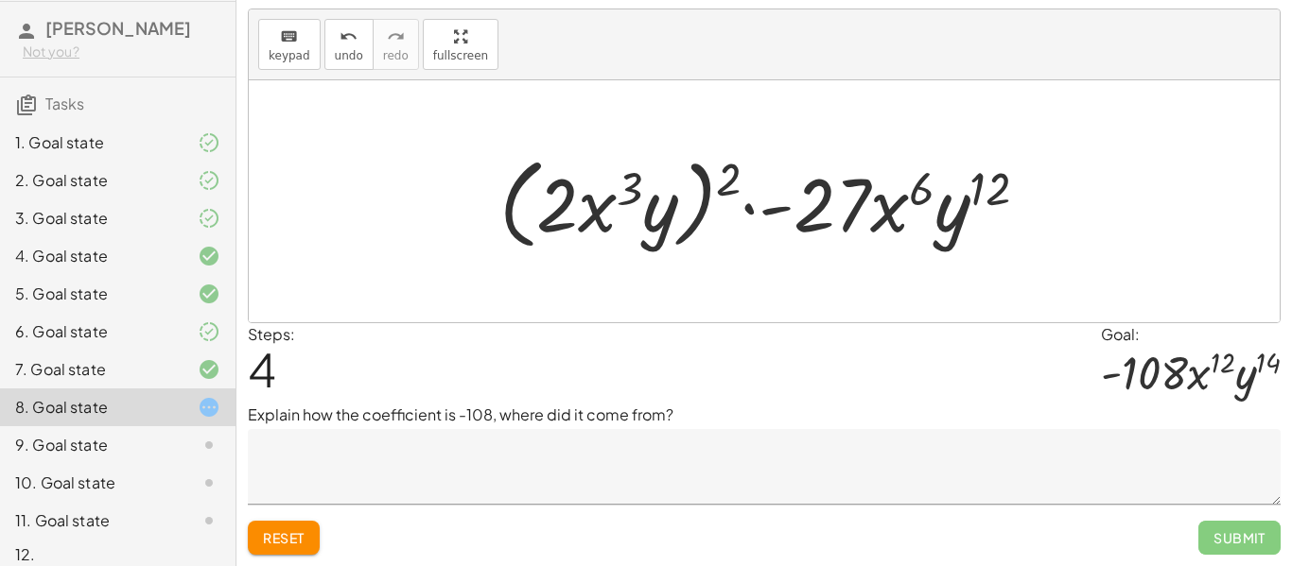
click at [923, 182] on div at bounding box center [771, 202] width 563 height 109
drag, startPoint x: 722, startPoint y: 181, endPoint x: 621, endPoint y: 187, distance: 100.5
click at [621, 187] on div at bounding box center [771, 202] width 563 height 109
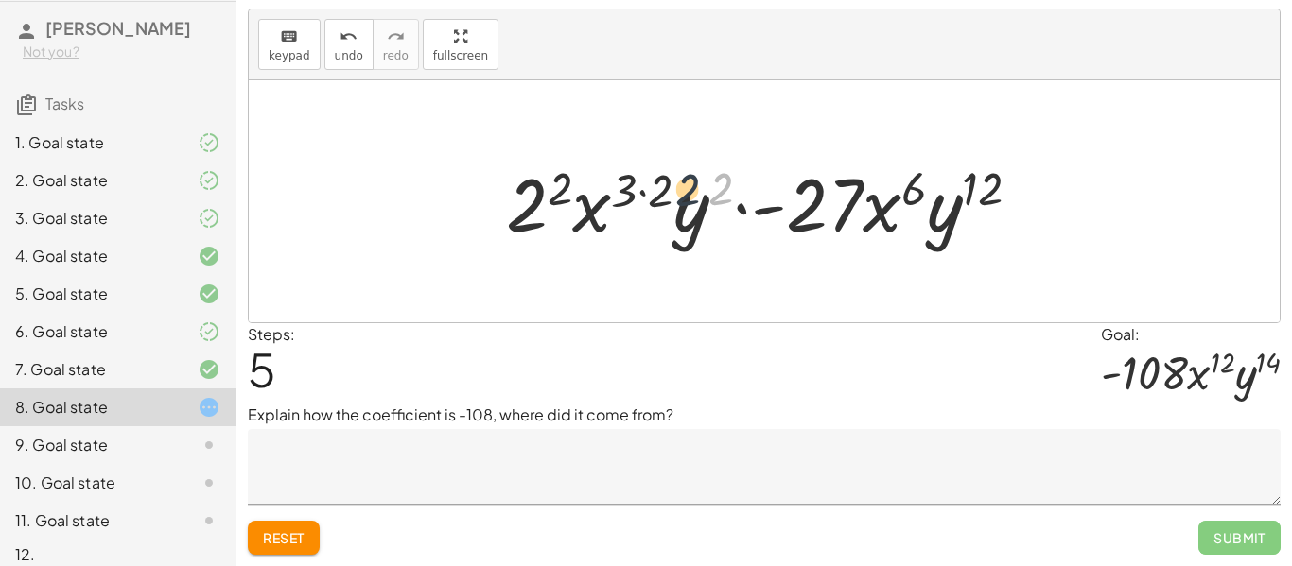
drag, startPoint x: 718, startPoint y: 179, endPoint x: 667, endPoint y: 182, distance: 51.1
click at [667, 182] on div at bounding box center [770, 201] width 549 height 97
drag, startPoint x: 718, startPoint y: 182, endPoint x: 660, endPoint y: 183, distance: 57.7
click at [660, 183] on div at bounding box center [770, 201] width 549 height 97
click at [610, 182] on div at bounding box center [770, 201] width 549 height 97
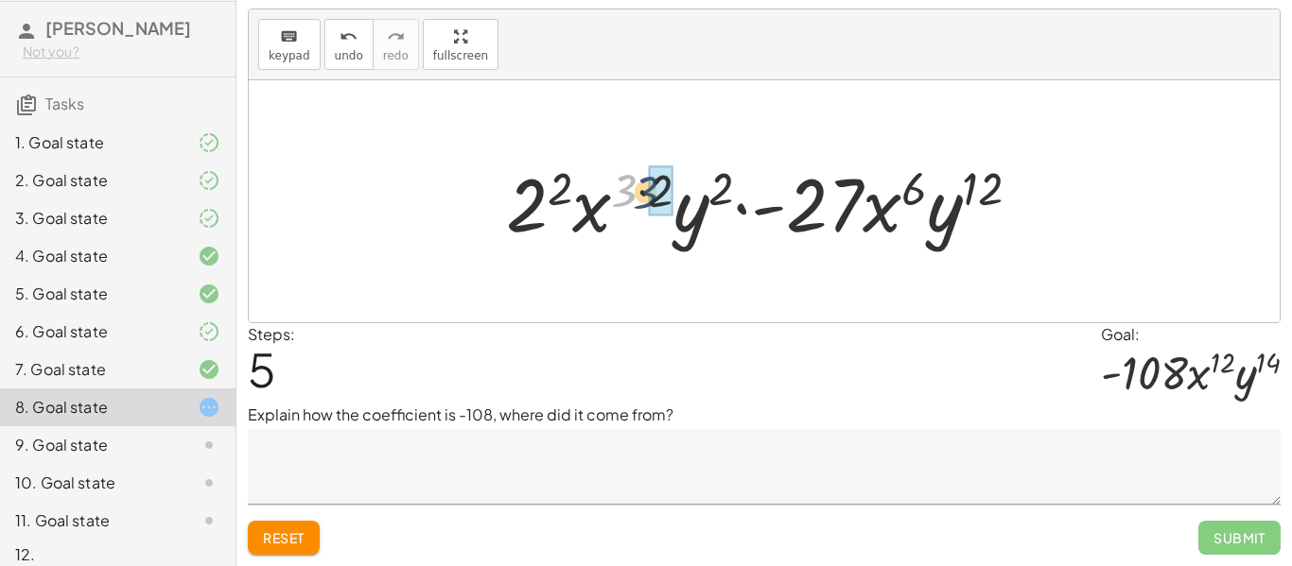
drag, startPoint x: 631, startPoint y: 186, endPoint x: 654, endPoint y: 188, distance: 23.7
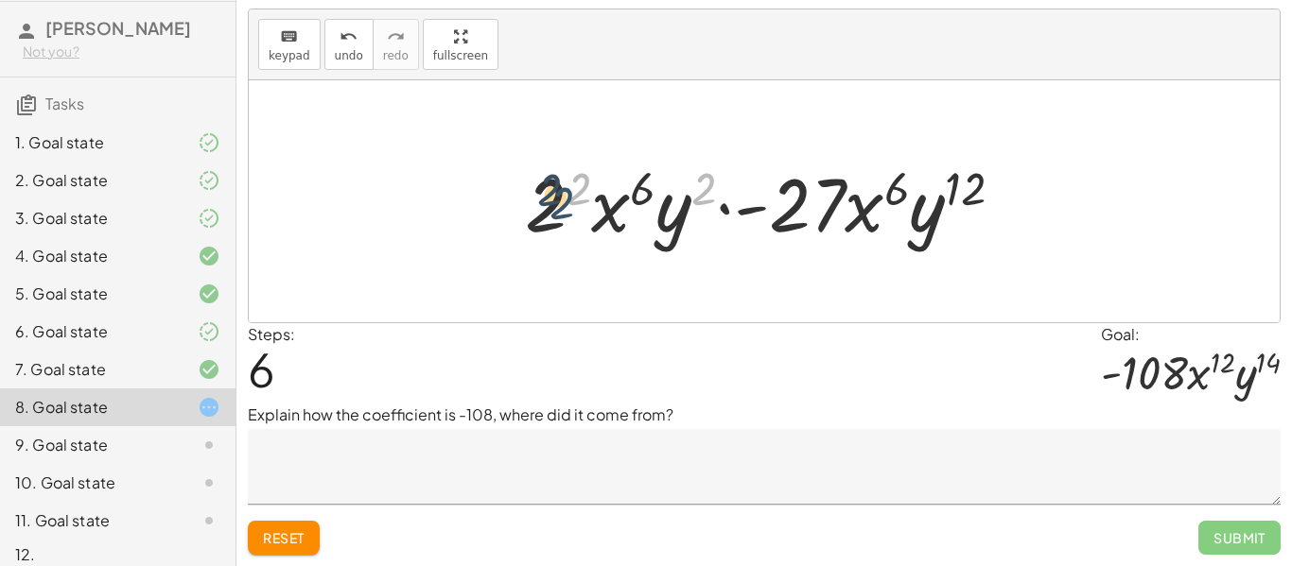
drag, startPoint x: 704, startPoint y: 172, endPoint x: 560, endPoint y: 183, distance: 144.2
click at [560, 183] on div at bounding box center [771, 201] width 513 height 97
drag, startPoint x: 571, startPoint y: 184, endPoint x: 653, endPoint y: 175, distance: 82.8
click at [653, 175] on div at bounding box center [771, 201] width 513 height 97
drag, startPoint x: 674, startPoint y: 203, endPoint x: 618, endPoint y: 200, distance: 56.8
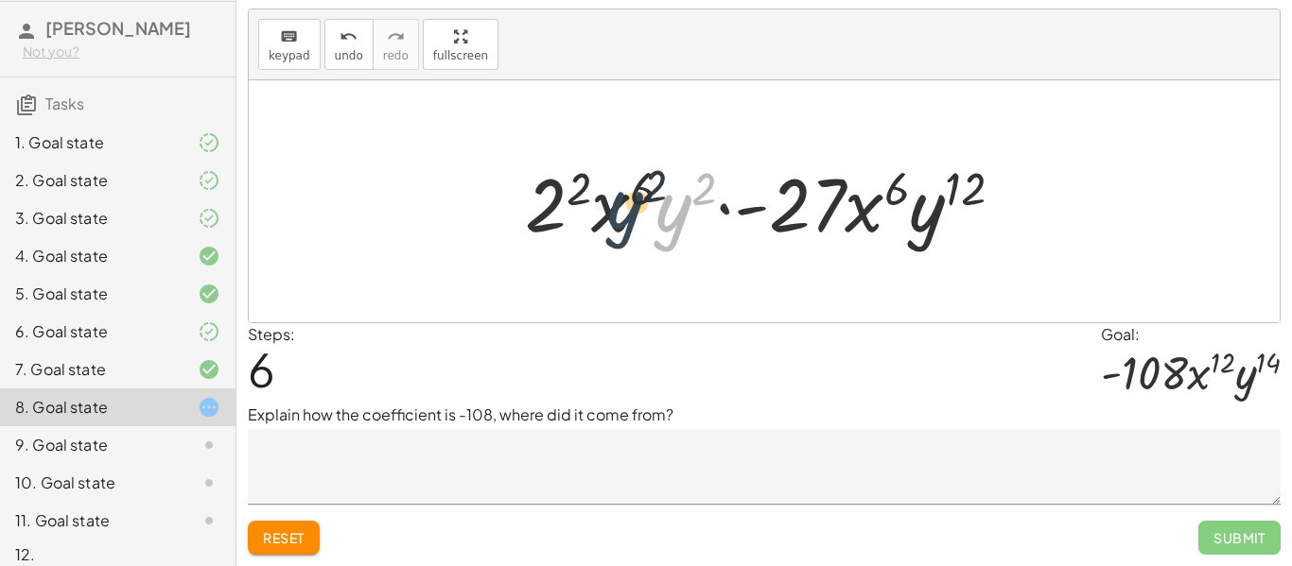
click at [618, 200] on div at bounding box center [771, 201] width 513 height 97
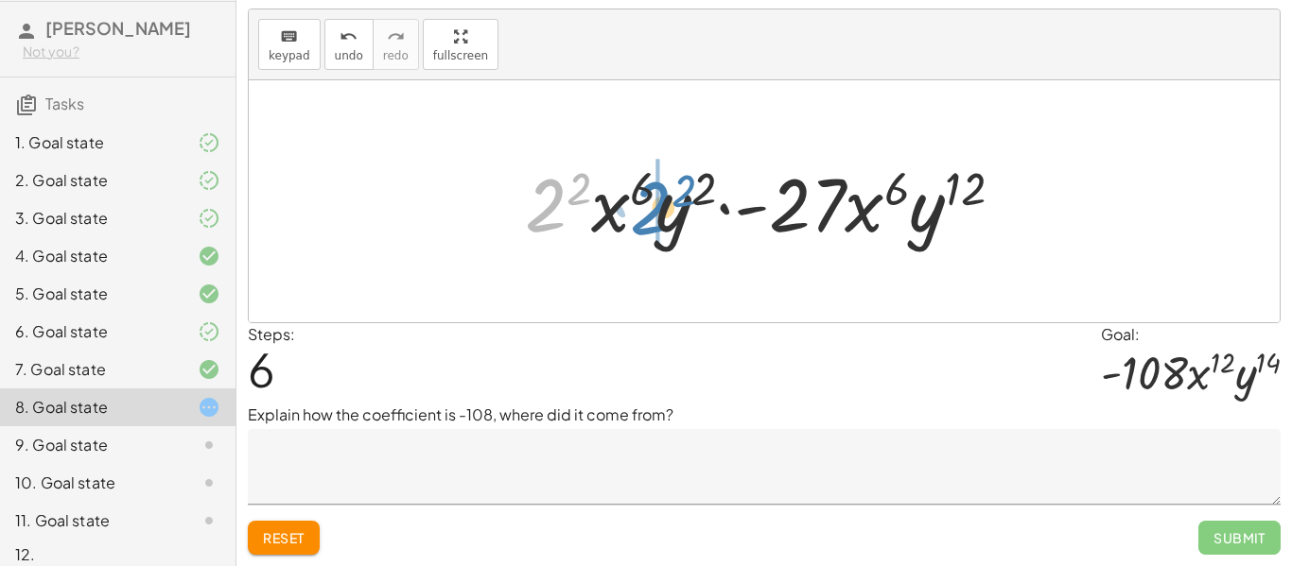
drag, startPoint x: 551, startPoint y: 214, endPoint x: 662, endPoint y: 220, distance: 110.8
click at [662, 220] on div at bounding box center [771, 201] width 513 height 97
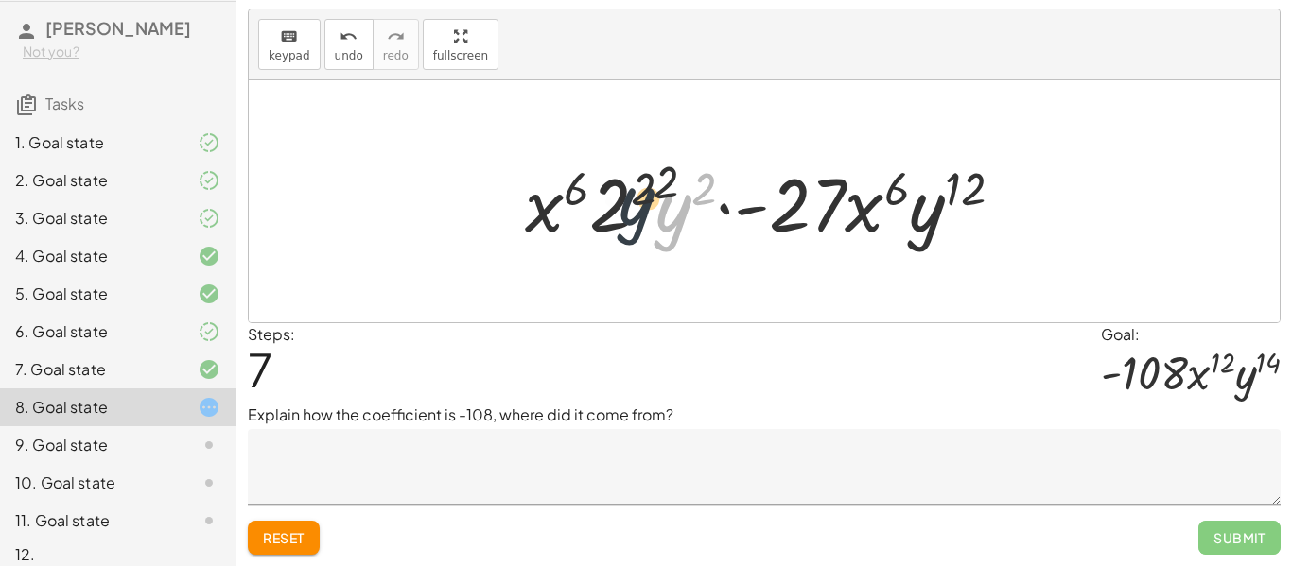
drag, startPoint x: 673, startPoint y: 220, endPoint x: 611, endPoint y: 213, distance: 62.9
click at [611, 213] on div at bounding box center [771, 201] width 513 height 97
drag, startPoint x: 568, startPoint y: 212, endPoint x: 688, endPoint y: 210, distance: 120.1
click at [688, 210] on div at bounding box center [771, 201] width 513 height 97
drag, startPoint x: 649, startPoint y: 192, endPoint x: 580, endPoint y: 191, distance: 69.0
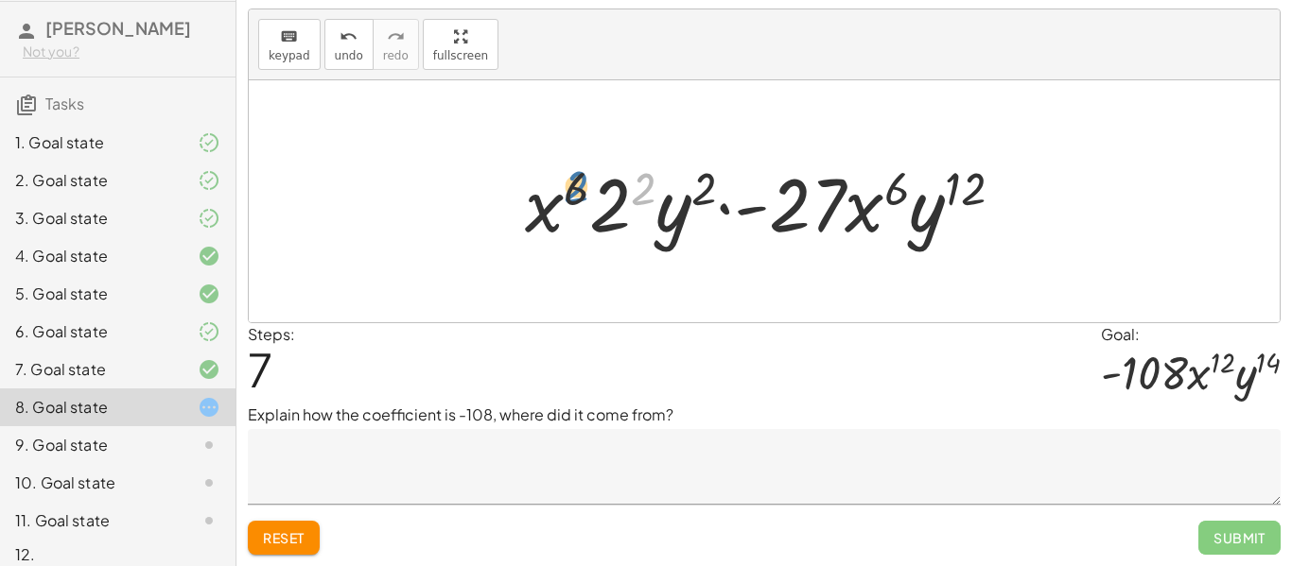
click at [580, 191] on div at bounding box center [771, 201] width 513 height 97
drag, startPoint x: 650, startPoint y: 180, endPoint x: 626, endPoint y: 195, distance: 28.1
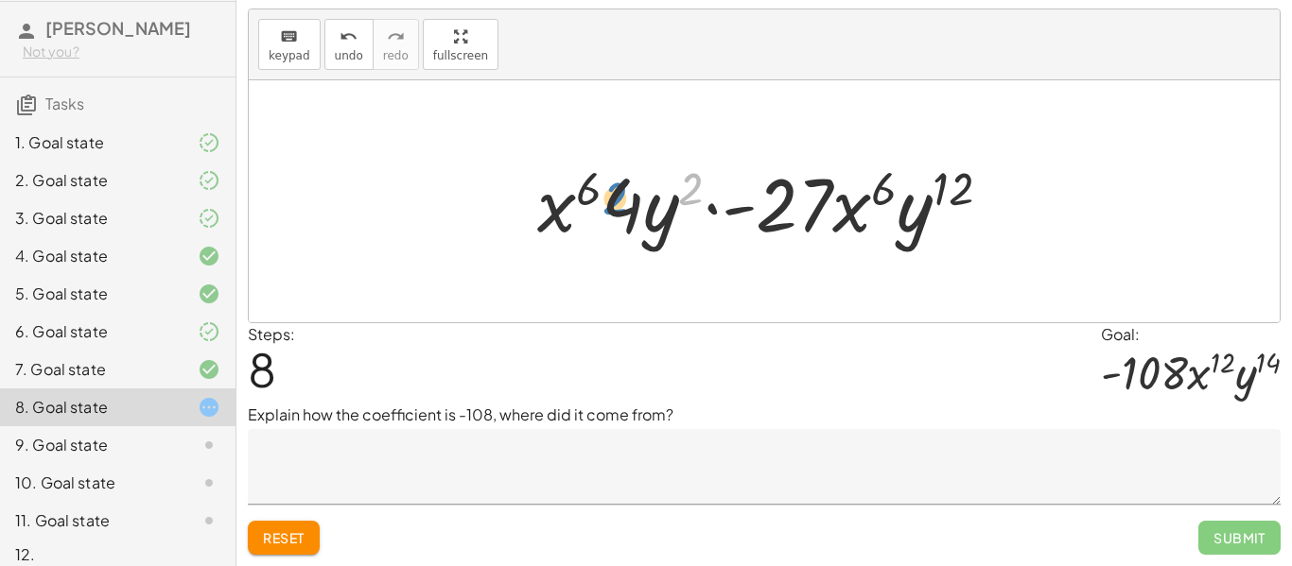
drag, startPoint x: 684, startPoint y: 186, endPoint x: 609, endPoint y: 196, distance: 75.3
click at [609, 196] on div at bounding box center [772, 201] width 488 height 97
drag, startPoint x: 592, startPoint y: 191, endPoint x: 625, endPoint y: 199, distance: 34.0
click at [625, 199] on div at bounding box center [772, 201] width 488 height 97
drag, startPoint x: 578, startPoint y: 200, endPoint x: 647, endPoint y: 235, distance: 77.0
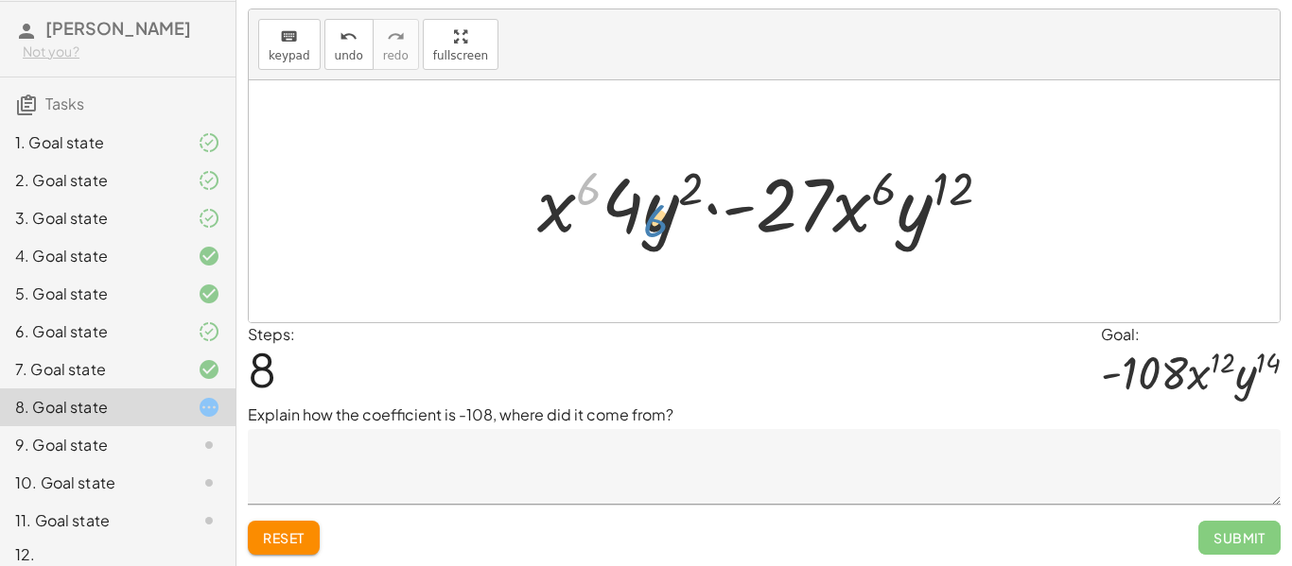
click at [647, 235] on div at bounding box center [772, 201] width 488 height 97
drag, startPoint x: 688, startPoint y: 183, endPoint x: 653, endPoint y: 218, distance: 49.5
click at [653, 218] on div at bounding box center [772, 201] width 488 height 97
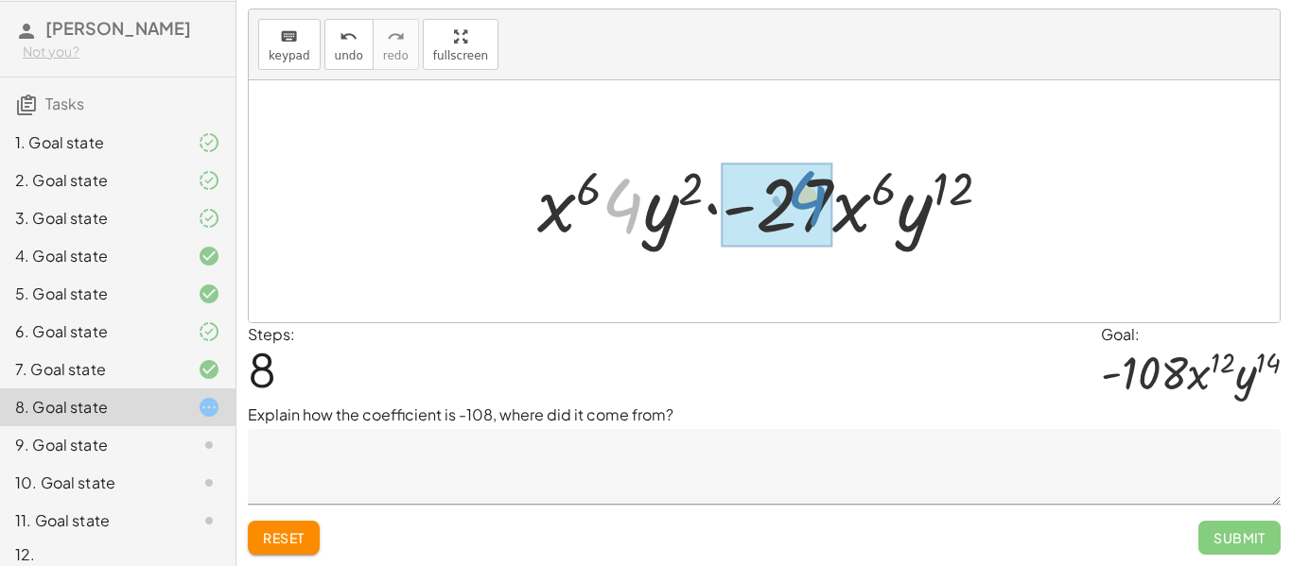
drag, startPoint x: 631, startPoint y: 212, endPoint x: 811, endPoint y: 206, distance: 180.7
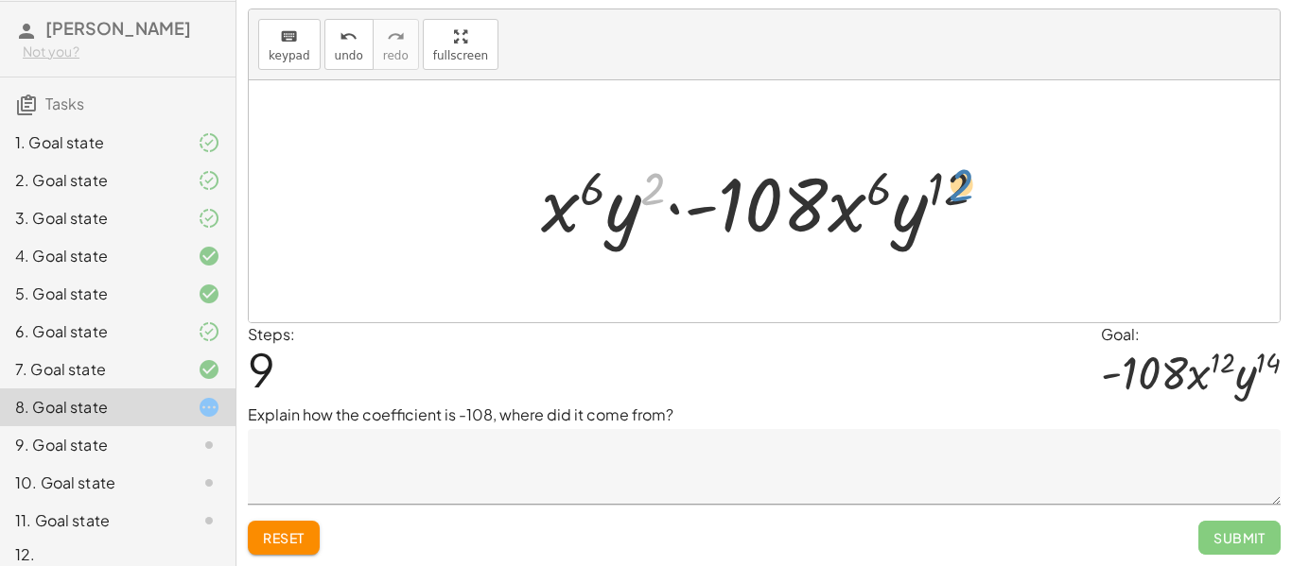
drag, startPoint x: 655, startPoint y: 193, endPoint x: 967, endPoint y: 191, distance: 312.1
click at [967, 191] on div at bounding box center [770, 201] width 479 height 97
drag, startPoint x: 595, startPoint y: 188, endPoint x: 882, endPoint y: 187, distance: 287.5
click at [882, 187] on div at bounding box center [770, 201] width 479 height 97
drag, startPoint x: 588, startPoint y: 192, endPoint x: 967, endPoint y: 165, distance: 379.3
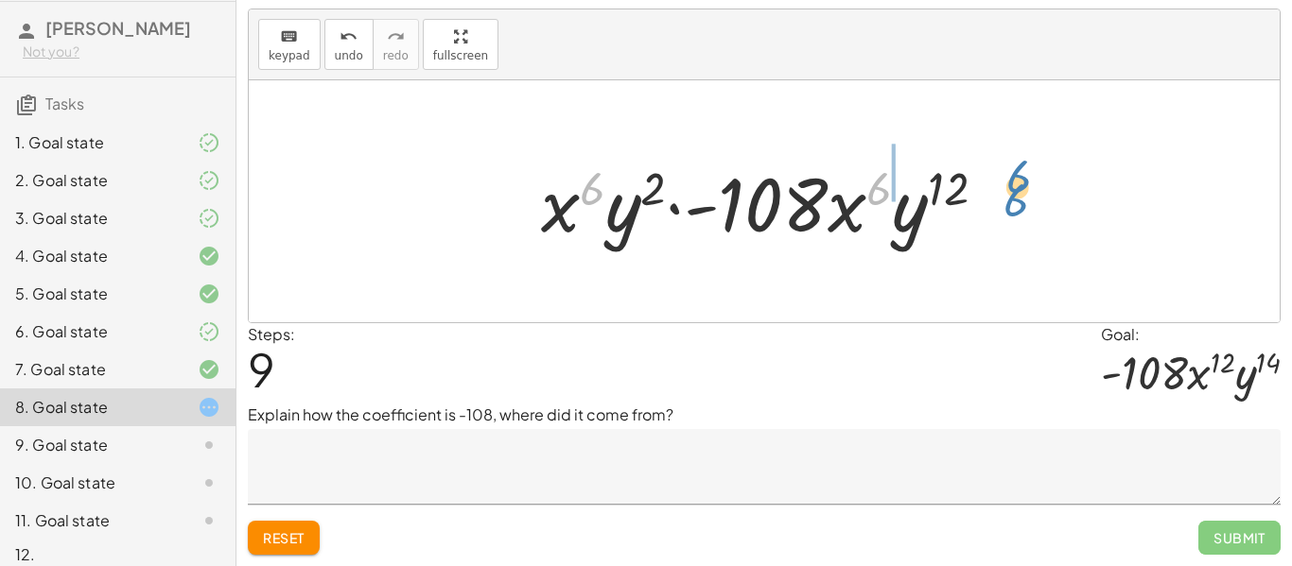
click at [967, 165] on div at bounding box center [770, 201] width 479 height 97
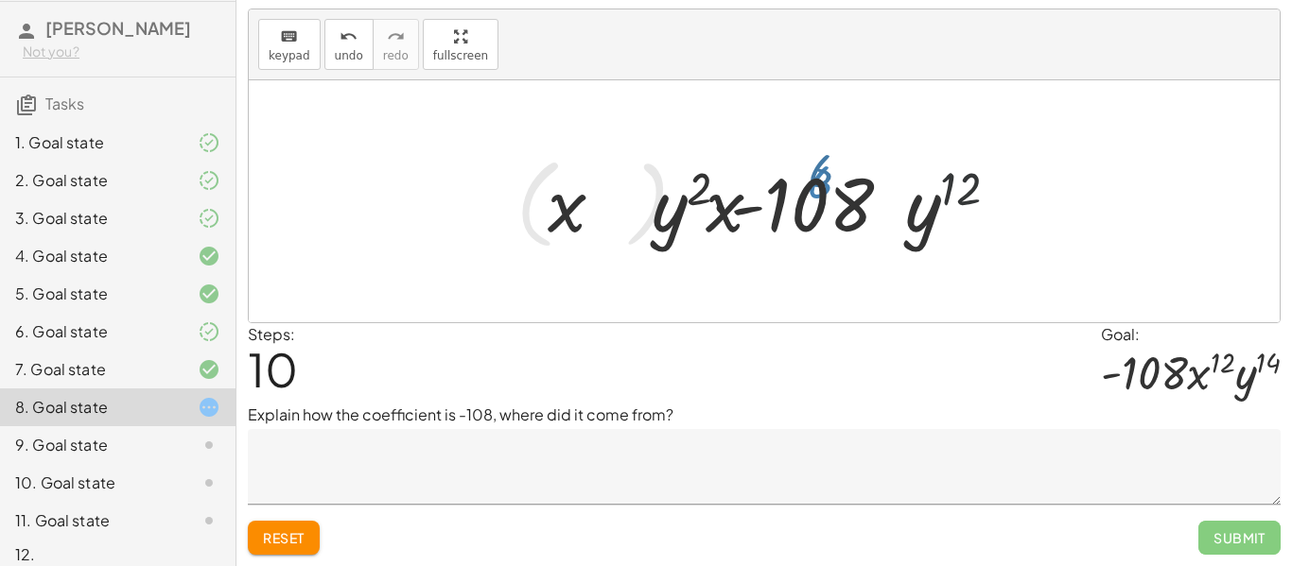
click at [967, 165] on div at bounding box center [771, 202] width 529 height 109
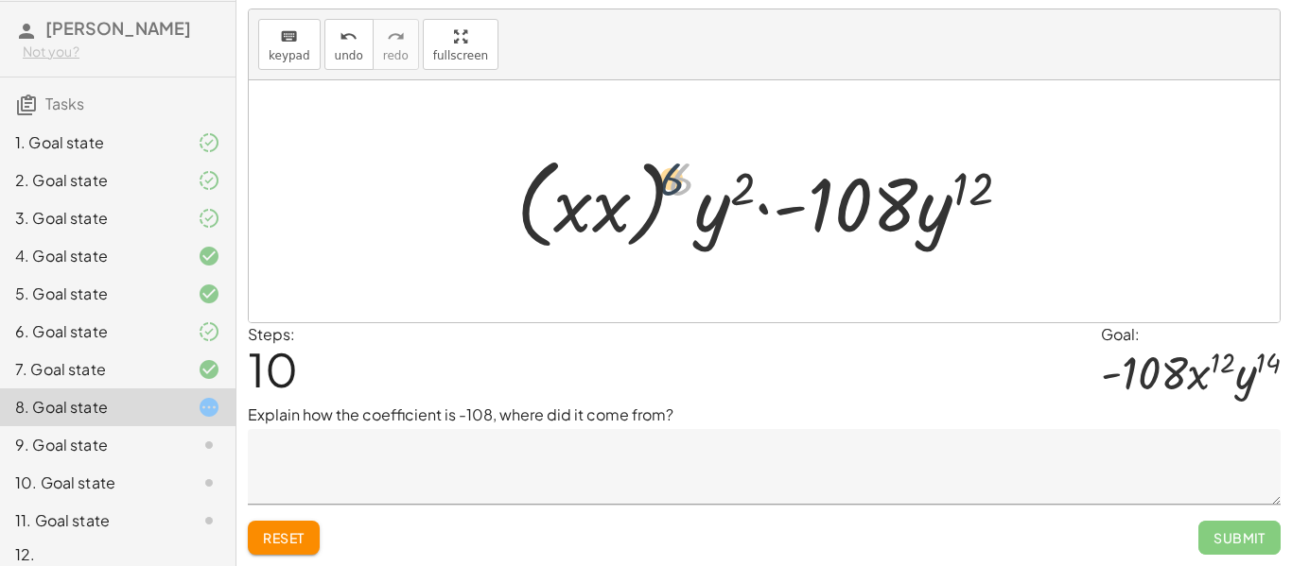
drag, startPoint x: 686, startPoint y: 175, endPoint x: 666, endPoint y: 177, distance: 19.9
click at [666, 177] on div at bounding box center [771, 202] width 529 height 109
drag, startPoint x: 746, startPoint y: 185, endPoint x: 686, endPoint y: 180, distance: 60.8
click at [686, 180] on div at bounding box center [771, 202] width 529 height 109
drag, startPoint x: 739, startPoint y: 178, endPoint x: 605, endPoint y: 200, distance: 135.1
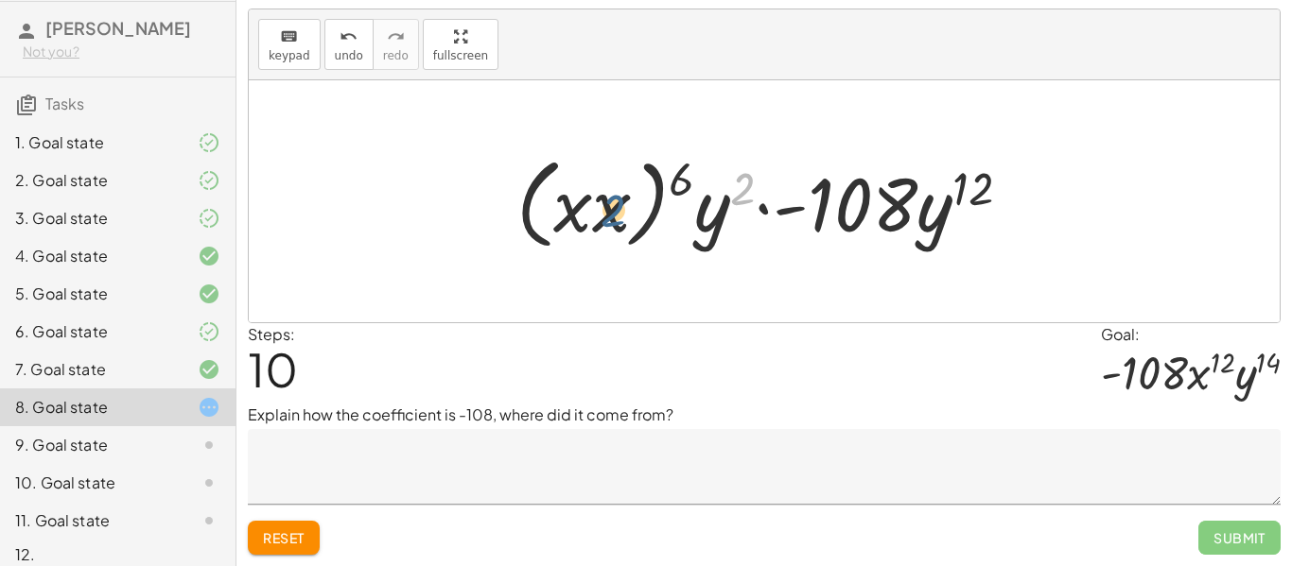
click at [605, 200] on div at bounding box center [771, 202] width 529 height 109
drag, startPoint x: 609, startPoint y: 201, endPoint x: 976, endPoint y: 187, distance: 367.2
click at [976, 187] on div at bounding box center [771, 202] width 529 height 109
click at [304, 537] on span "Reset" at bounding box center [284, 538] width 42 height 17
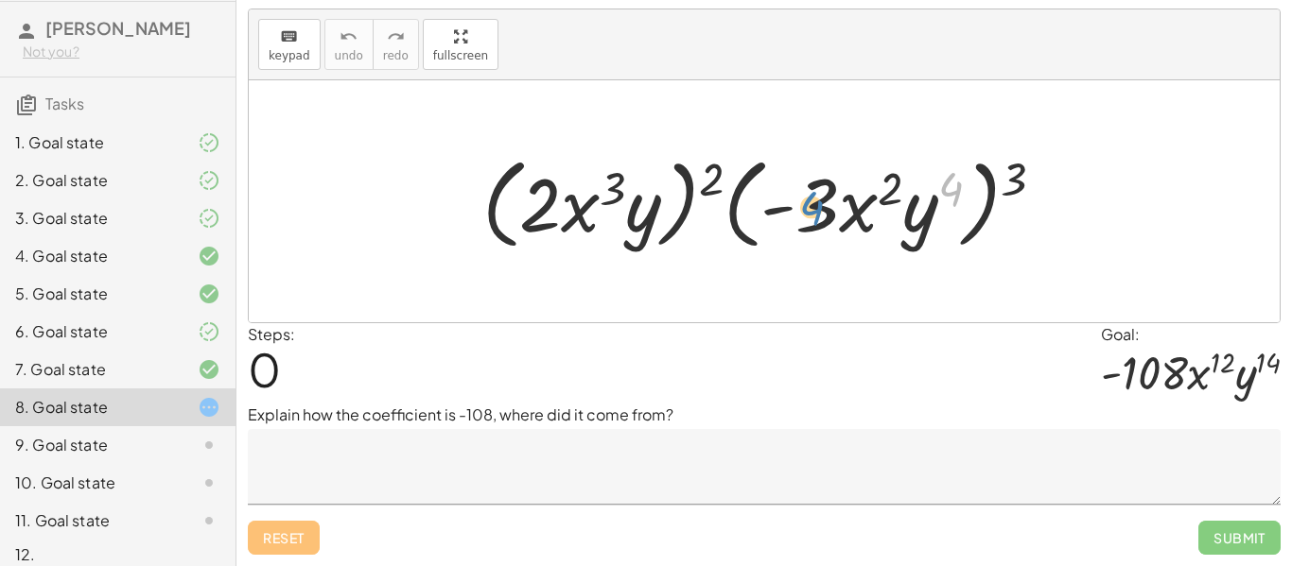
drag, startPoint x: 941, startPoint y: 183, endPoint x: 797, endPoint y: 201, distance: 144.9
click at [797, 201] on div at bounding box center [771, 202] width 597 height 109
drag, startPoint x: 897, startPoint y: 183, endPoint x: 973, endPoint y: 182, distance: 75.7
click at [973, 182] on div at bounding box center [771, 202] width 597 height 109
drag, startPoint x: 1018, startPoint y: 175, endPoint x: 890, endPoint y: 184, distance: 128.0
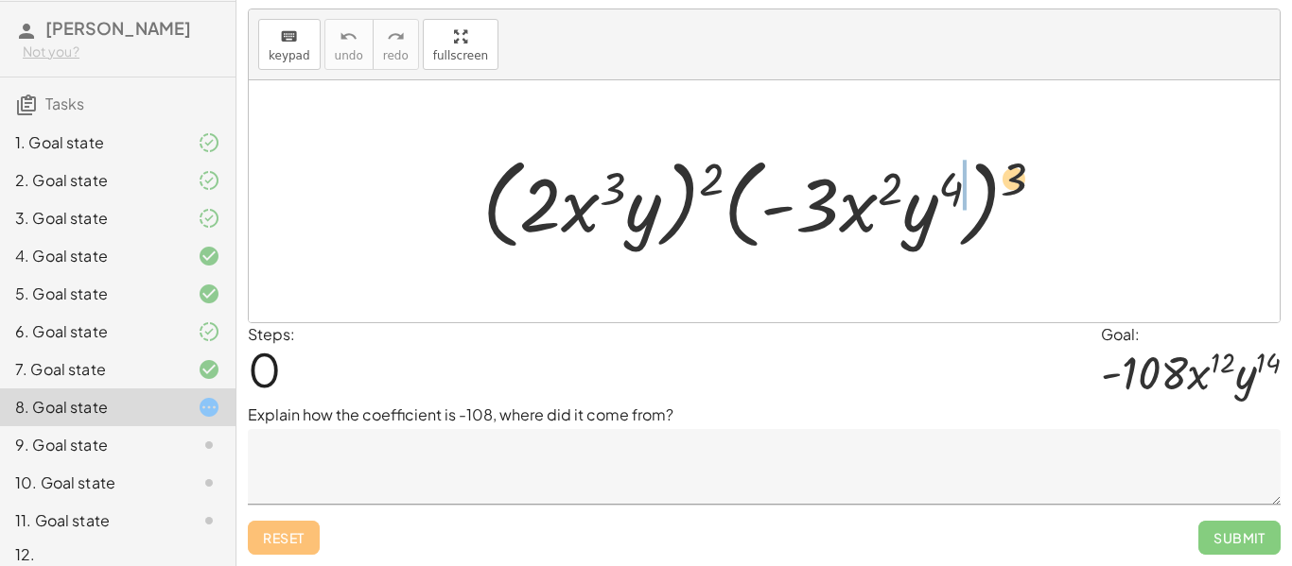
click at [890, 184] on div at bounding box center [771, 202] width 597 height 109
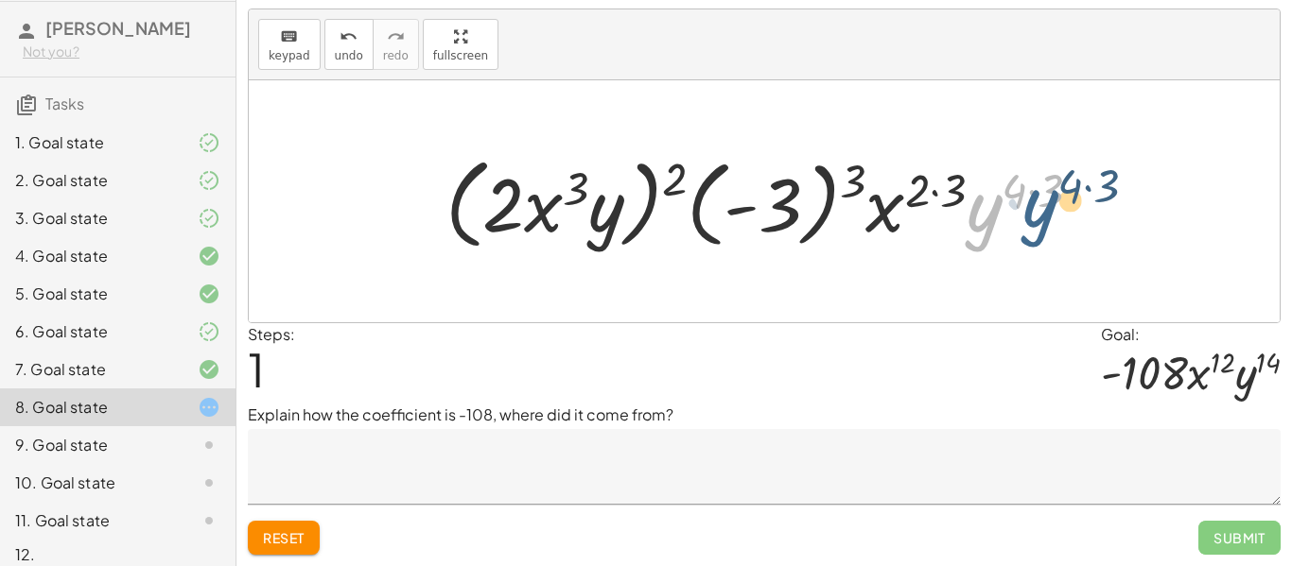
drag, startPoint x: 967, startPoint y: 196, endPoint x: 1023, endPoint y: 190, distance: 56.1
click at [1023, 190] on div at bounding box center [771, 202] width 670 height 109
drag, startPoint x: 952, startPoint y: 186, endPoint x: 1019, endPoint y: 182, distance: 66.4
click at [1019, 182] on div at bounding box center [771, 202] width 670 height 109
drag, startPoint x: 1019, startPoint y: 183, endPoint x: 957, endPoint y: 182, distance: 61.5
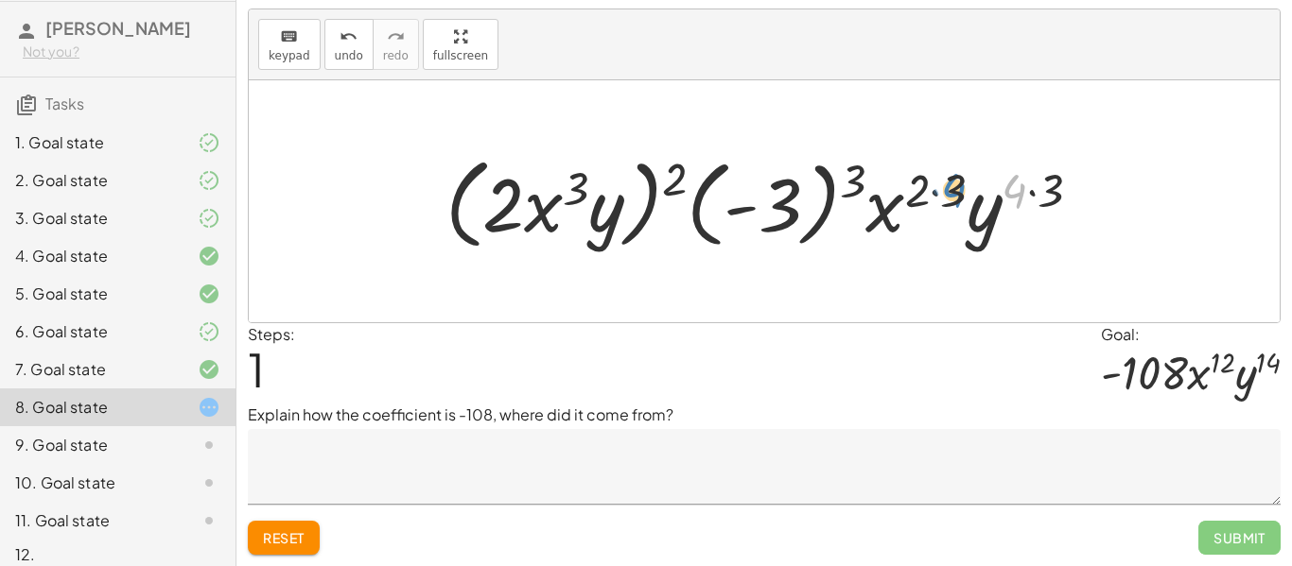
click at [957, 182] on div at bounding box center [771, 202] width 670 height 109
drag, startPoint x: 1057, startPoint y: 191, endPoint x: 1019, endPoint y: 189, distance: 37.9
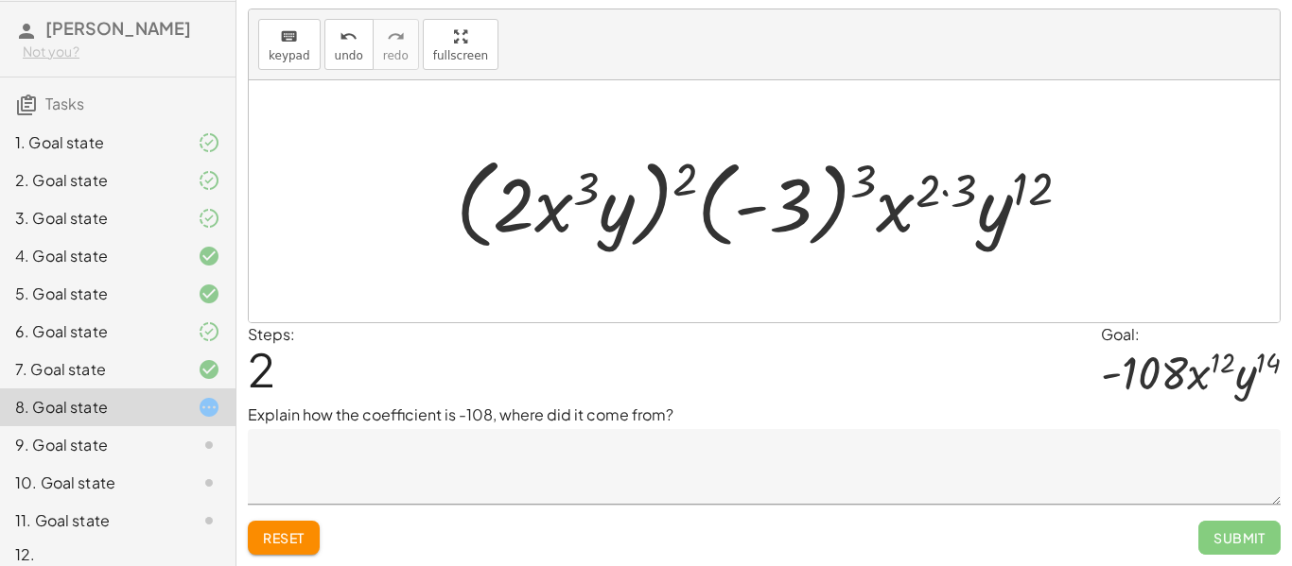
click at [297, 540] on span "Reset" at bounding box center [284, 538] width 42 height 17
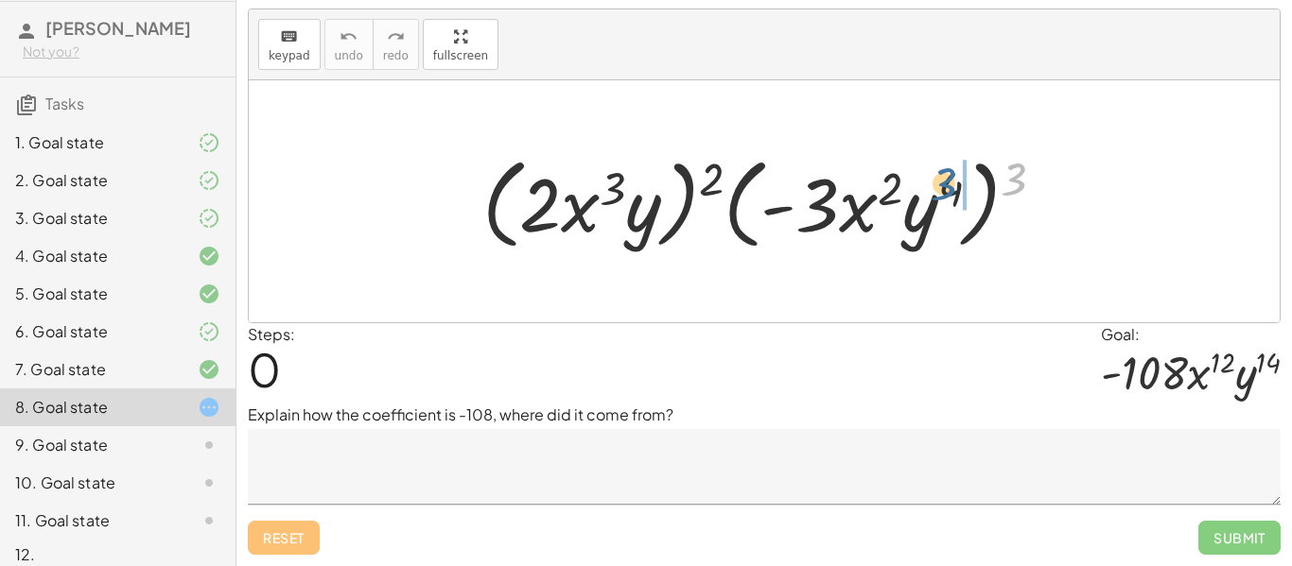
drag, startPoint x: 1021, startPoint y: 165, endPoint x: 954, endPoint y: 171, distance: 67.4
click at [954, 171] on div at bounding box center [771, 202] width 597 height 109
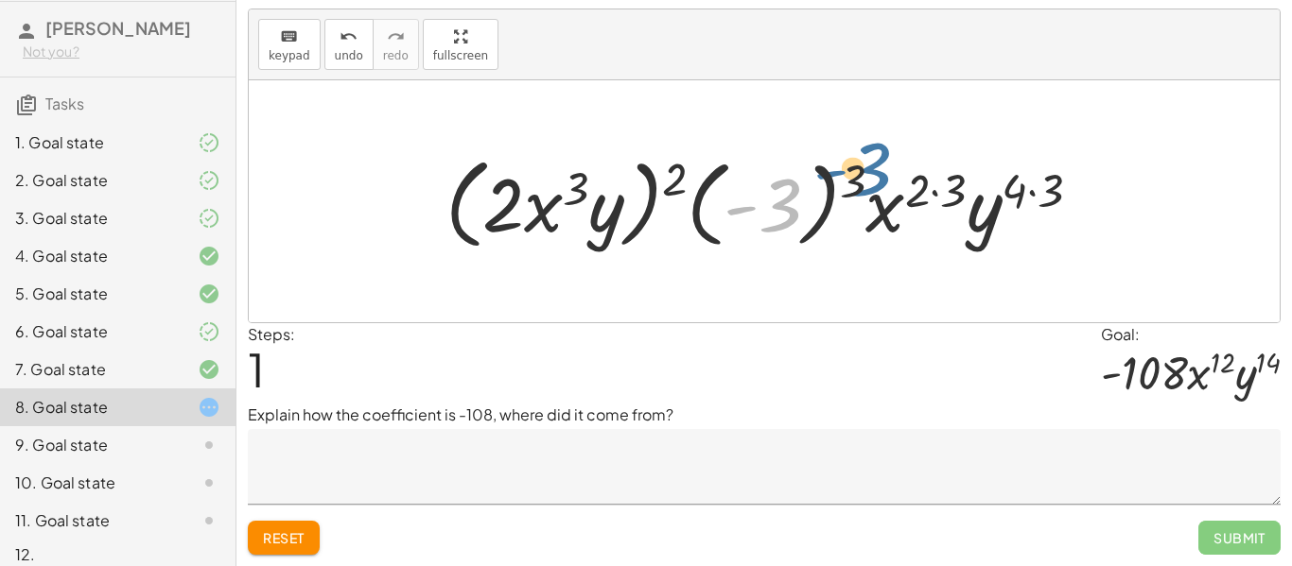
drag, startPoint x: 793, startPoint y: 202, endPoint x: 882, endPoint y: 165, distance: 97.1
click at [882, 165] on div at bounding box center [771, 202] width 670 height 109
click at [276, 526] on button "Reset" at bounding box center [284, 538] width 72 height 34
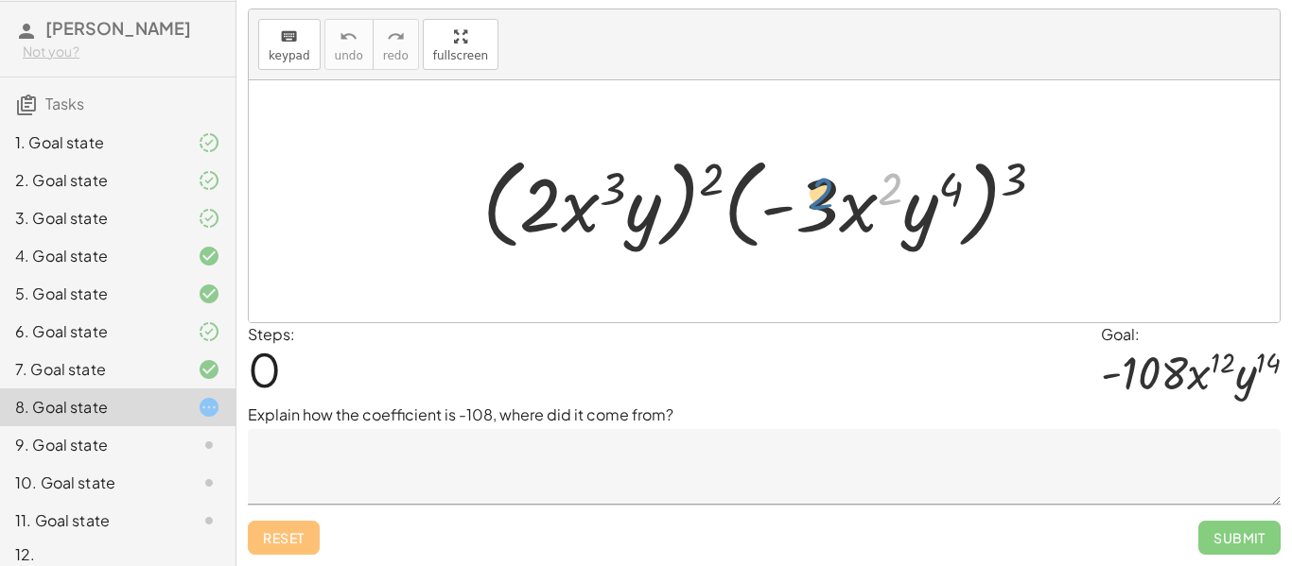
drag, startPoint x: 885, startPoint y: 181, endPoint x: 815, endPoint y: 185, distance: 70.1
click at [815, 185] on div at bounding box center [771, 202] width 597 height 109
drag, startPoint x: 881, startPoint y: 184, endPoint x: 1008, endPoint y: 159, distance: 129.3
click at [1008, 159] on div at bounding box center [771, 202] width 597 height 109
drag, startPoint x: 889, startPoint y: 183, endPoint x: 677, endPoint y: 169, distance: 212.3
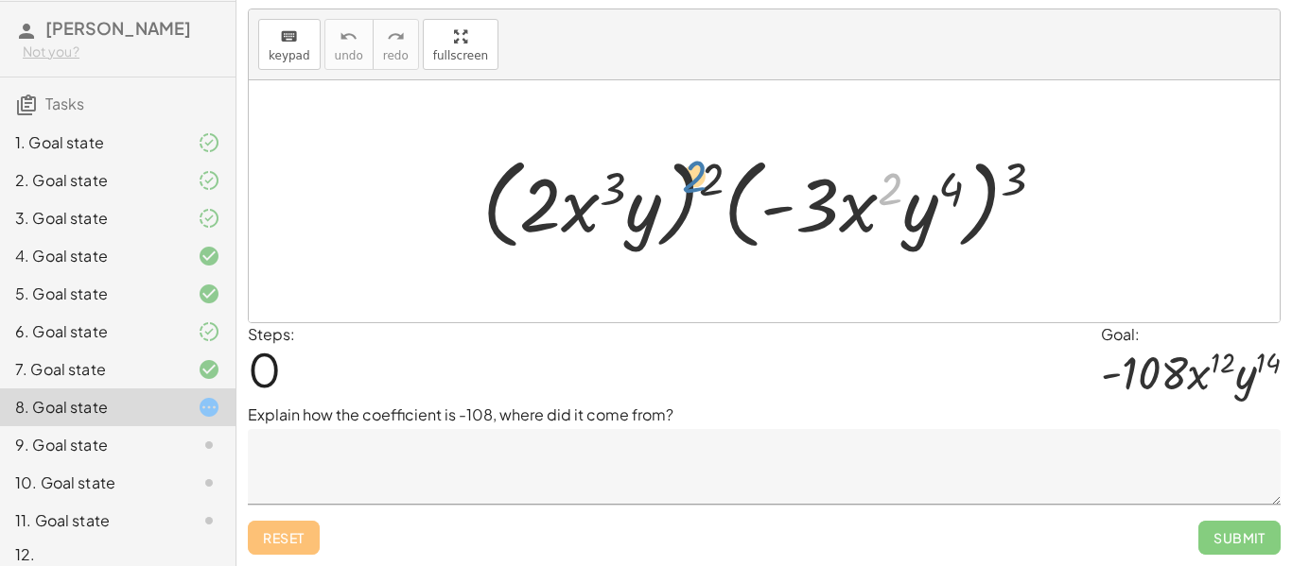
click at [677, 169] on div at bounding box center [771, 202] width 597 height 109
drag, startPoint x: 608, startPoint y: 192, endPoint x: 709, endPoint y: 174, distance: 102.8
click at [709, 174] on div at bounding box center [771, 202] width 597 height 109
drag, startPoint x: 718, startPoint y: 181, endPoint x: 541, endPoint y: 208, distance: 179.0
click at [541, 208] on div at bounding box center [771, 202] width 597 height 109
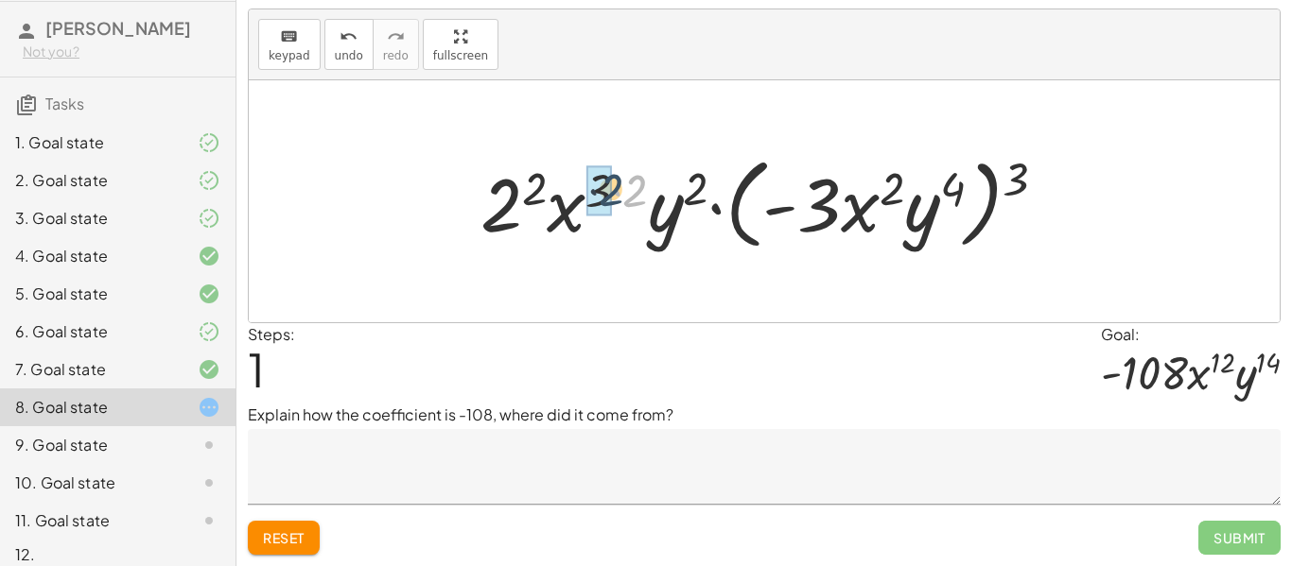
drag, startPoint x: 642, startPoint y: 190, endPoint x: 616, endPoint y: 188, distance: 26.5
click at [616, 188] on div at bounding box center [771, 202] width 601 height 109
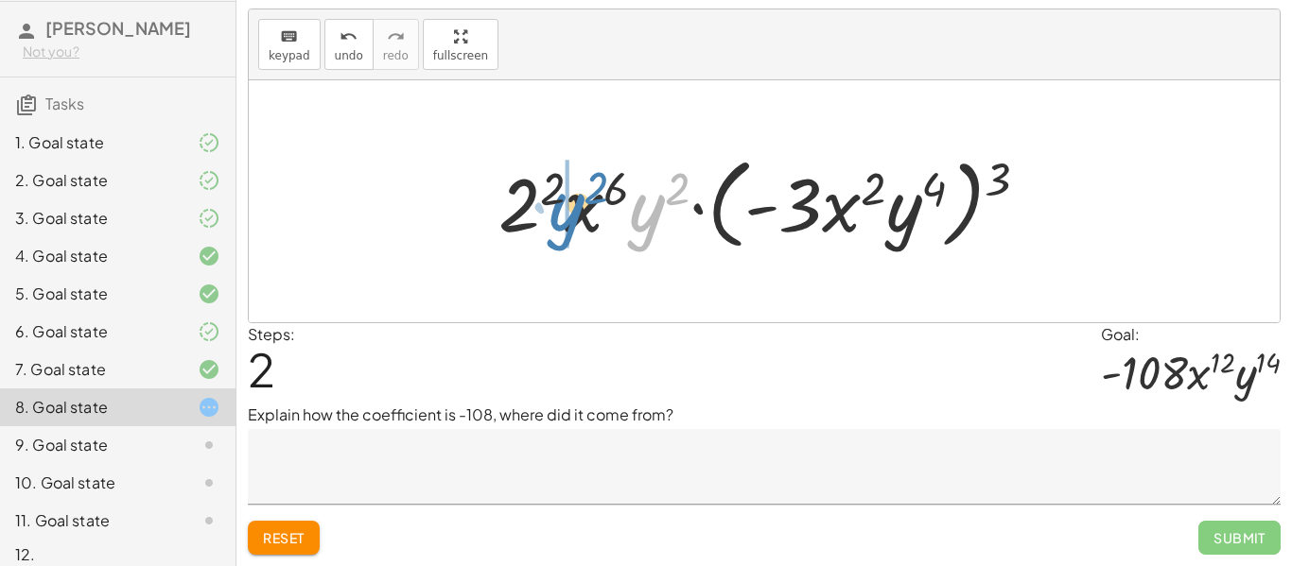
drag, startPoint x: 662, startPoint y: 187, endPoint x: 582, endPoint y: 186, distance: 80.4
click at [582, 186] on div at bounding box center [771, 202] width 564 height 109
drag, startPoint x: 655, startPoint y: 175, endPoint x: 599, endPoint y: 167, distance: 57.2
click at [599, 167] on div at bounding box center [771, 202] width 564 height 109
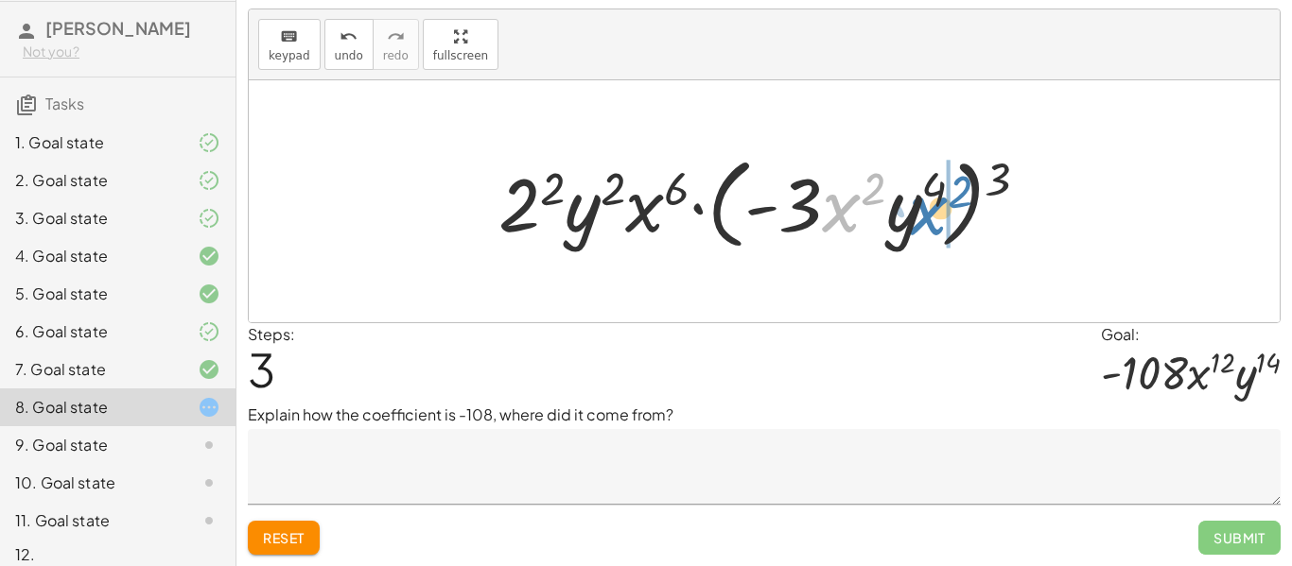
drag, startPoint x: 846, startPoint y: 209, endPoint x: 933, endPoint y: 212, distance: 87.1
click at [933, 212] on div at bounding box center [771, 202] width 564 height 109
click at [294, 542] on span "Reset" at bounding box center [284, 538] width 42 height 17
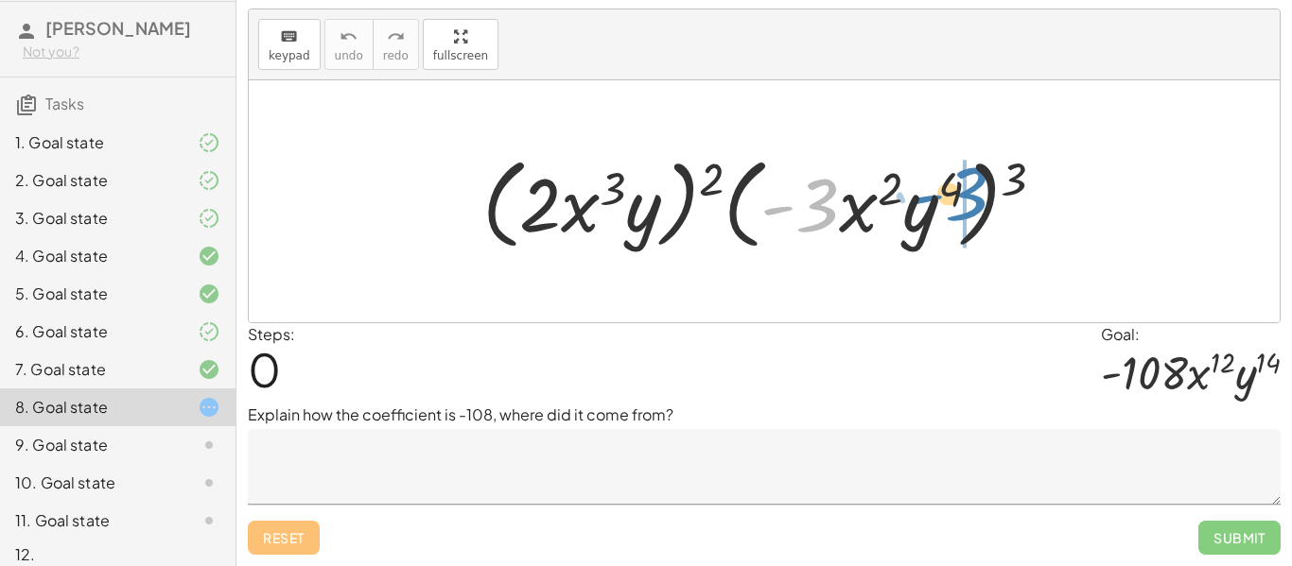
drag, startPoint x: 812, startPoint y: 198, endPoint x: 964, endPoint y: 188, distance: 151.6
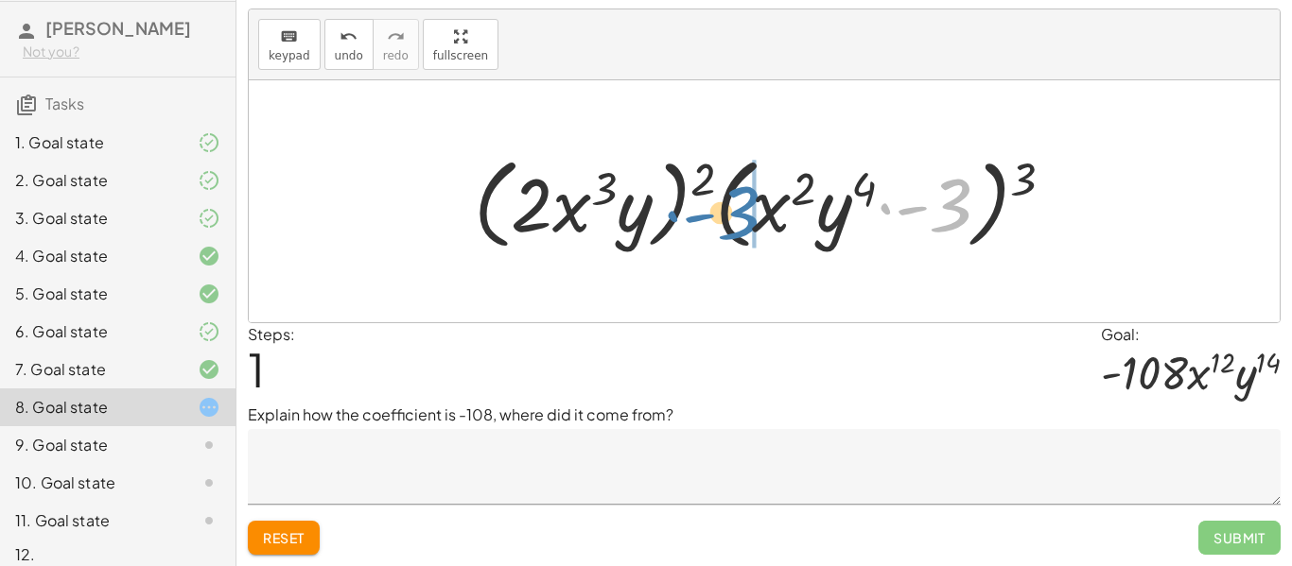
drag, startPoint x: 958, startPoint y: 191, endPoint x: 749, endPoint y: 198, distance: 209.1
click at [749, 198] on div at bounding box center [771, 202] width 615 height 109
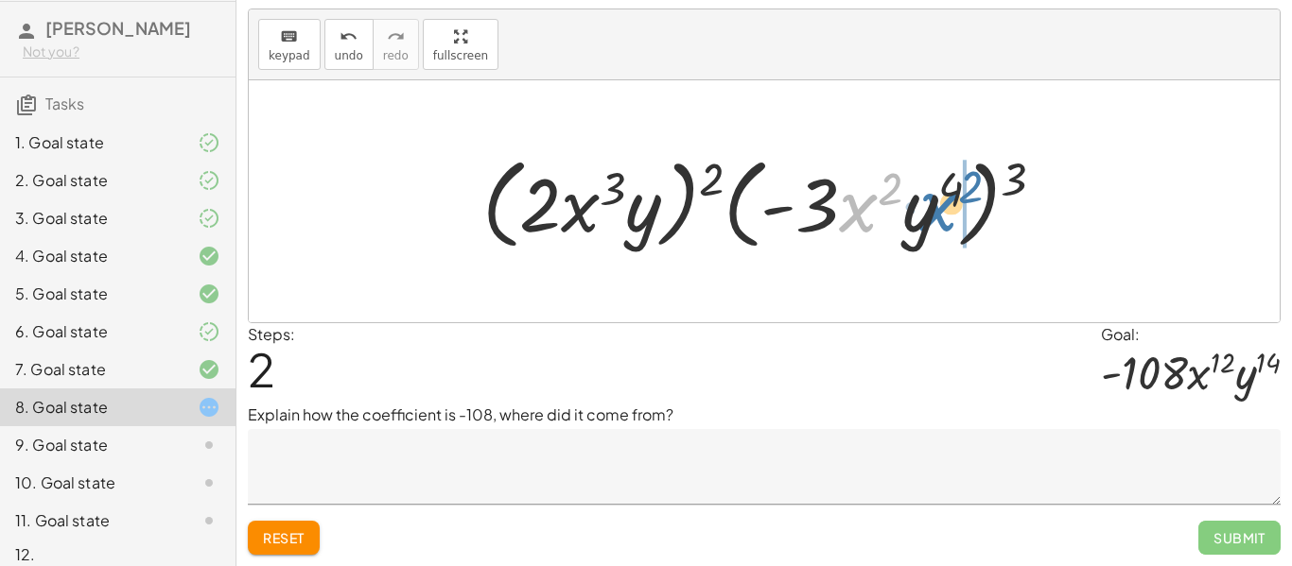
drag, startPoint x: 855, startPoint y: 201, endPoint x: 939, endPoint y: 202, distance: 84.2
click at [939, 202] on div at bounding box center [771, 202] width 597 height 109
drag, startPoint x: 1020, startPoint y: 183, endPoint x: 947, endPoint y: 196, distance: 74.9
click at [947, 196] on div at bounding box center [771, 202] width 597 height 109
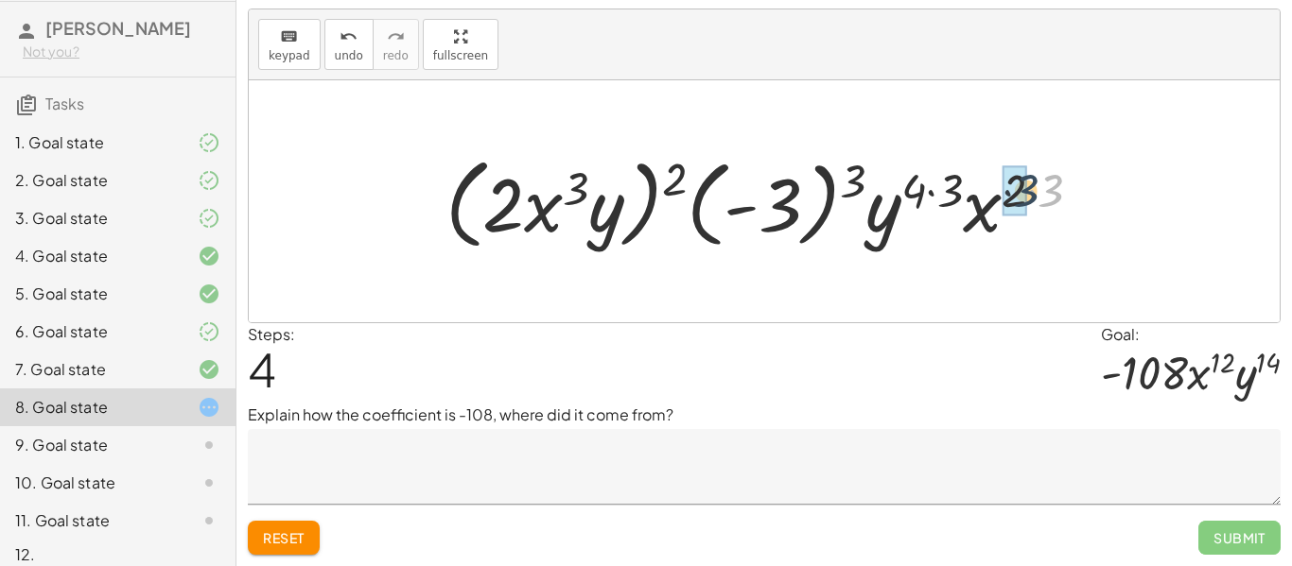
drag, startPoint x: 1054, startPoint y: 181, endPoint x: 1026, endPoint y: 181, distance: 27.4
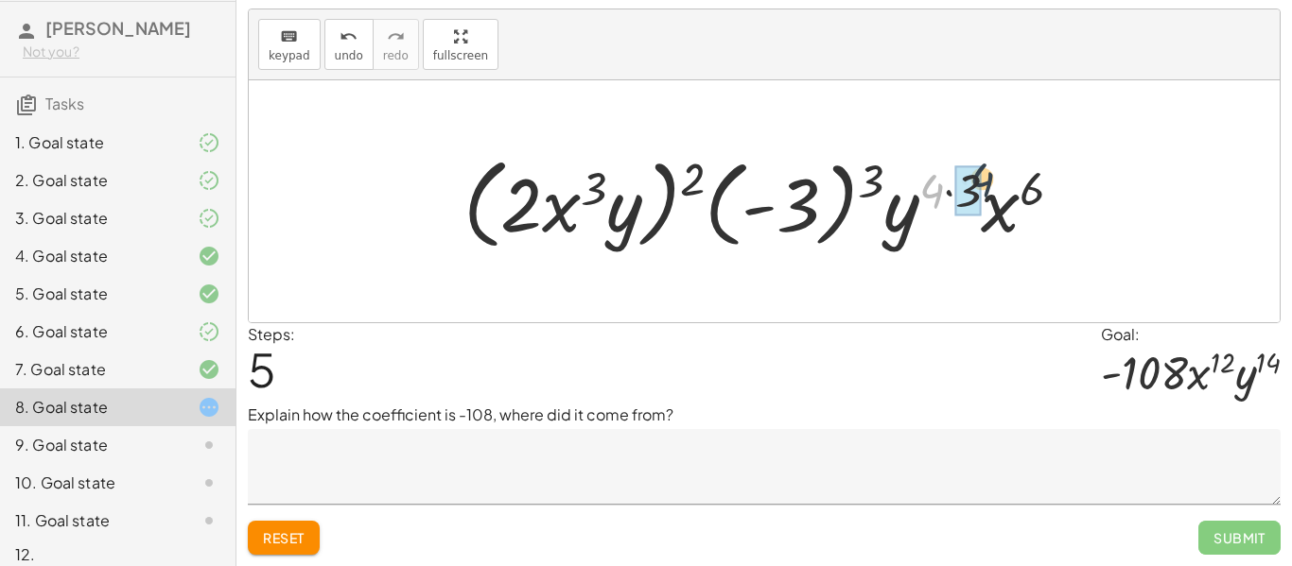
drag, startPoint x: 926, startPoint y: 177, endPoint x: 979, endPoint y: 165, distance: 54.2
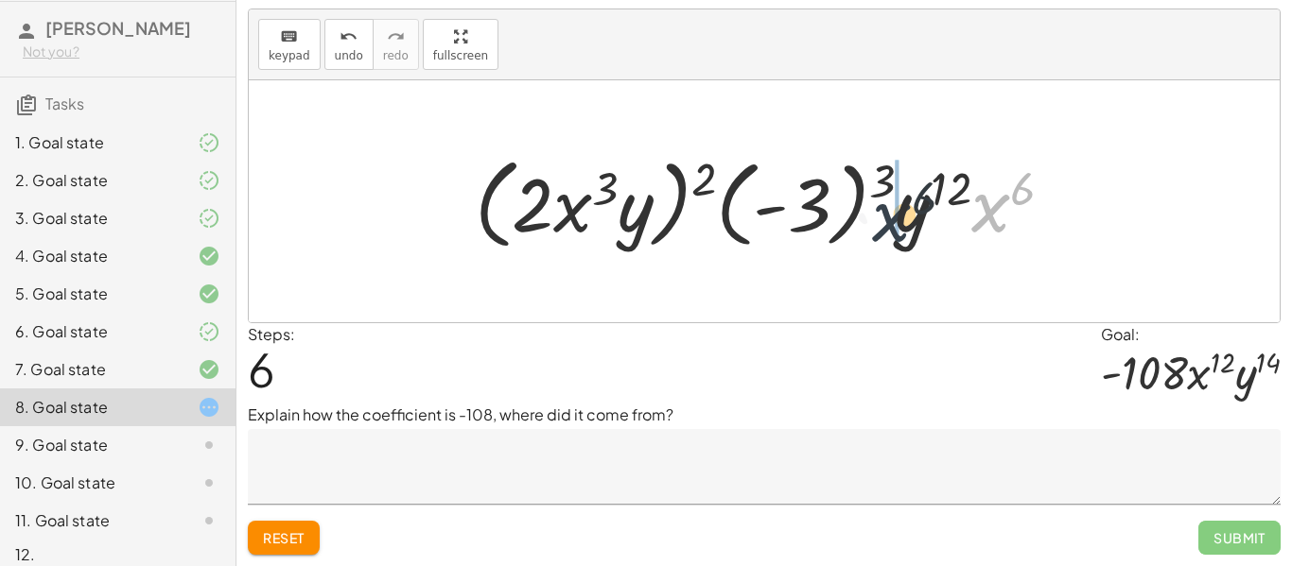
drag, startPoint x: 1003, startPoint y: 198, endPoint x: 900, endPoint y: 208, distance: 103.6
click at [900, 208] on div at bounding box center [771, 202] width 613 height 109
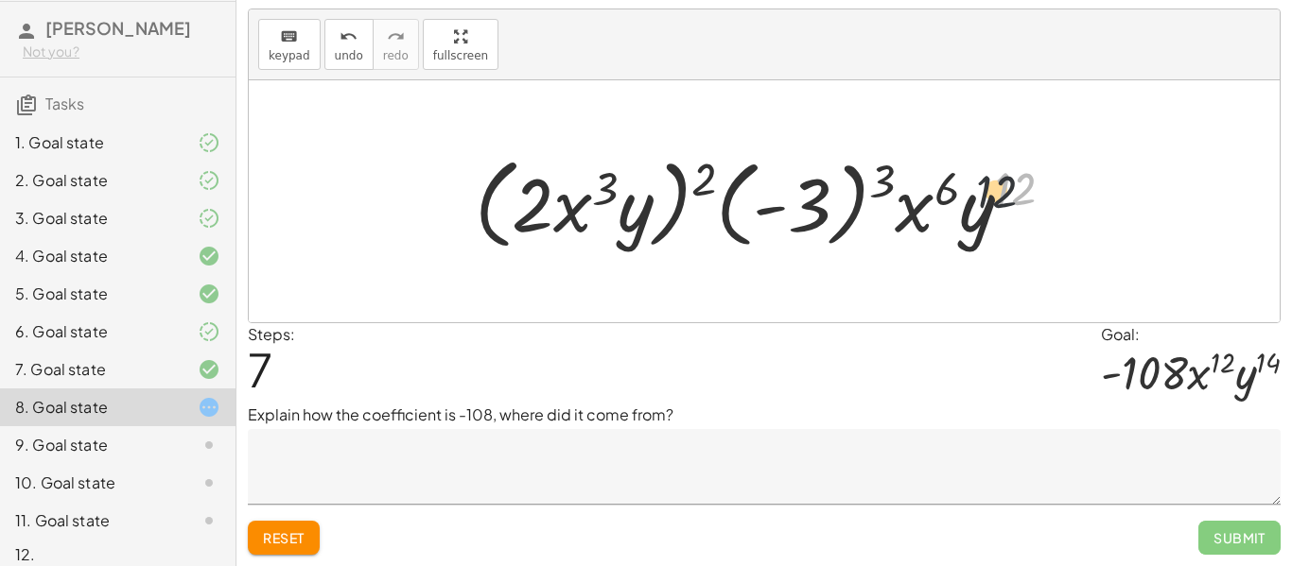
drag, startPoint x: 1003, startPoint y: 183, endPoint x: 945, endPoint y: 191, distance: 59.1
click at [945, 191] on div at bounding box center [771, 202] width 613 height 109
click at [282, 525] on button "Reset" at bounding box center [284, 538] width 72 height 34
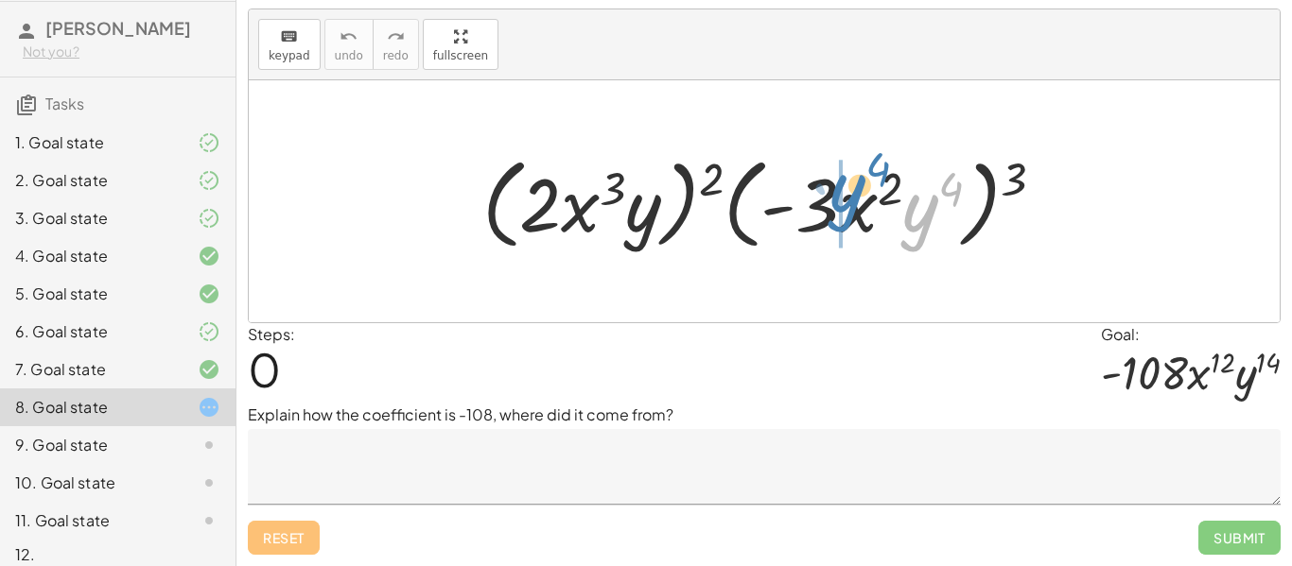
drag, startPoint x: 917, startPoint y: 215, endPoint x: 844, endPoint y: 195, distance: 76.4
click at [844, 195] on div at bounding box center [771, 202] width 597 height 109
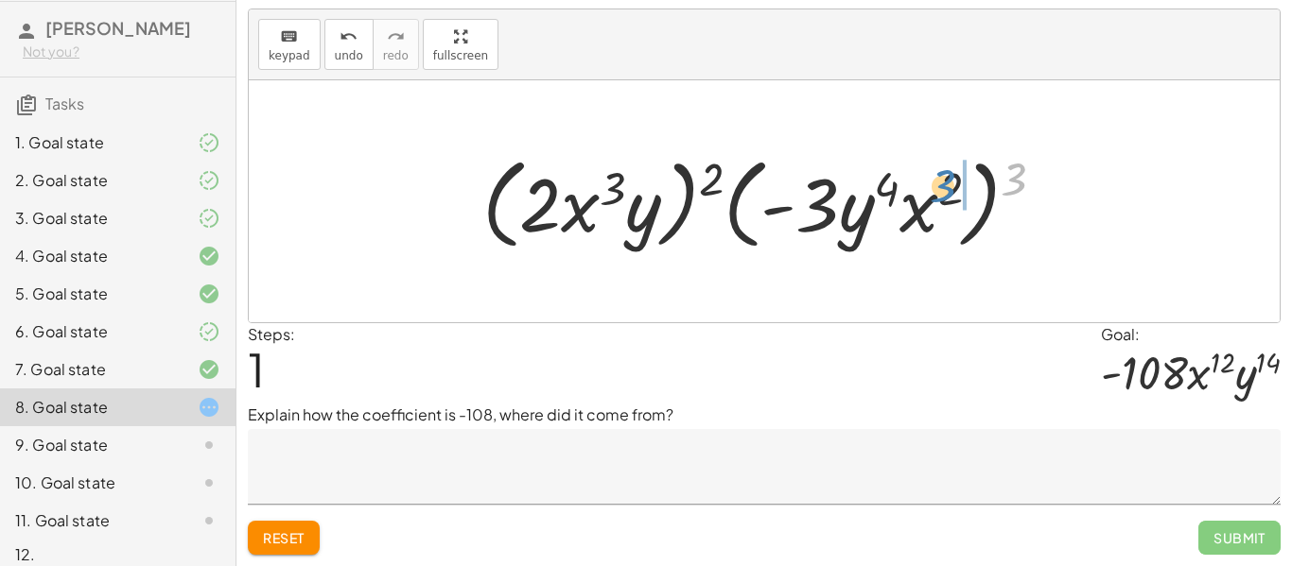
drag, startPoint x: 1013, startPoint y: 169, endPoint x: 944, endPoint y: 174, distance: 69.2
click at [943, 174] on div at bounding box center [771, 202] width 597 height 109
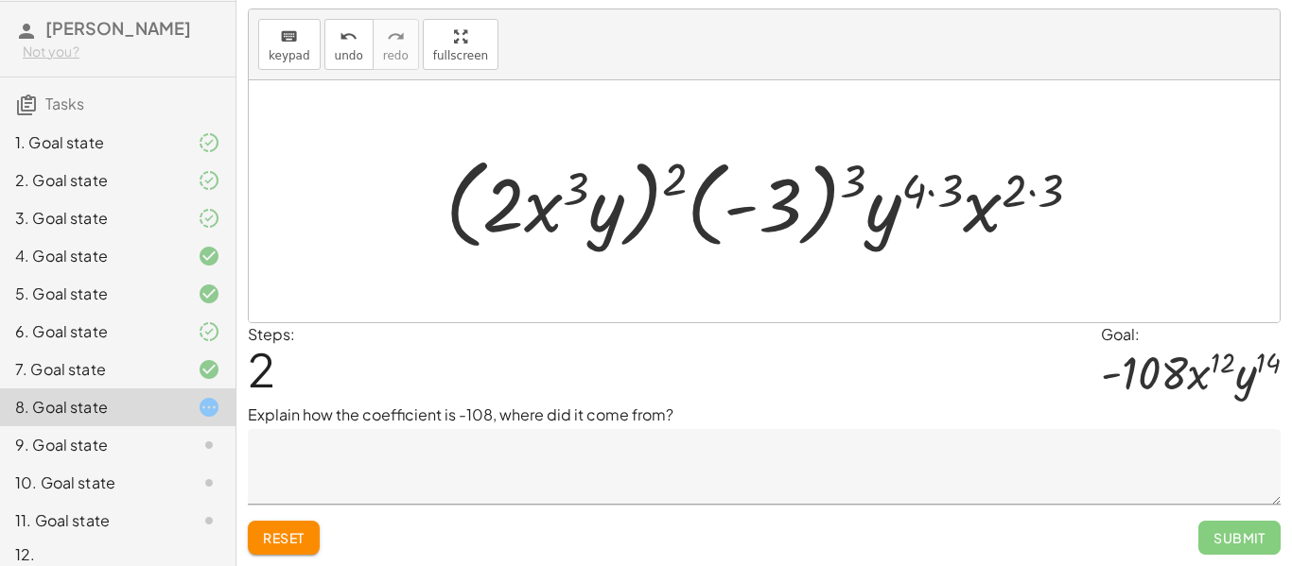
click at [261, 540] on button "Reset" at bounding box center [284, 538] width 72 height 34
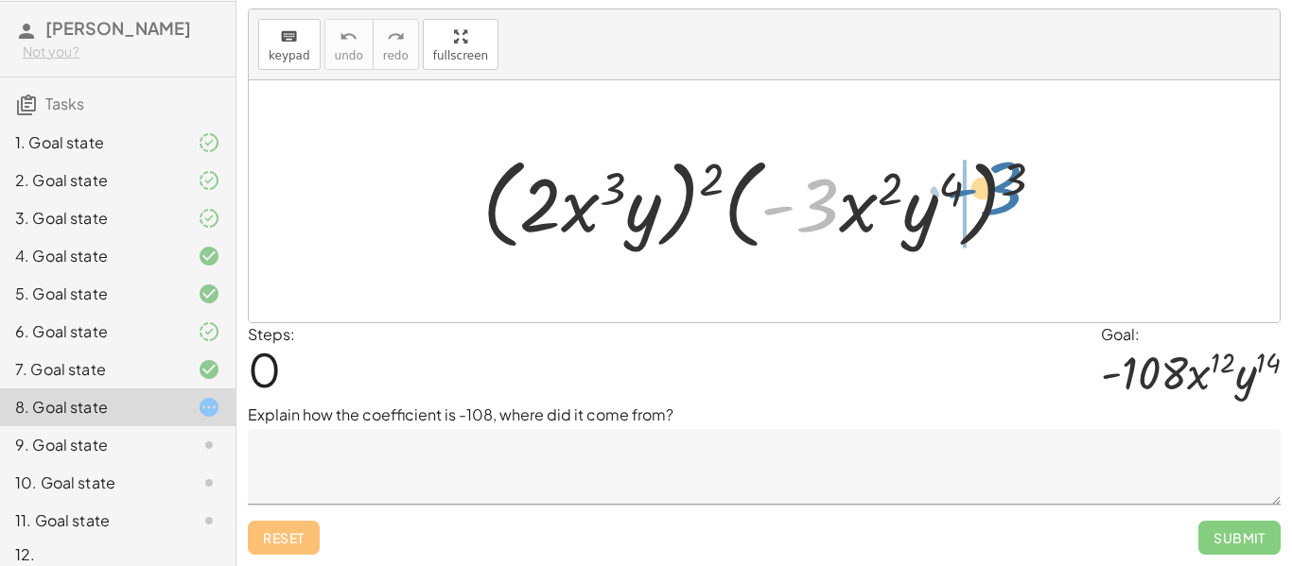
drag, startPoint x: 806, startPoint y: 193, endPoint x: 990, endPoint y: 177, distance: 185.1
click at [990, 177] on div at bounding box center [771, 202] width 597 height 109
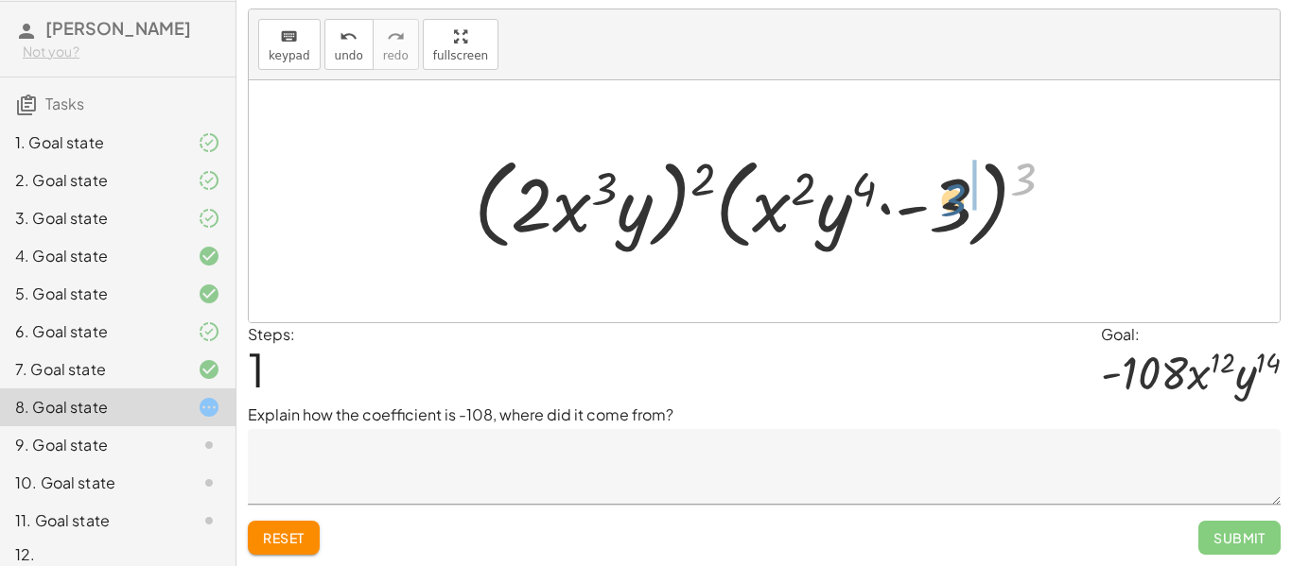
drag, startPoint x: 1030, startPoint y: 174, endPoint x: 957, endPoint y: 196, distance: 76.0
click at [957, 196] on div at bounding box center [771, 202] width 615 height 109
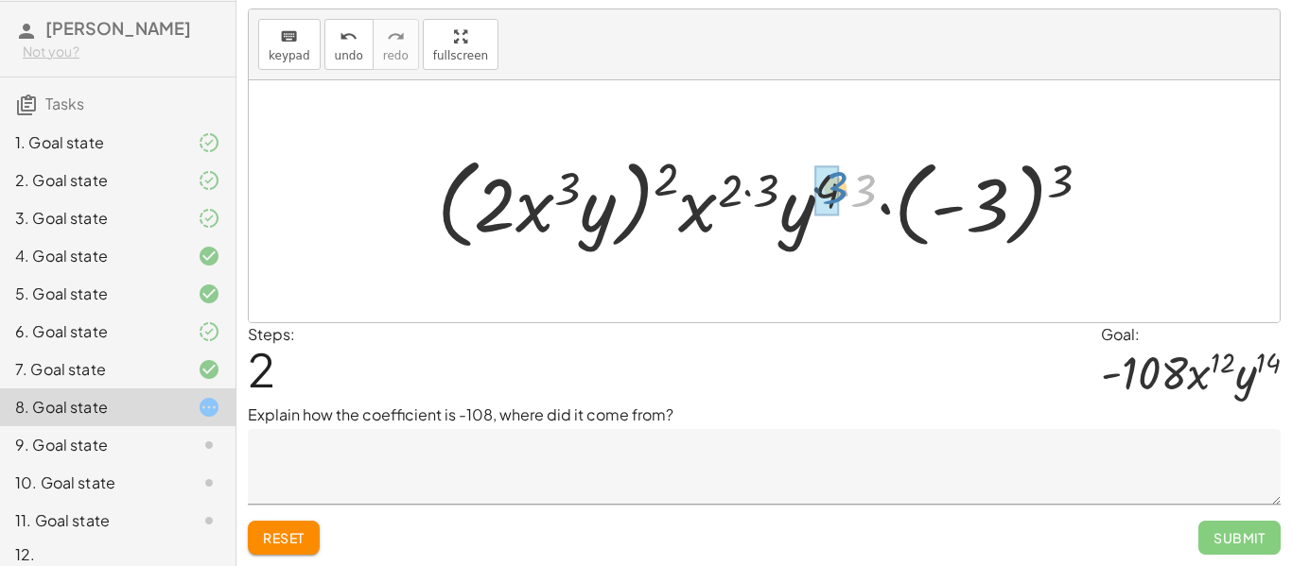
drag, startPoint x: 859, startPoint y: 187, endPoint x: 827, endPoint y: 184, distance: 31.3
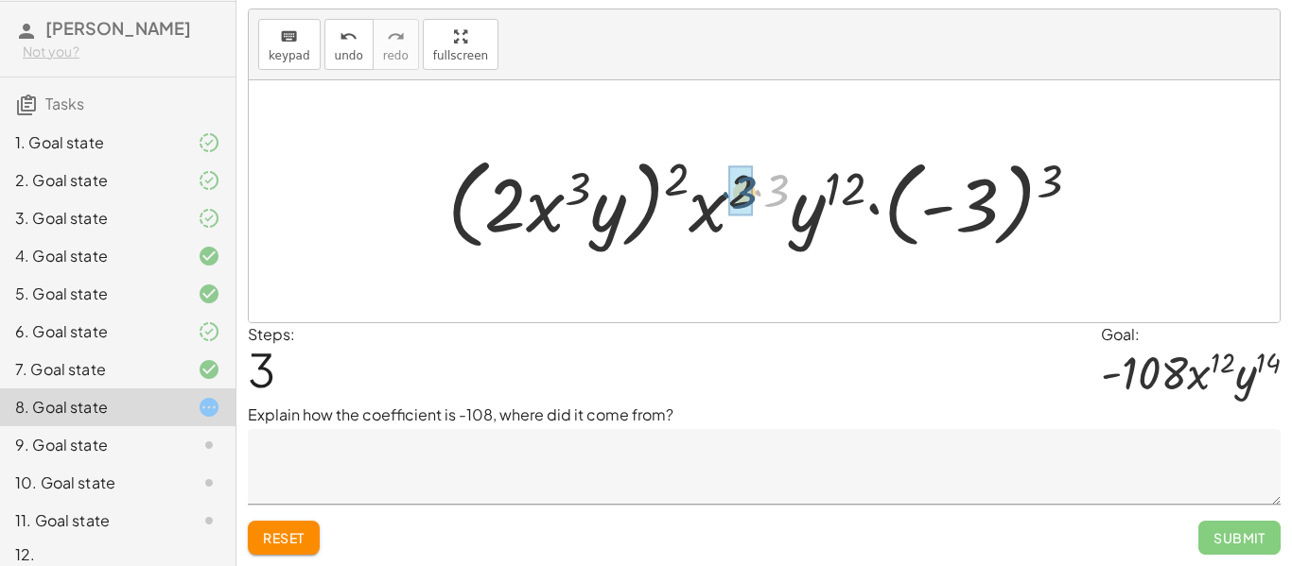
drag, startPoint x: 779, startPoint y: 188, endPoint x: 745, endPoint y: 190, distance: 34.1
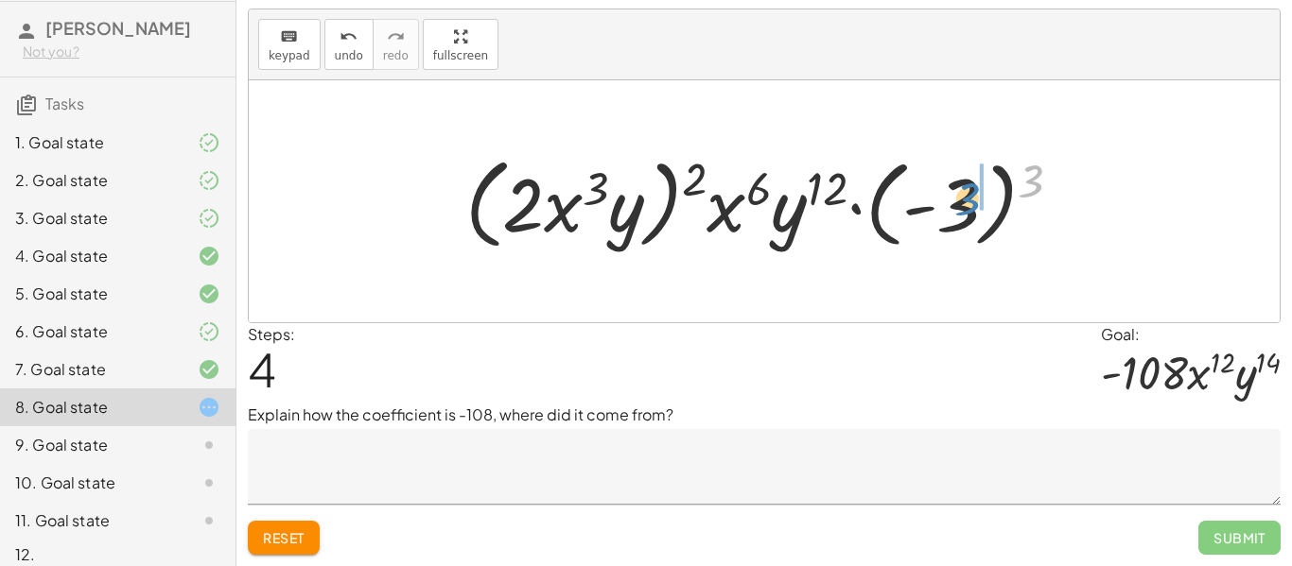
drag, startPoint x: 1026, startPoint y: 167, endPoint x: 955, endPoint y: 185, distance: 73.2
click at [955, 185] on div at bounding box center [771, 202] width 631 height 109
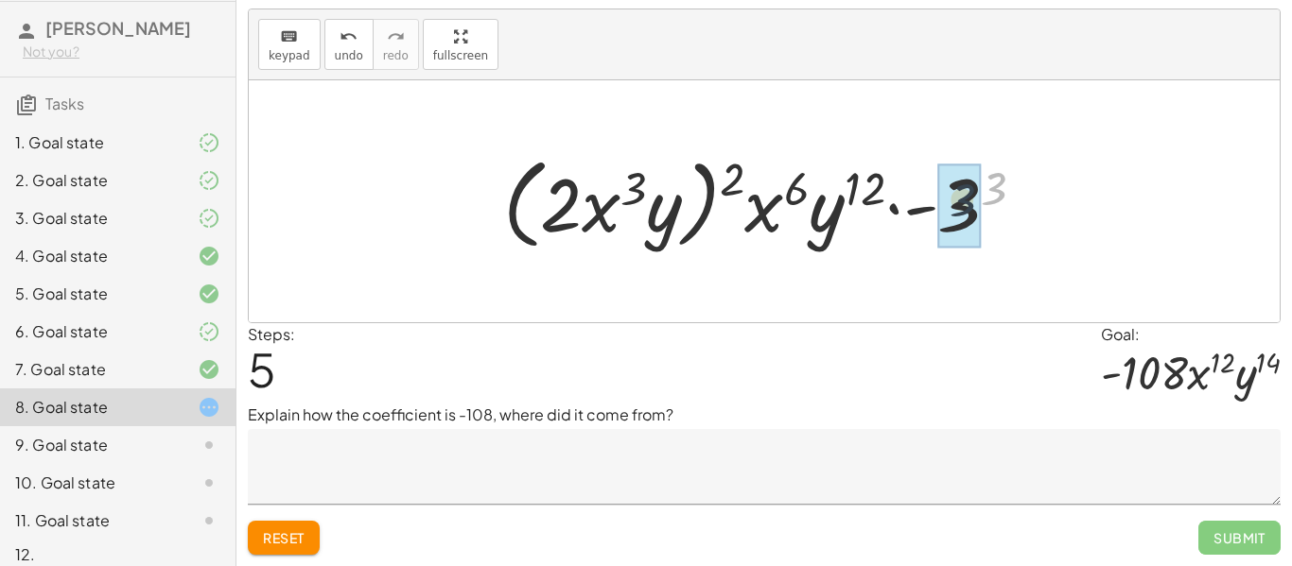
drag, startPoint x: 1002, startPoint y: 200, endPoint x: 950, endPoint y: 218, distance: 53.8
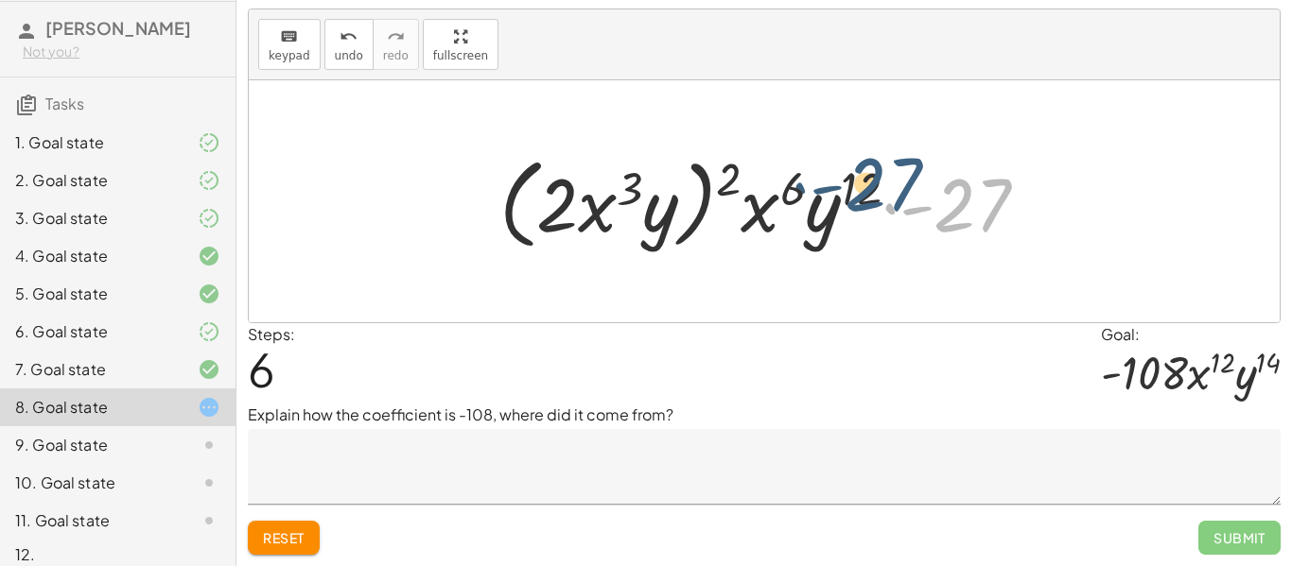
drag, startPoint x: 939, startPoint y: 213, endPoint x: 847, endPoint y: 191, distance: 94.3
click at [847, 191] on div at bounding box center [771, 202] width 563 height 109
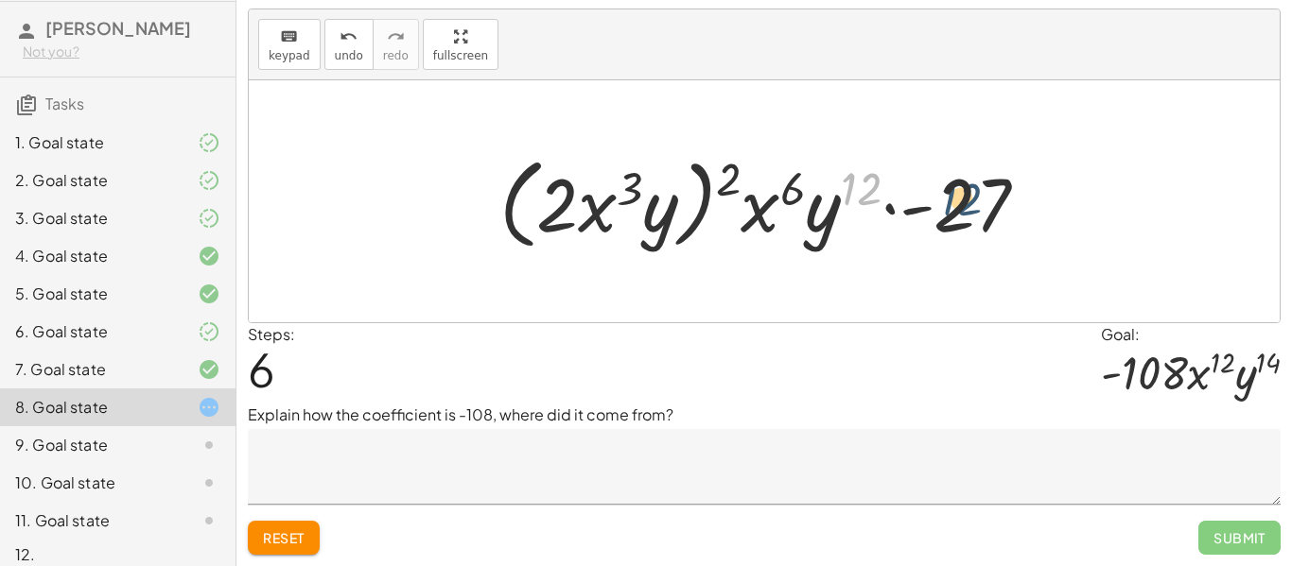
drag, startPoint x: 858, startPoint y: 189, endPoint x: 972, endPoint y: 201, distance: 115.1
click at [972, 201] on div at bounding box center [771, 202] width 563 height 109
drag, startPoint x: 792, startPoint y: 191, endPoint x: 834, endPoint y: 221, distance: 52.2
click at [834, 221] on div at bounding box center [771, 202] width 563 height 109
drag, startPoint x: 724, startPoint y: 183, endPoint x: 751, endPoint y: 206, distance: 35.5
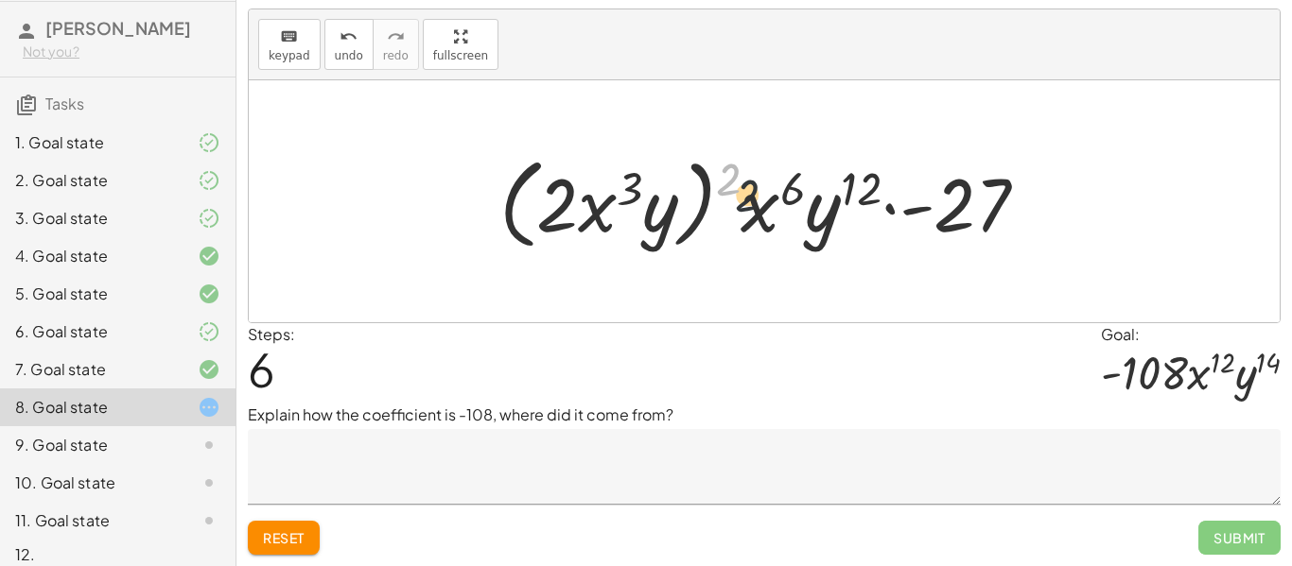
click at [751, 206] on div at bounding box center [771, 202] width 563 height 109
click at [119, 450] on div "9. Goal state" at bounding box center [91, 445] width 152 height 23
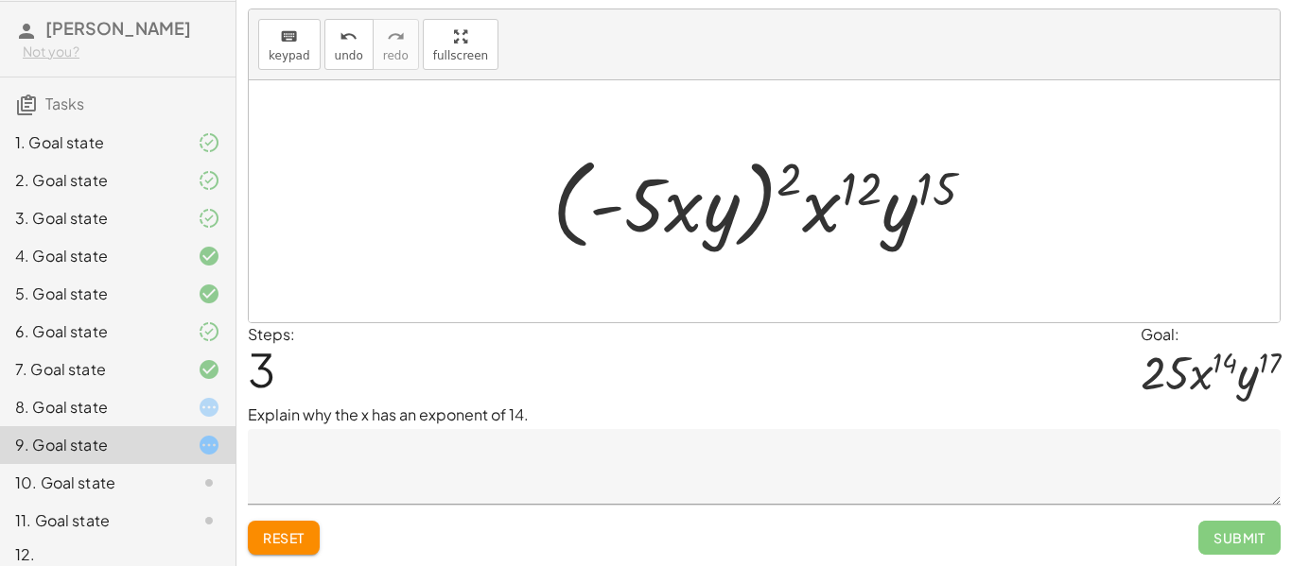
click at [297, 541] on span "Reset" at bounding box center [284, 538] width 42 height 17
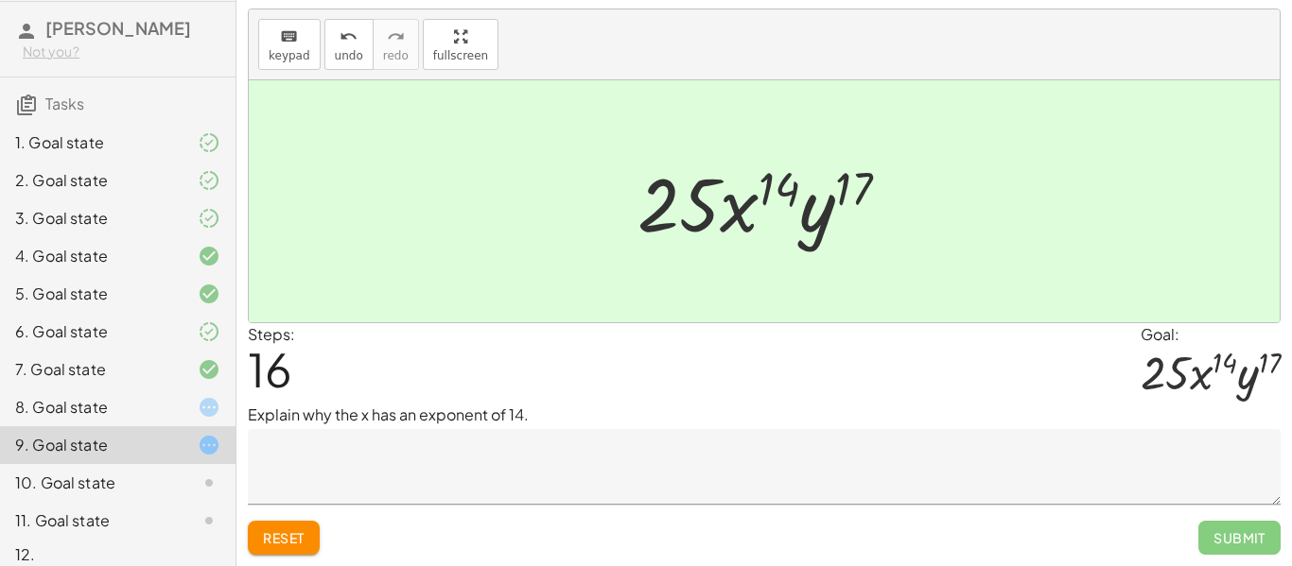
click at [930, 444] on textarea at bounding box center [764, 467] width 1033 height 76
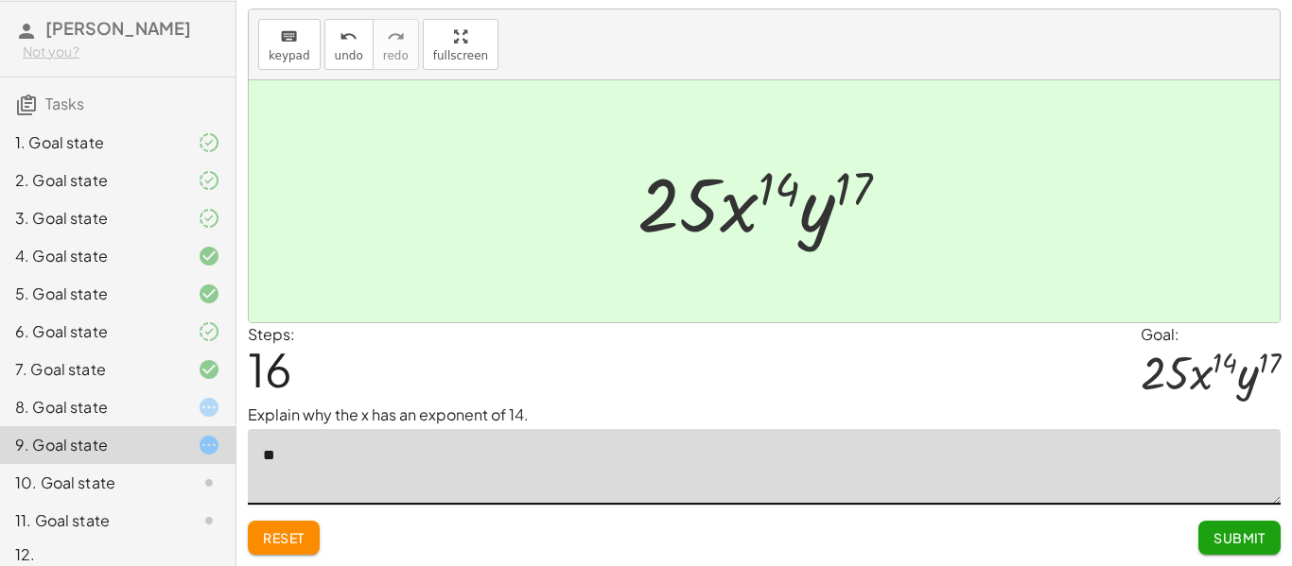
type textarea "***"
click at [1255, 553] on button "Submit" at bounding box center [1239, 538] width 82 height 34
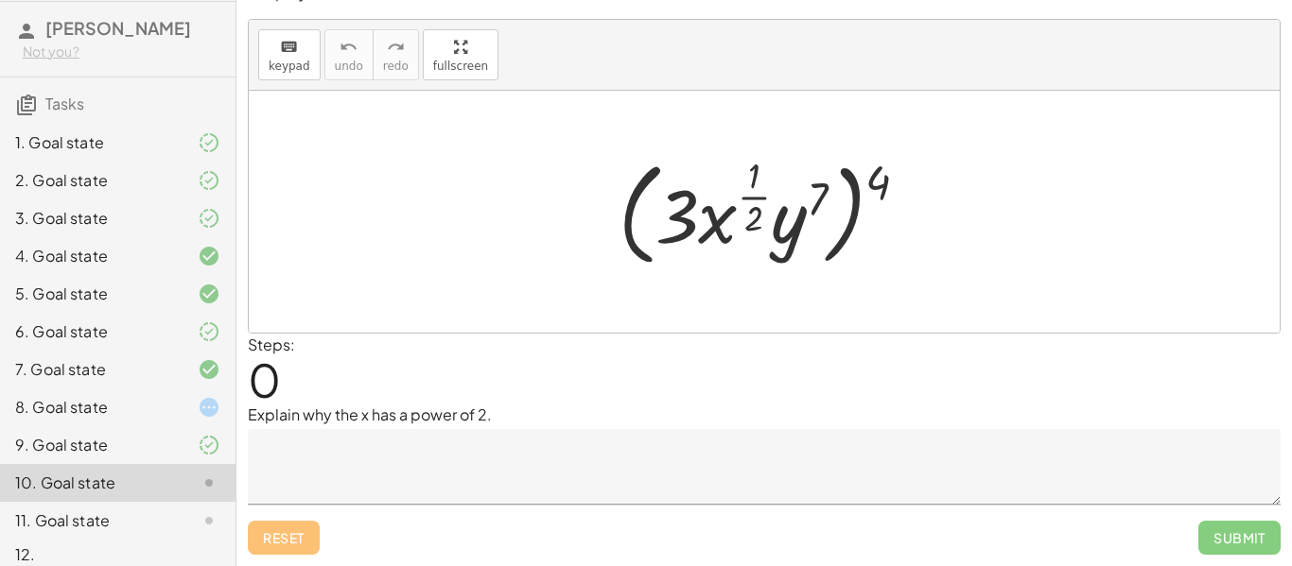
scroll to position [29, 0]
click at [185, 414] on div at bounding box center [193, 407] width 53 height 23
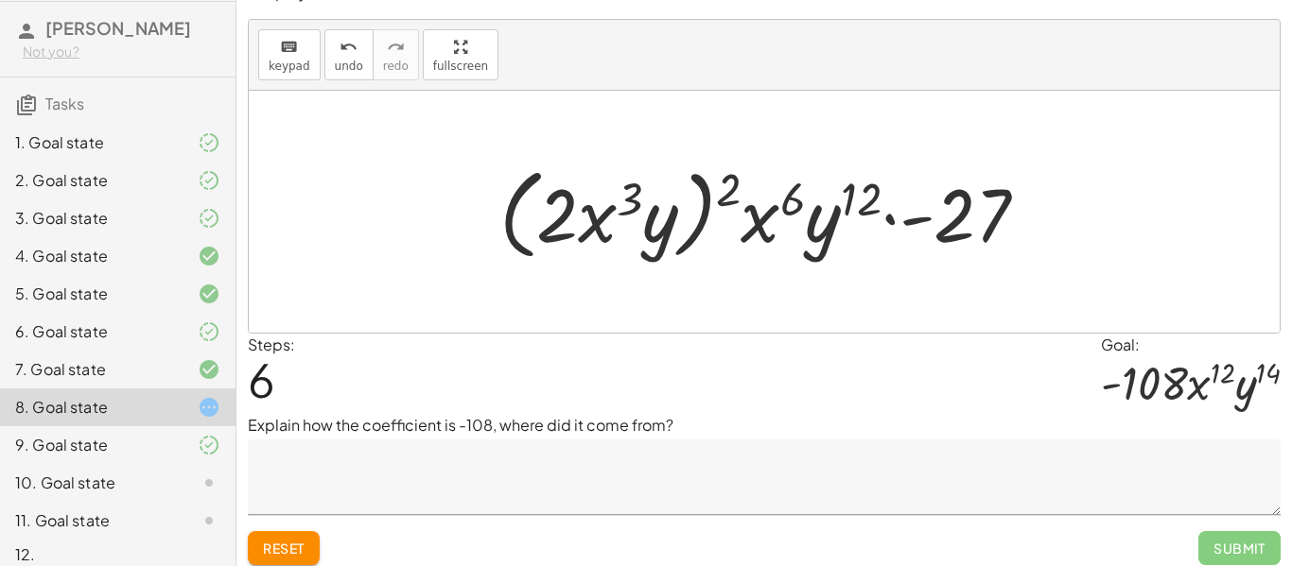
click at [310, 555] on button "Reset" at bounding box center [284, 548] width 72 height 34
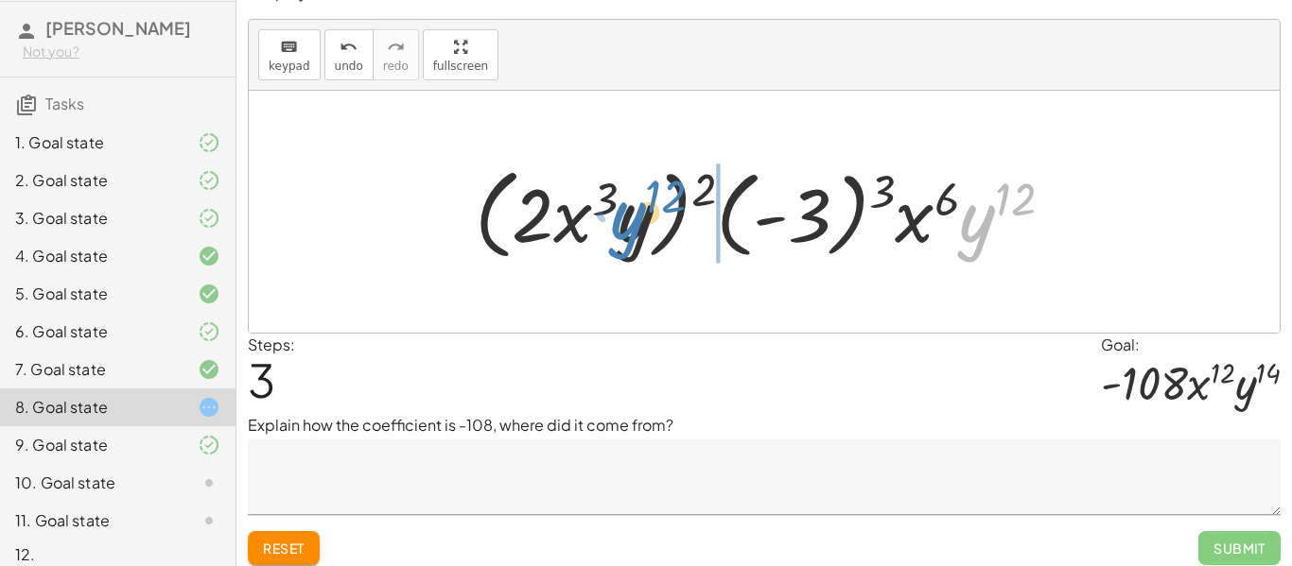
drag, startPoint x: 972, startPoint y: 207, endPoint x: 627, endPoint y: 204, distance: 345.2
click at [627, 204] on div at bounding box center [771, 212] width 613 height 109
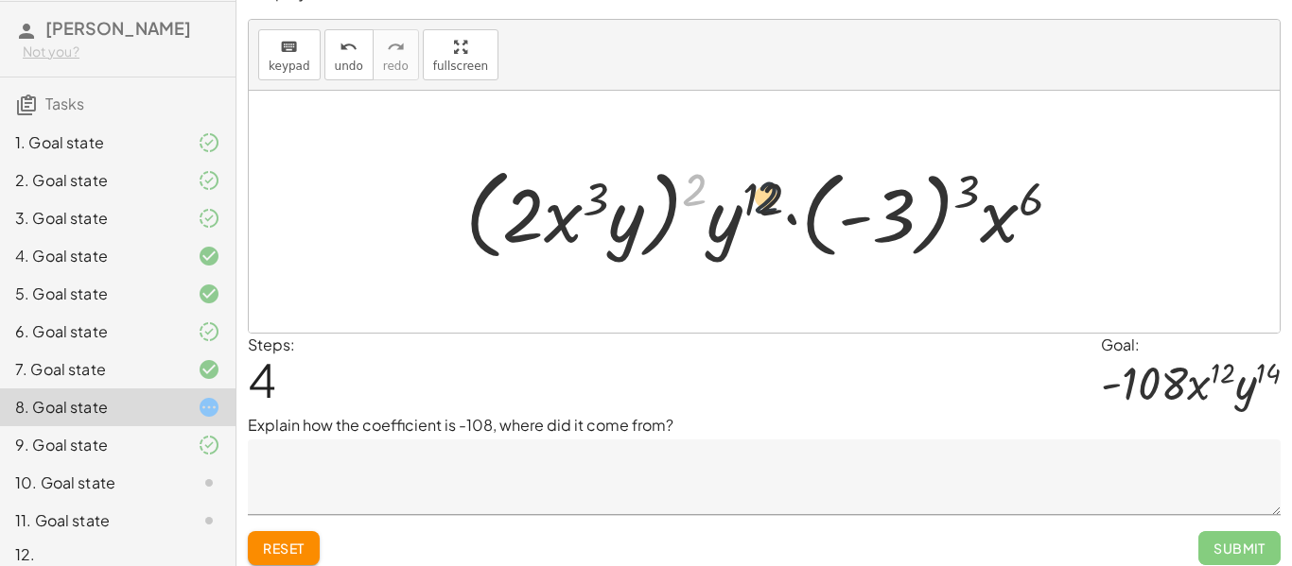
drag, startPoint x: 694, startPoint y: 193, endPoint x: 773, endPoint y: 201, distance: 79.0
click at [773, 201] on div at bounding box center [771, 212] width 631 height 109
drag, startPoint x: 632, startPoint y: 230, endPoint x: 758, endPoint y: 218, distance: 127.3
click at [758, 218] on div at bounding box center [771, 212] width 631 height 109
drag, startPoint x: 742, startPoint y: 221, endPoint x: 686, endPoint y: 218, distance: 56.9
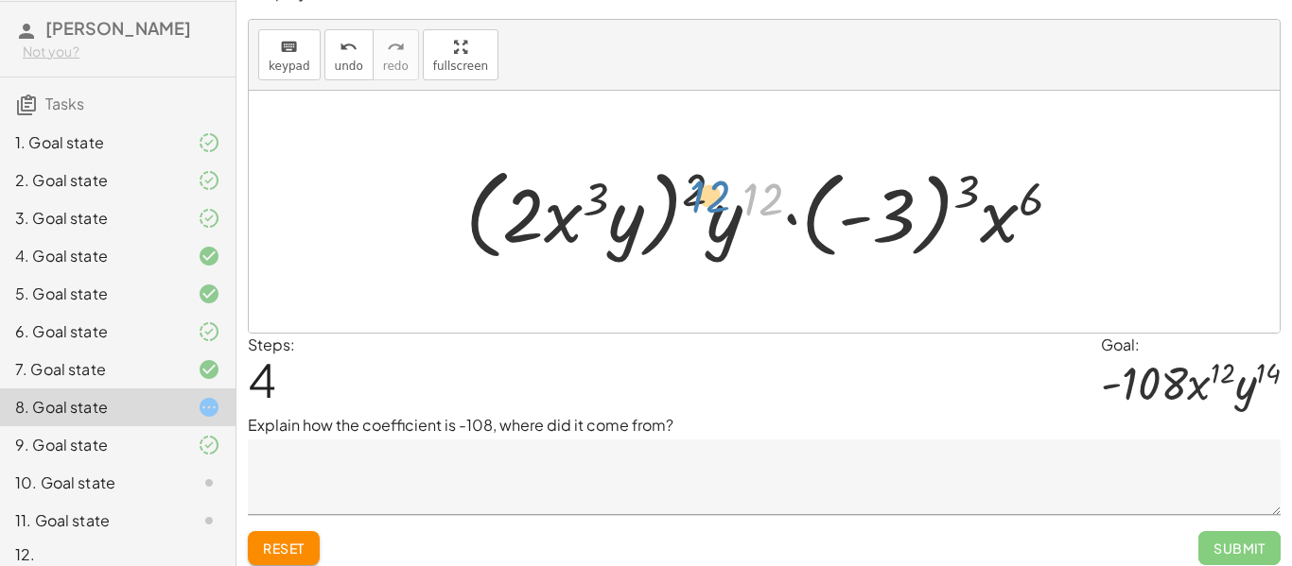
click at [686, 218] on div at bounding box center [771, 212] width 631 height 109
click at [292, 541] on span "Reset" at bounding box center [284, 548] width 42 height 17
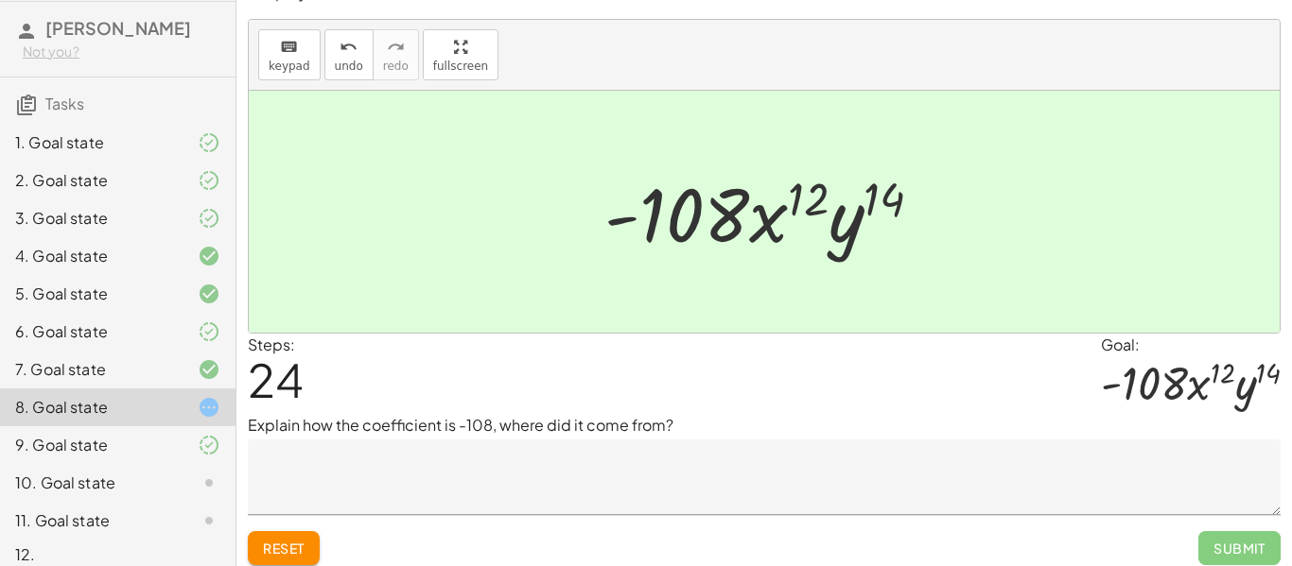
click at [839, 456] on textarea at bounding box center [764, 478] width 1033 height 76
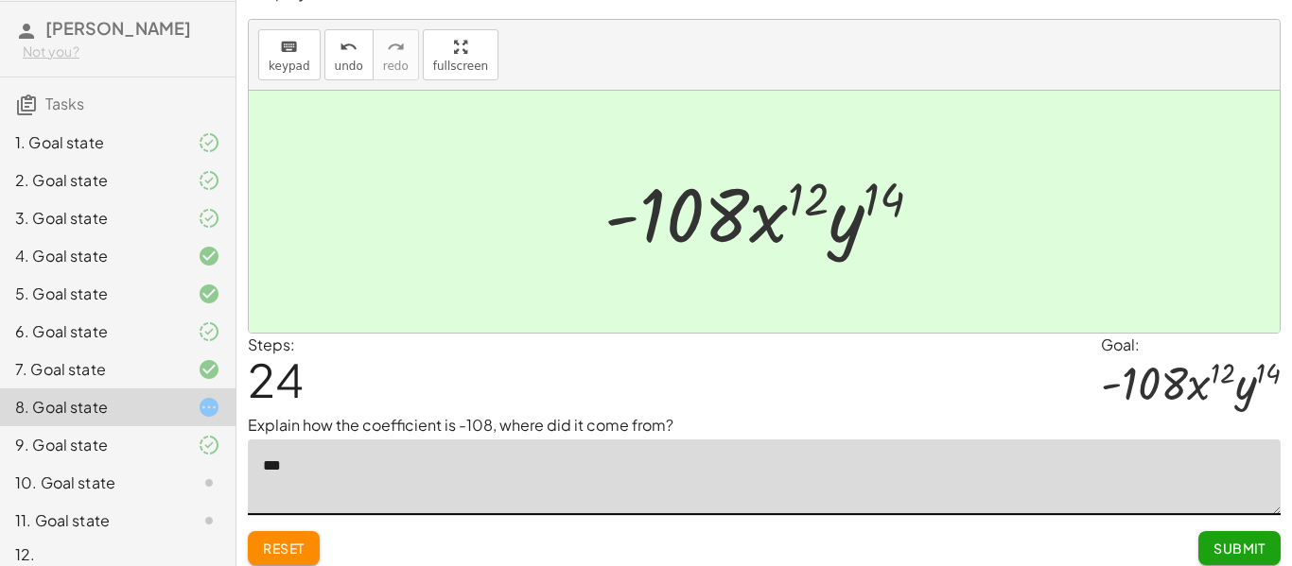
type textarea "***"
click at [779, 388] on div "Steps: 24 Goal: · - 108 · x 12 · y 14" at bounding box center [764, 374] width 1033 height 81
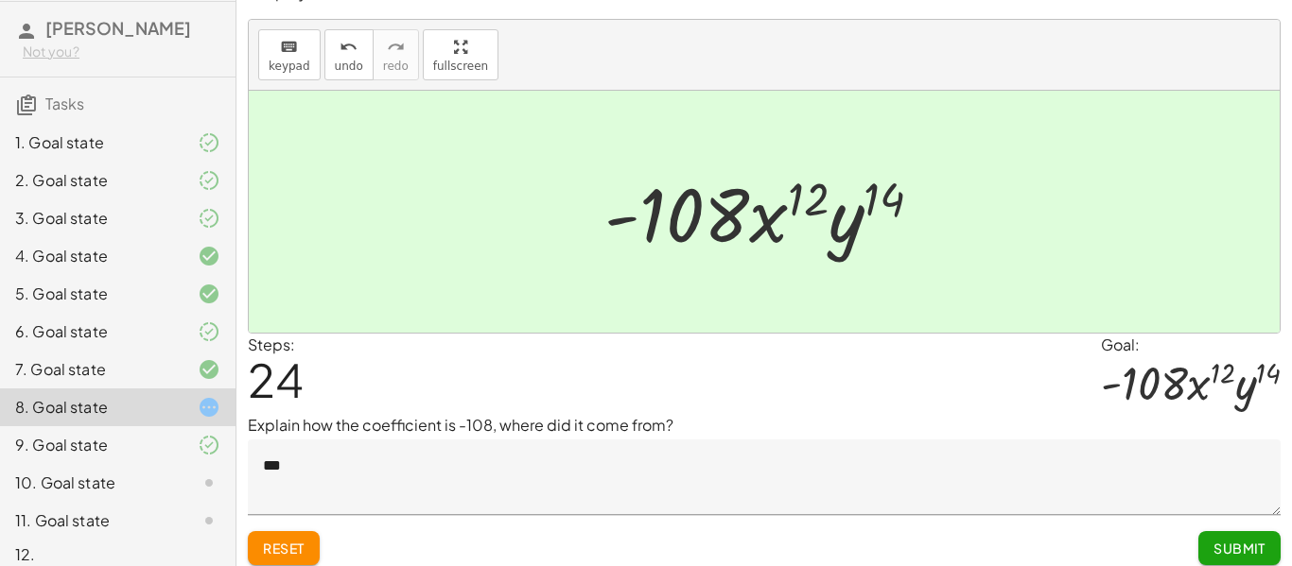
click at [1221, 550] on span "Submit" at bounding box center [1239, 548] width 52 height 17
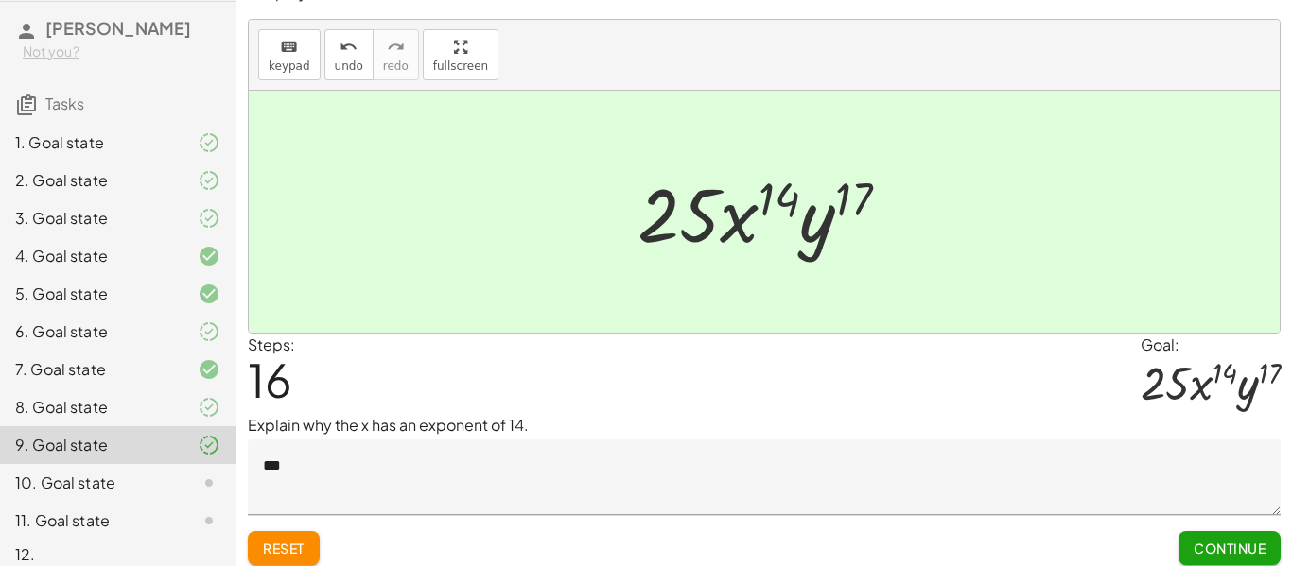
click at [1230, 535] on button "Continue" at bounding box center [1229, 548] width 102 height 34
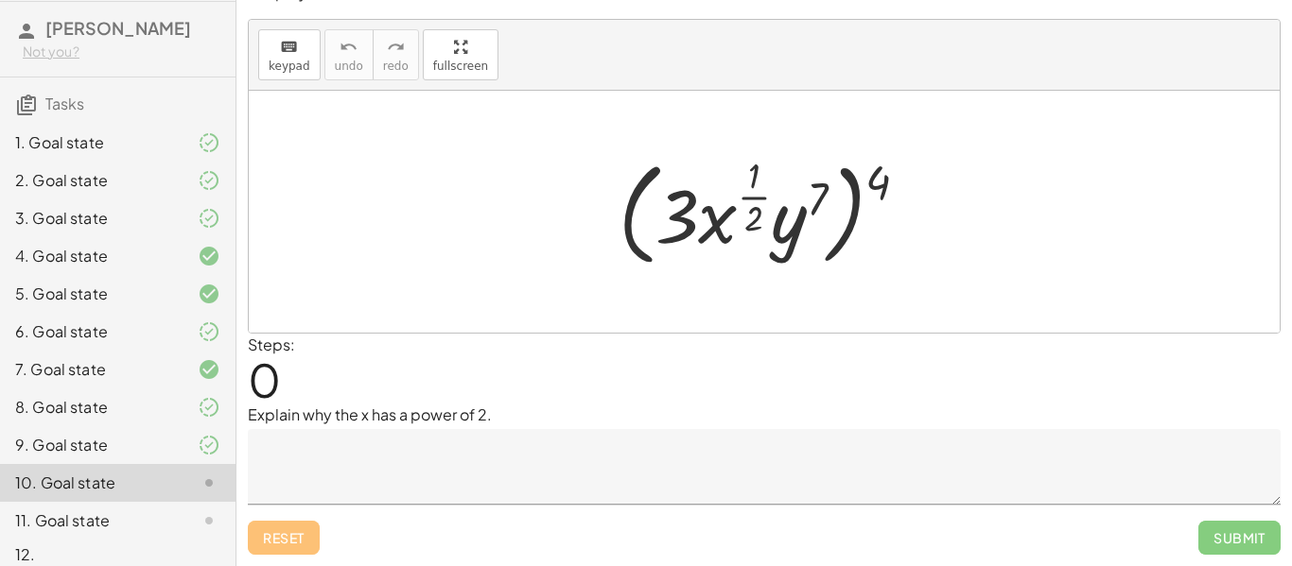
scroll to position [78, 0]
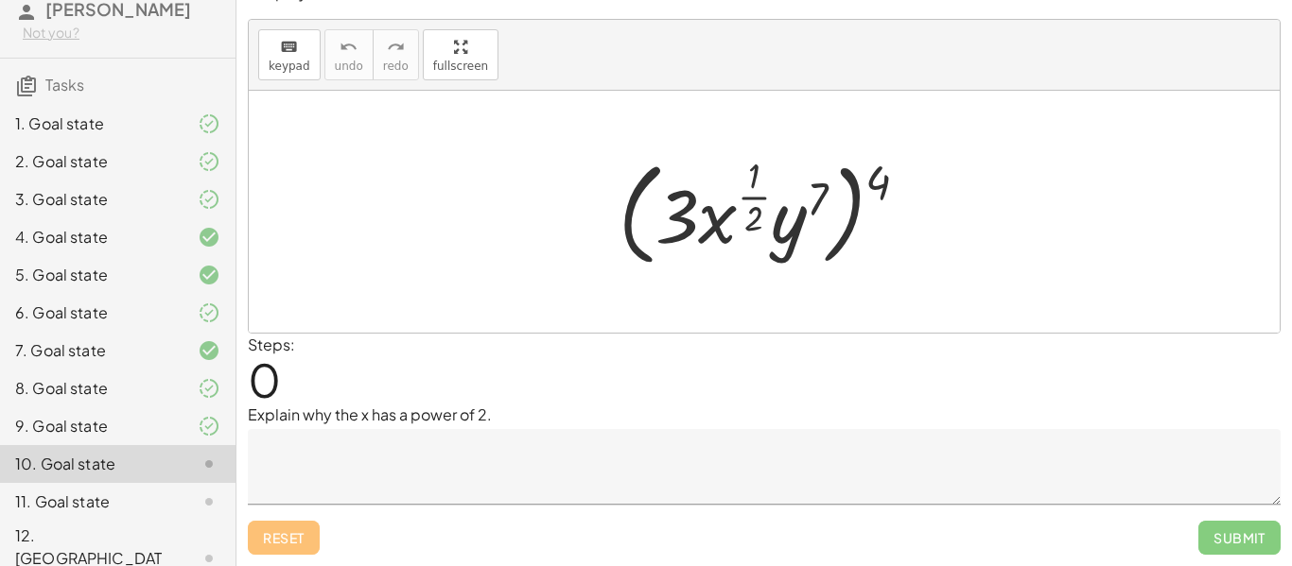
click at [708, 432] on textarea at bounding box center [764, 467] width 1033 height 76
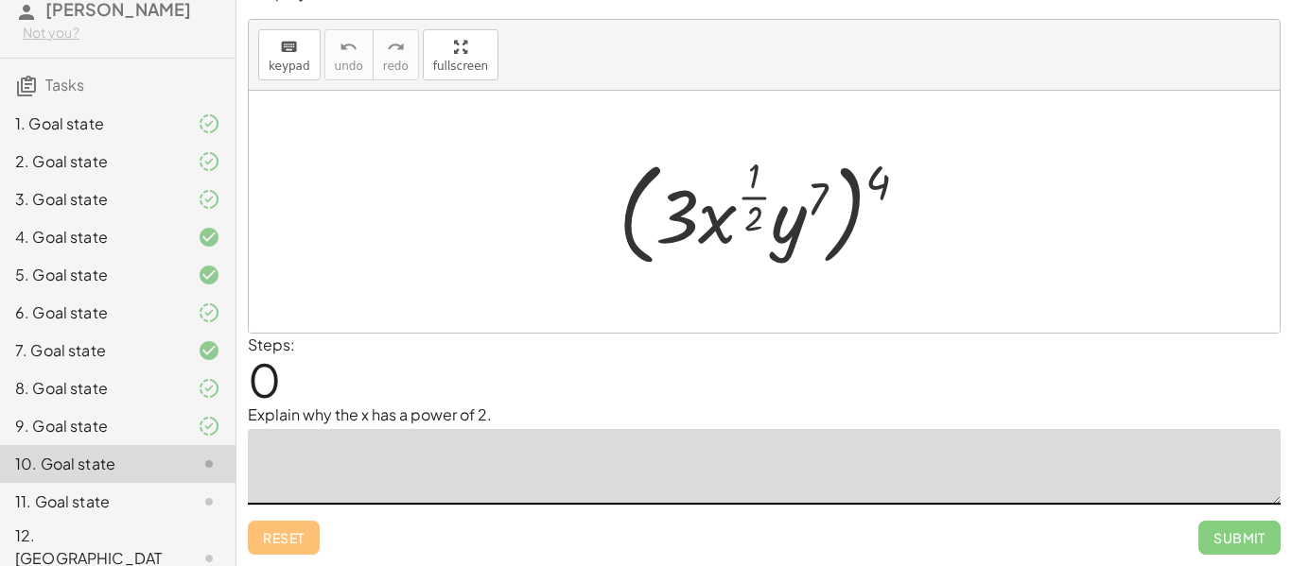
click at [871, 350] on div "Steps: 0" at bounding box center [764, 369] width 1033 height 70
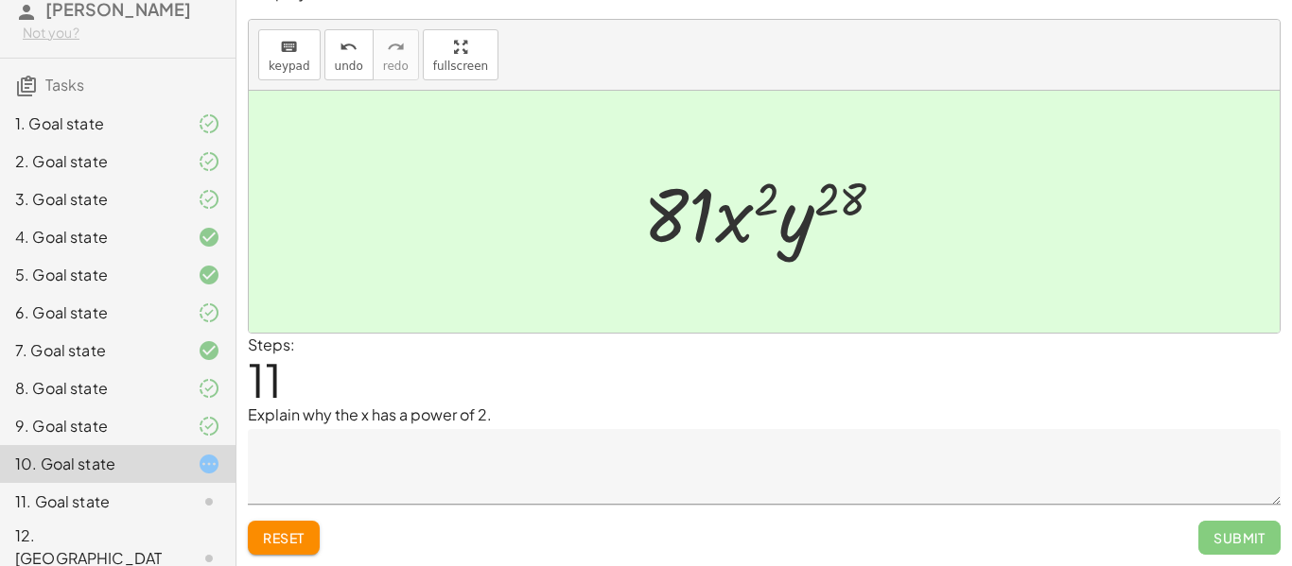
click at [957, 478] on textarea at bounding box center [764, 467] width 1033 height 76
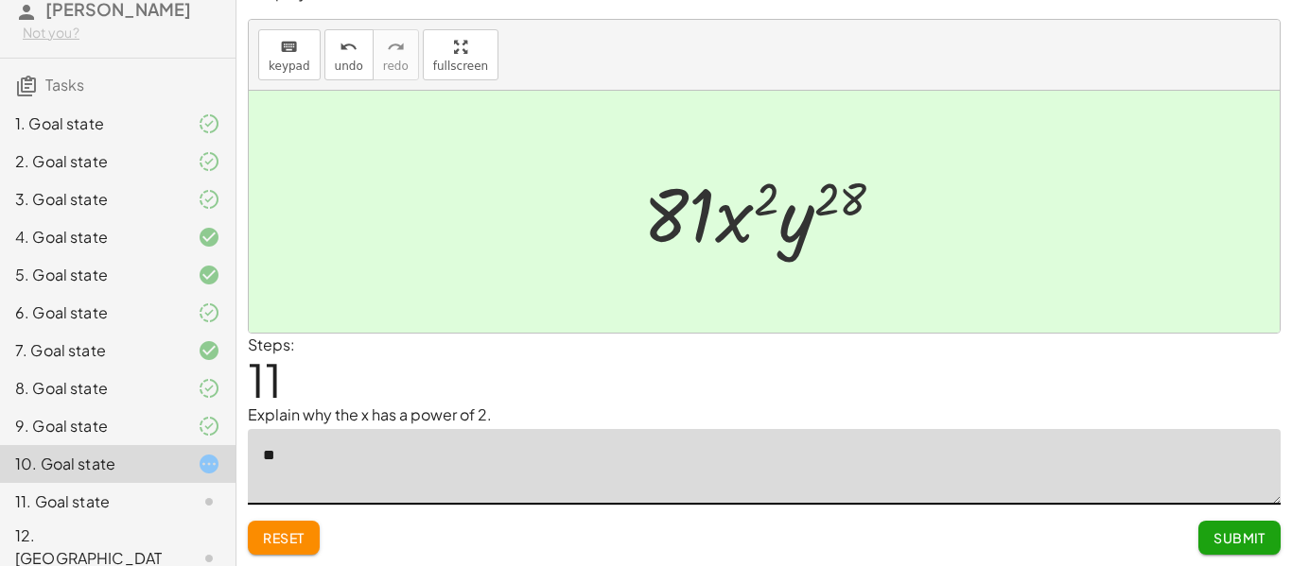
type textarea "***"
click at [1247, 527] on button "Submit" at bounding box center [1239, 538] width 82 height 34
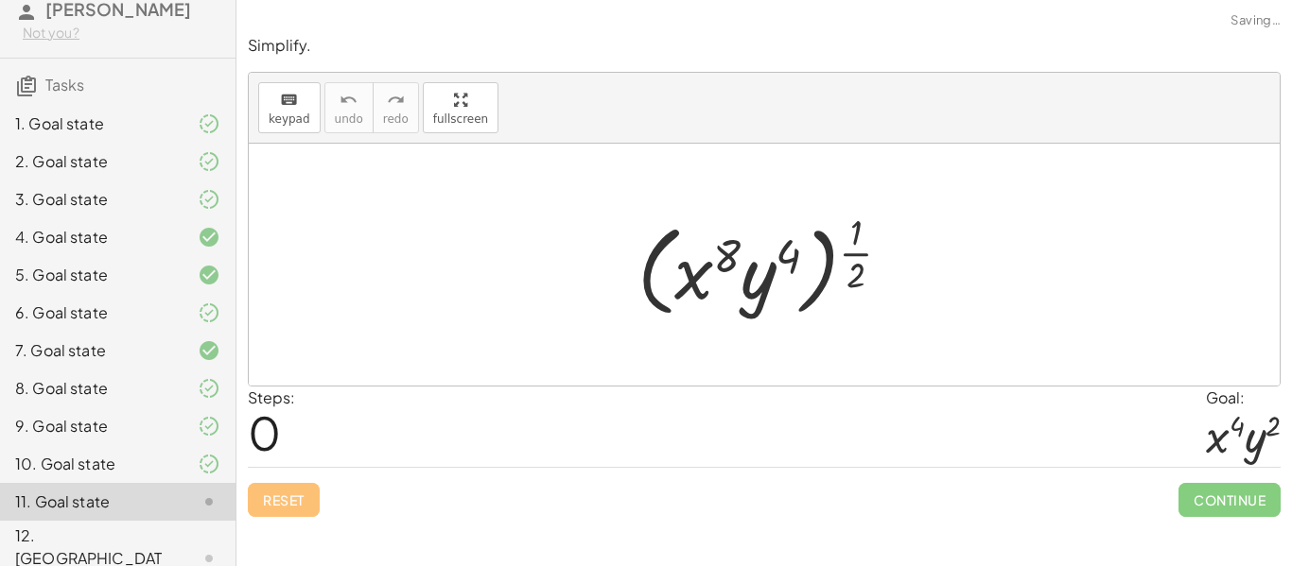
scroll to position [0, 0]
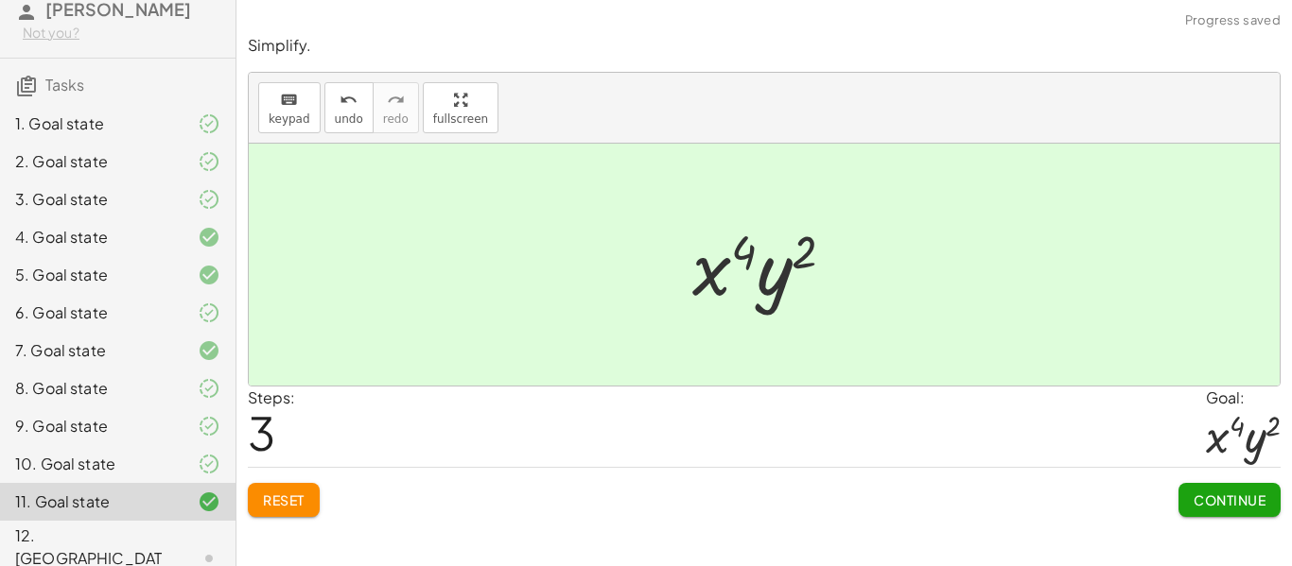
click at [1231, 496] on span "Continue" at bounding box center [1229, 500] width 72 height 17
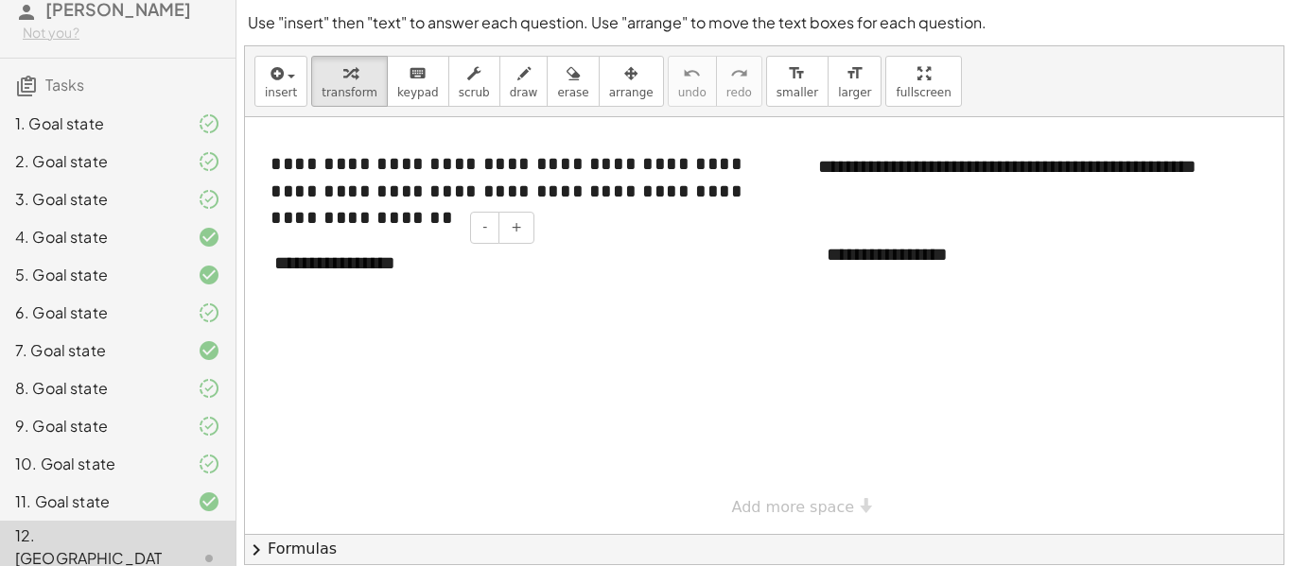
click at [439, 267] on div "**********" at bounding box center [397, 263] width 284 height 65
click at [1023, 258] on div "**********" at bounding box center [950, 254] width 284 height 65
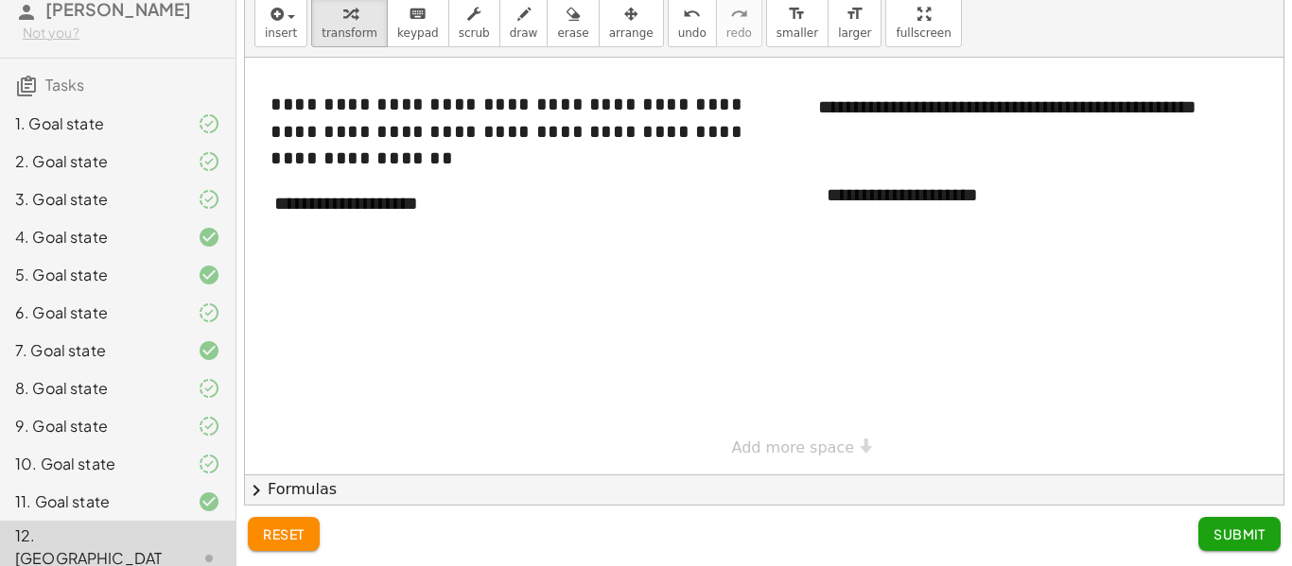
click at [1214, 528] on span "Submit" at bounding box center [1239, 534] width 52 height 17
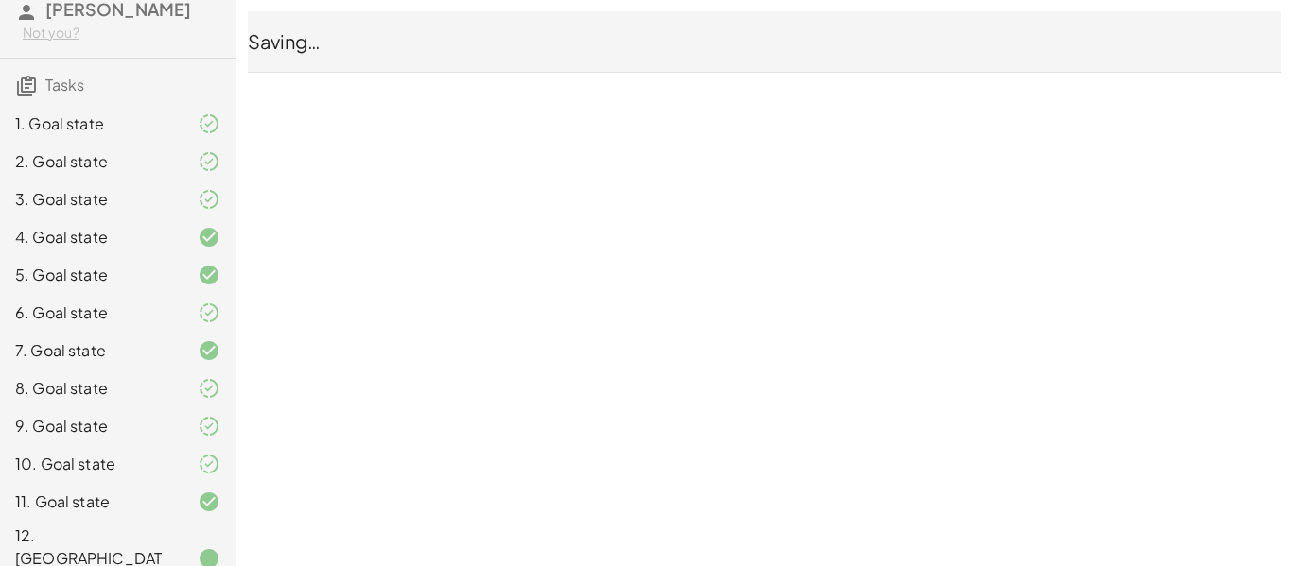
scroll to position [0, 0]
click at [0, 0] on div "10-2 Exponents - Power to Power [PERSON_NAME] Not you? Tasks 1. Goal state 2. G…" at bounding box center [0, 0] width 0 height 0
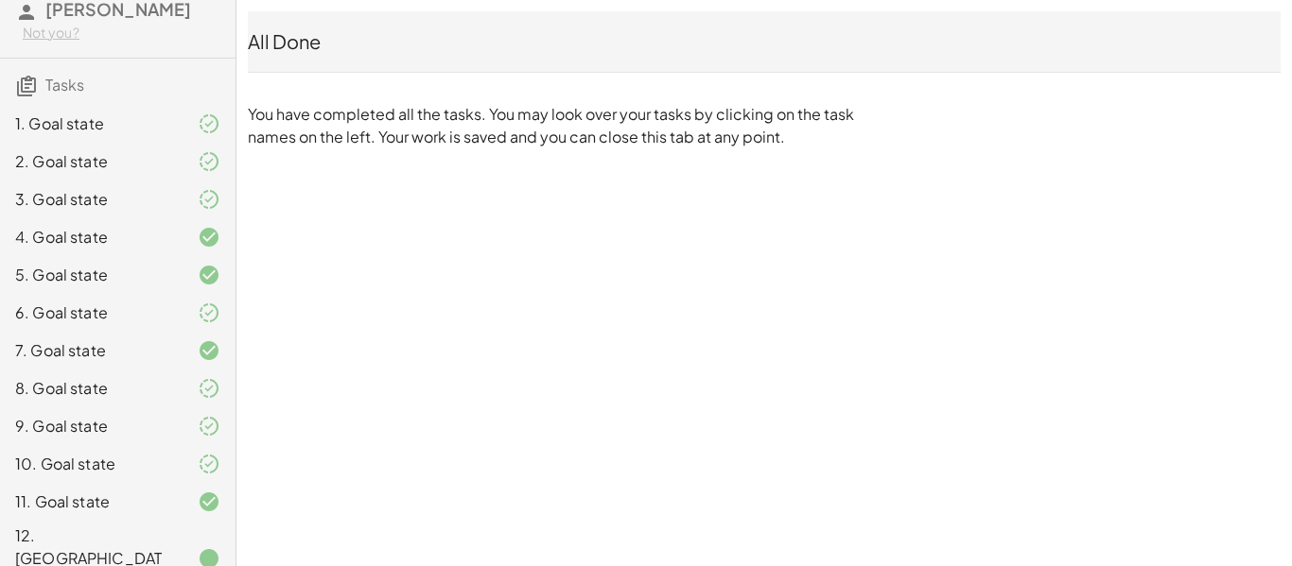
click at [346, 105] on p "You have completed all the tasks. You may look over your tasks by clicking on t…" at bounding box center [555, 125] width 615 height 45
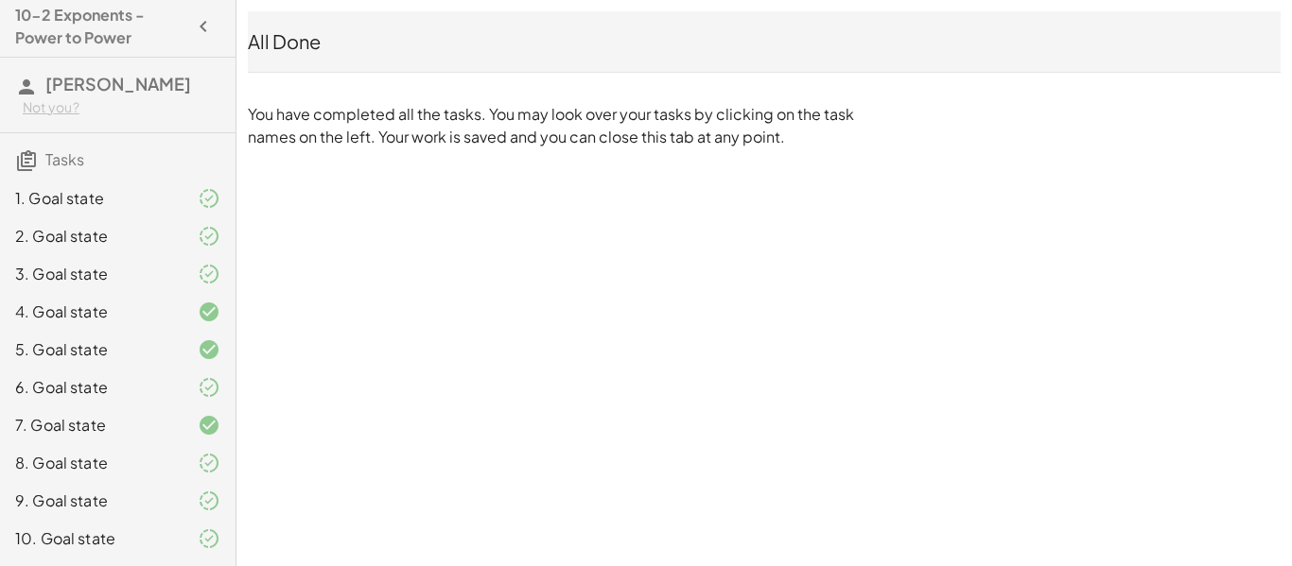
click at [168, 271] on div at bounding box center [193, 274] width 53 height 23
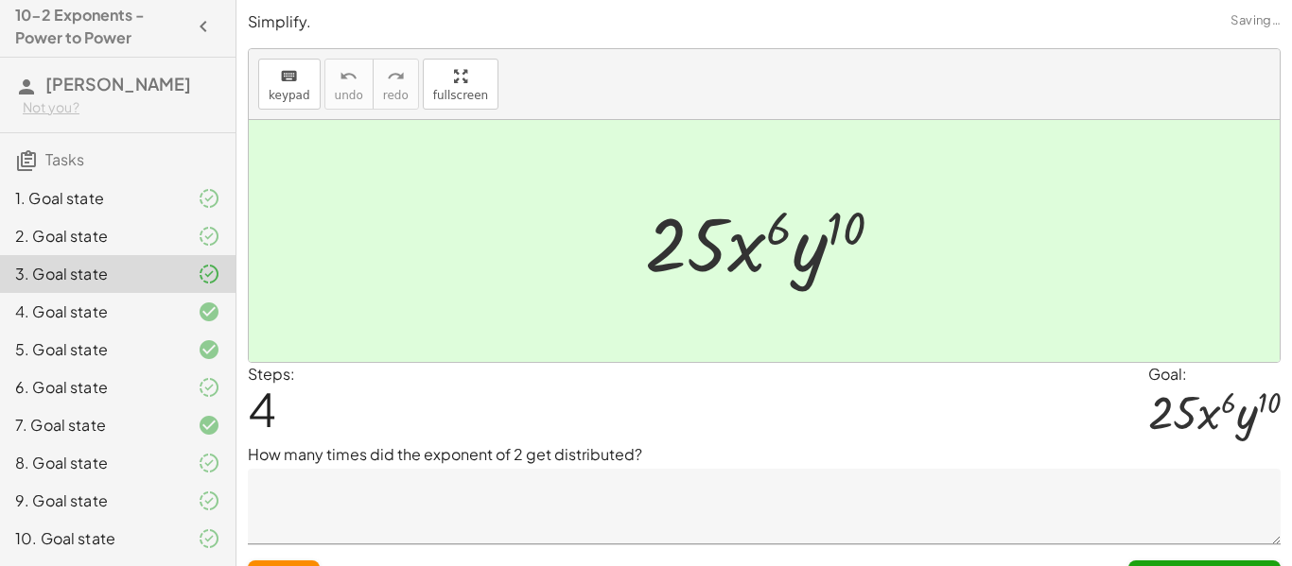
click at [152, 369] on div "4. Goal state" at bounding box center [117, 388] width 235 height 38
click at [153, 276] on div "3. Goal state" at bounding box center [91, 274] width 152 height 23
click at [199, 376] on icon at bounding box center [209, 387] width 23 height 23
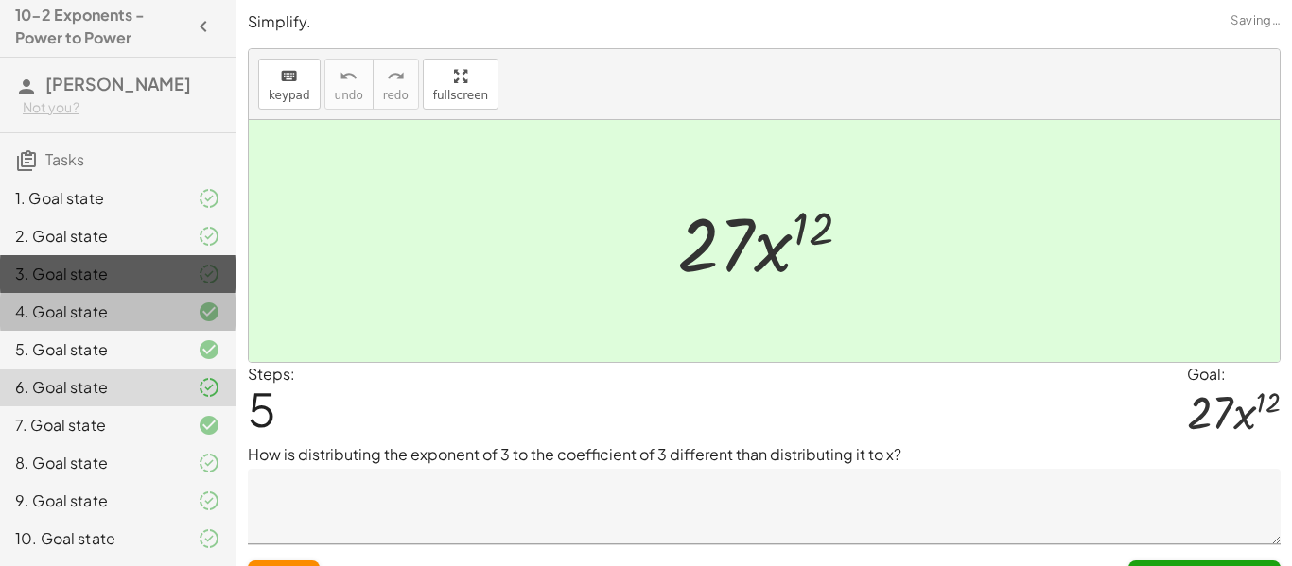
click at [185, 376] on div at bounding box center [193, 387] width 53 height 23
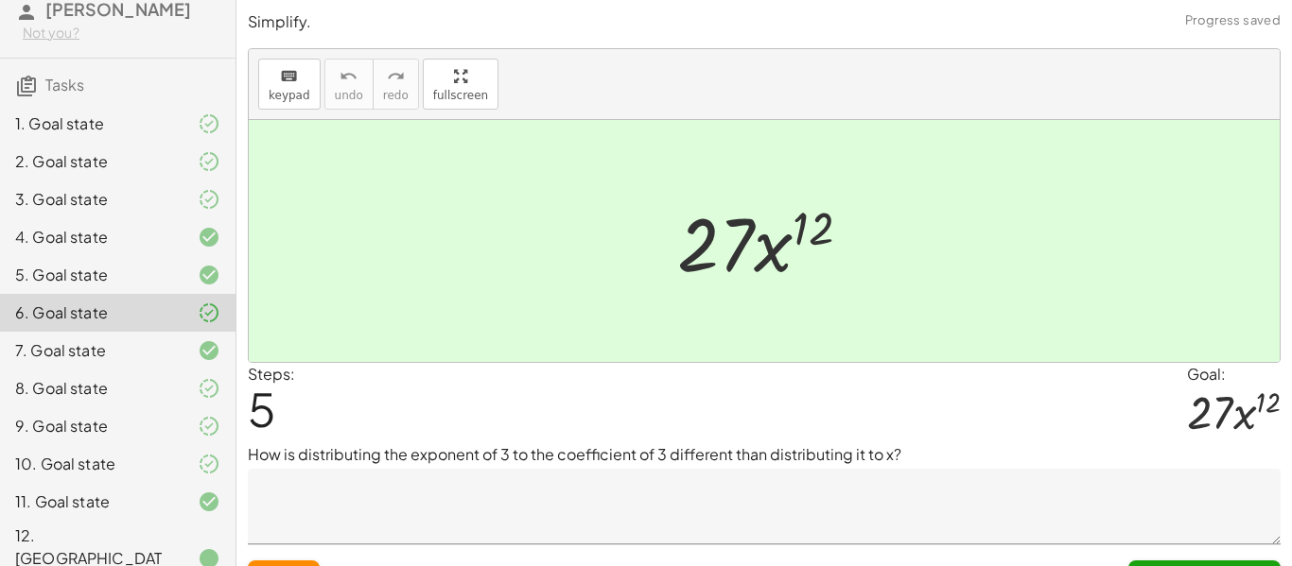
scroll to position [40, 0]
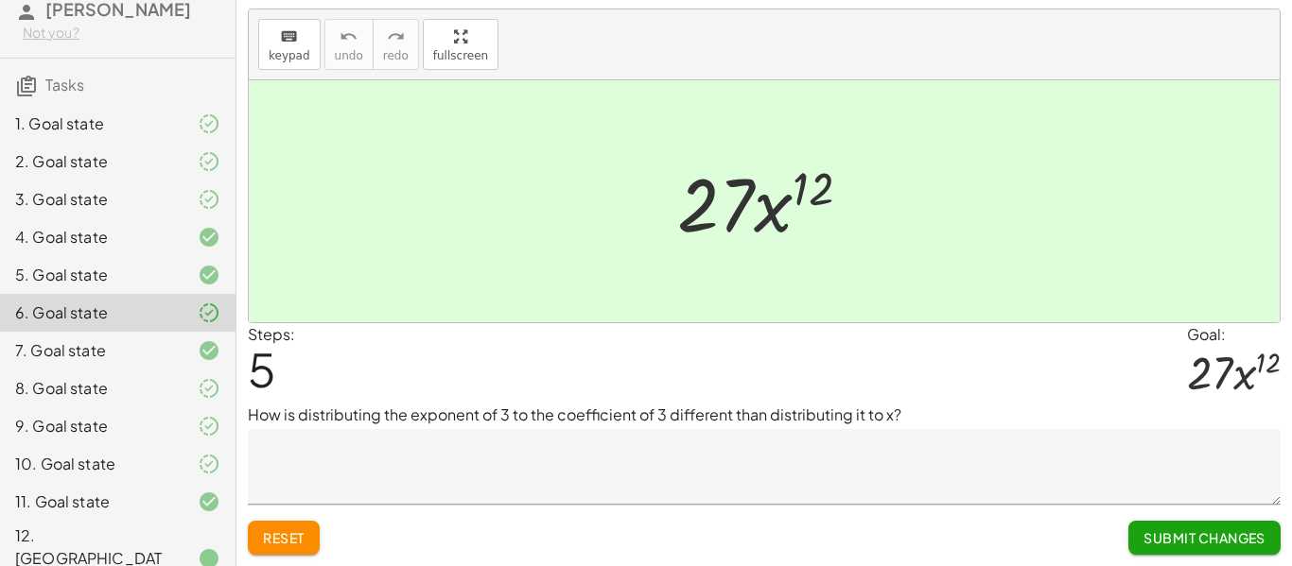
click at [402, 492] on textarea at bounding box center [764, 467] width 1033 height 76
